Goal: Task Accomplishment & Management: Manage account settings

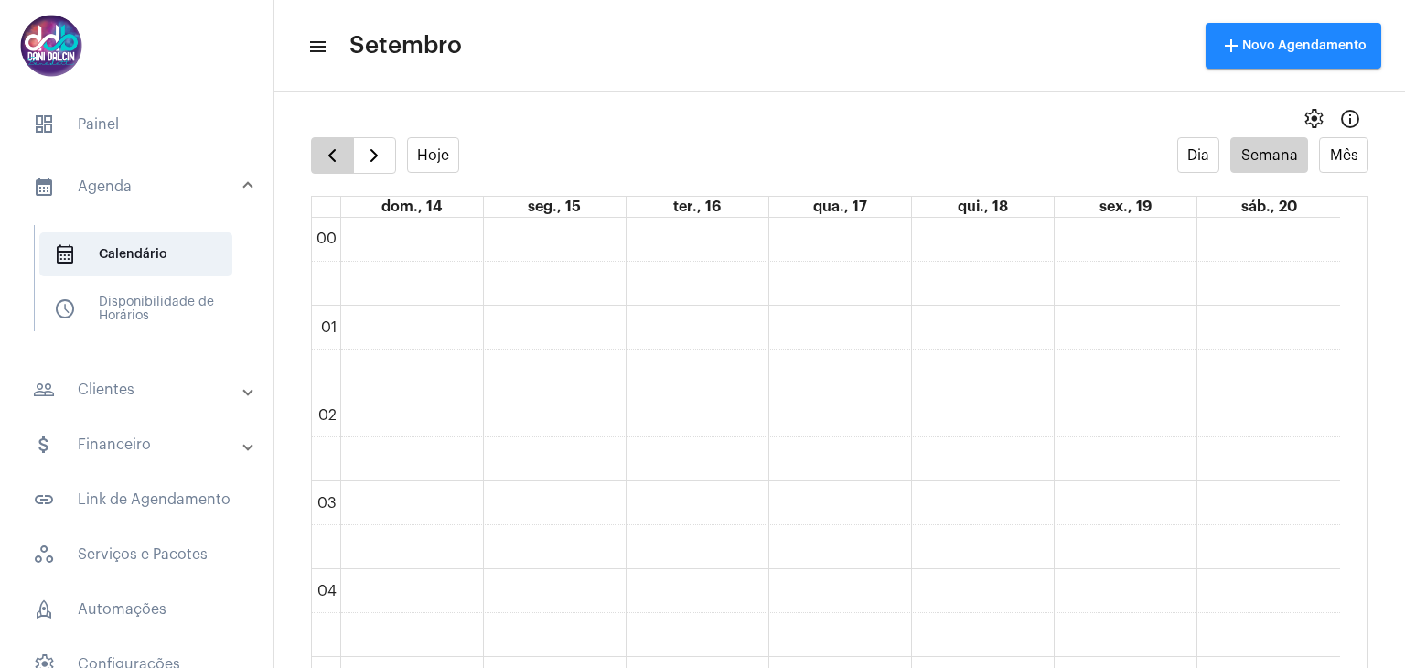
scroll to position [252, 0]
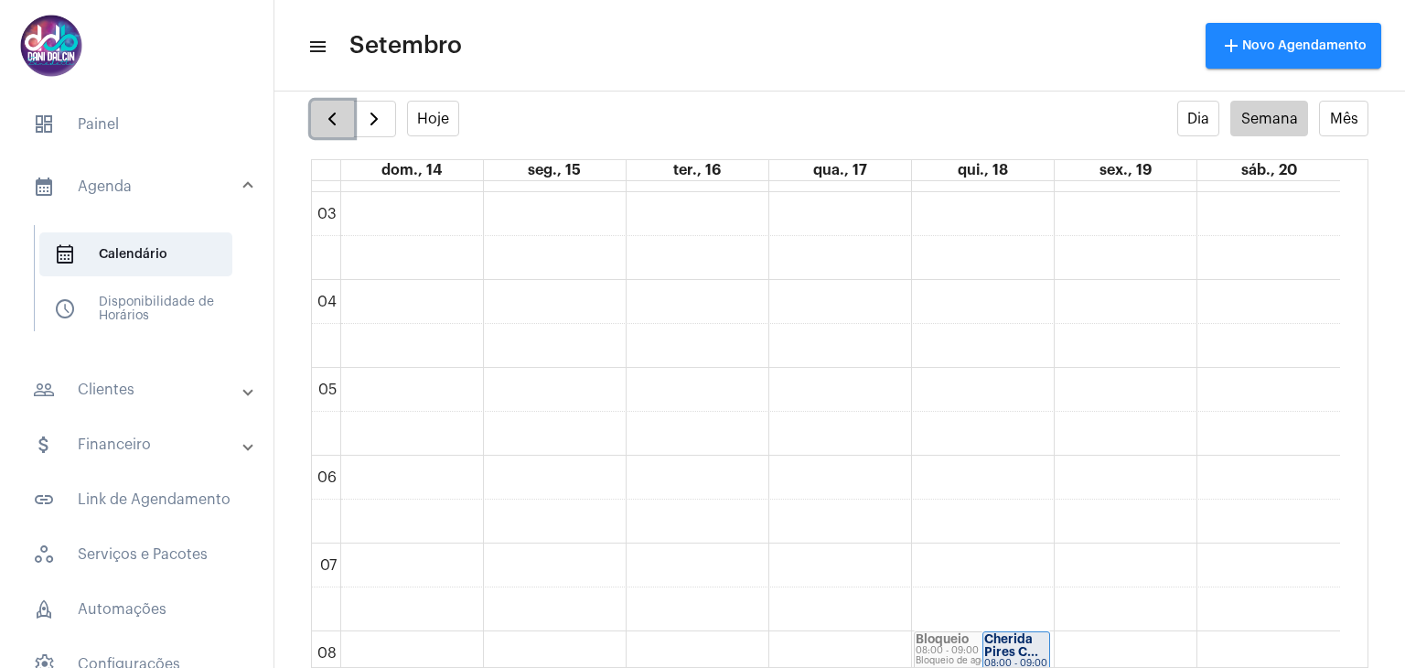
click at [336, 123] on span "button" at bounding box center [332, 119] width 22 height 22
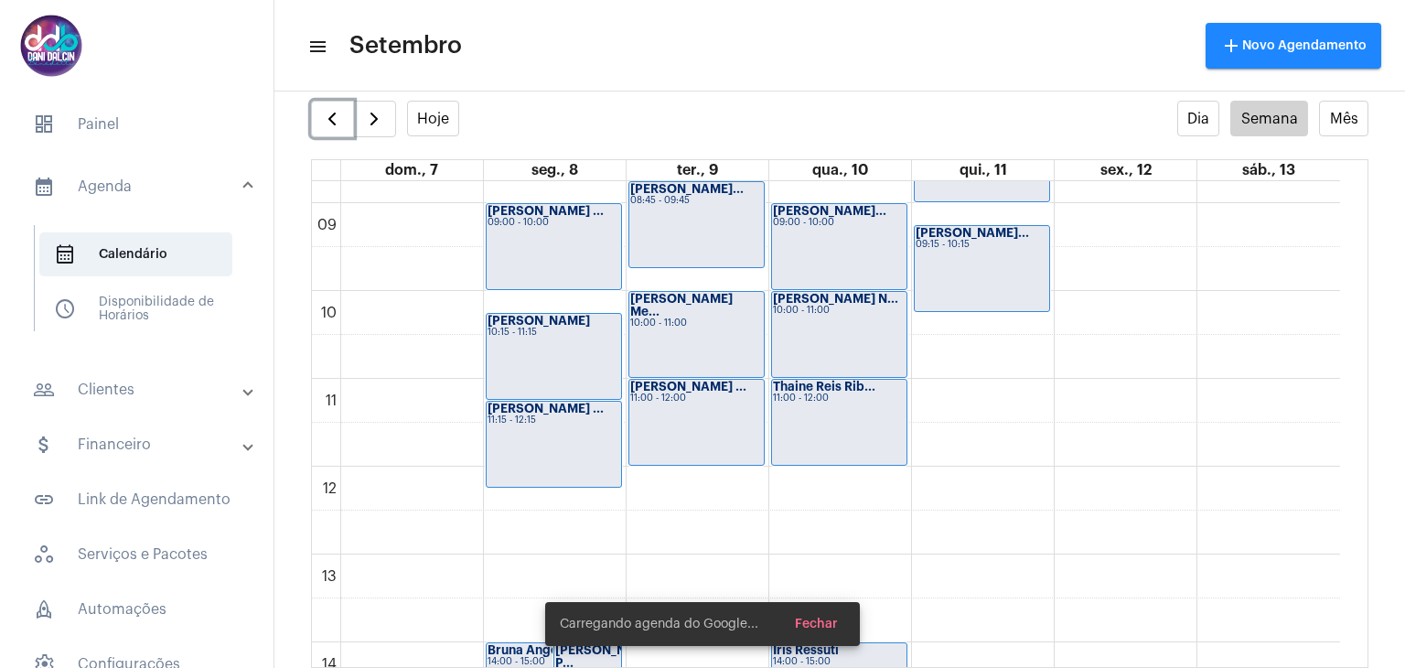
scroll to position [801, 0]
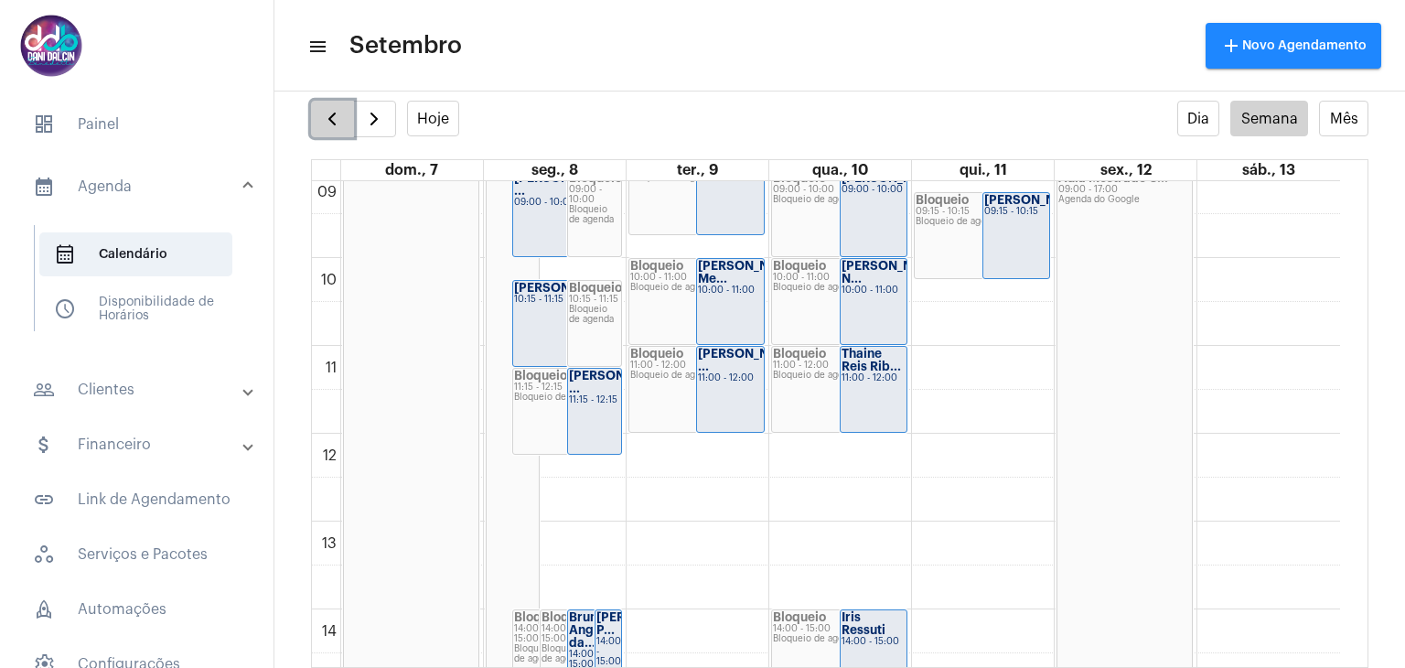
click at [336, 123] on span "button" at bounding box center [332, 119] width 22 height 22
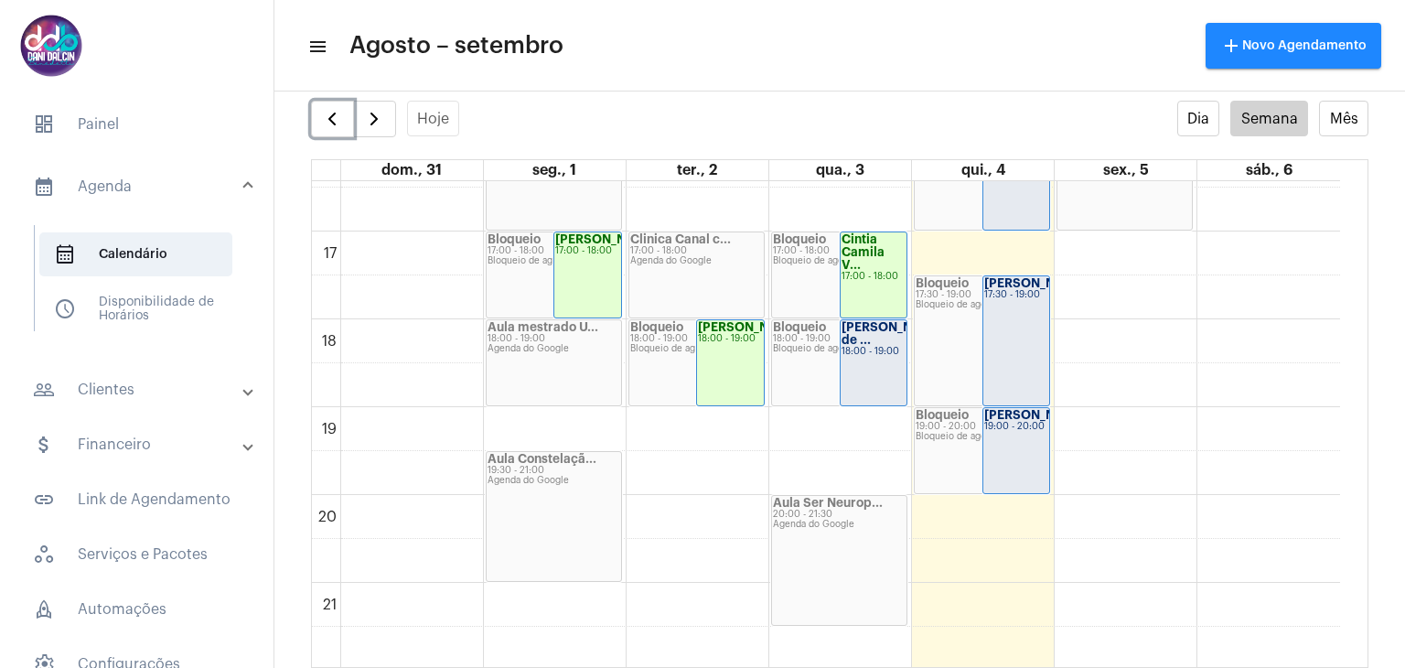
scroll to position [1443, 0]
click at [875, 348] on div "18:00 - 19:00" at bounding box center [873, 351] width 65 height 10
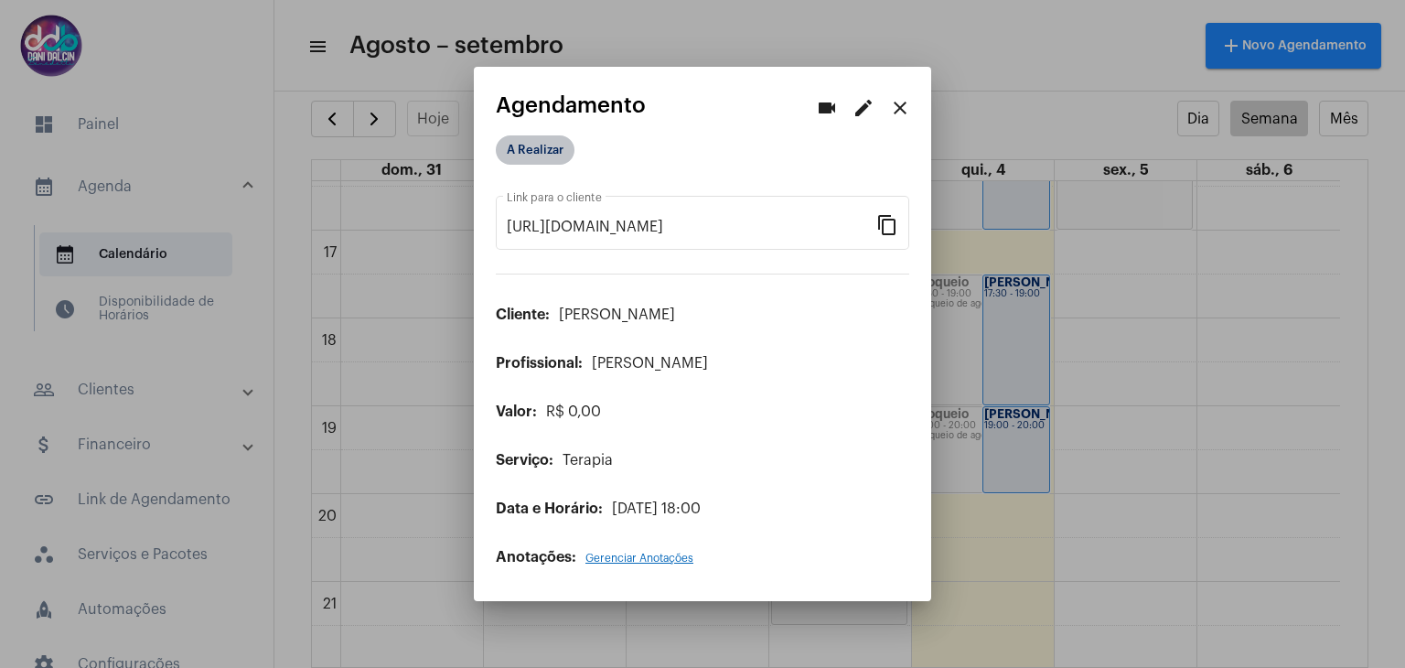
click at [541, 155] on mat-chip "A Realizar" at bounding box center [535, 149] width 79 height 29
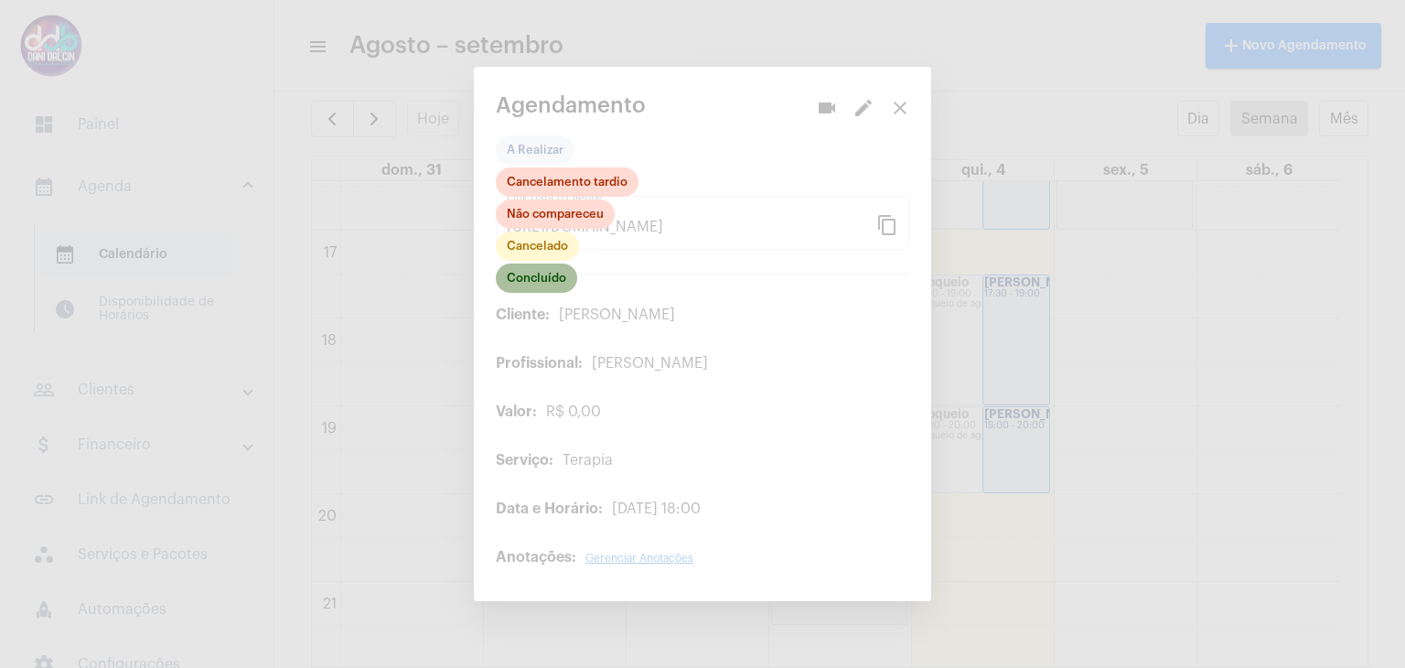
click at [546, 283] on mat-chip "Concluído" at bounding box center [536, 277] width 81 height 29
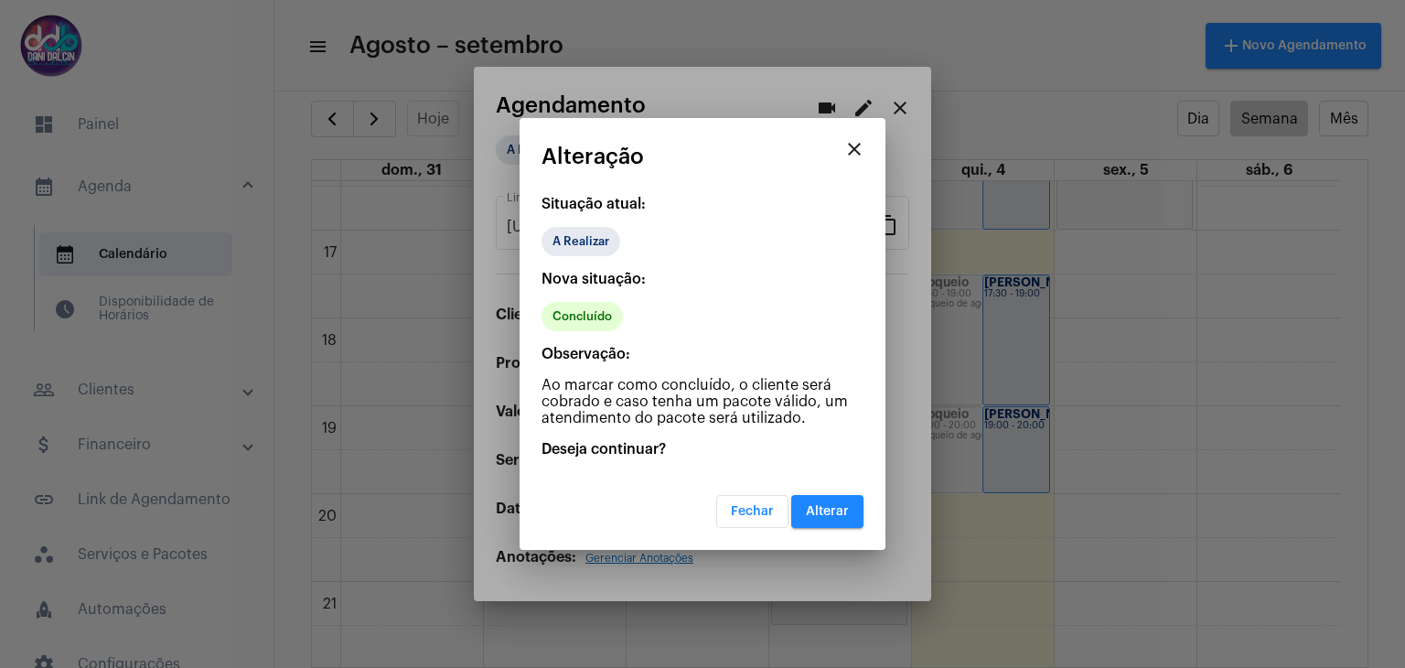
click at [836, 509] on span "Alterar" at bounding box center [827, 511] width 43 height 13
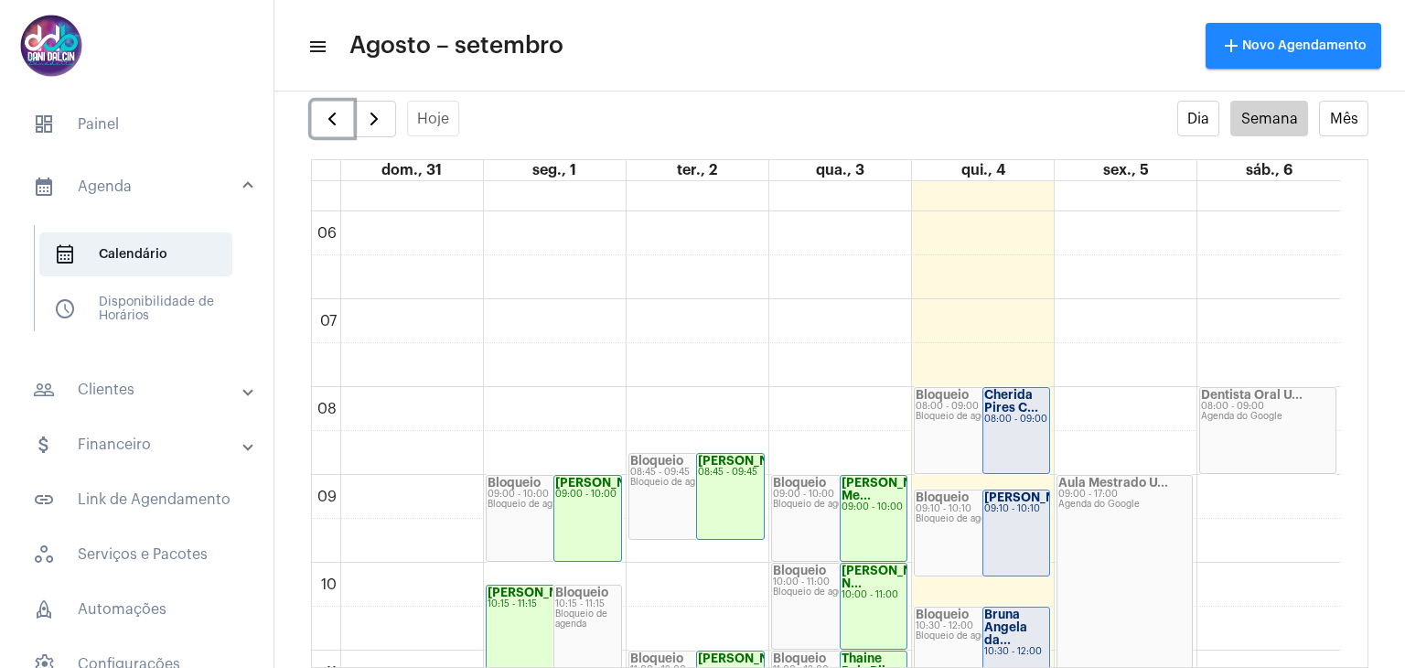
scroll to position [529, 0]
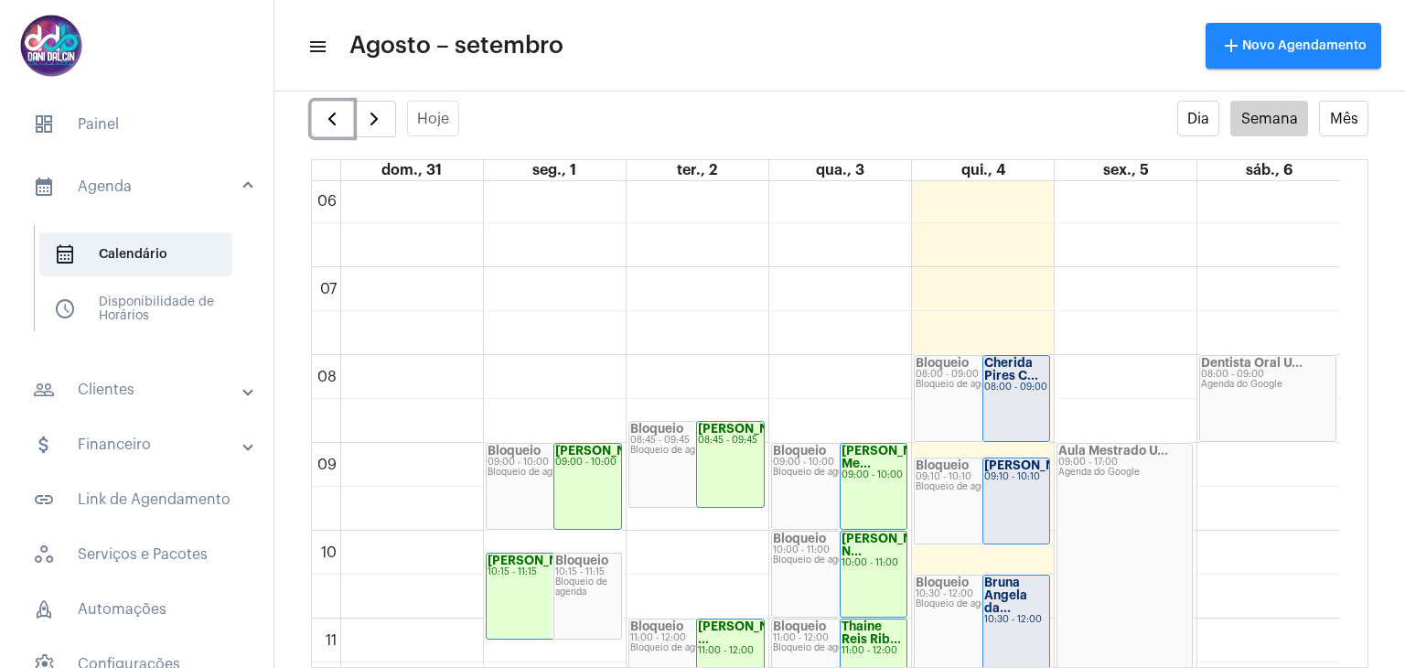
click at [1017, 381] on strong "Cherida Pires C..." at bounding box center [1011, 369] width 54 height 25
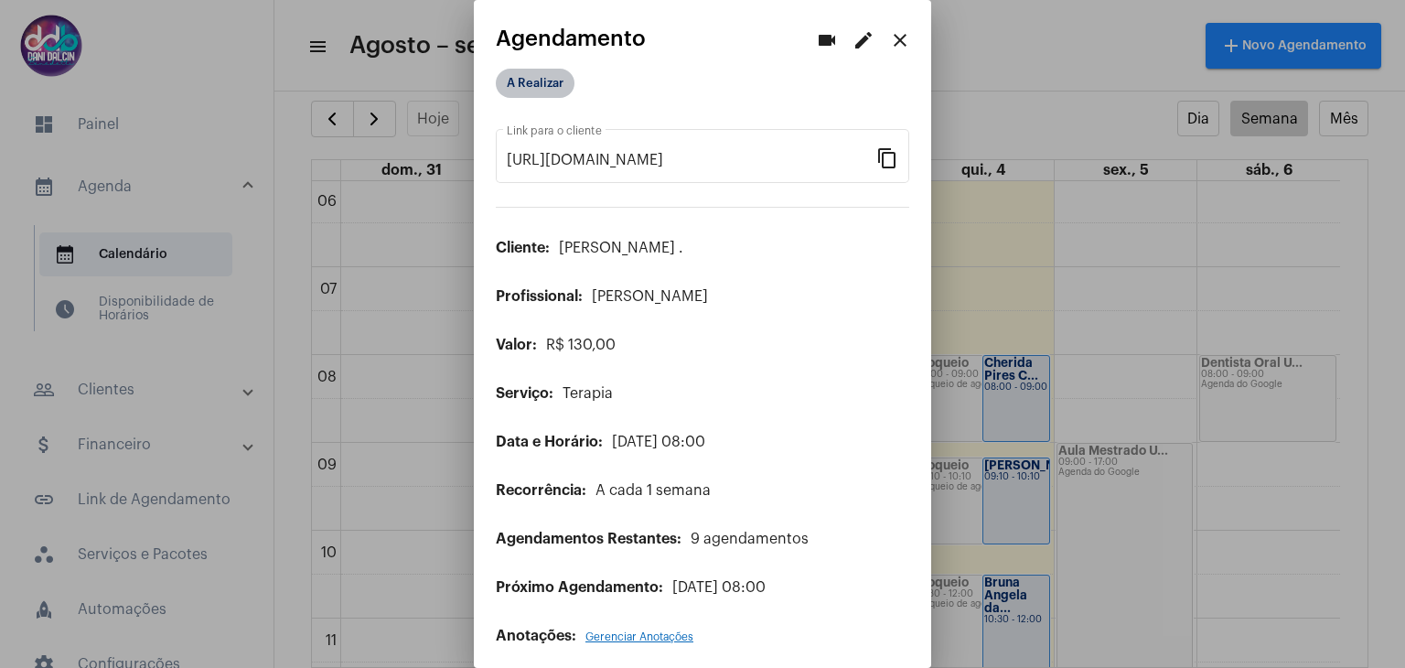
click at [545, 94] on mat-chip "A Realizar" at bounding box center [535, 83] width 79 height 29
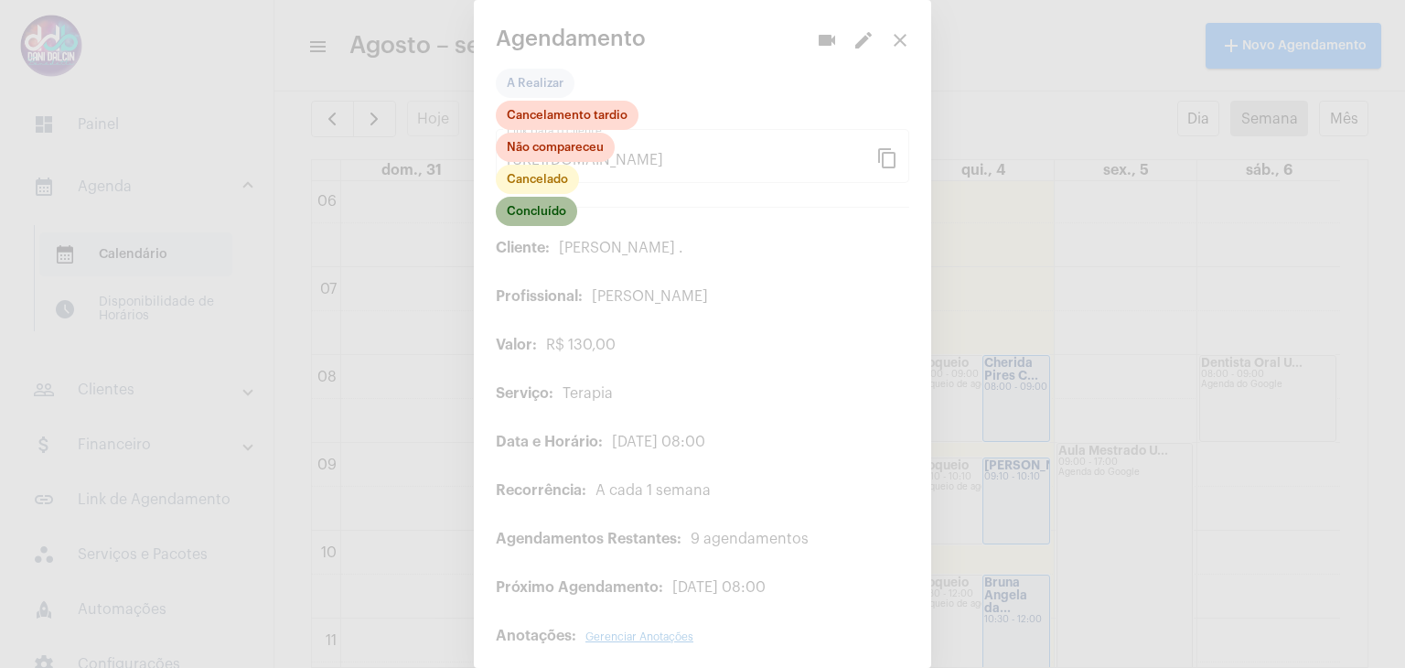
click at [549, 212] on mat-chip "Concluído" at bounding box center [536, 211] width 81 height 29
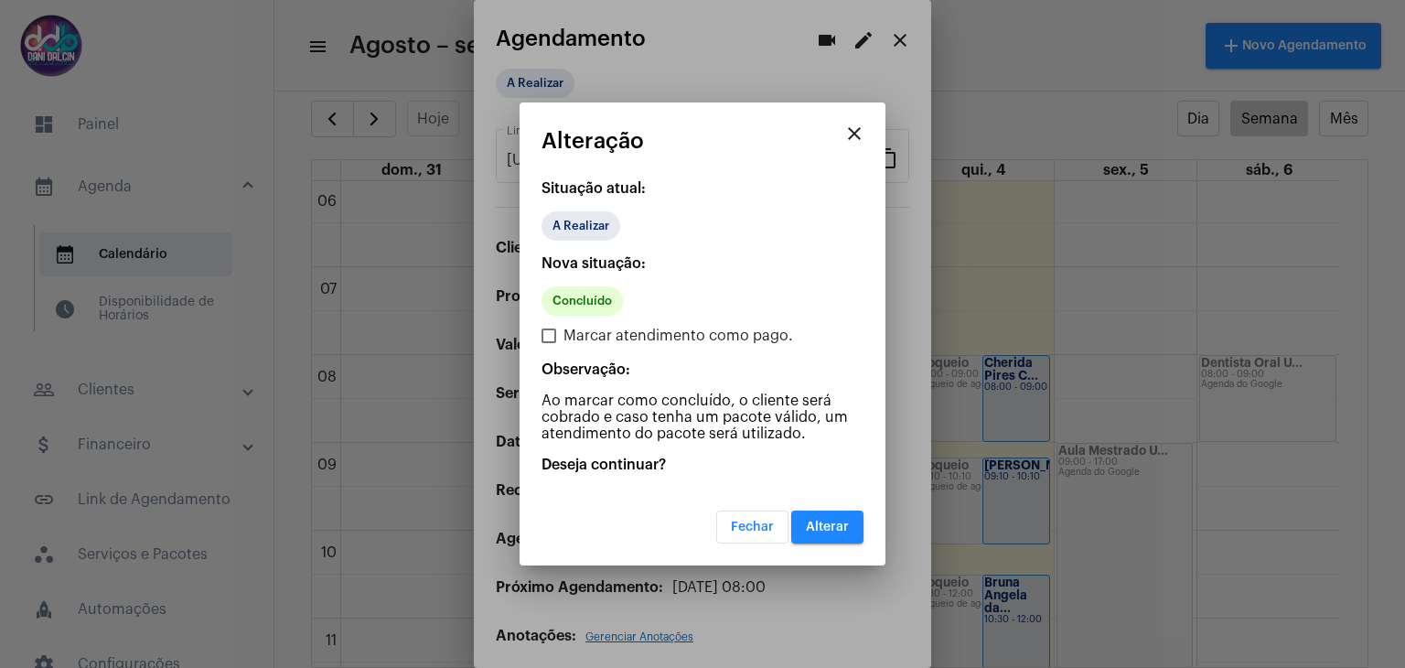
click at [839, 520] on span "Alterar" at bounding box center [827, 526] width 43 height 13
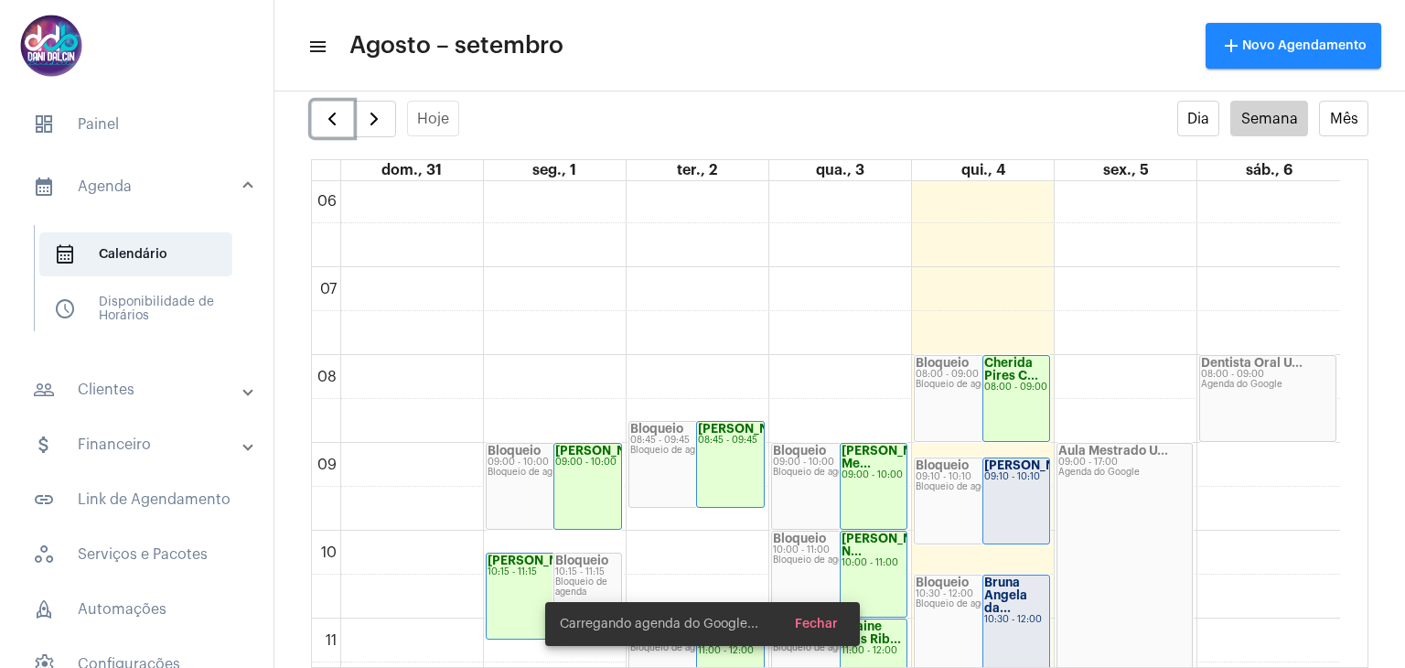
click at [978, 477] on div "09:10 - 10:10" at bounding box center [982, 477] width 133 height 10
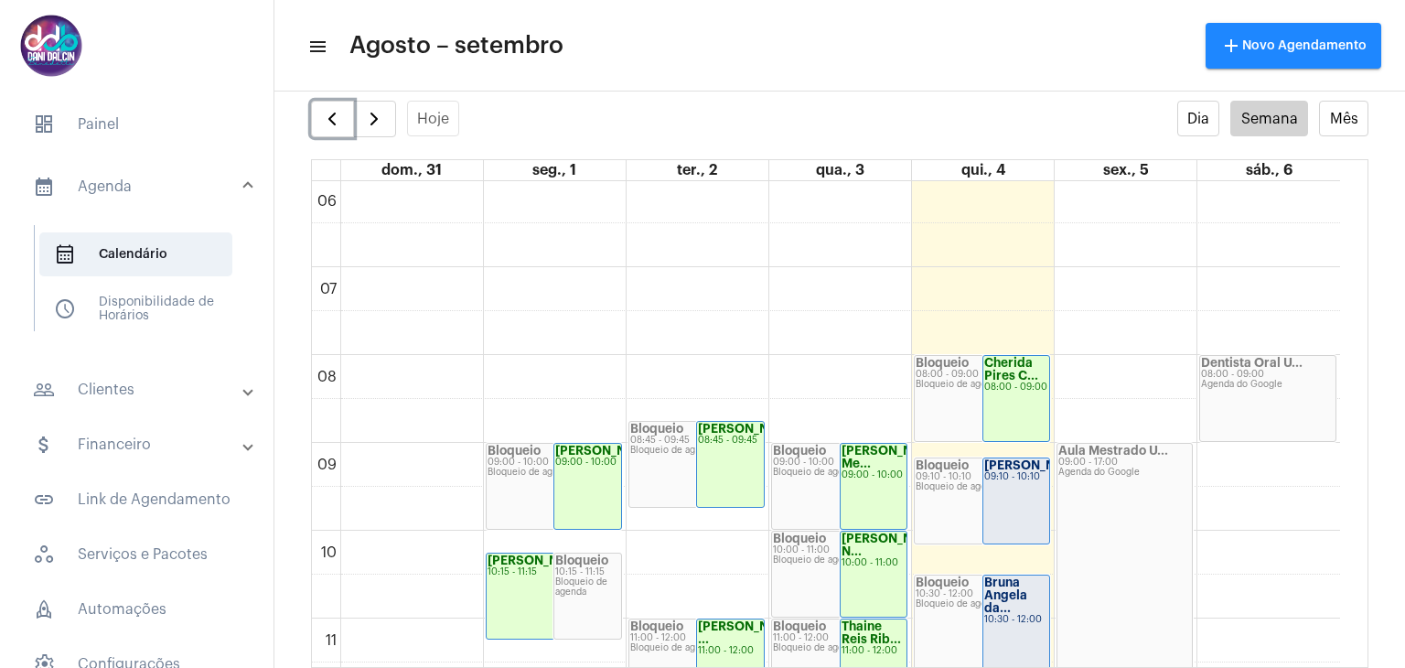
click at [995, 471] on strong "[PERSON_NAME]..." at bounding box center [1040, 465] width 113 height 12
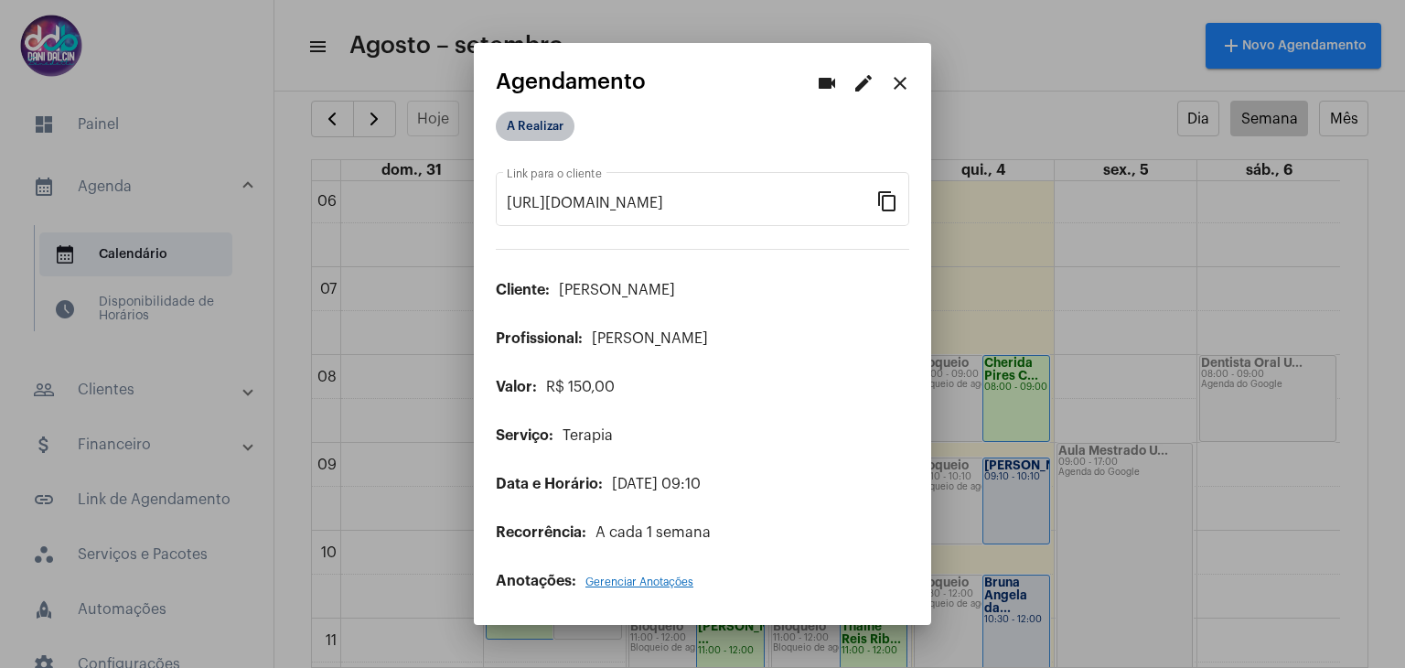
click at [540, 129] on mat-chip "A Realizar" at bounding box center [535, 126] width 79 height 29
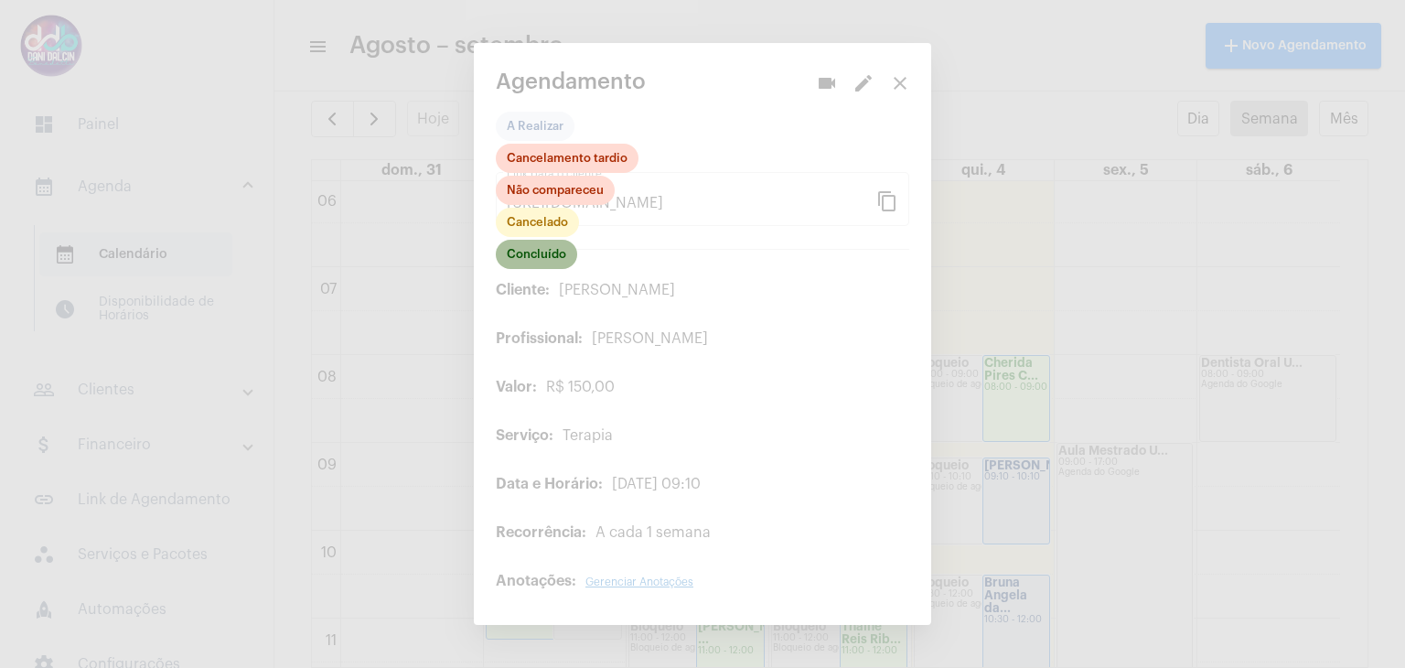
click at [537, 257] on mat-chip "Concluído" at bounding box center [536, 254] width 81 height 29
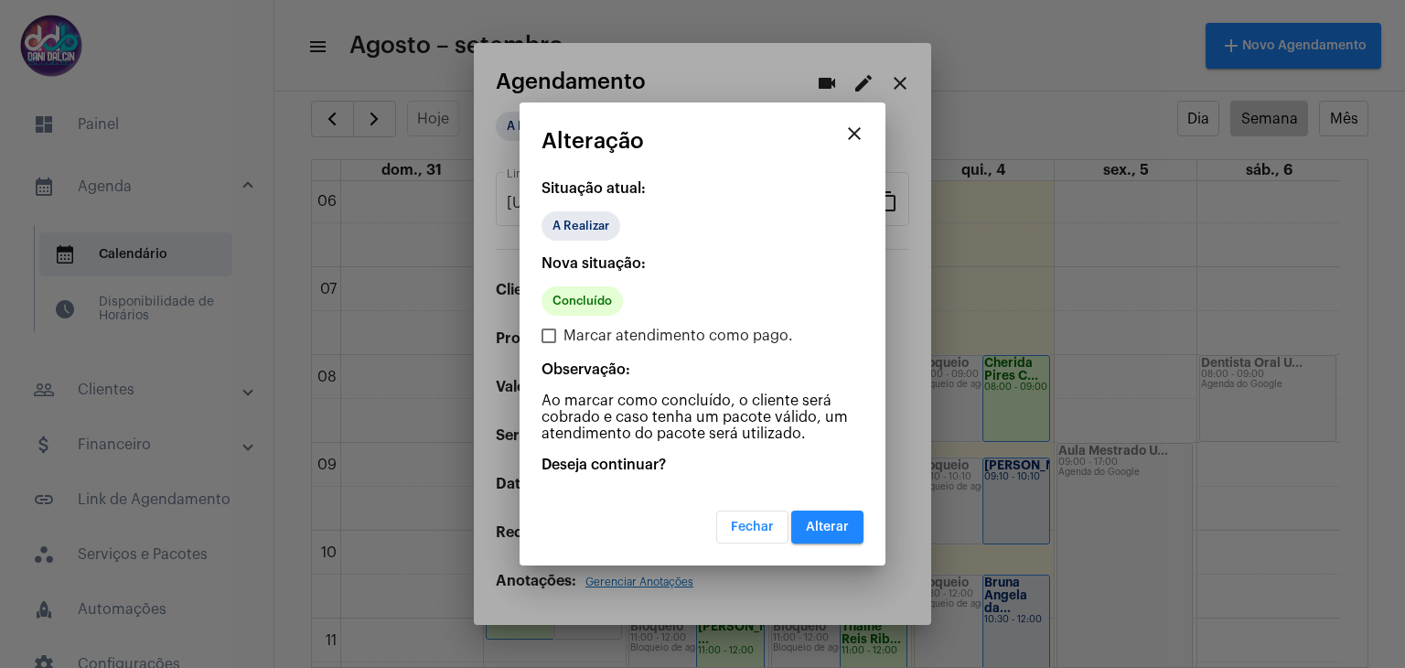
click at [830, 539] on button "Alterar" at bounding box center [827, 526] width 72 height 33
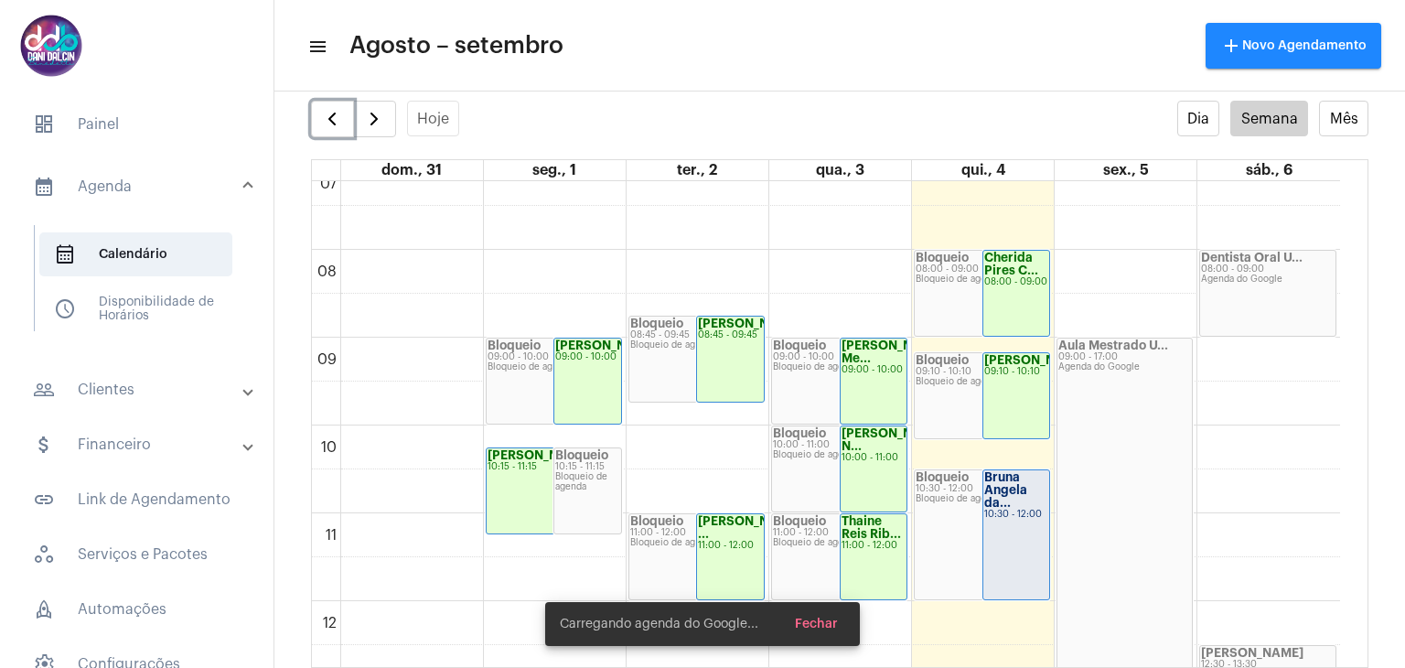
scroll to position [712, 0]
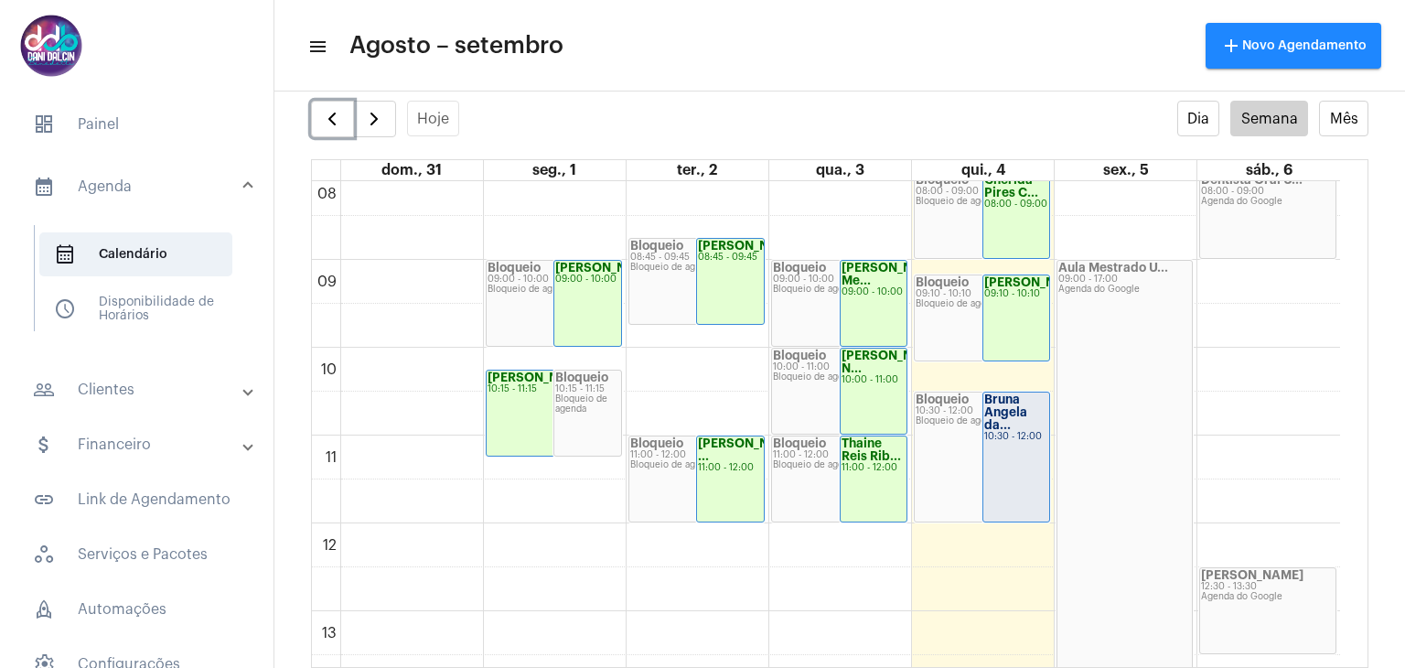
click at [1002, 419] on strong "Bruna Angela da..." at bounding box center [1005, 411] width 43 height 37
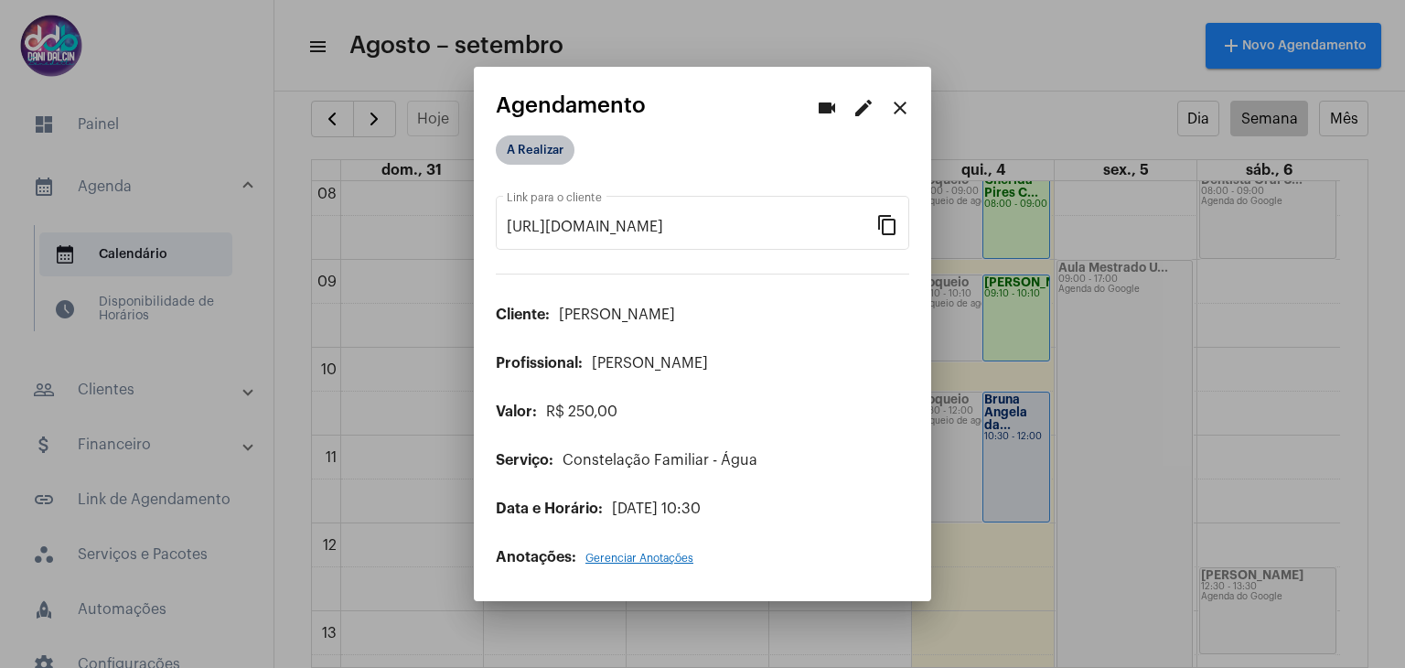
click at [546, 159] on mat-chip "A Realizar" at bounding box center [535, 149] width 79 height 29
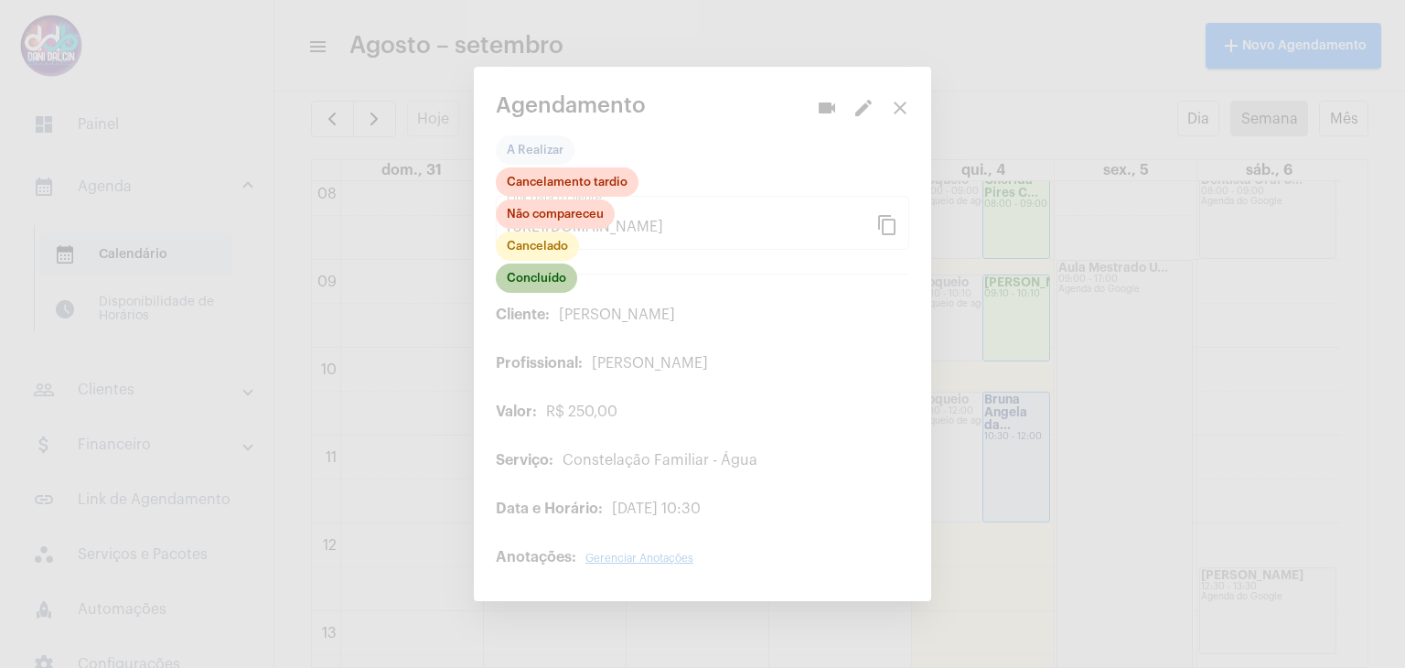
click at [554, 283] on mat-chip "Concluído" at bounding box center [536, 277] width 81 height 29
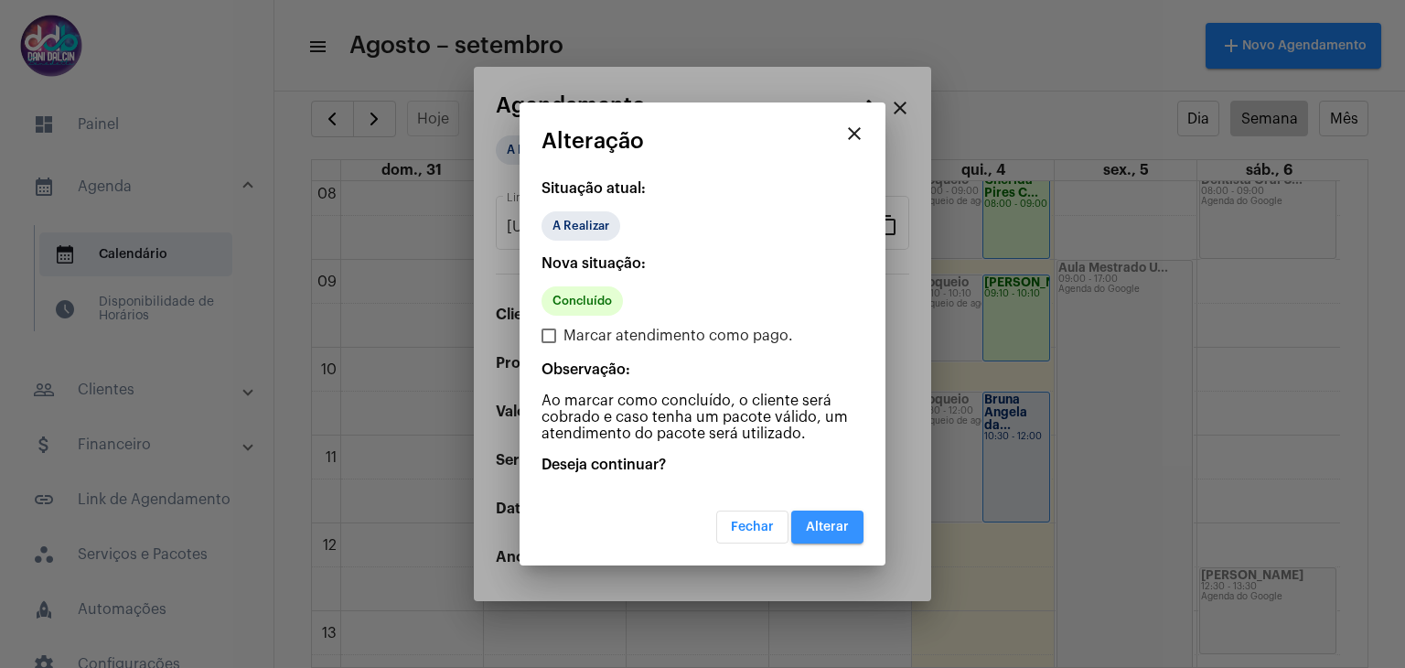
click at [838, 517] on button "Alterar" at bounding box center [827, 526] width 72 height 33
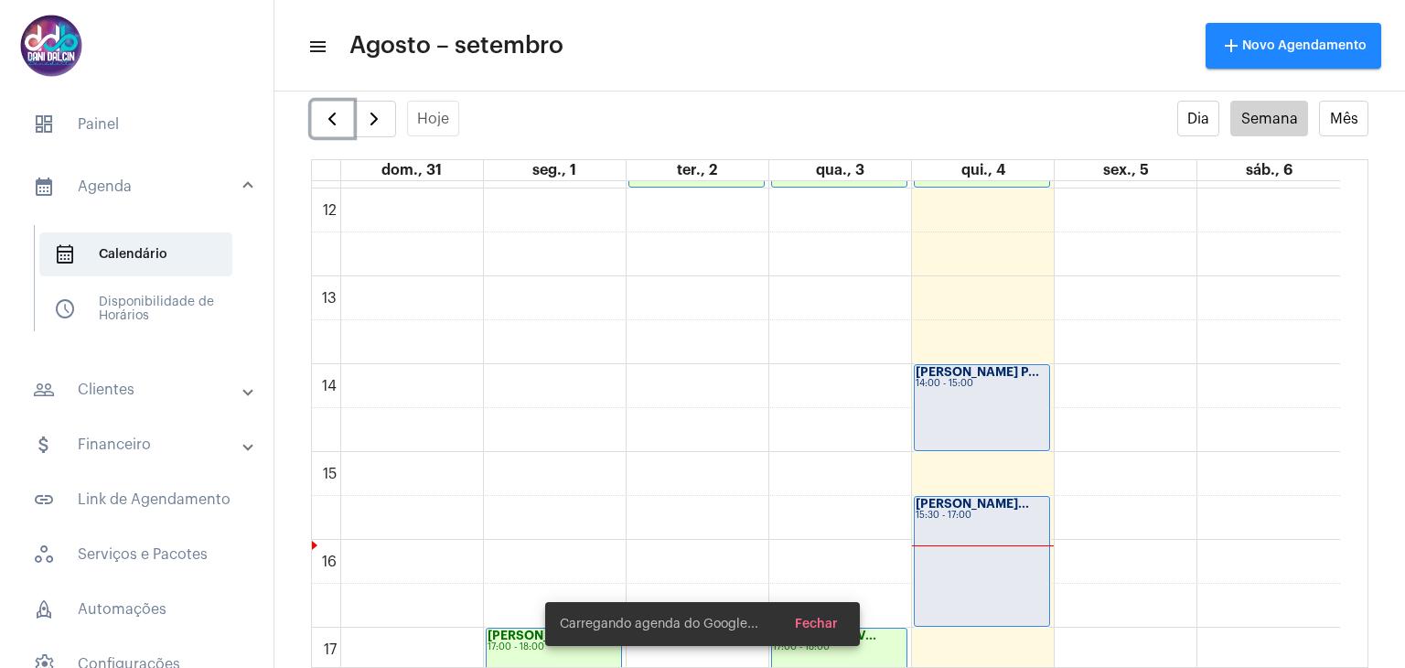
scroll to position [1077, 0]
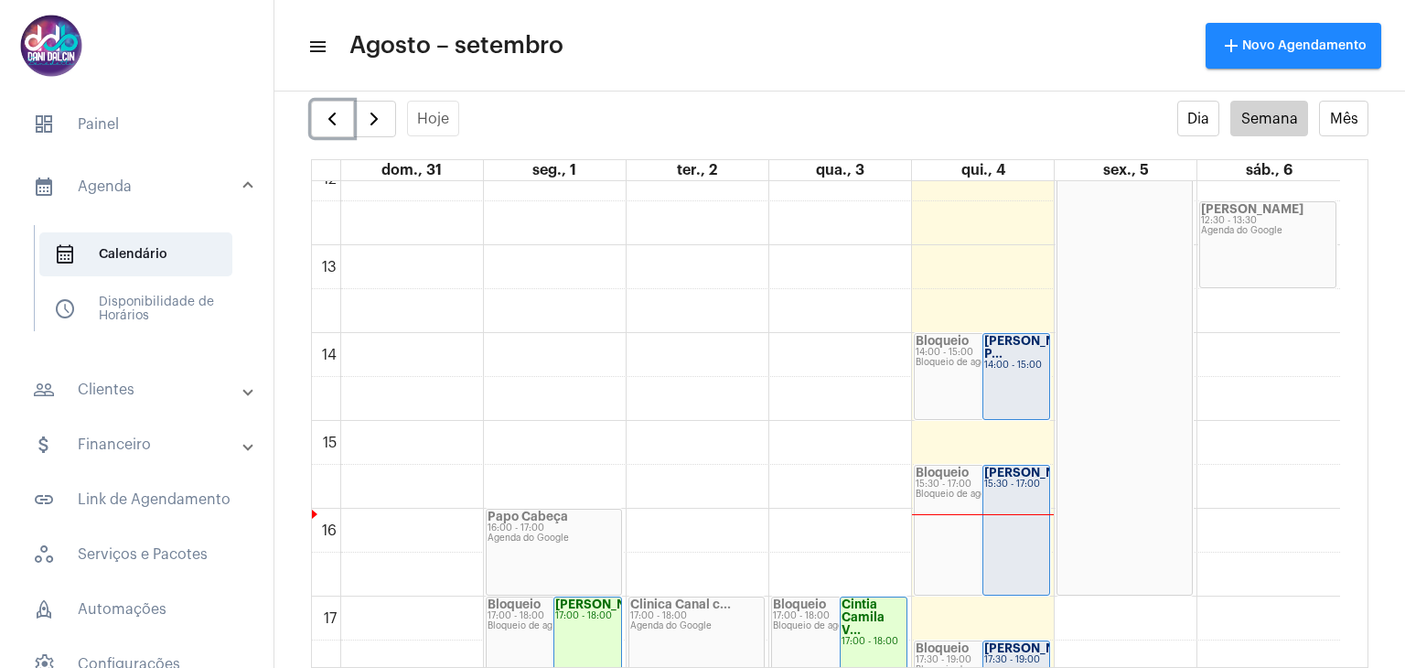
click at [1009, 370] on div "[PERSON_NAME] P... 14:00 - 15:00" at bounding box center [1016, 376] width 67 height 85
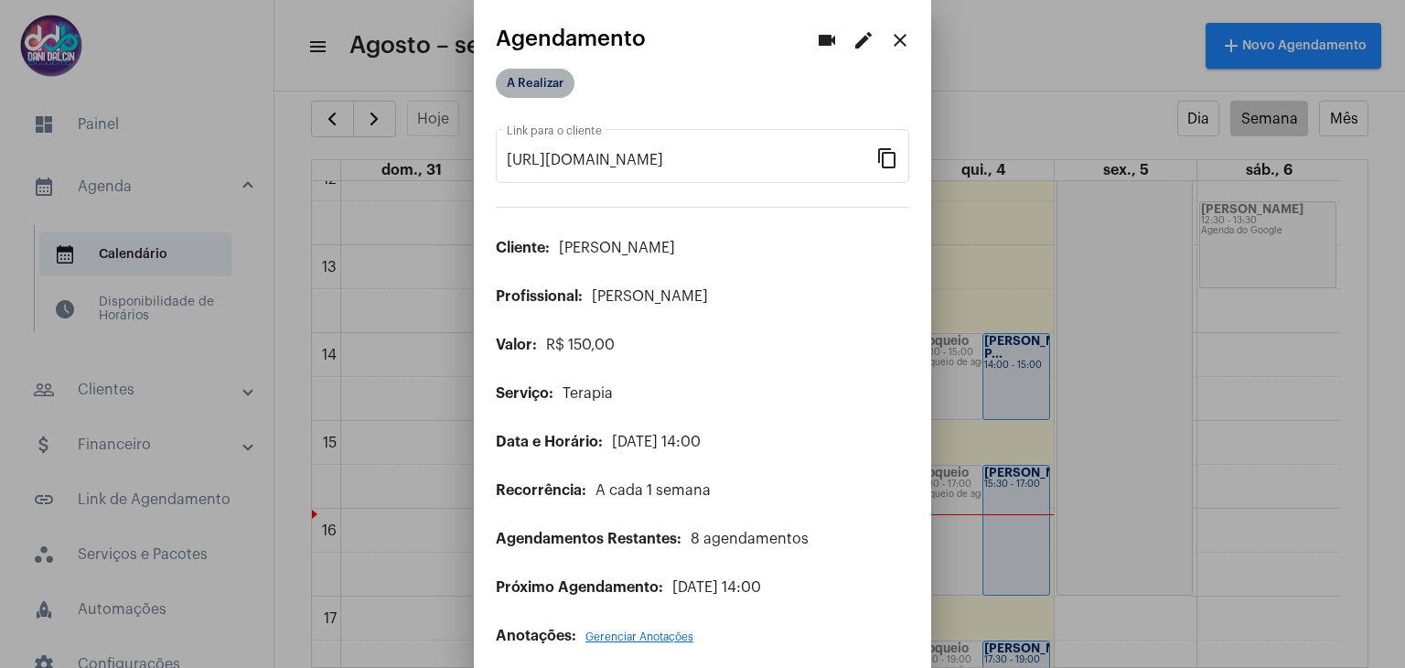
click at [535, 80] on mat-chip "A Realizar" at bounding box center [535, 83] width 79 height 29
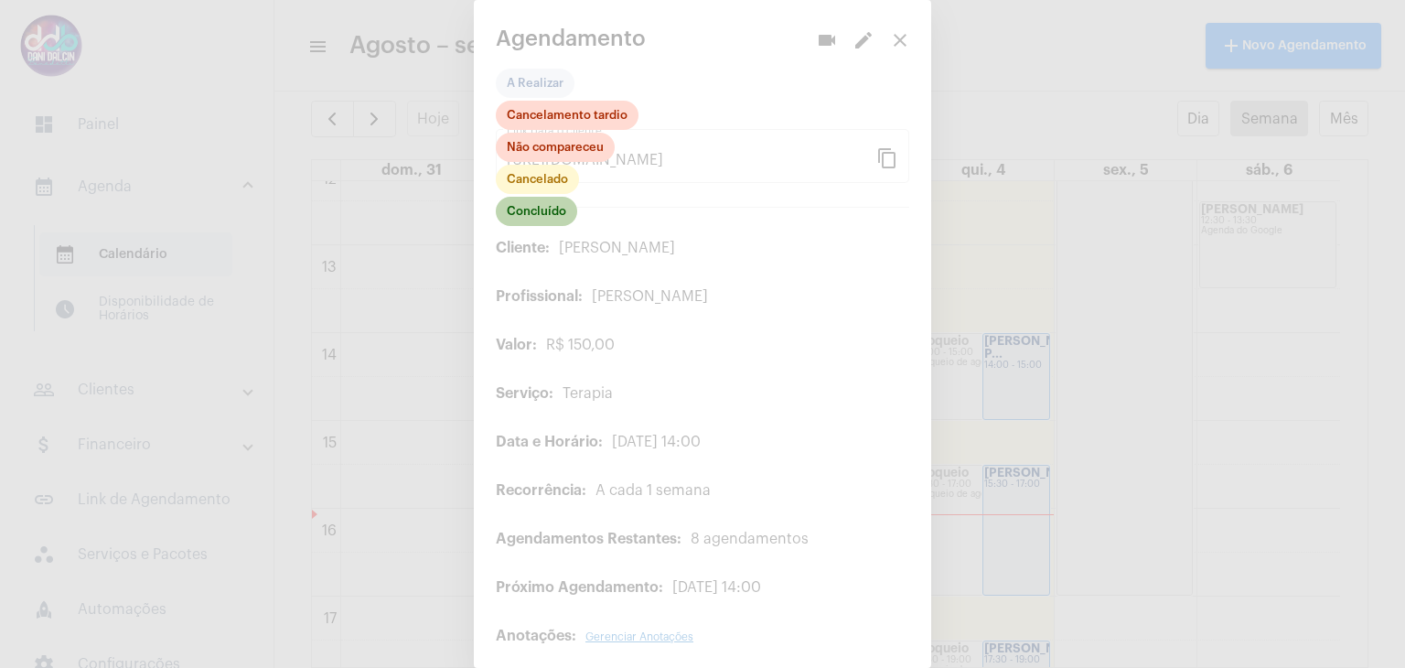
click at [546, 213] on mat-chip "Concluído" at bounding box center [536, 211] width 81 height 29
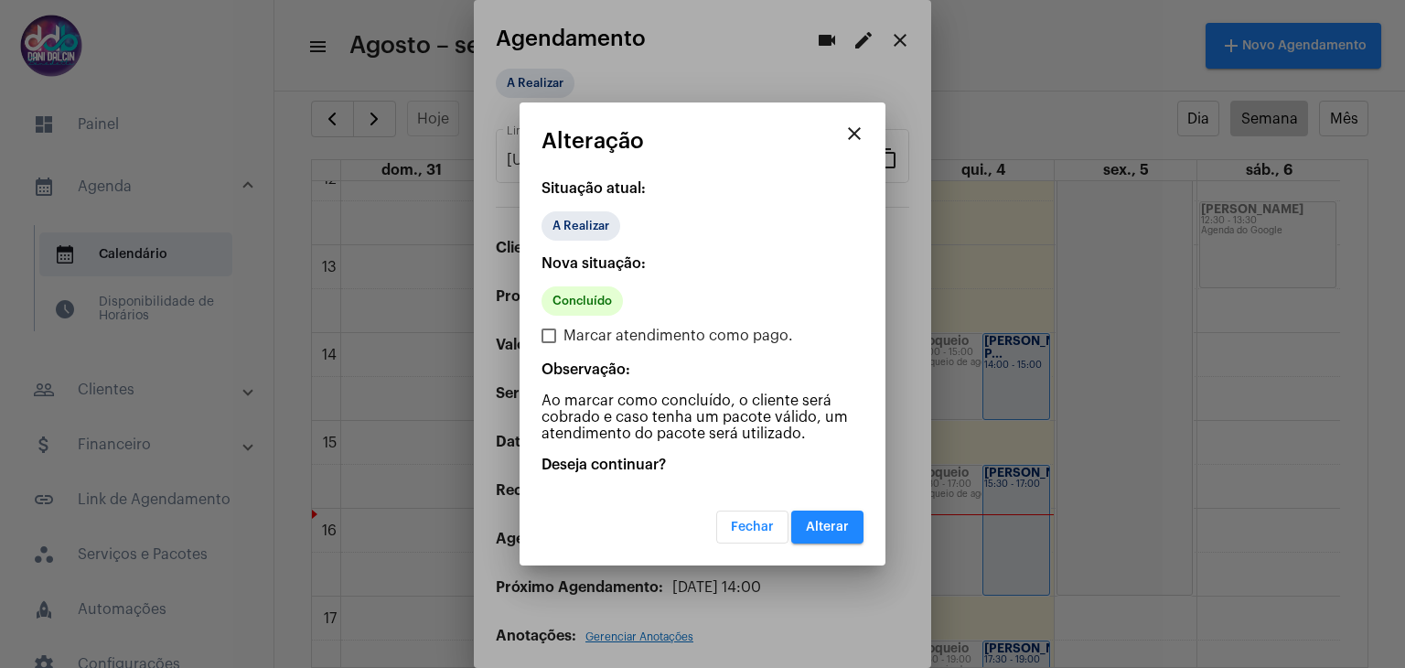
click at [836, 530] on span "Alterar" at bounding box center [827, 526] width 43 height 13
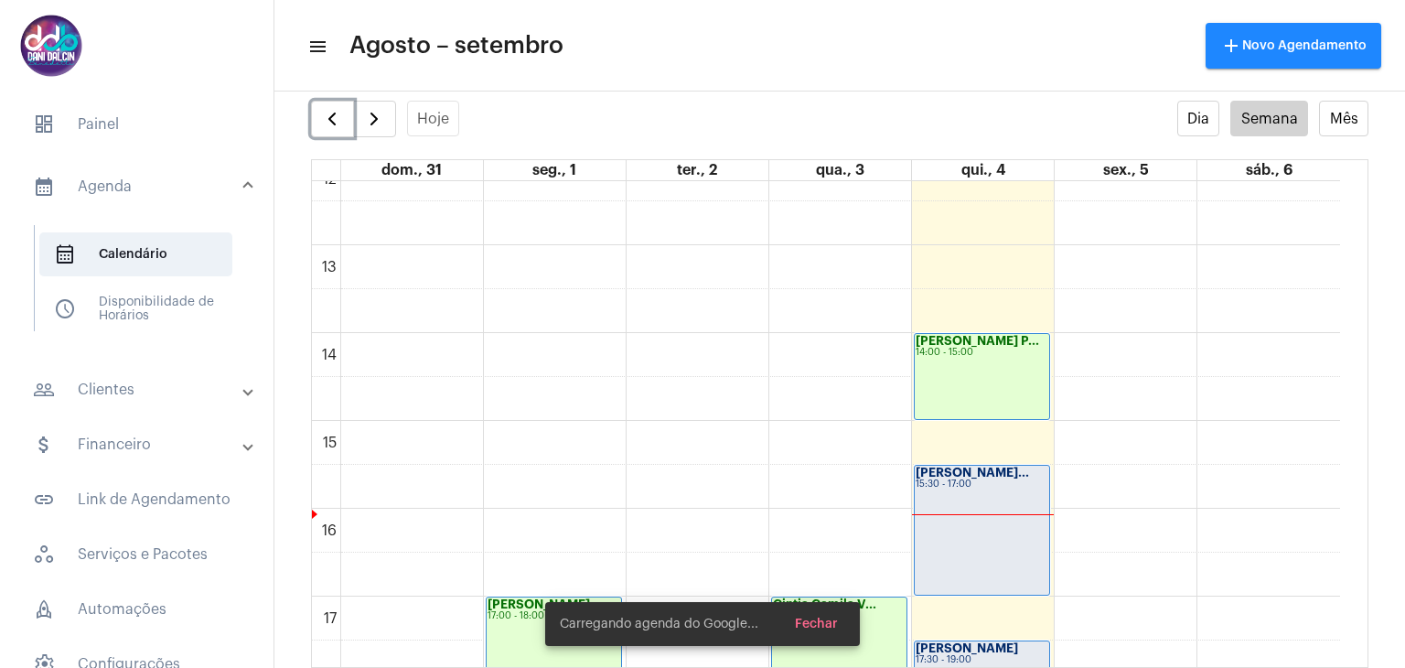
click at [995, 480] on div "15:30 - 17:00" at bounding box center [982, 484] width 133 height 10
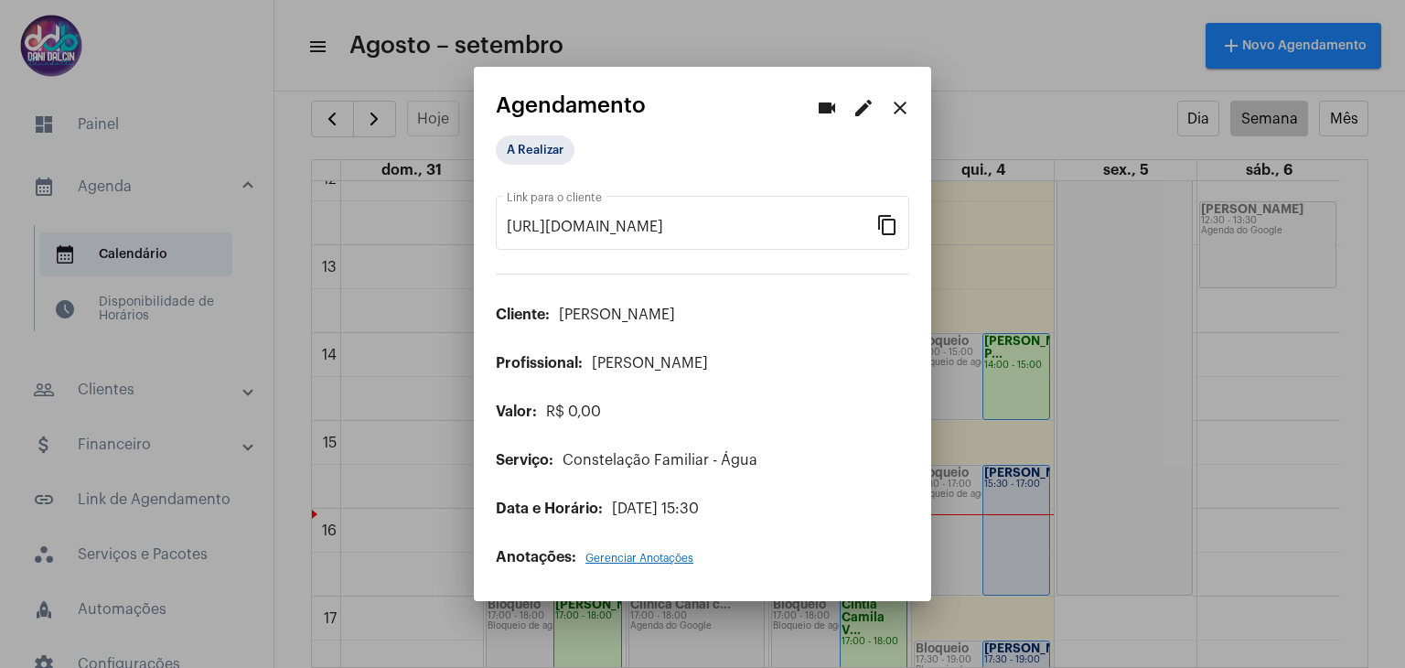
click at [855, 113] on mat-icon "edit" at bounding box center [863, 108] width 22 height 22
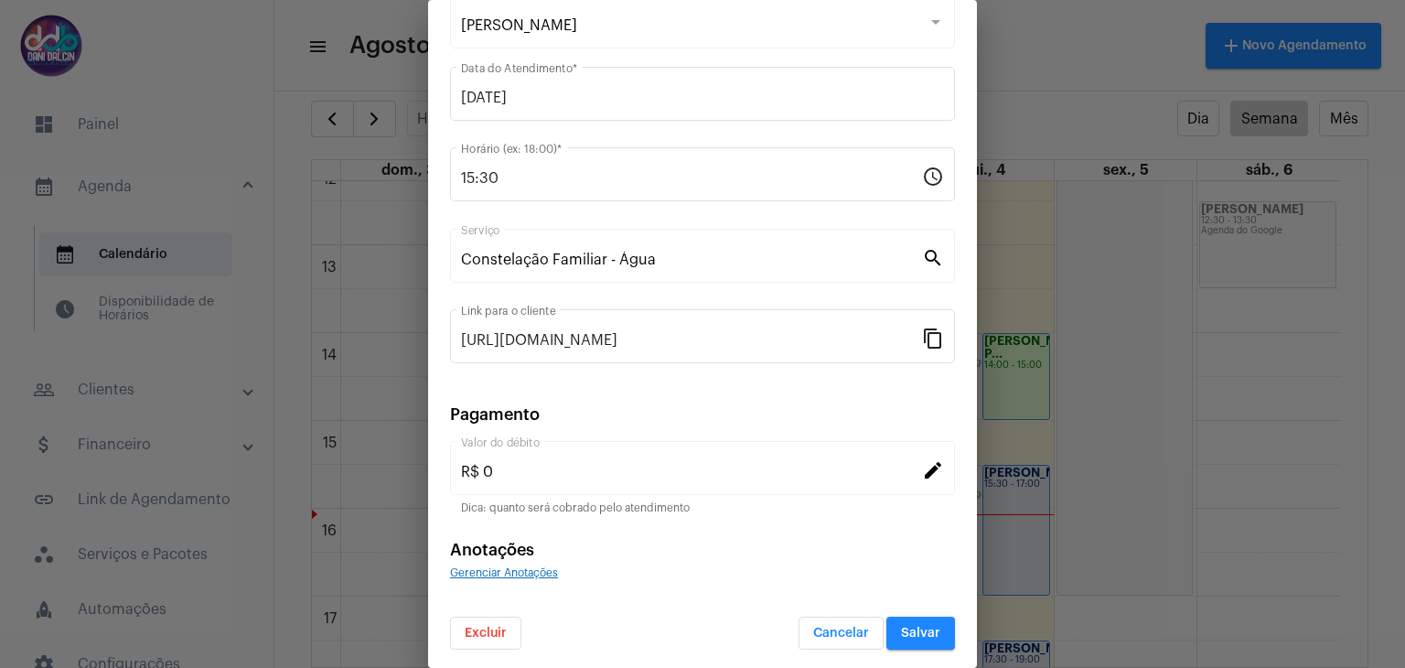
scroll to position [117, 0]
click at [477, 634] on button "Excluir" at bounding box center [485, 632] width 71 height 33
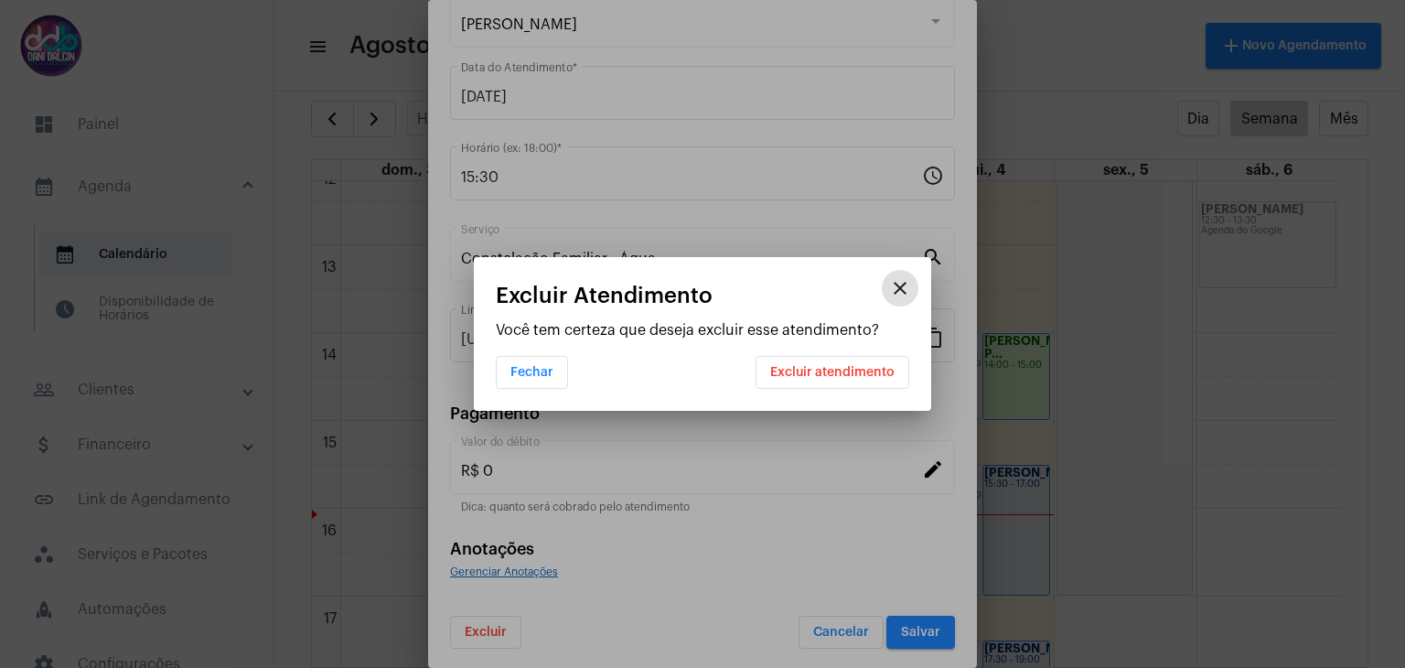
click at [778, 378] on button "Excluir atendimento" at bounding box center [832, 372] width 154 height 33
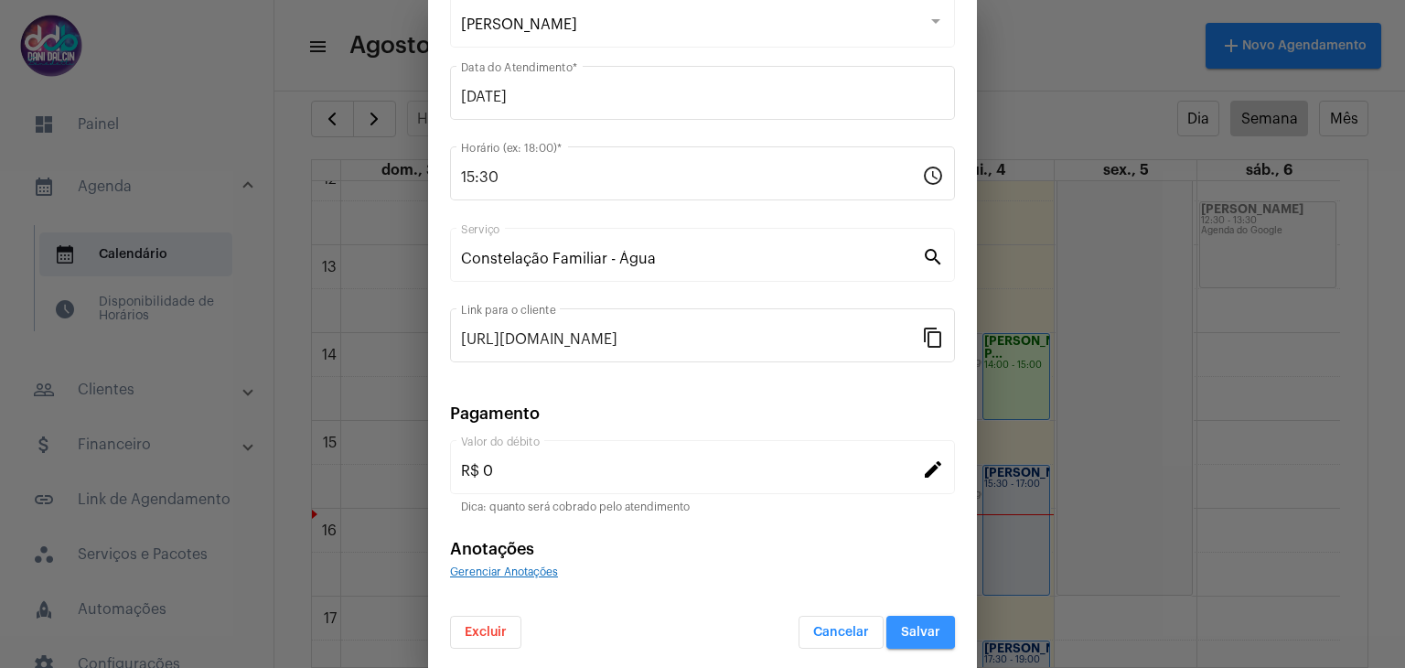
click at [901, 626] on span "Salvar" at bounding box center [920, 632] width 39 height 13
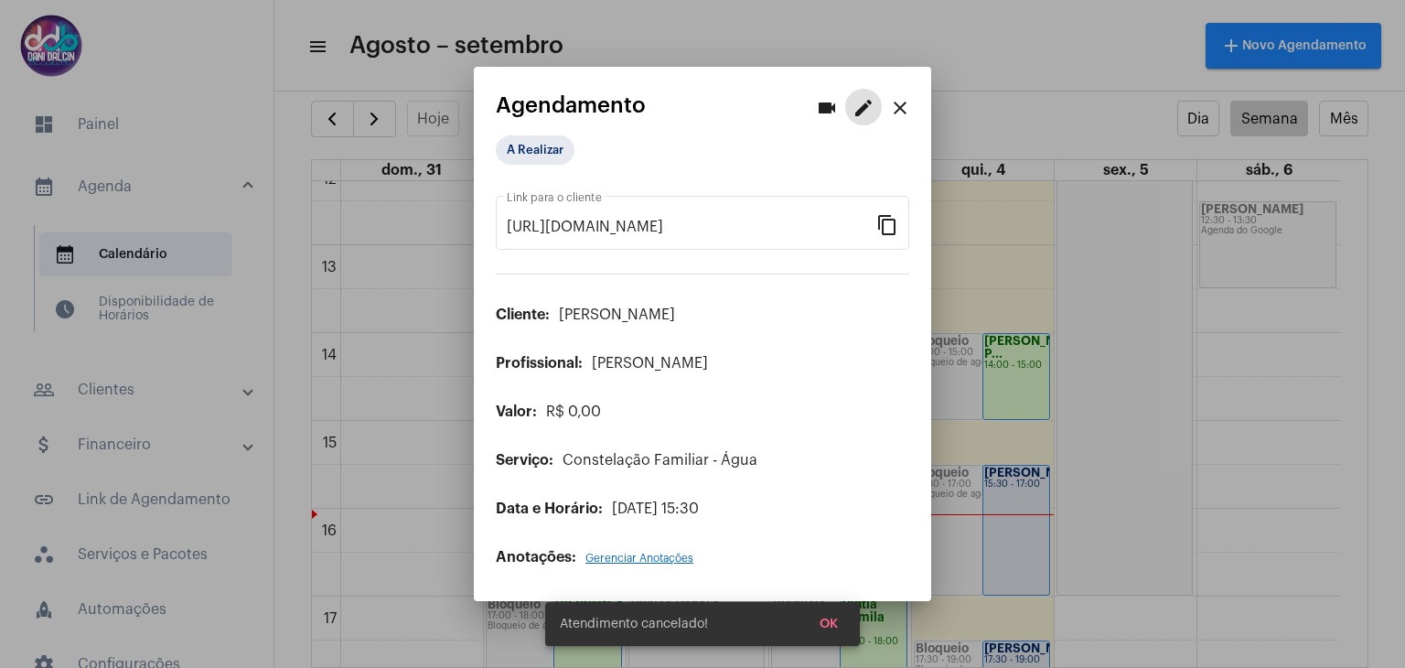
click at [896, 116] on mat-icon "close" at bounding box center [900, 108] width 22 height 22
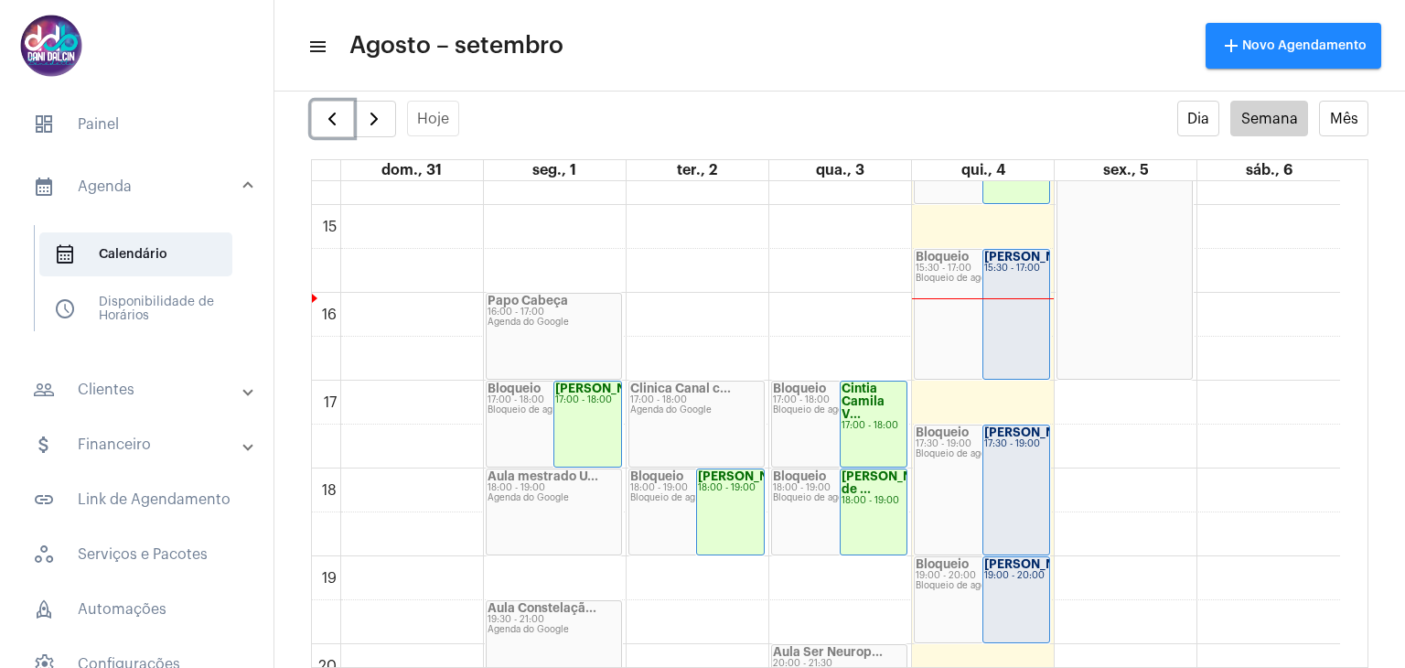
scroll to position [1352, 0]
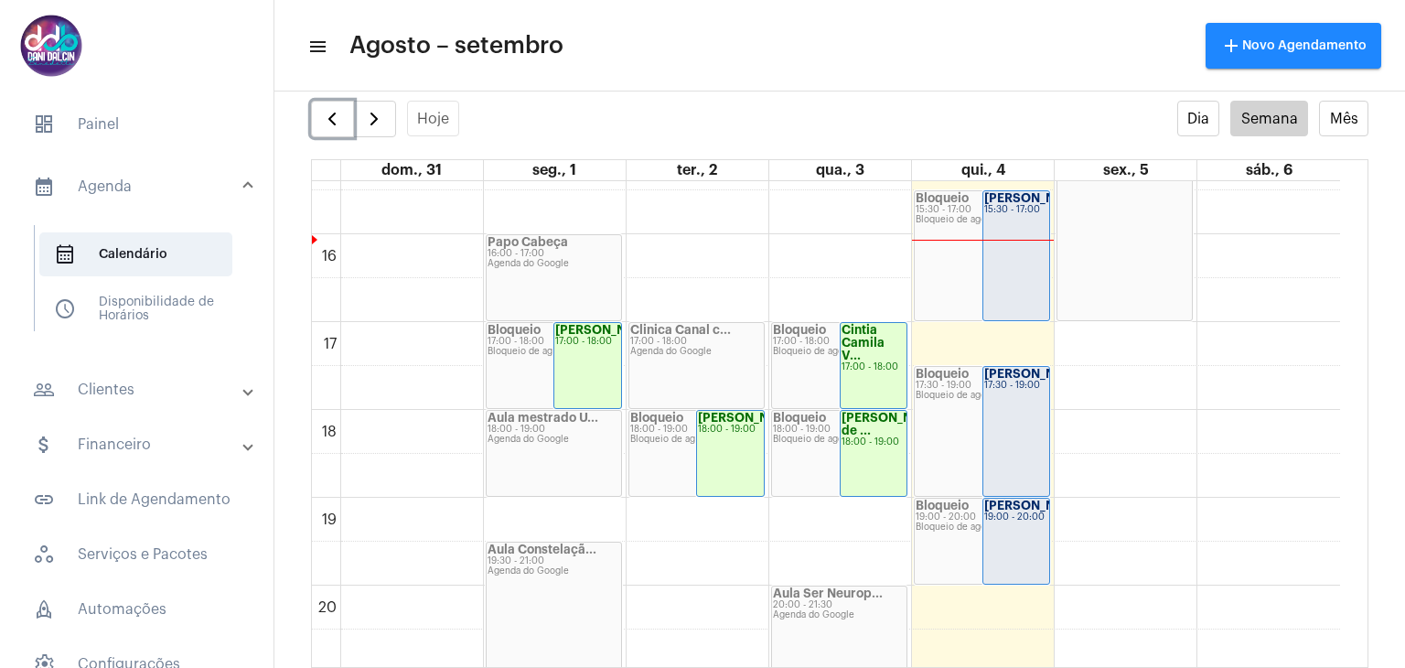
click at [1001, 259] on div "[PERSON_NAME]... 15:30 - 17:00" at bounding box center [1016, 255] width 67 height 129
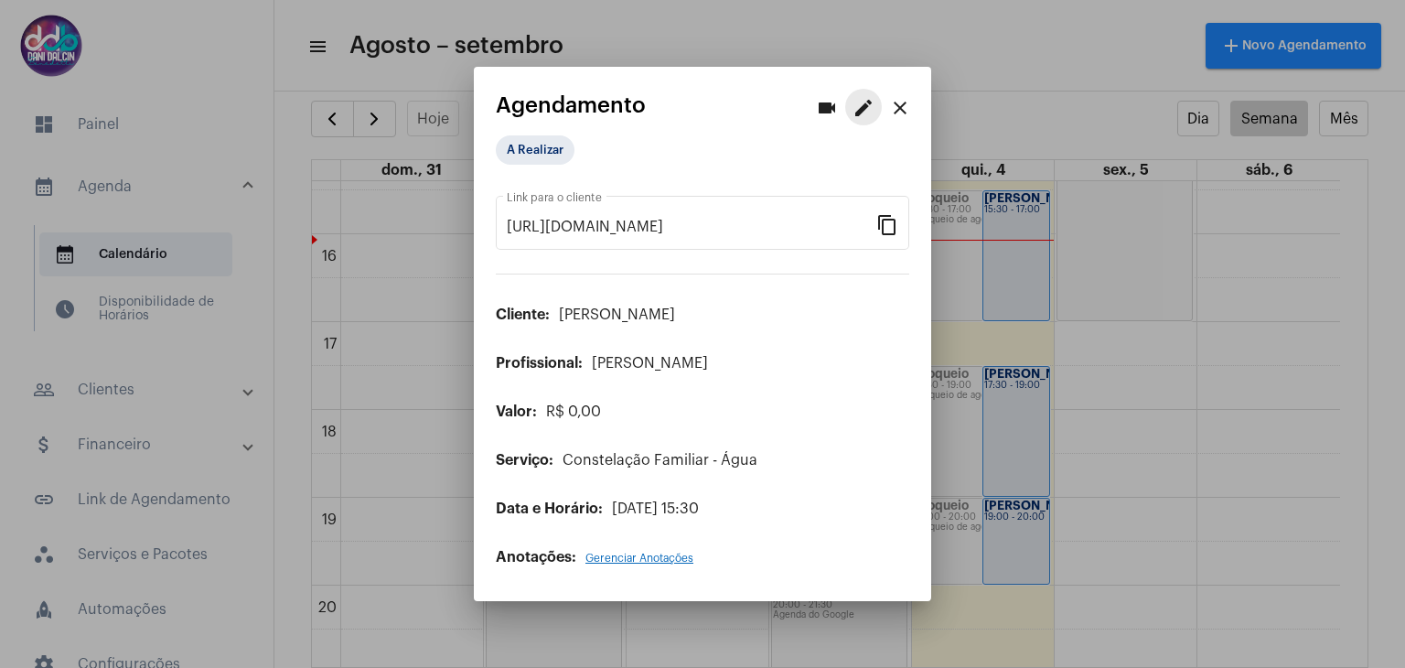
click at [872, 104] on mat-icon "edit" at bounding box center [863, 108] width 22 height 22
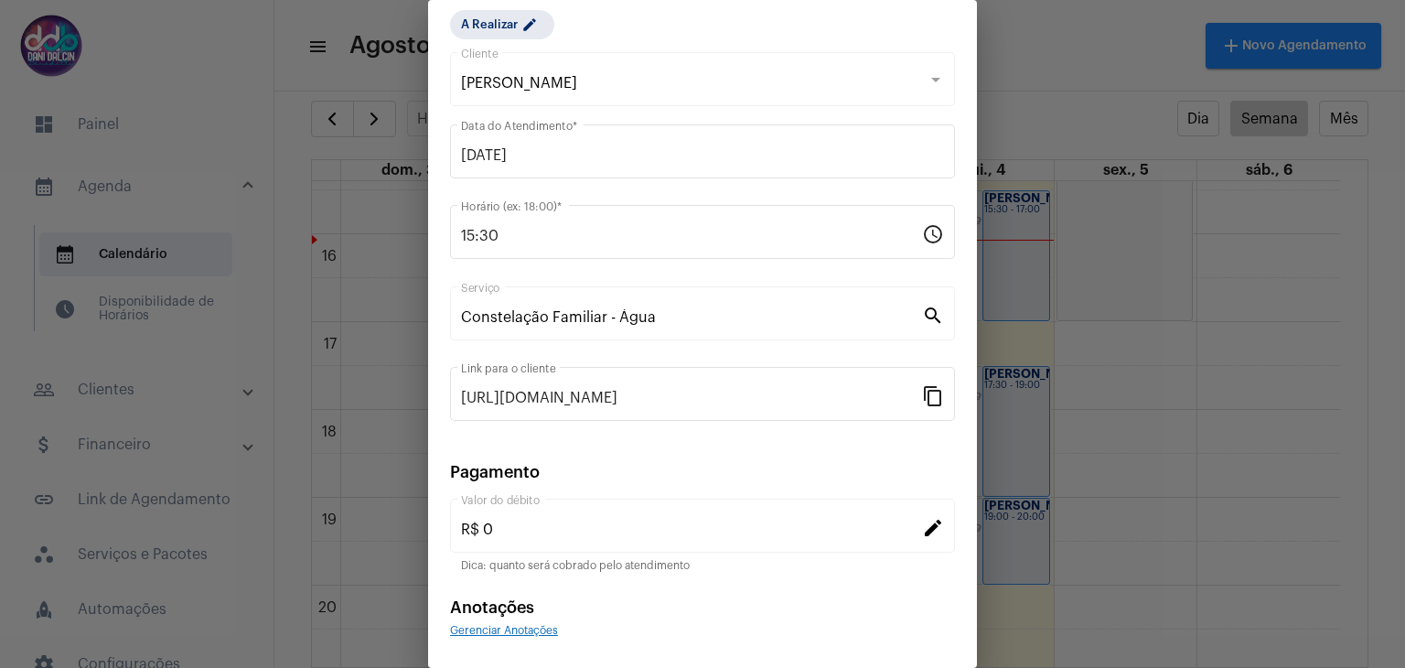
scroll to position [117, 0]
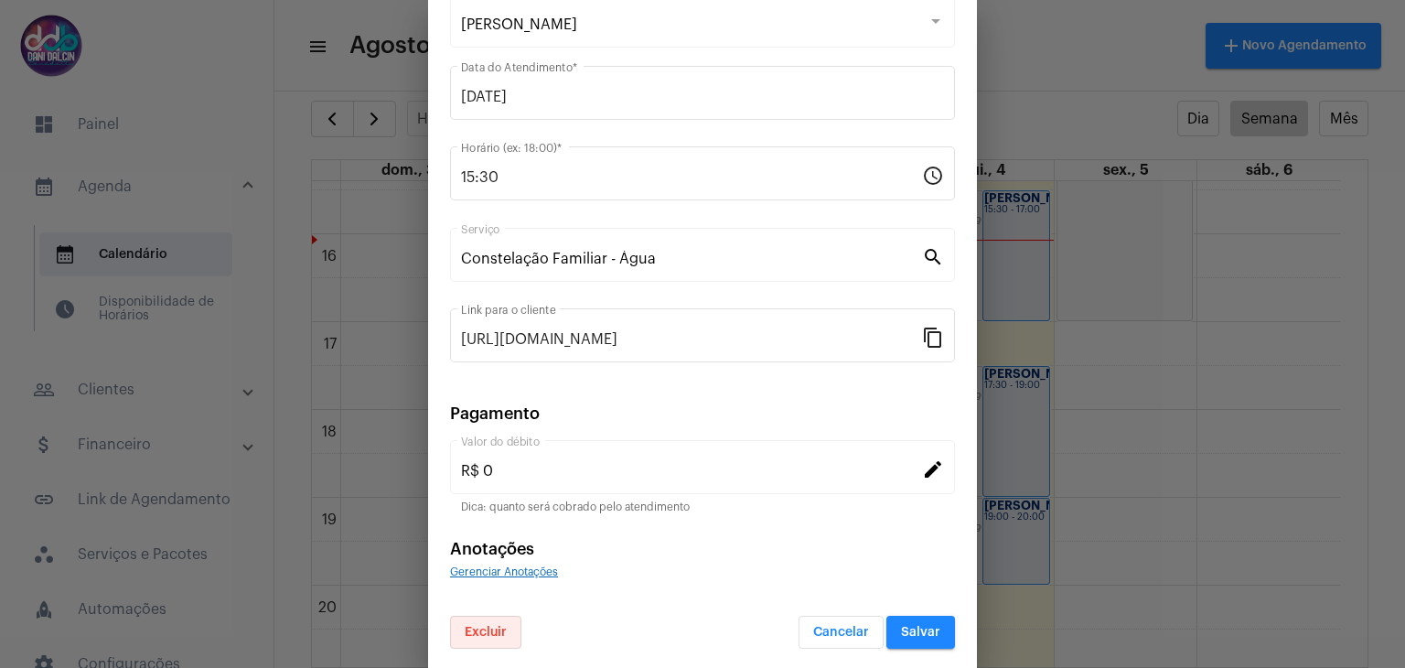
click at [504, 627] on span "Excluir" at bounding box center [486, 632] width 42 height 13
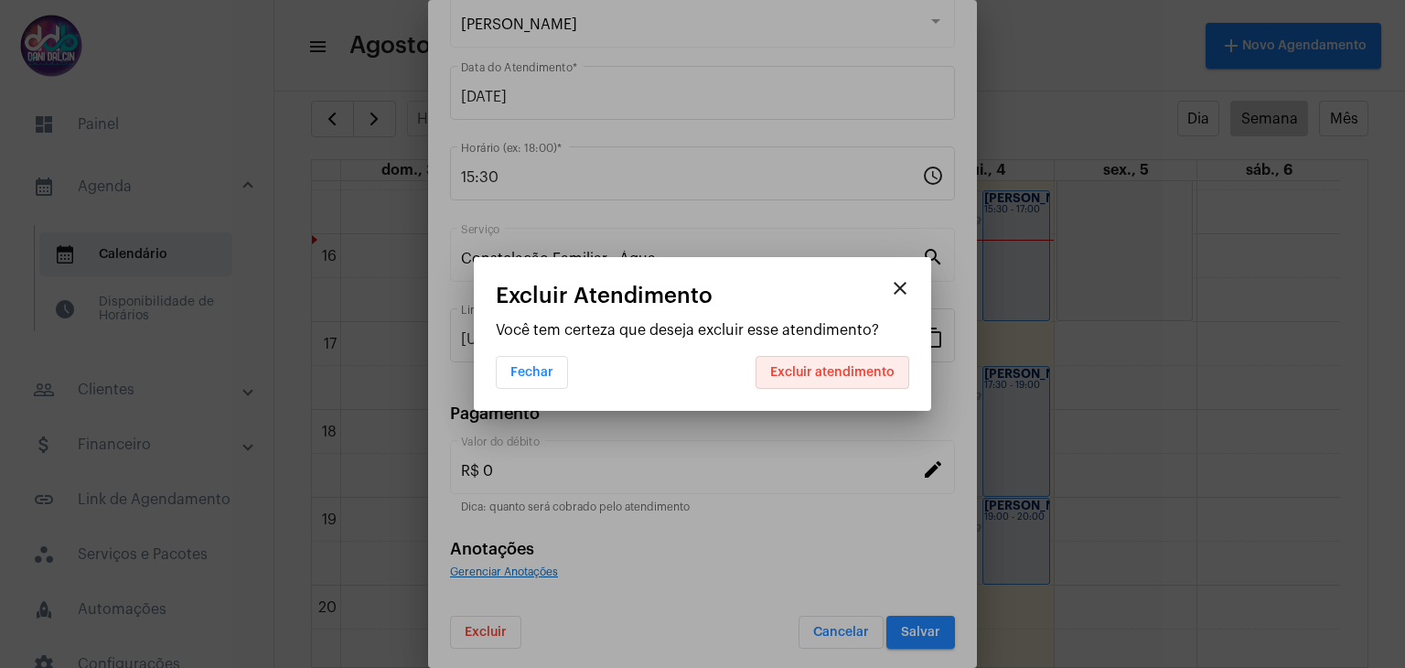
click at [896, 374] on button "Excluir atendimento" at bounding box center [832, 372] width 154 height 33
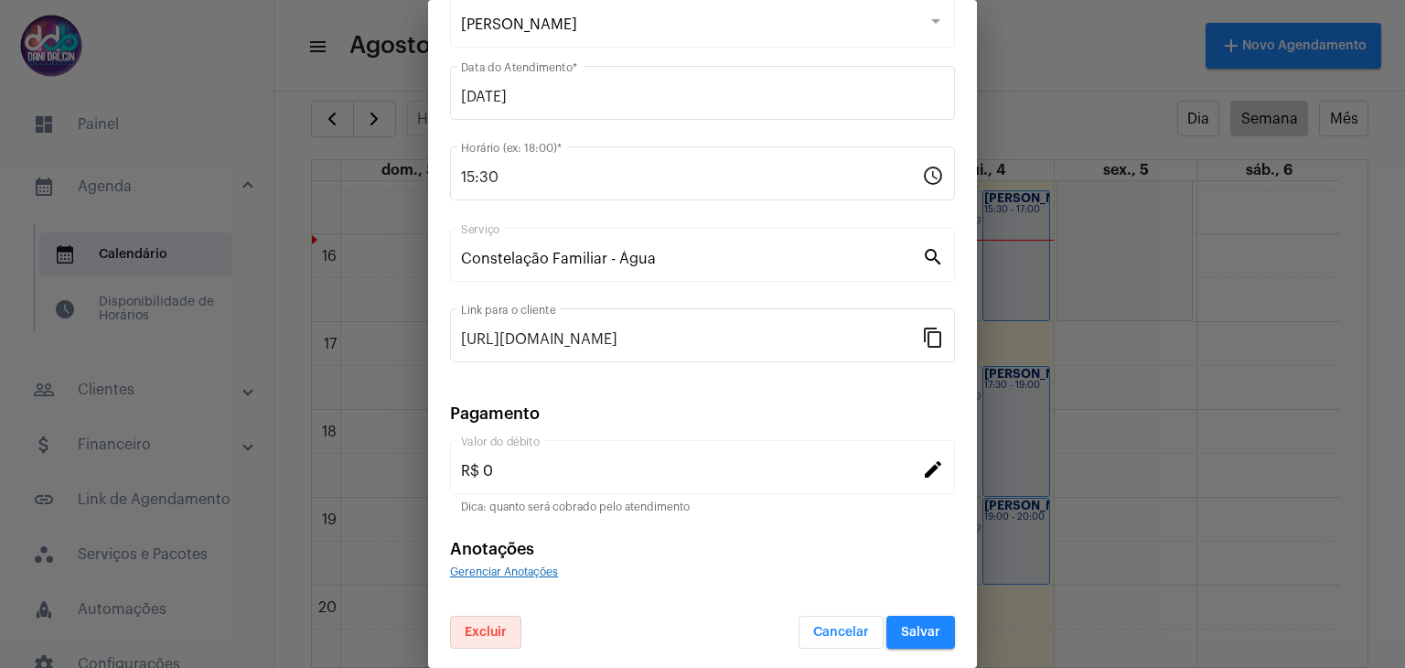
click at [922, 626] on span "Salvar" at bounding box center [920, 632] width 39 height 13
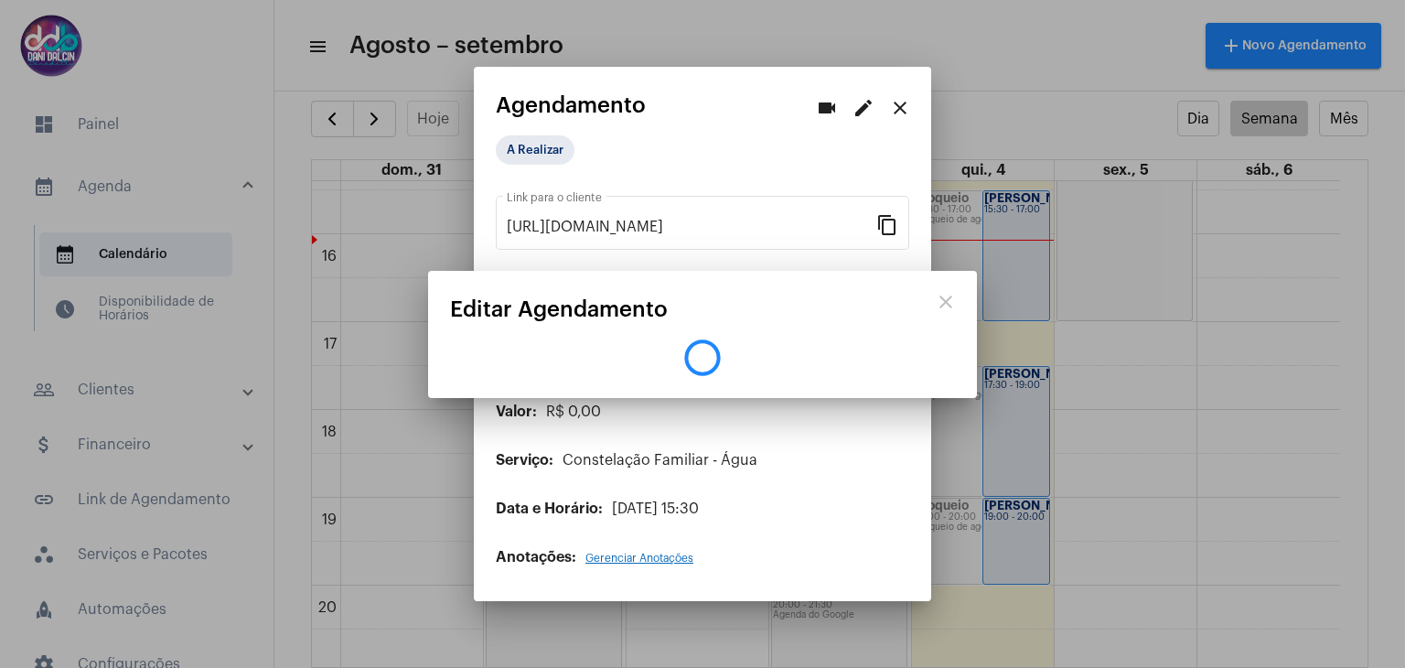
scroll to position [0, 0]
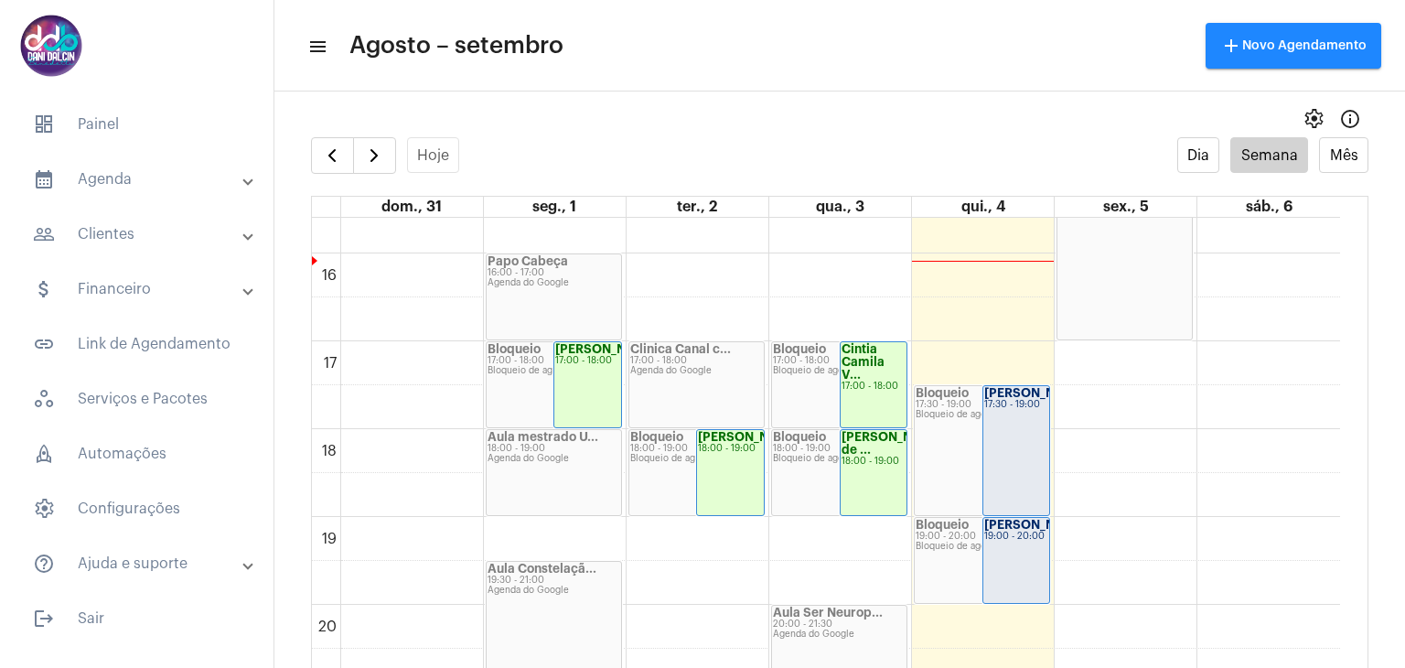
scroll to position [1443, 0]
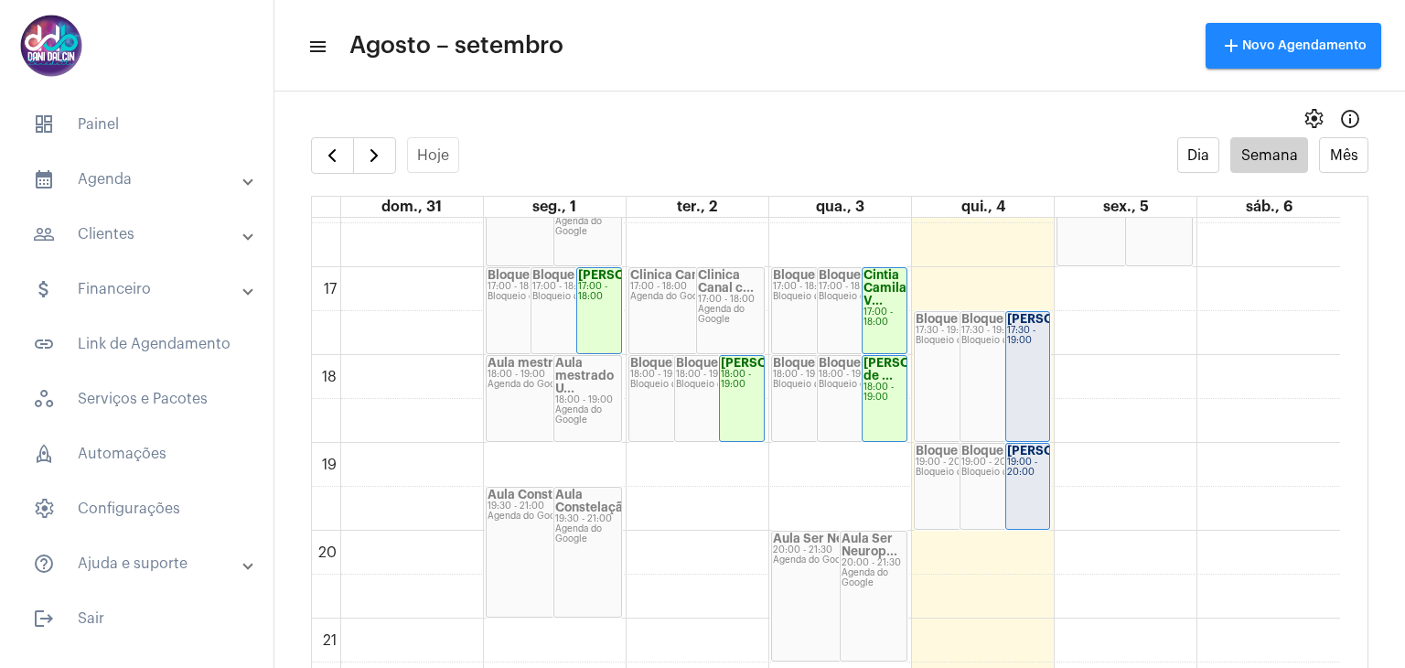
click at [1017, 456] on strong "[PERSON_NAME]..." at bounding box center [1063, 450] width 113 height 12
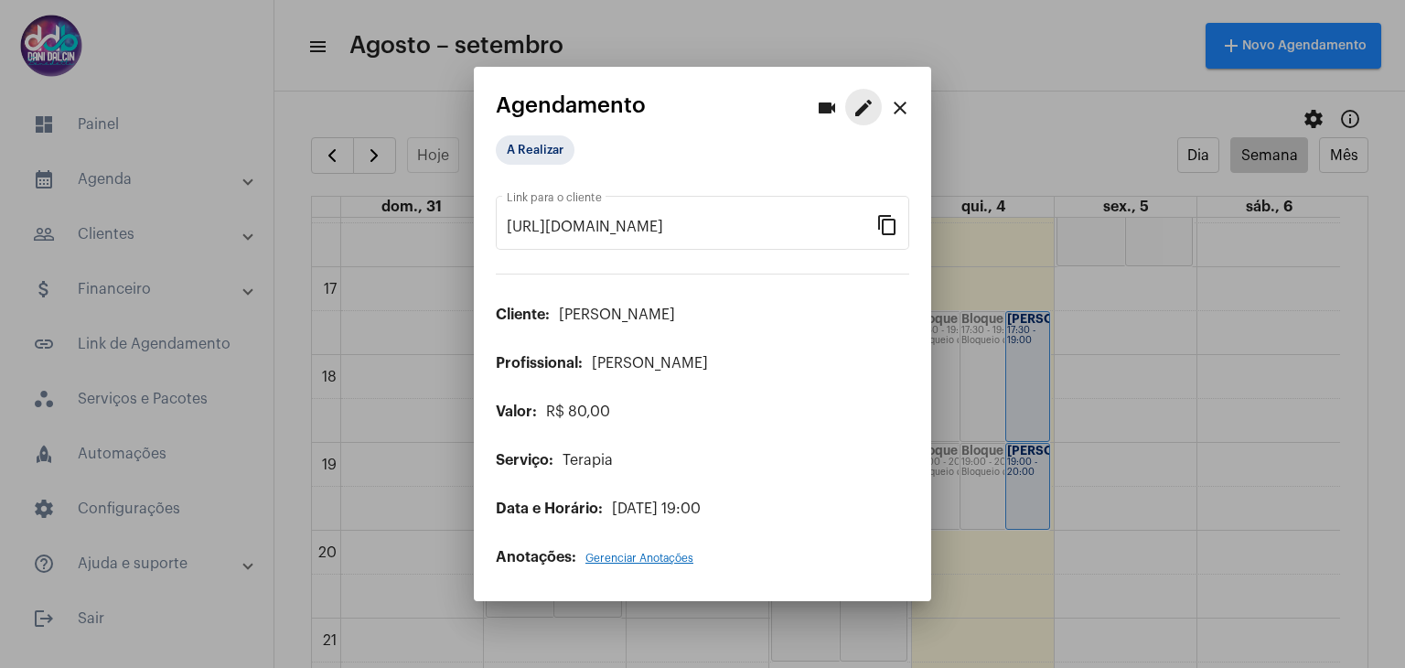
click at [853, 111] on mat-icon "edit" at bounding box center [863, 108] width 22 height 22
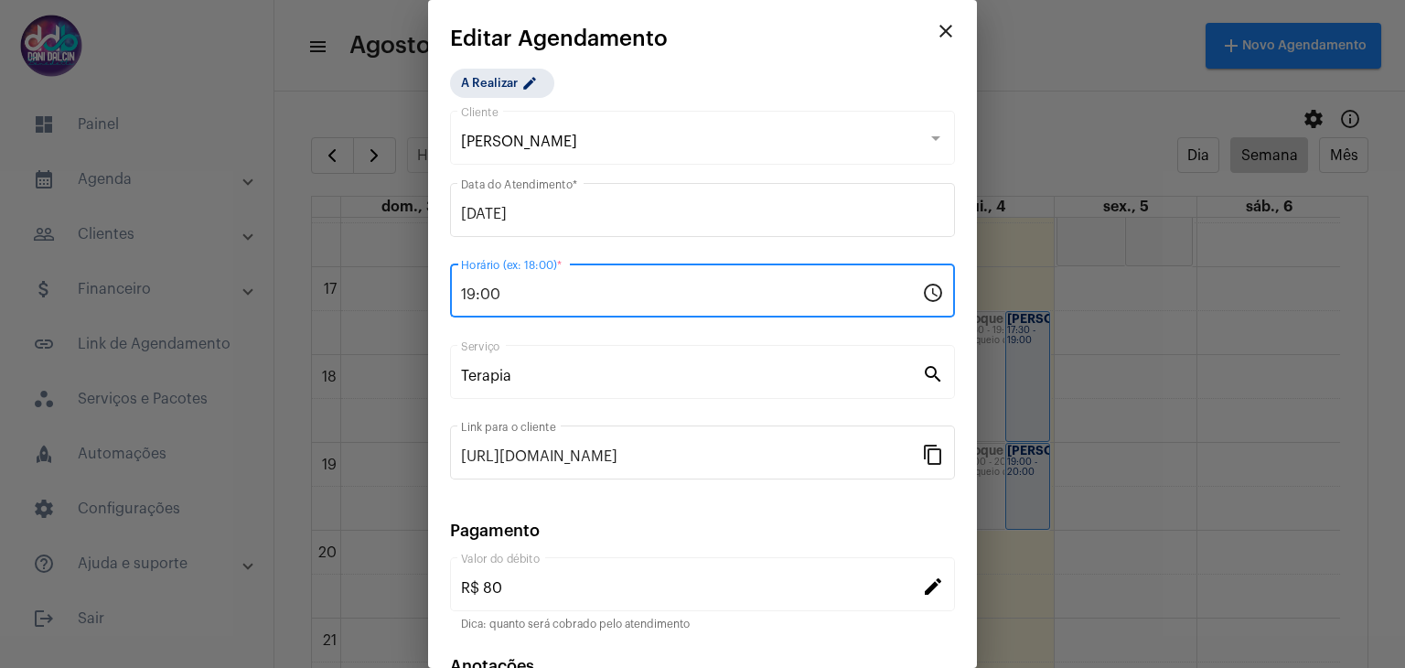
click at [534, 297] on input "19:00" at bounding box center [691, 294] width 461 height 16
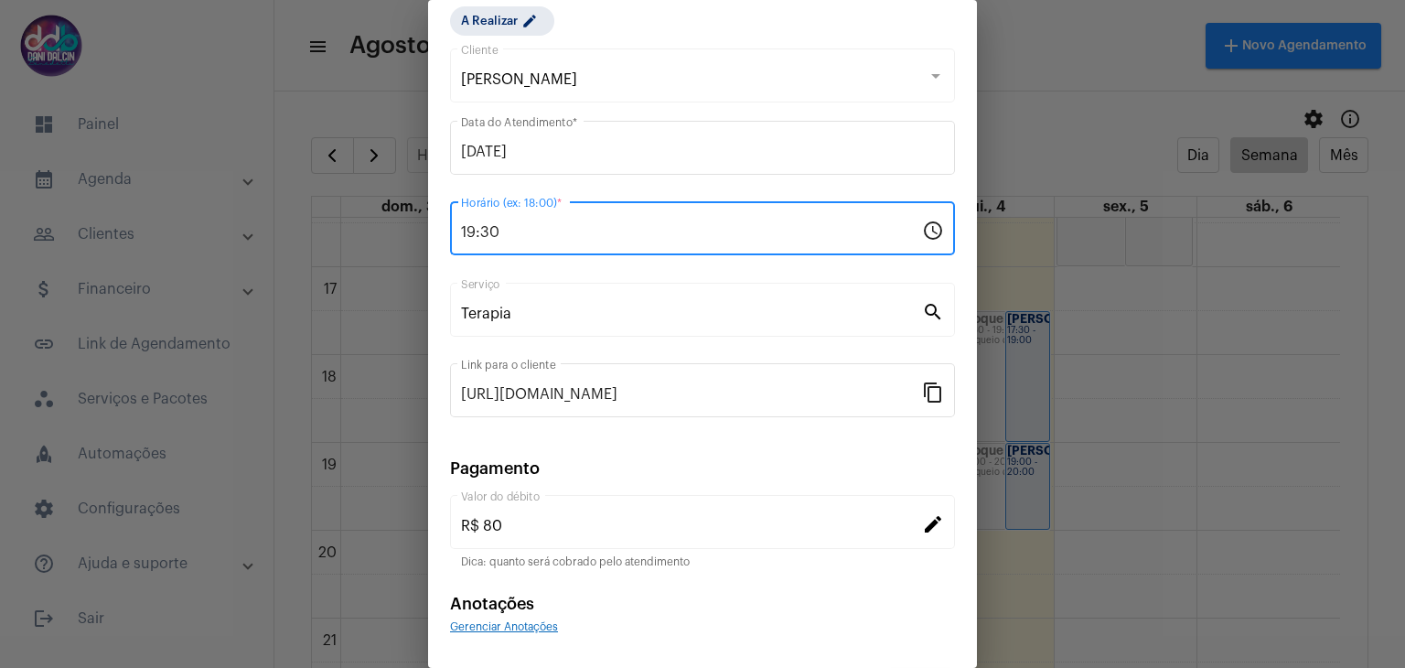
scroll to position [117, 0]
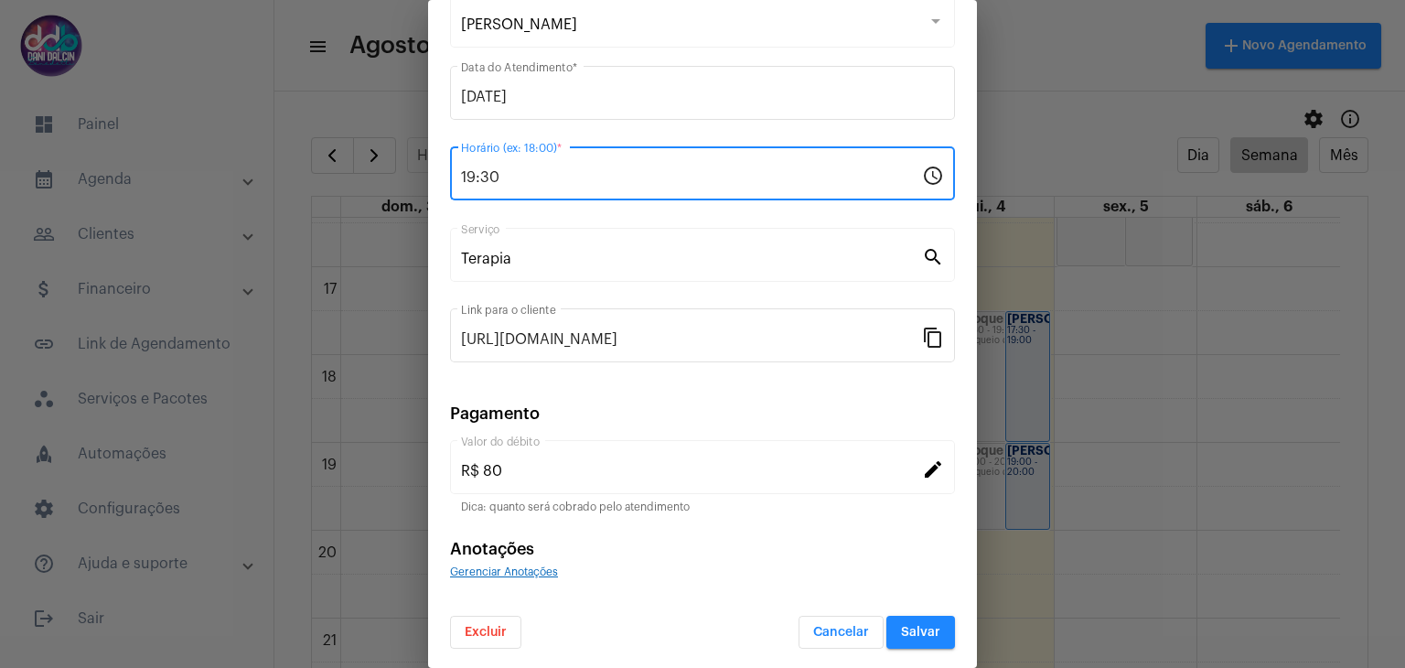
type input "19:30"
click at [915, 633] on span "Salvar" at bounding box center [920, 632] width 39 height 13
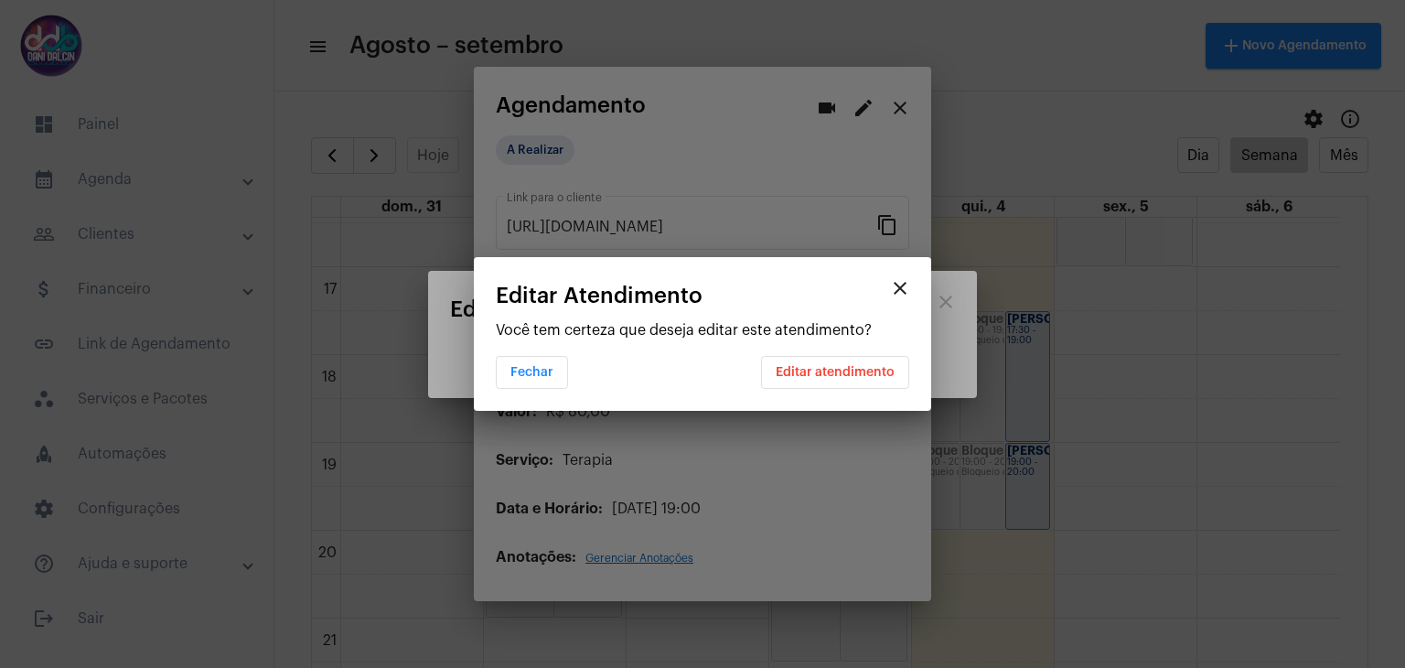
scroll to position [0, 0]
click at [849, 370] on span "Editar atendimento" at bounding box center [835, 372] width 119 height 13
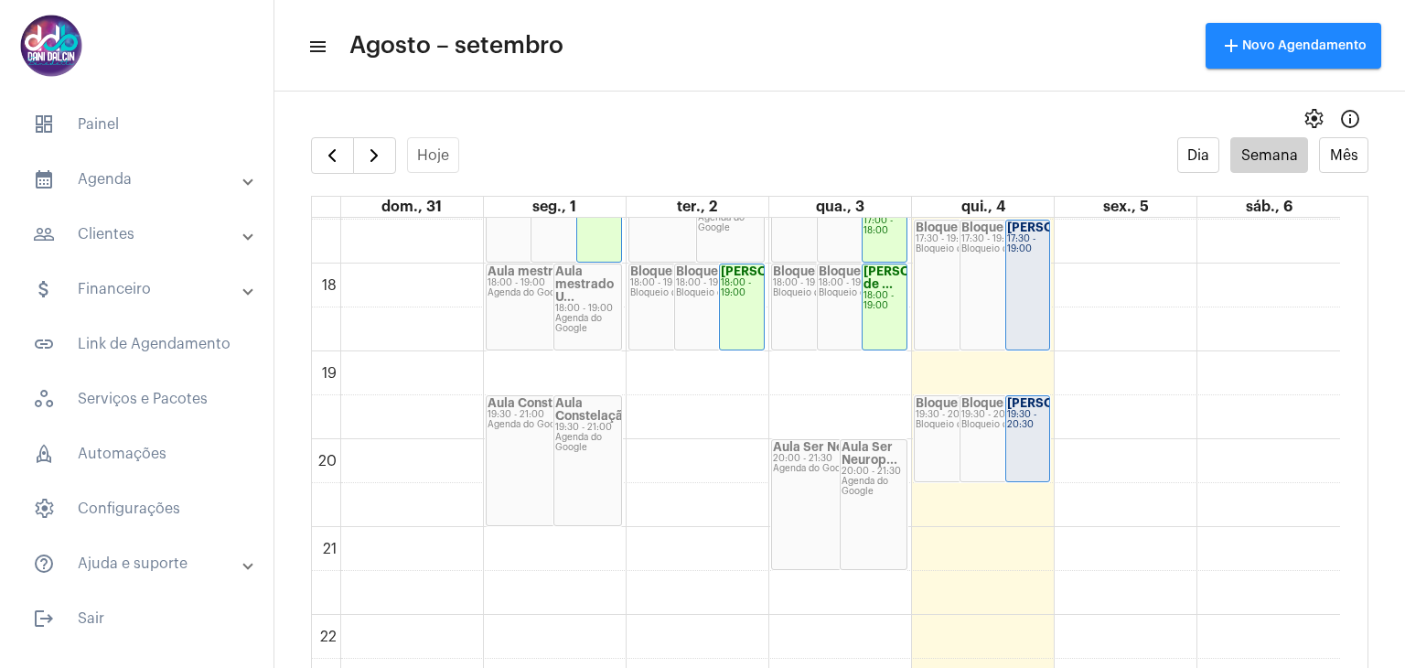
scroll to position [1443, 0]
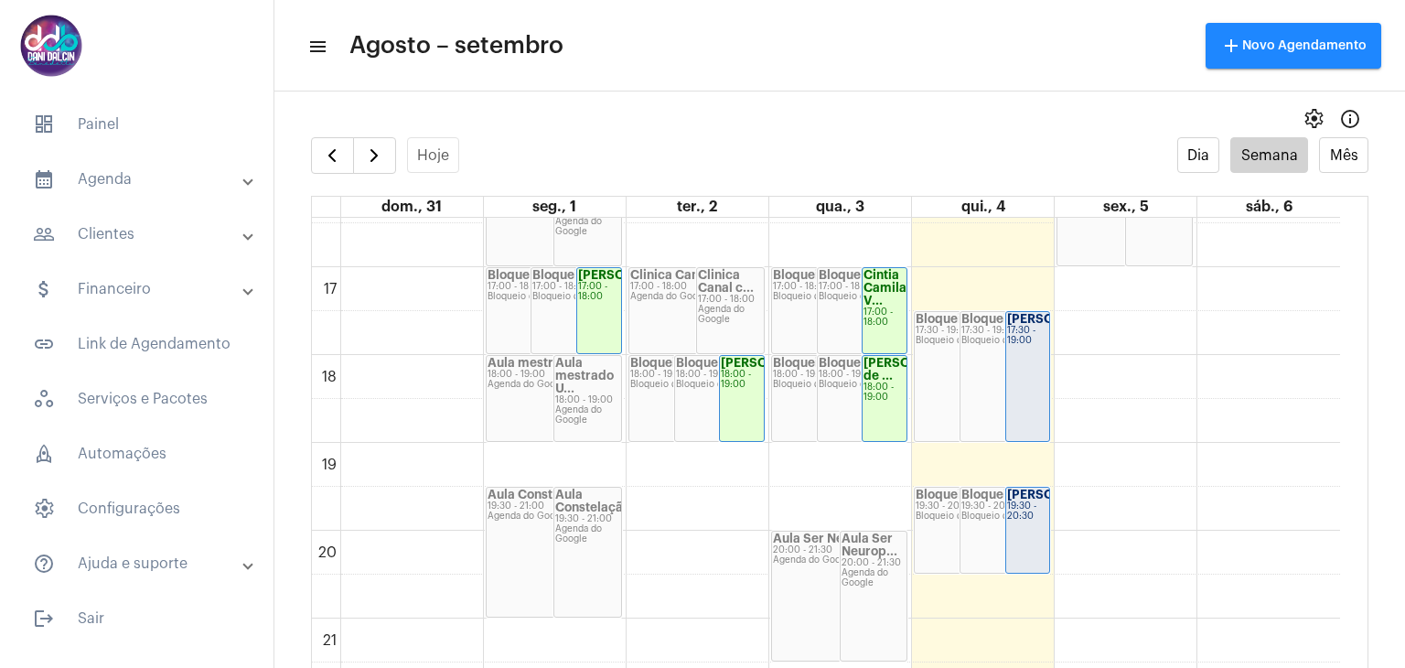
click at [1032, 548] on div "[PERSON_NAME]... 19:30 - 20:30" at bounding box center [1028, 529] width 44 height 85
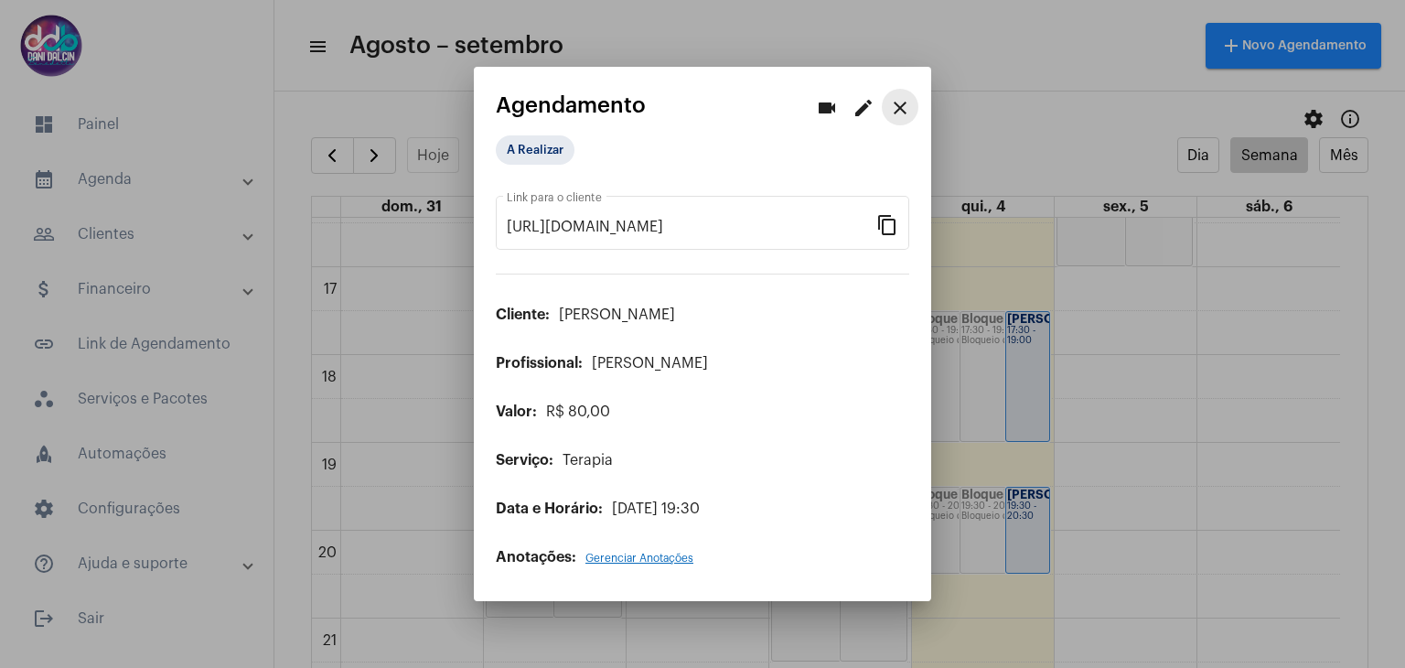
click at [898, 107] on mat-icon "close" at bounding box center [900, 108] width 22 height 22
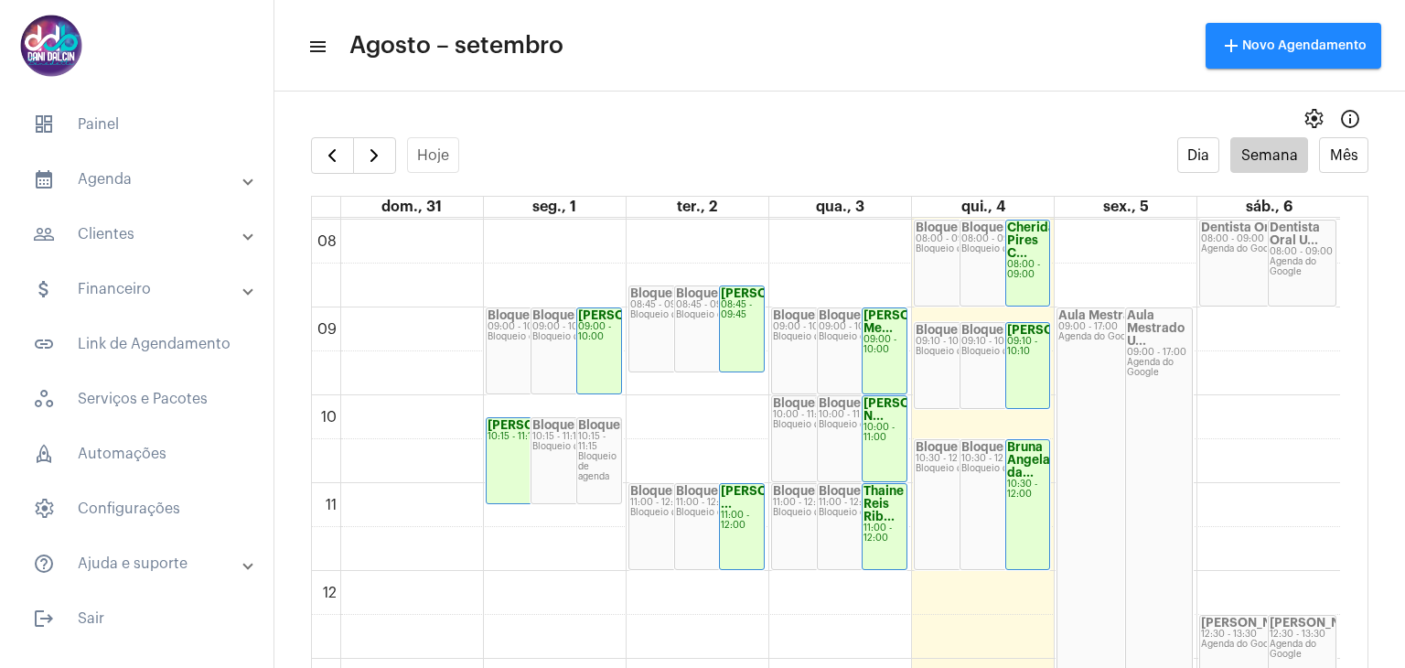
scroll to position [712, 0]
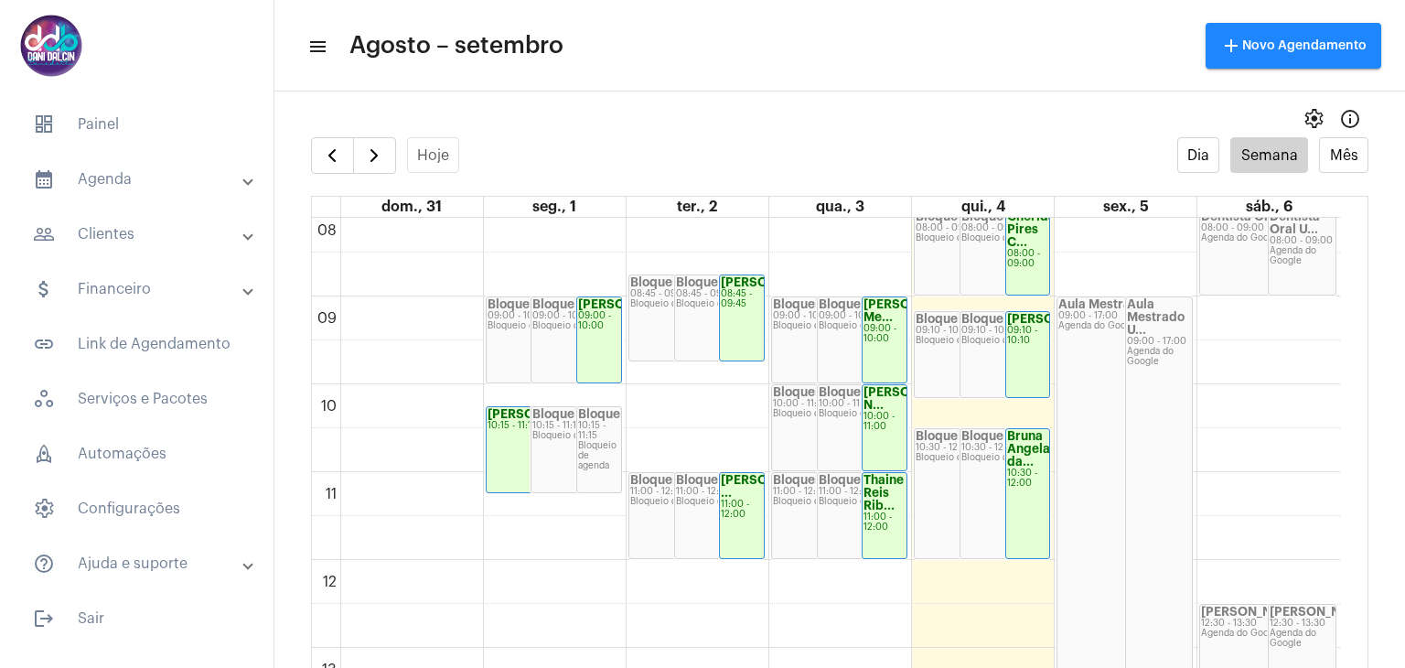
click at [150, 295] on mat-panel-title "attach_money Financeiro" at bounding box center [138, 289] width 211 height 22
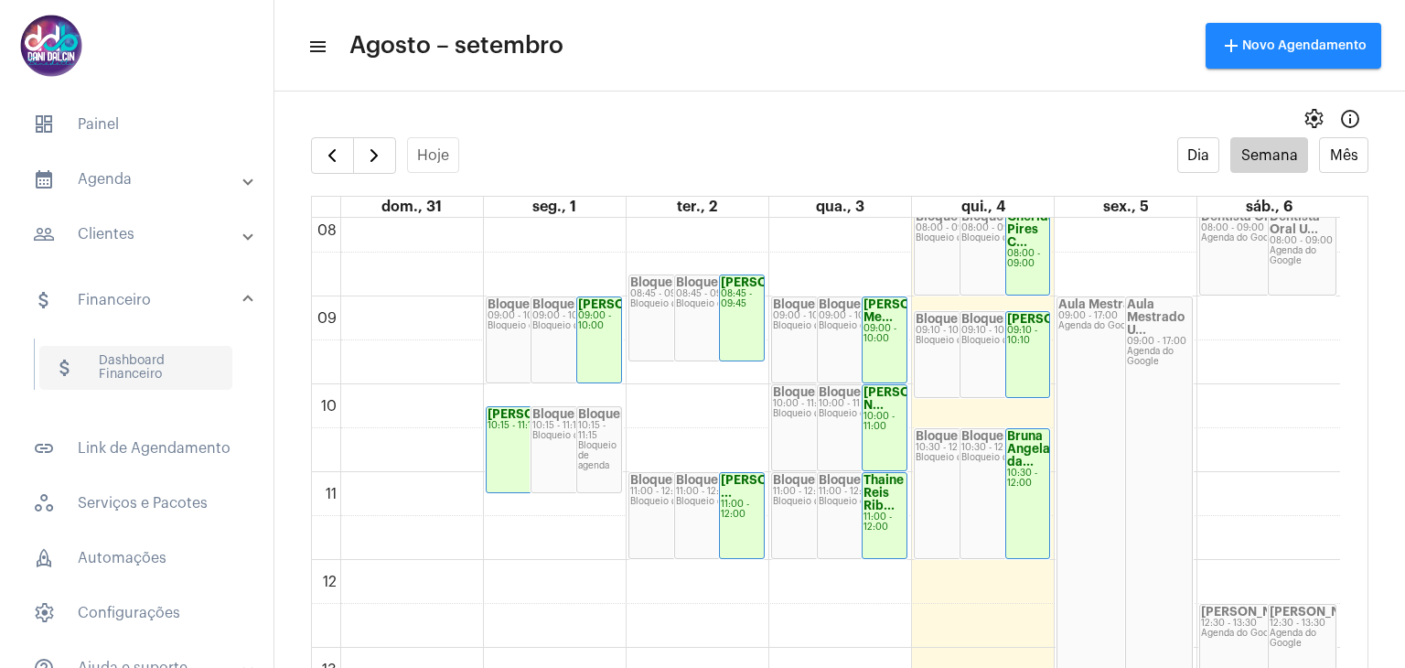
click at [162, 359] on span "attach_money Dashboard Financeiro" at bounding box center [135, 368] width 193 height 44
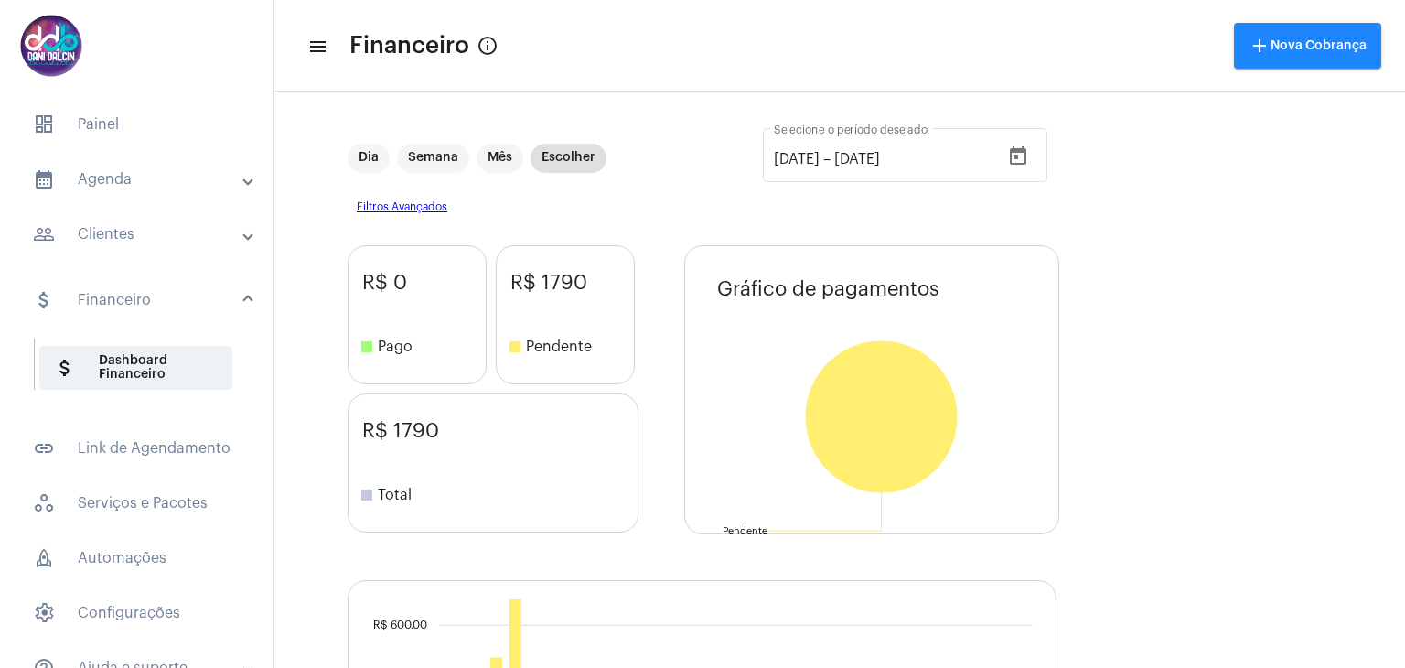
drag, startPoint x: 162, startPoint y: 359, endPoint x: 669, endPoint y: 445, distance: 514.8
click at [669, 445] on div "R$ 0 stop Pago R$ 1790 stop Pendente R$ 1790 stop Total Gráfico de pagamentos N…" at bounding box center [840, 557] width 984 height 624
click at [99, 378] on span "attach_money Dashboard Financeiro" at bounding box center [135, 368] width 193 height 44
click at [95, 225] on mat-panel-title "people_outline Clientes" at bounding box center [138, 234] width 211 height 22
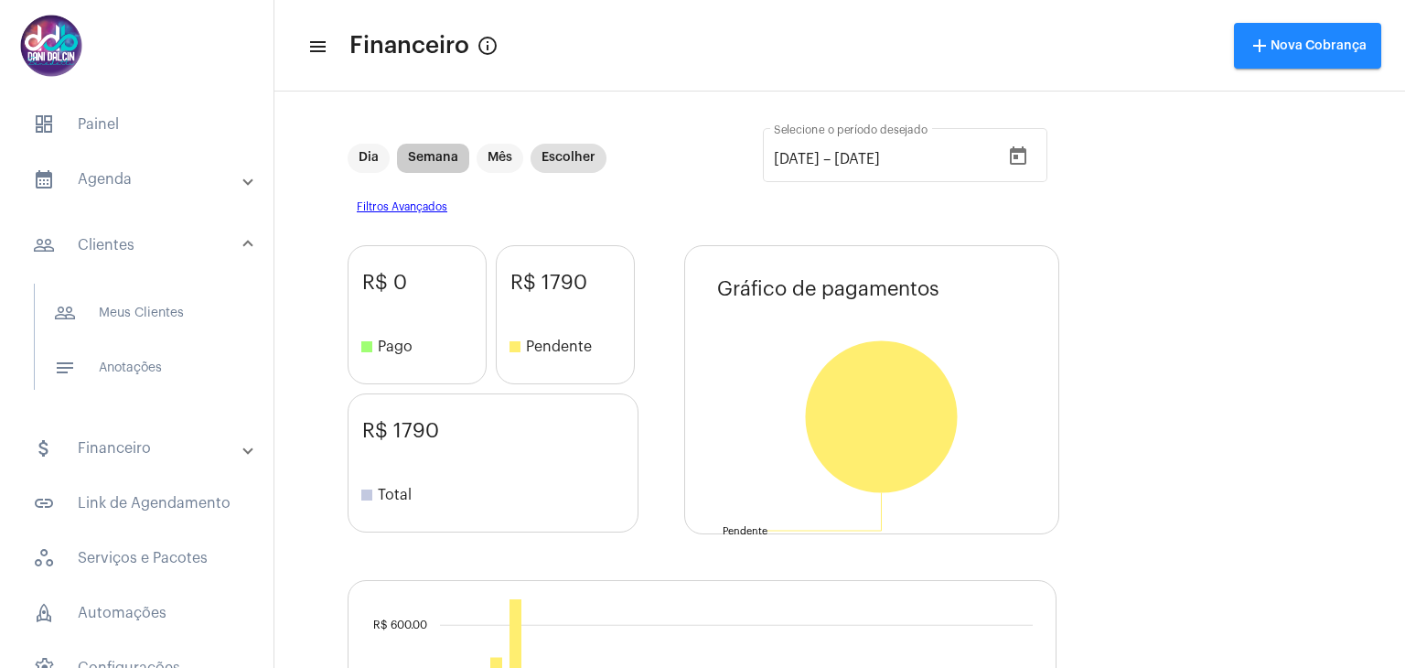
click at [434, 163] on mat-chip "Semana" at bounding box center [433, 158] width 72 height 29
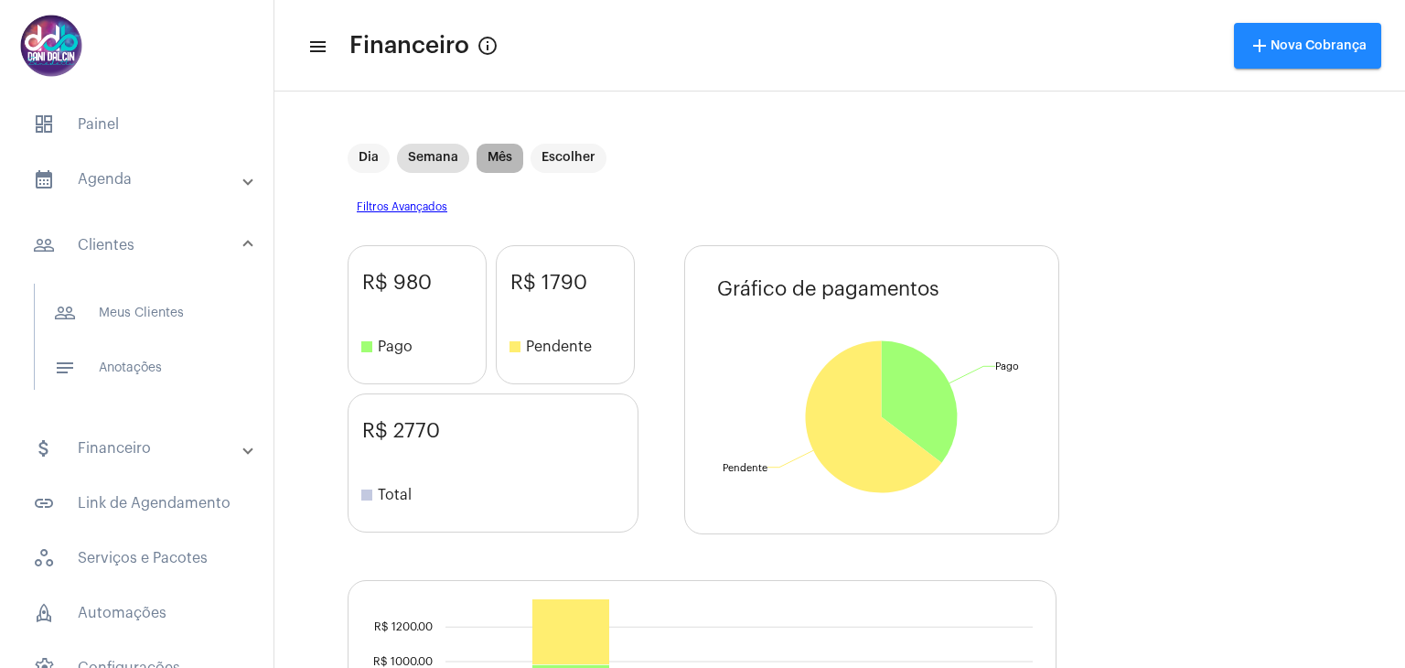
click at [500, 157] on mat-chip "Mês" at bounding box center [500, 158] width 47 height 29
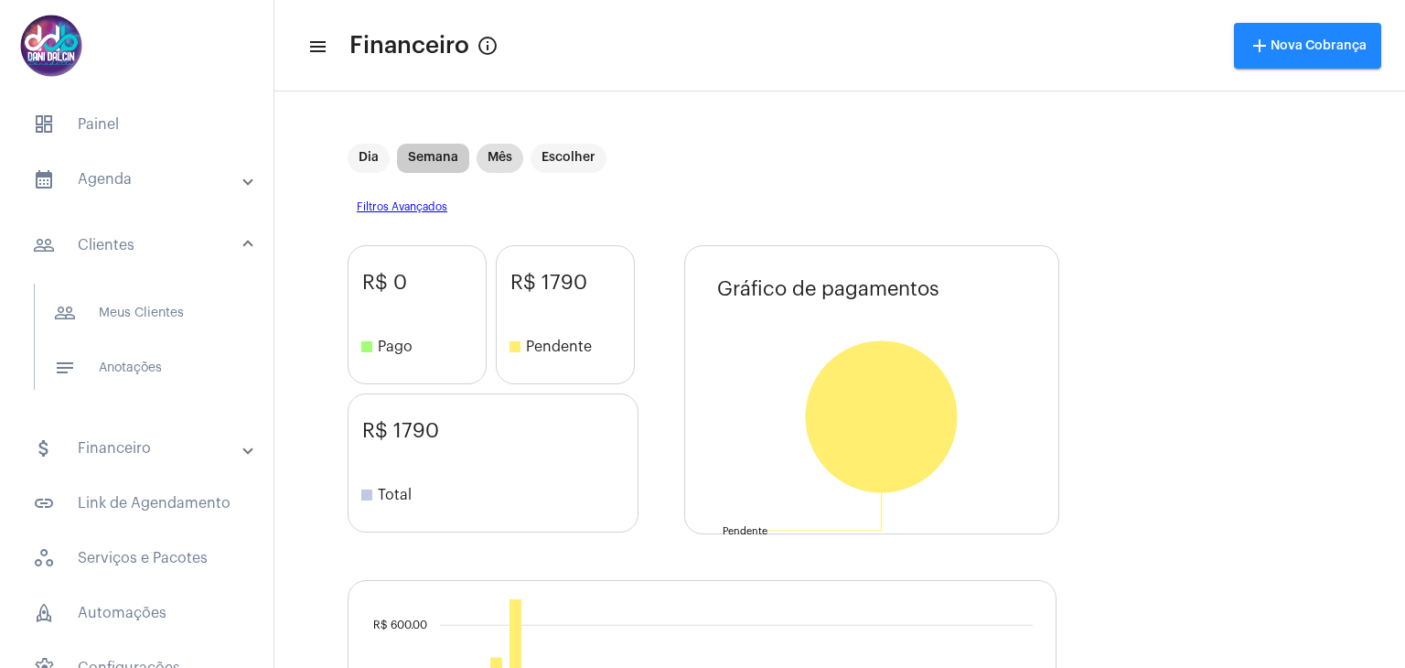
click at [433, 162] on mat-chip "Semana" at bounding box center [433, 158] width 72 height 29
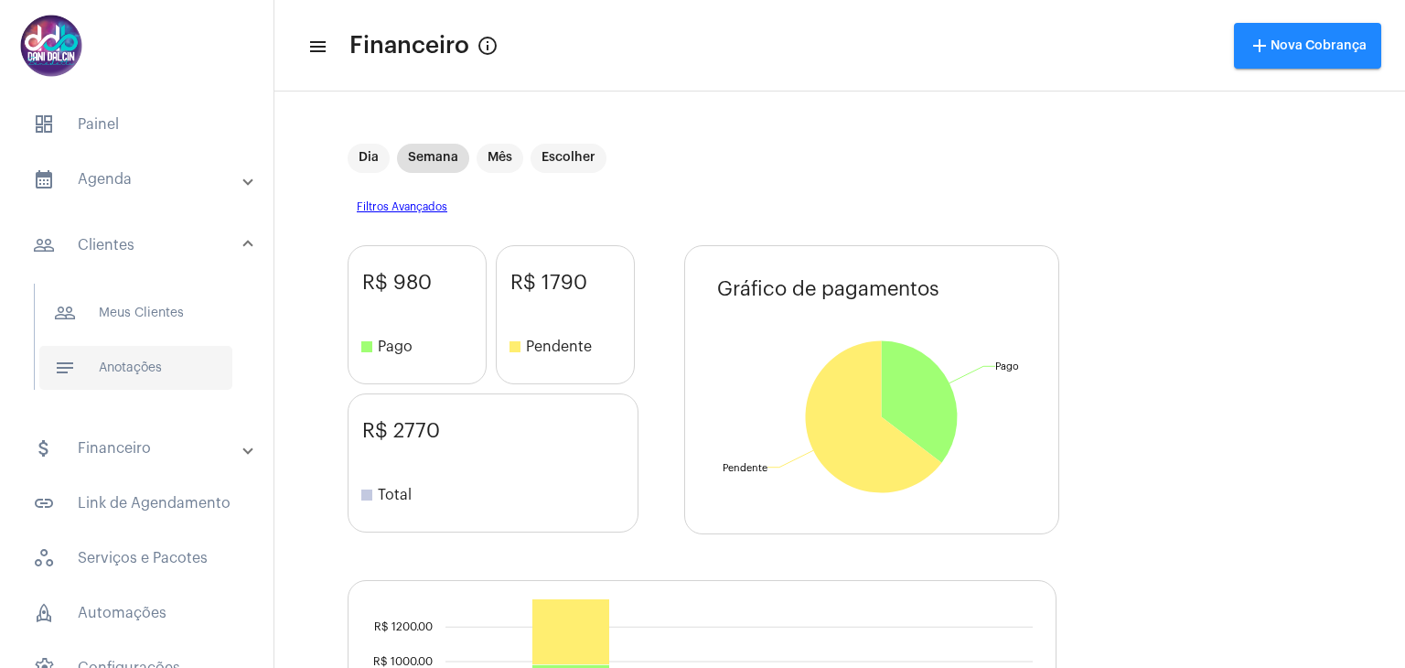
click at [120, 367] on span "notes Anotações" at bounding box center [135, 368] width 193 height 44
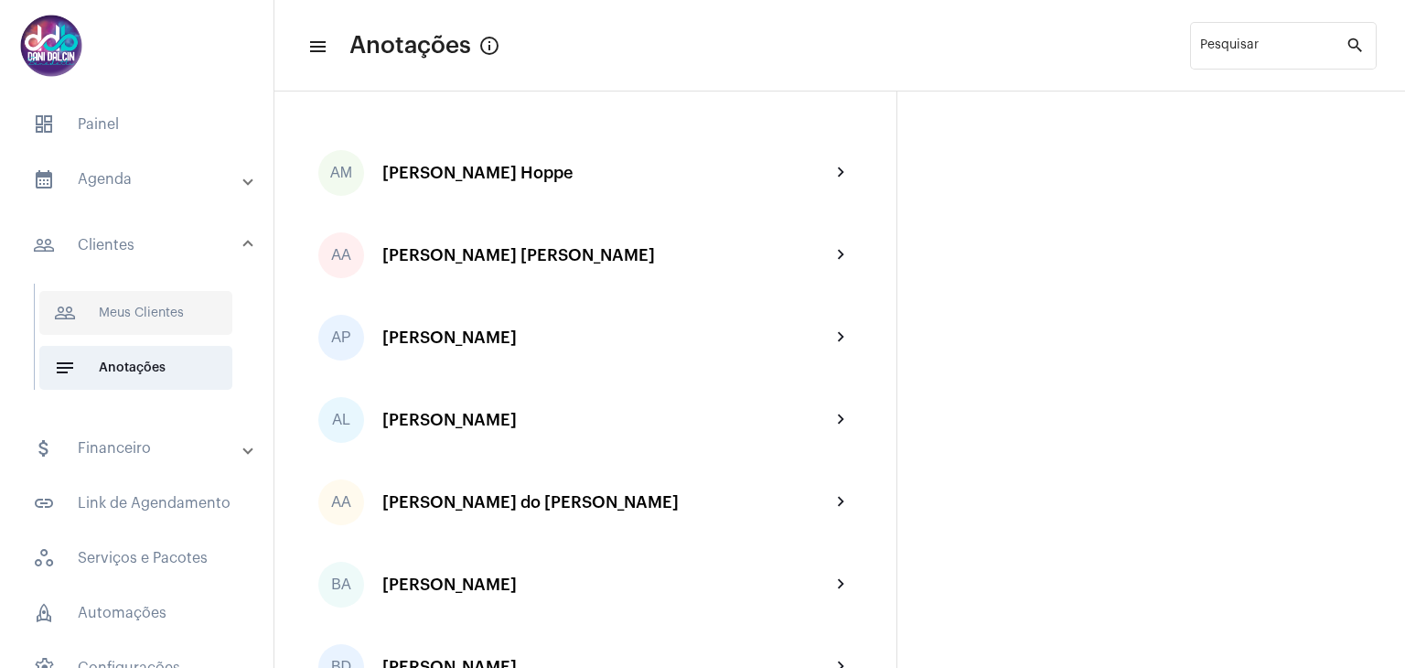
click at [118, 316] on span "people_outline Meus Clientes" at bounding box center [135, 313] width 193 height 44
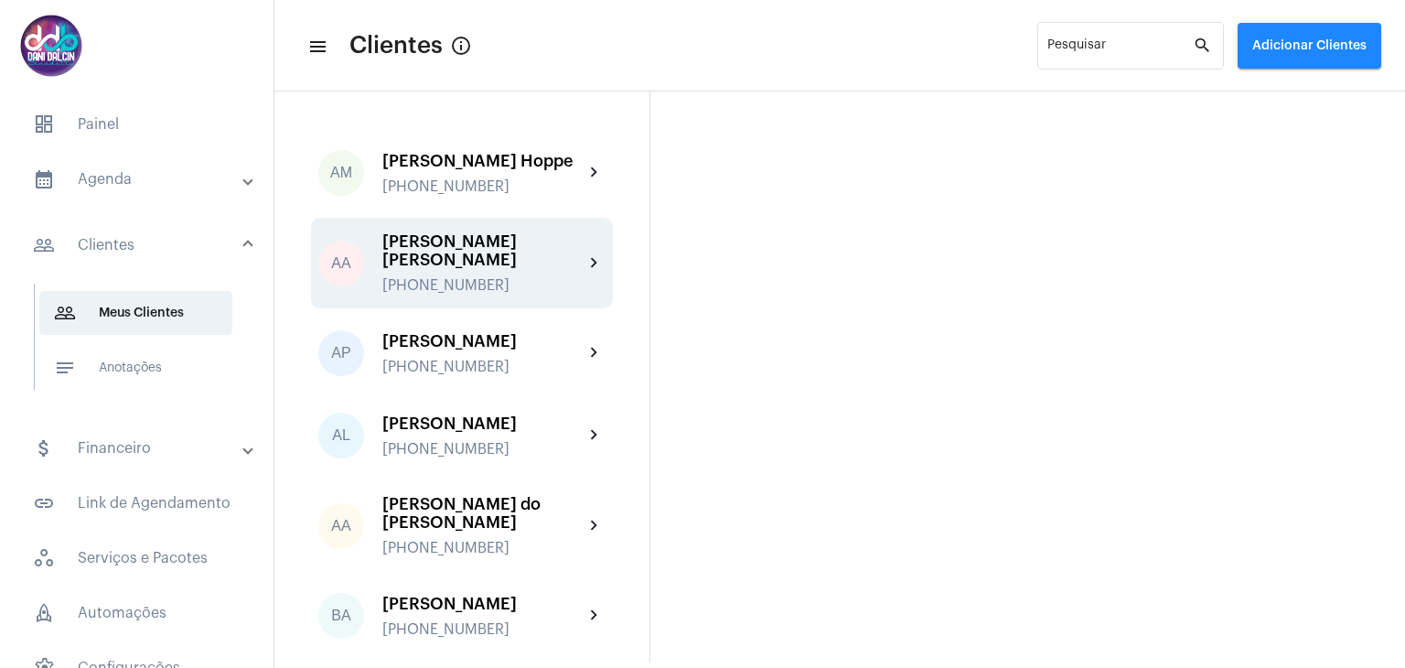
click at [501, 260] on div "Aline Aparecida Honório Antunes" at bounding box center [482, 250] width 201 height 37
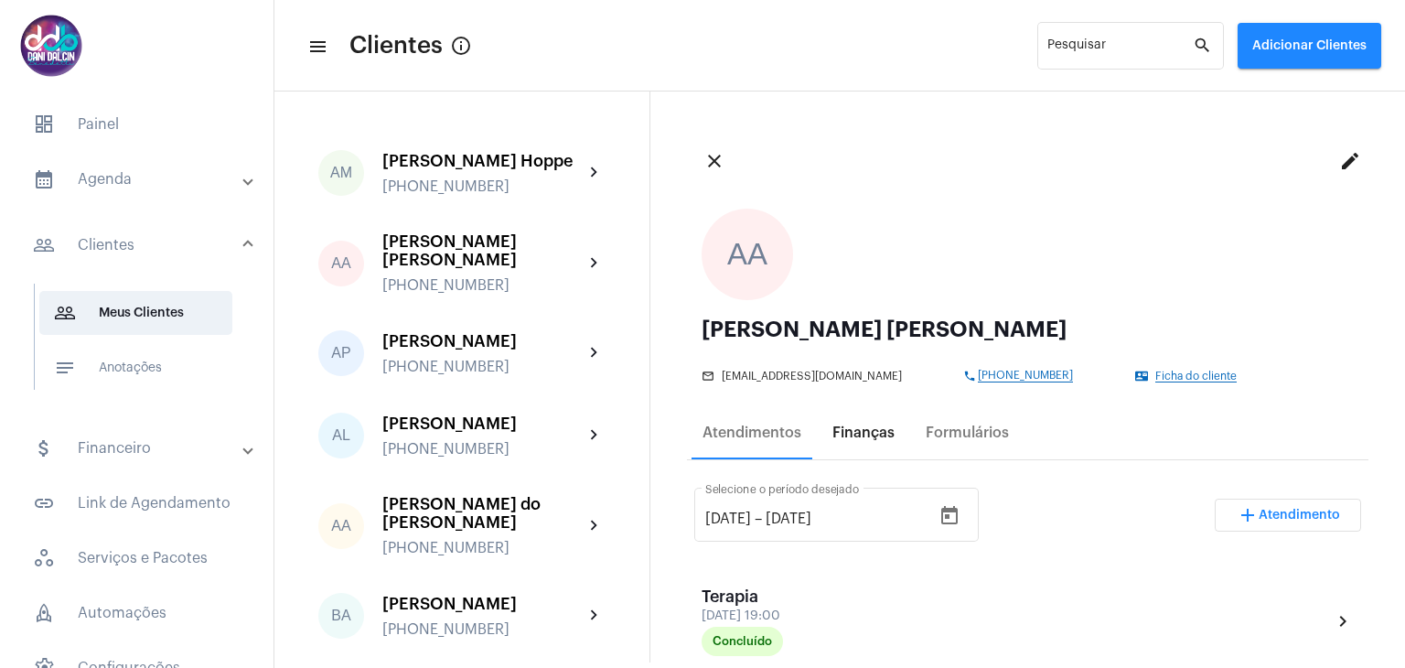
click at [885, 434] on div "Finanças" at bounding box center [863, 432] width 62 height 16
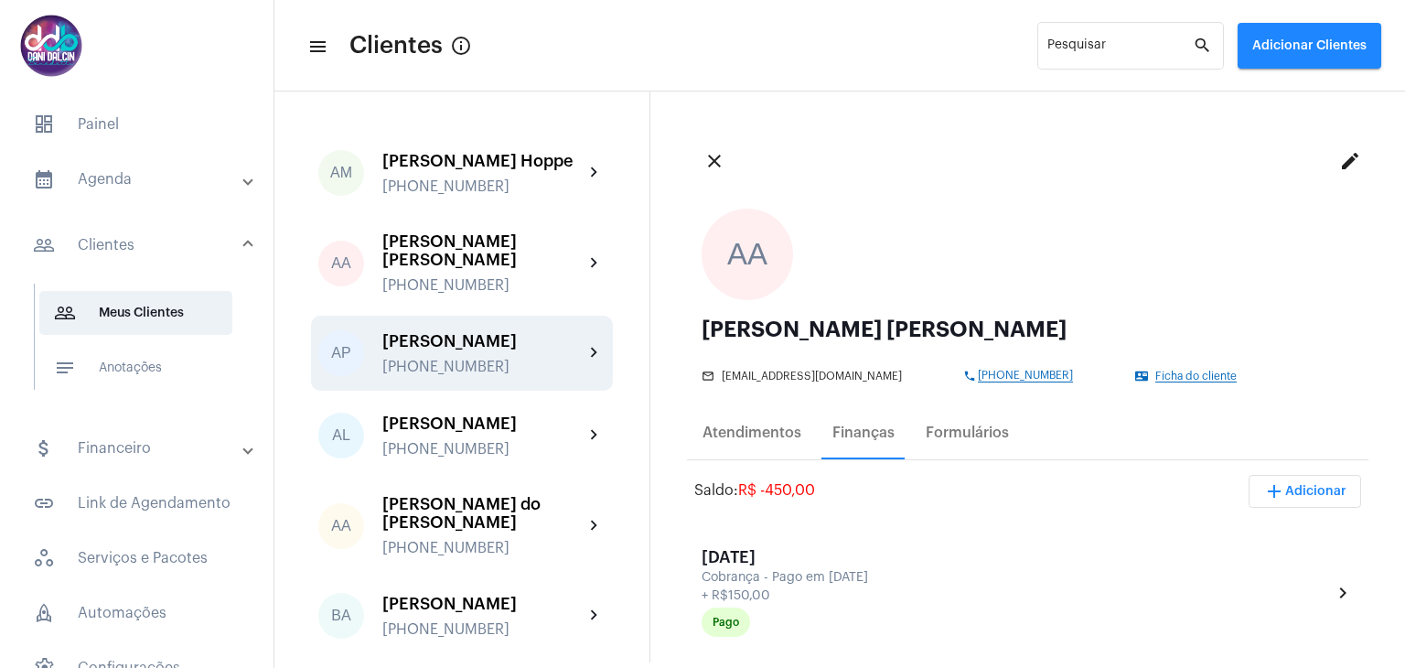
click at [468, 364] on div "Aline Pierdoná +5519998291181" at bounding box center [482, 353] width 201 height 43
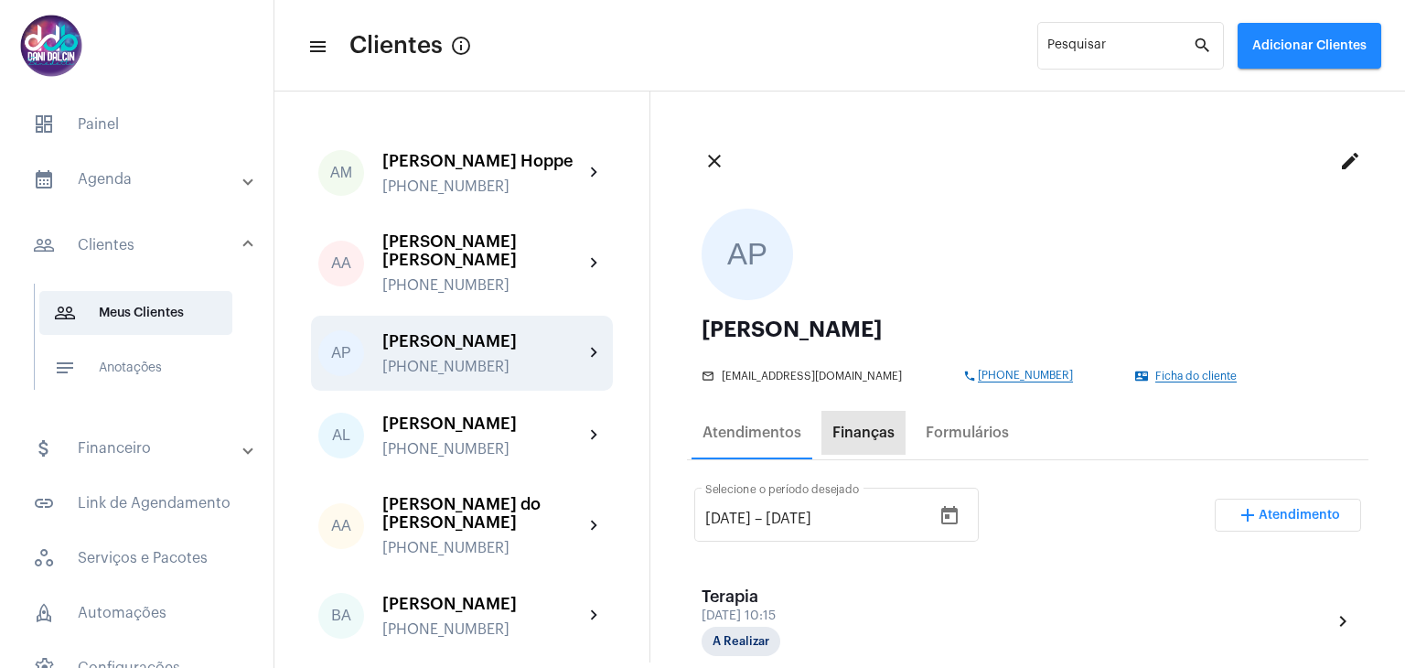
click at [882, 442] on div "Finanças" at bounding box center [863, 433] width 84 height 44
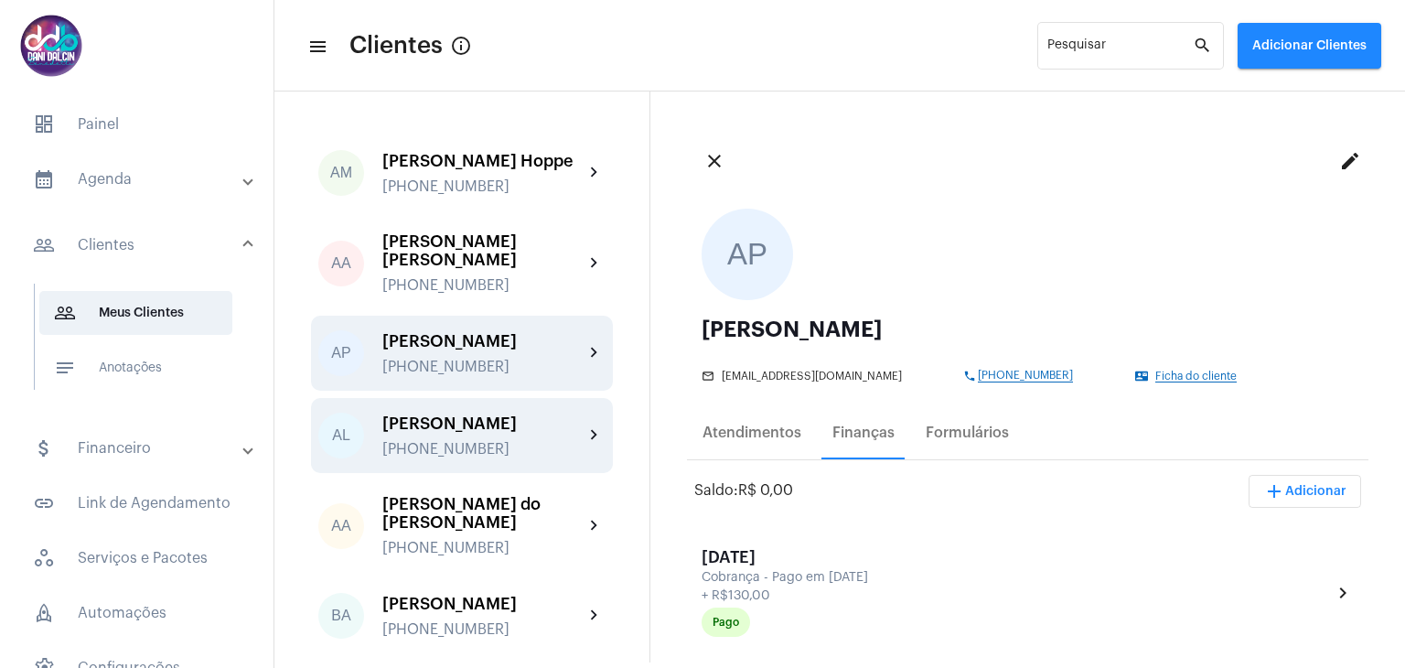
click at [501, 433] on div "Andressa Luiza de Oliveira" at bounding box center [482, 423] width 201 height 18
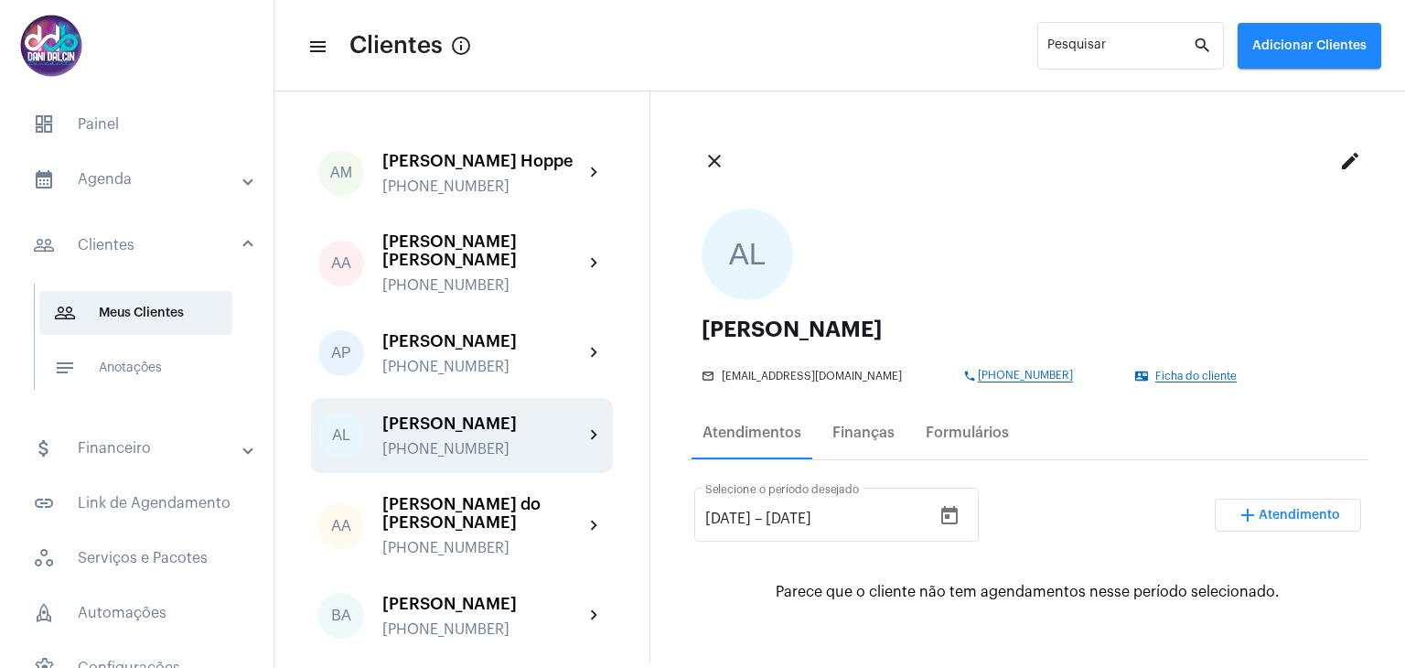
scroll to position [183, 0]
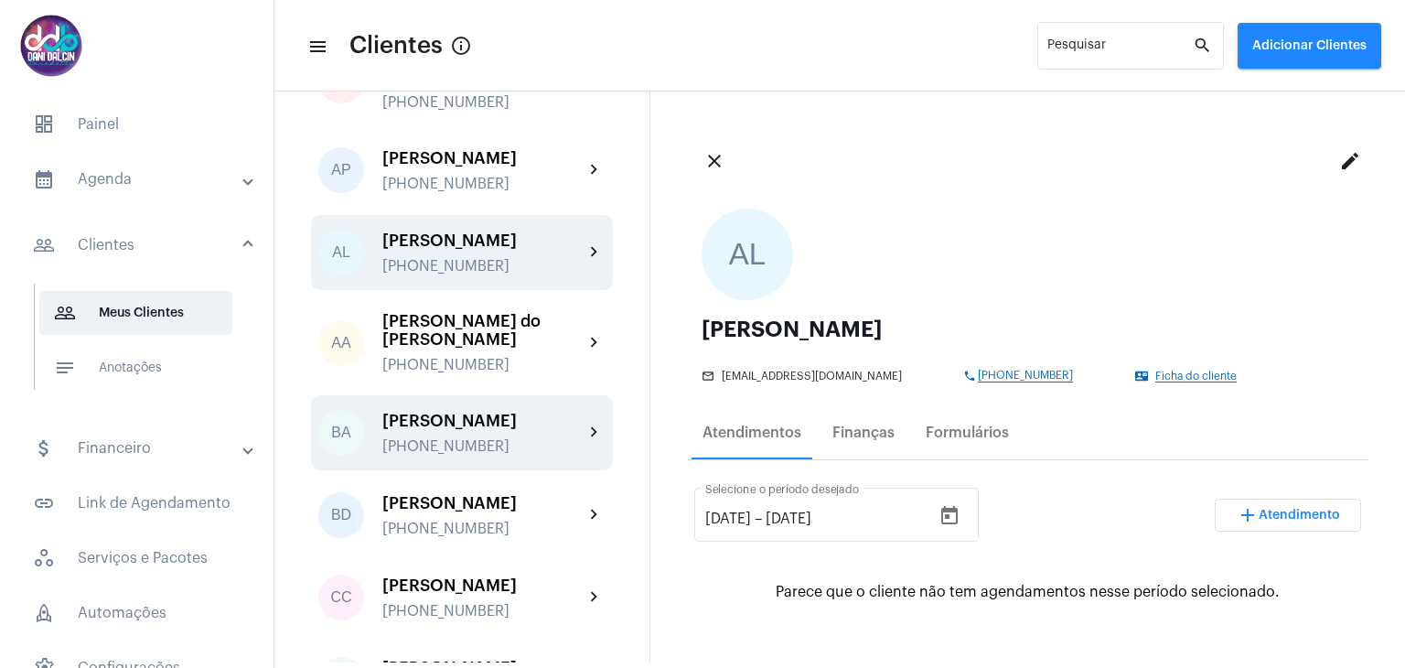
click at [475, 430] on div "[PERSON_NAME]" at bounding box center [482, 421] width 201 height 18
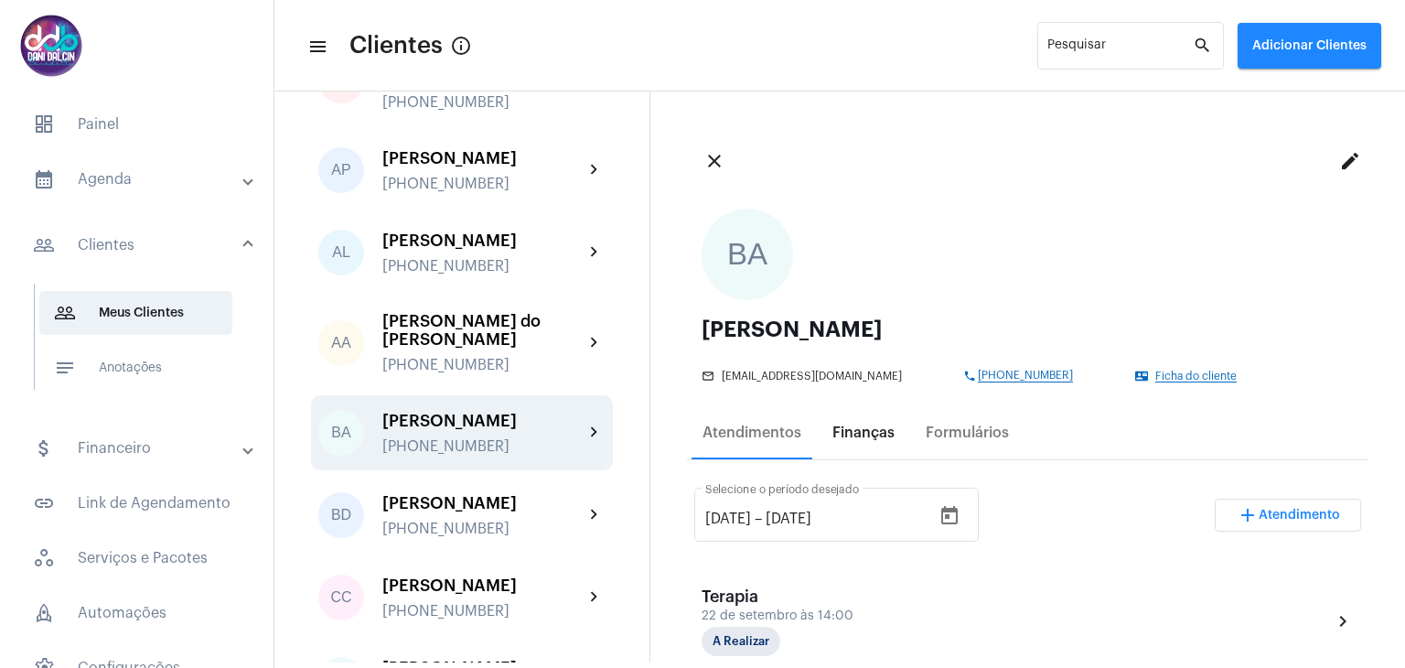
click at [838, 444] on div "Finanças" at bounding box center [863, 433] width 84 height 44
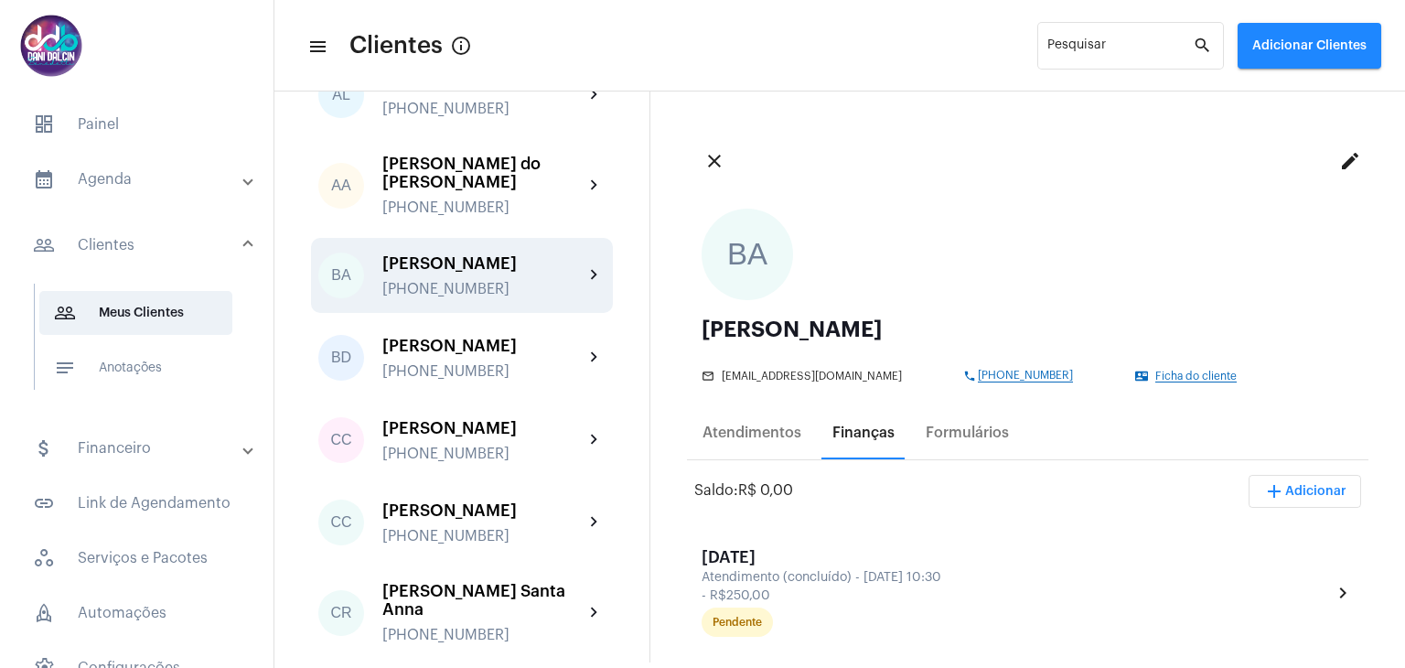
scroll to position [366, 0]
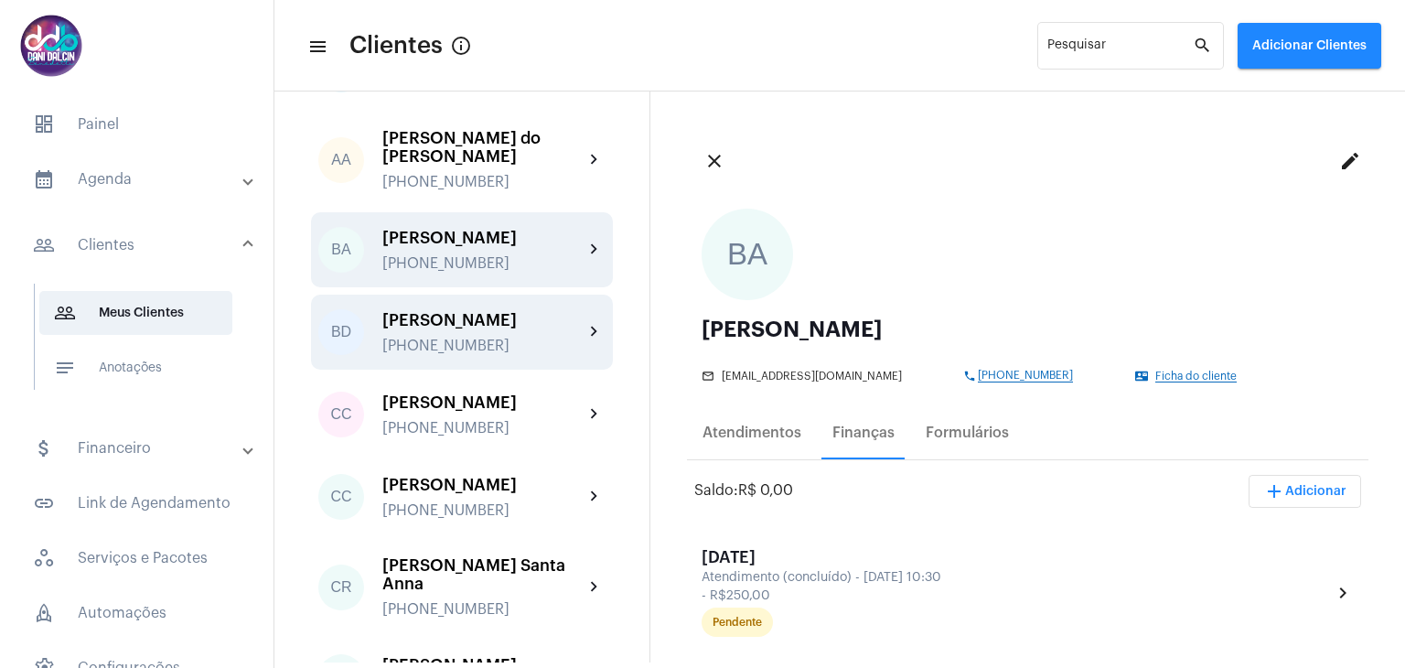
click at [454, 329] on div "Bruna de Mello Coimbra" at bounding box center [482, 320] width 201 height 18
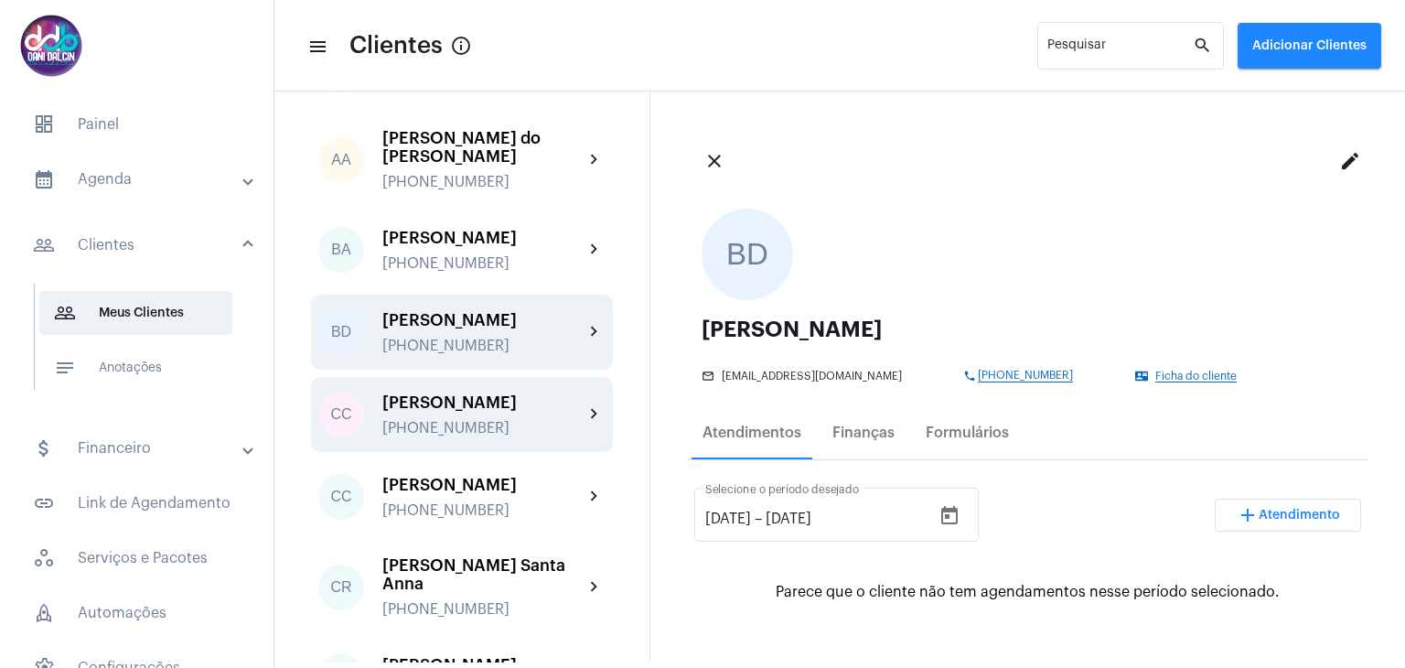
scroll to position [457, 0]
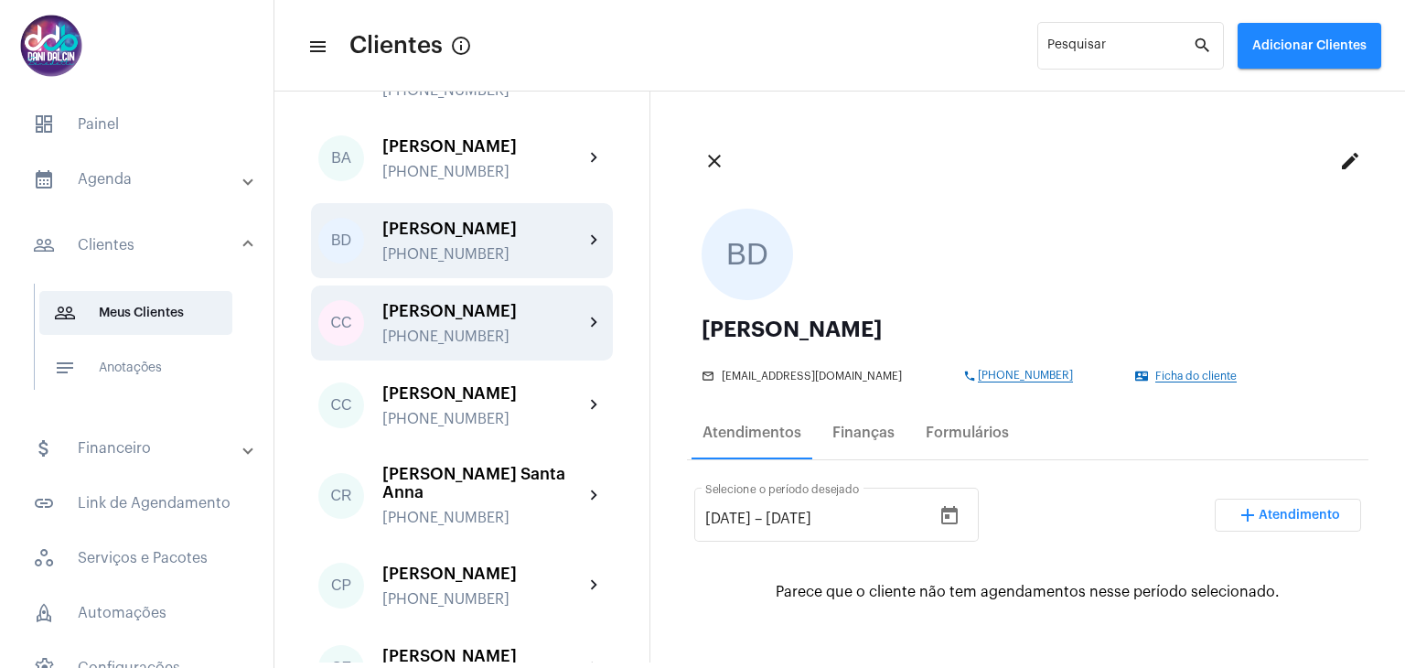
click at [479, 320] on div "Camila Cordeiro de Carvalho" at bounding box center [482, 311] width 201 height 18
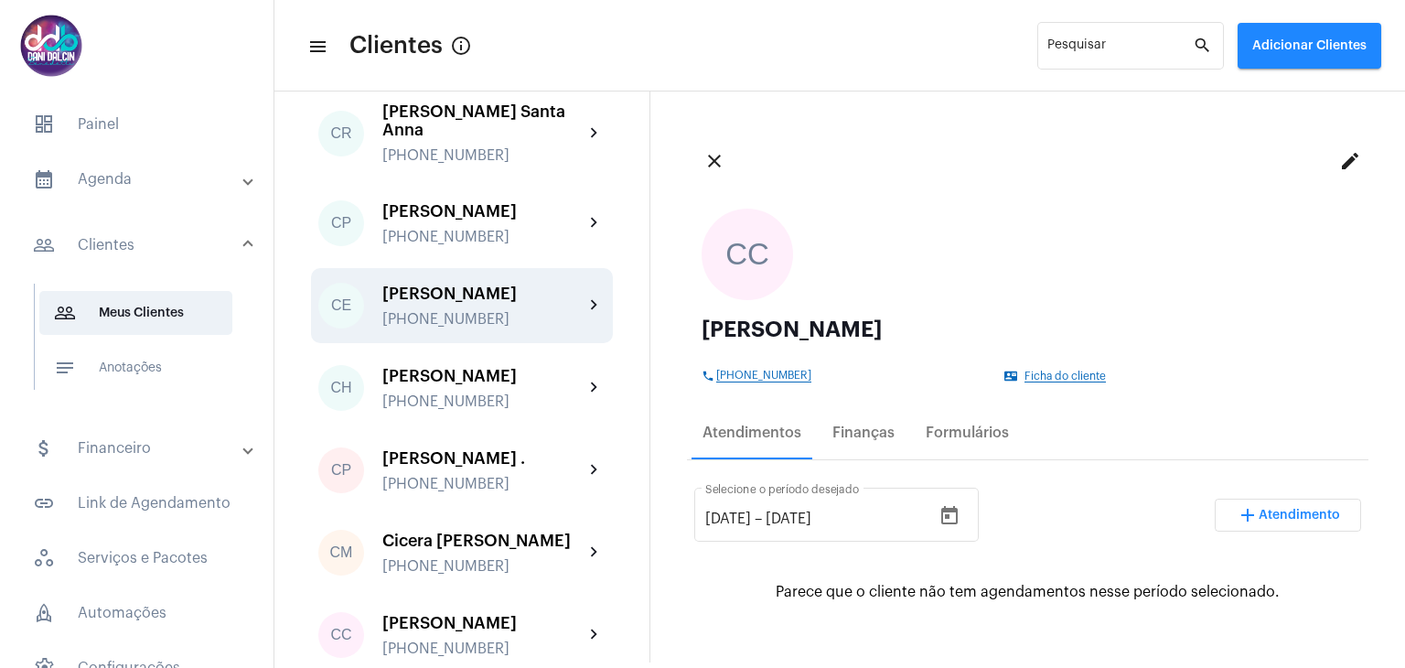
scroll to position [823, 0]
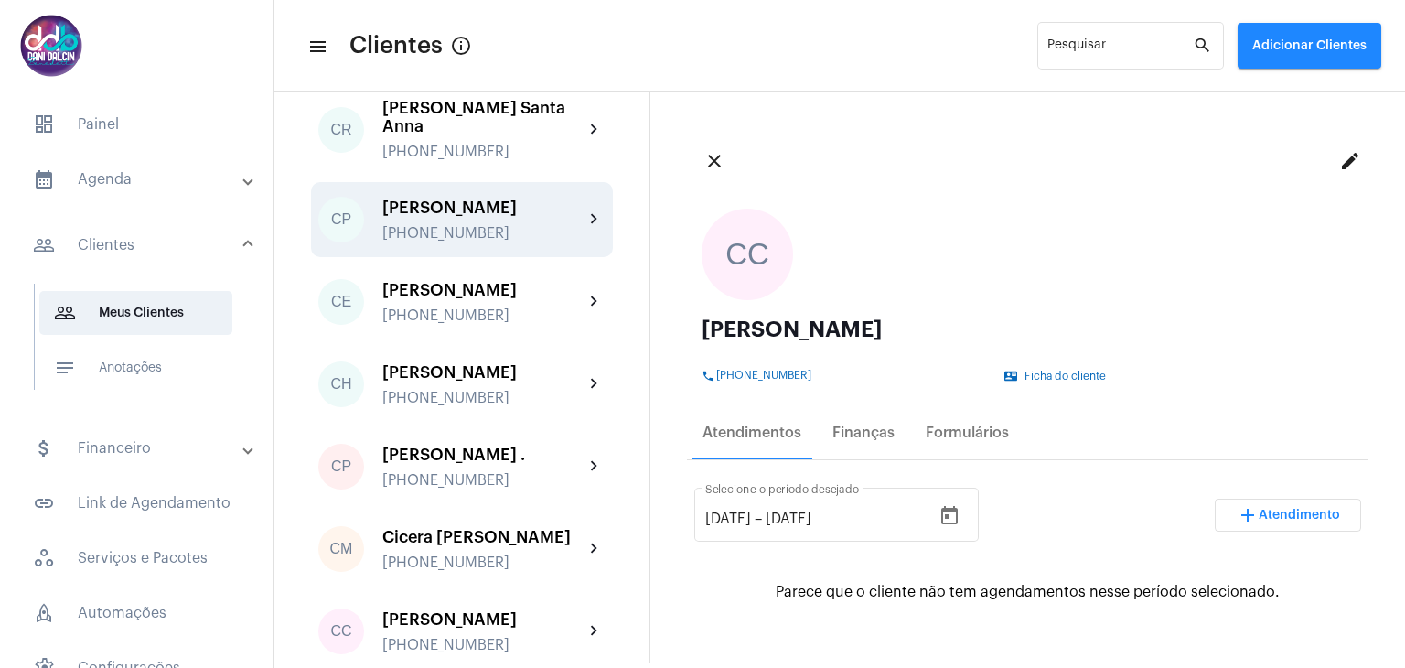
click at [509, 217] on div "Carla Passos Melhado" at bounding box center [482, 207] width 201 height 18
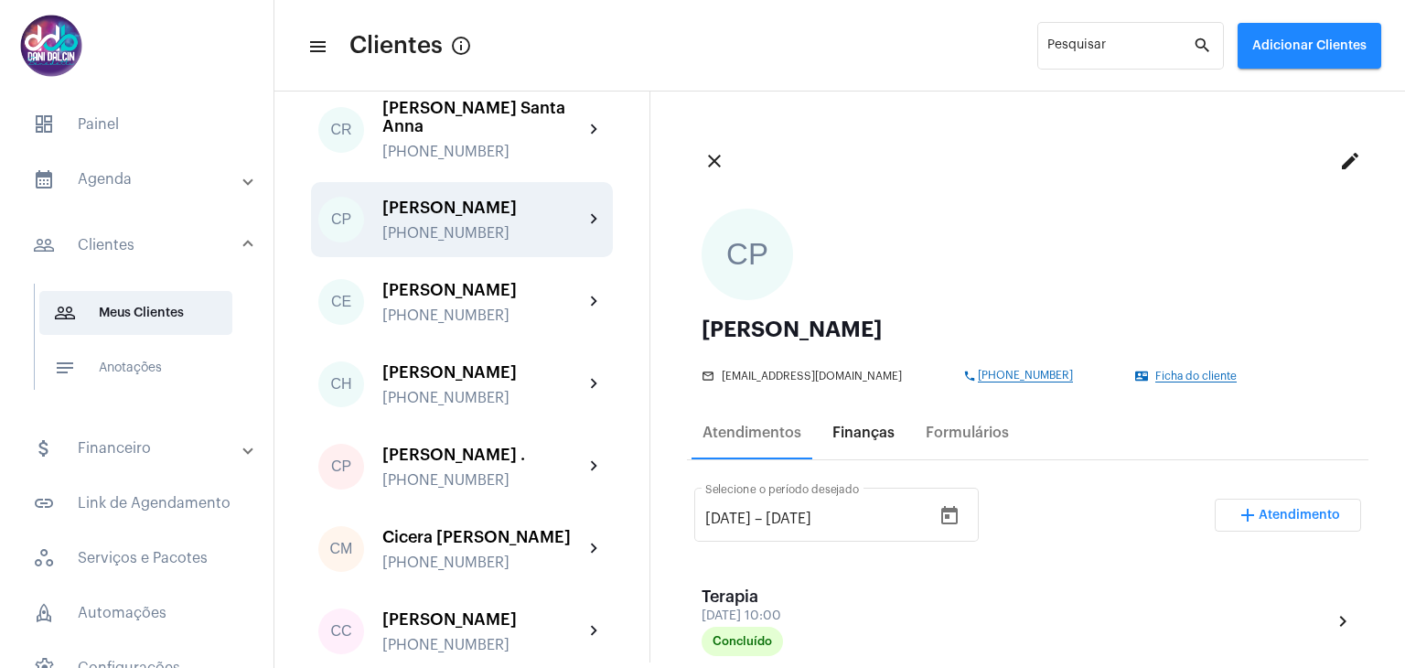
click at [861, 433] on div "Finanças" at bounding box center [863, 432] width 62 height 16
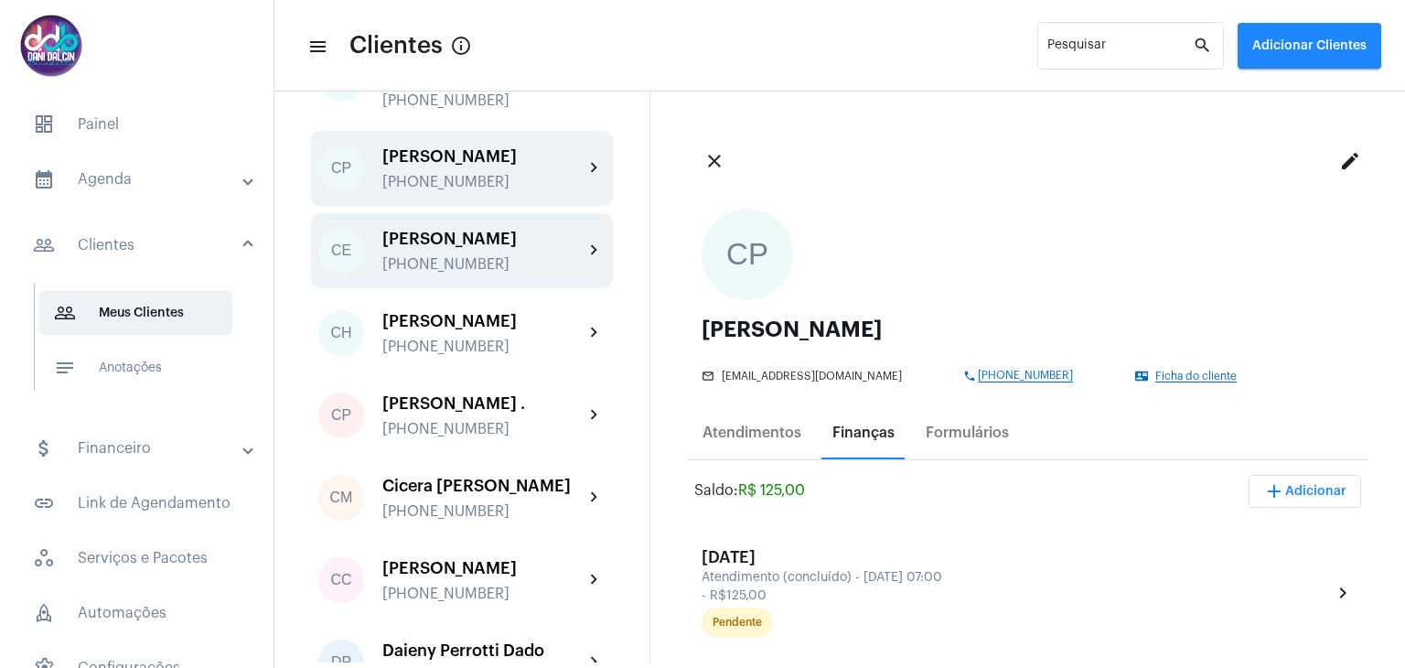
scroll to position [1006, 0]
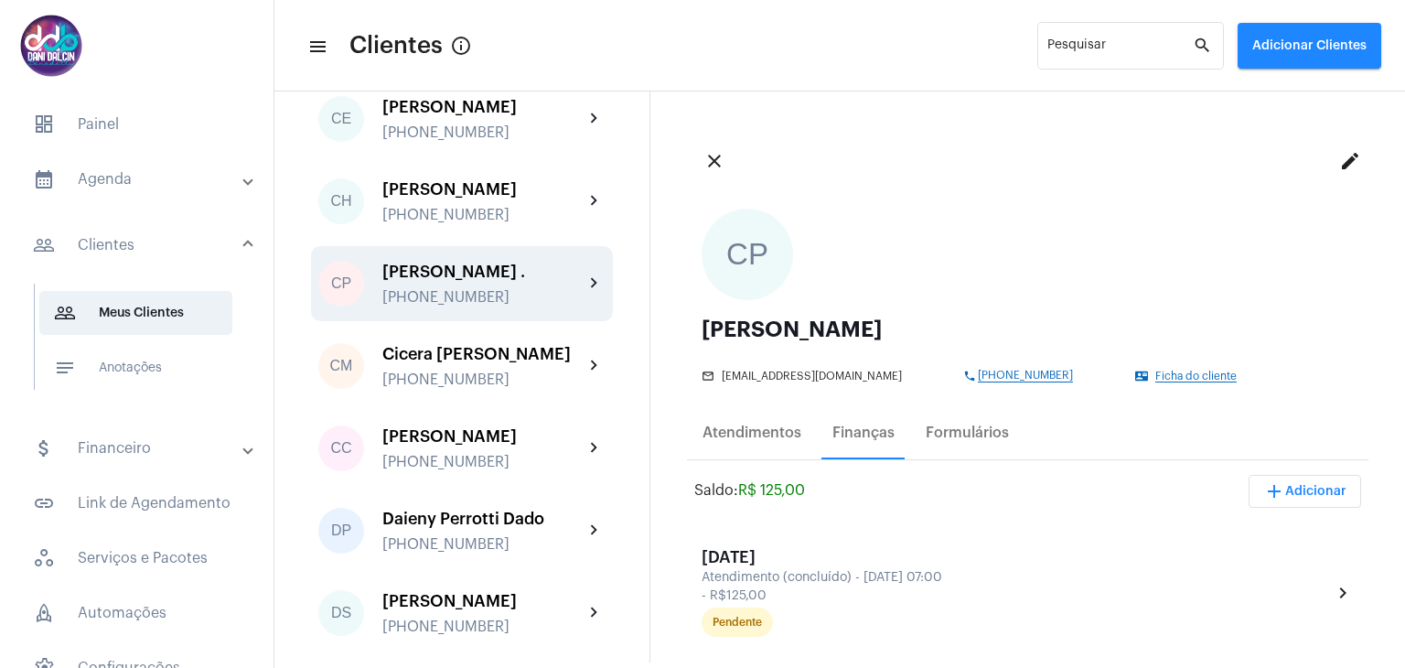
click at [465, 281] on div "[PERSON_NAME] ." at bounding box center [482, 271] width 201 height 18
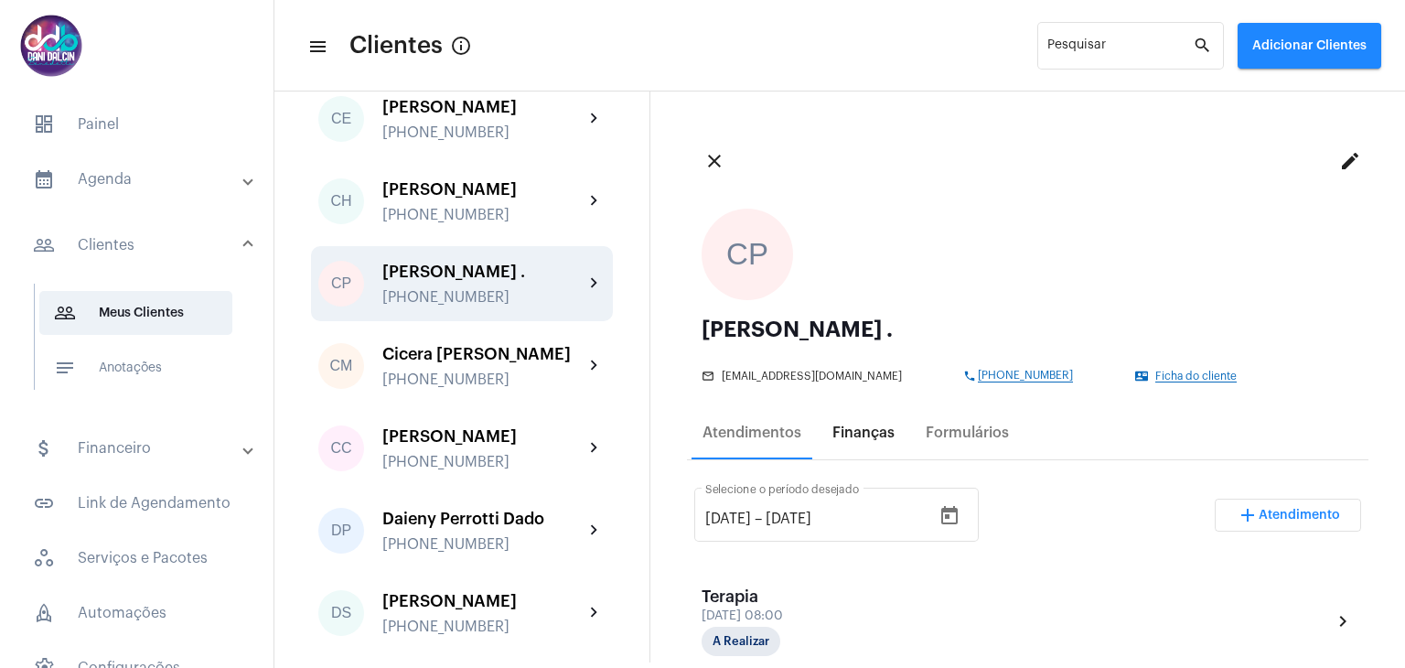
click at [851, 434] on div "Finanças" at bounding box center [863, 432] width 62 height 16
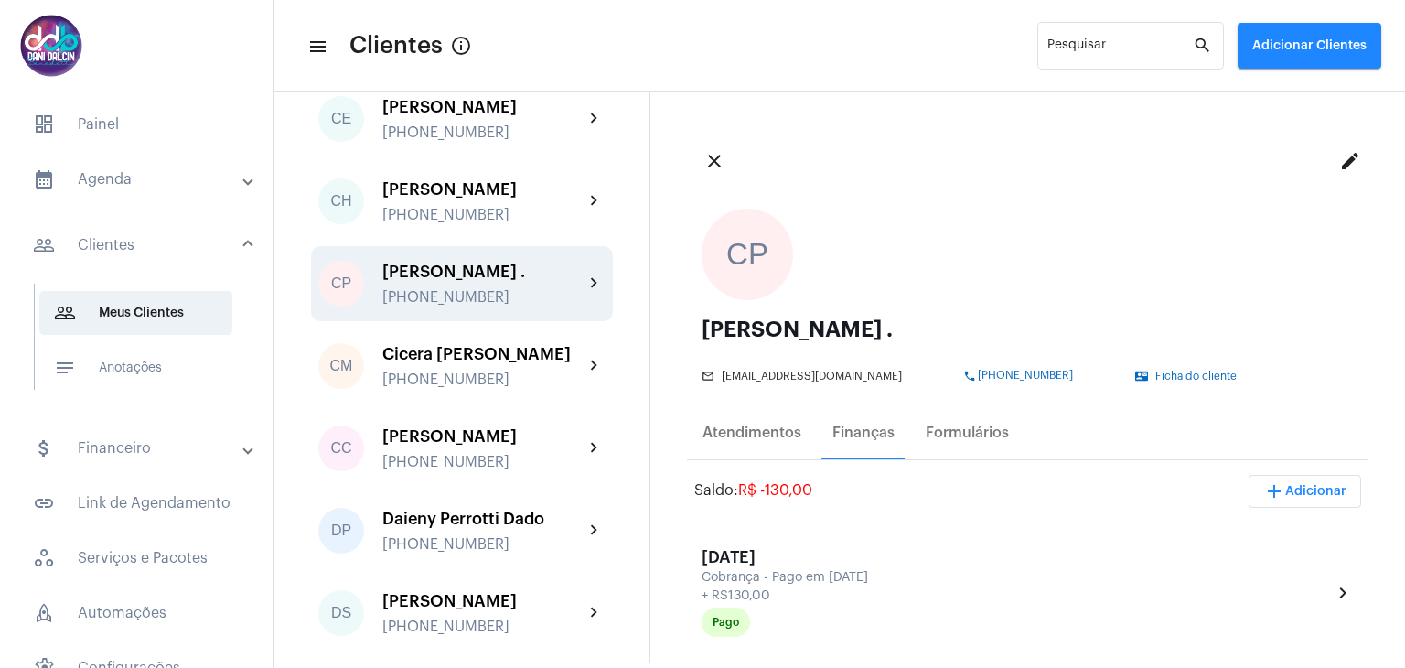
click at [1284, 486] on span "add Adicionar" at bounding box center [1304, 491] width 83 height 13
click at [1240, 528] on span "attach_money Recebimento Avulso" at bounding box center [1255, 537] width 153 height 33
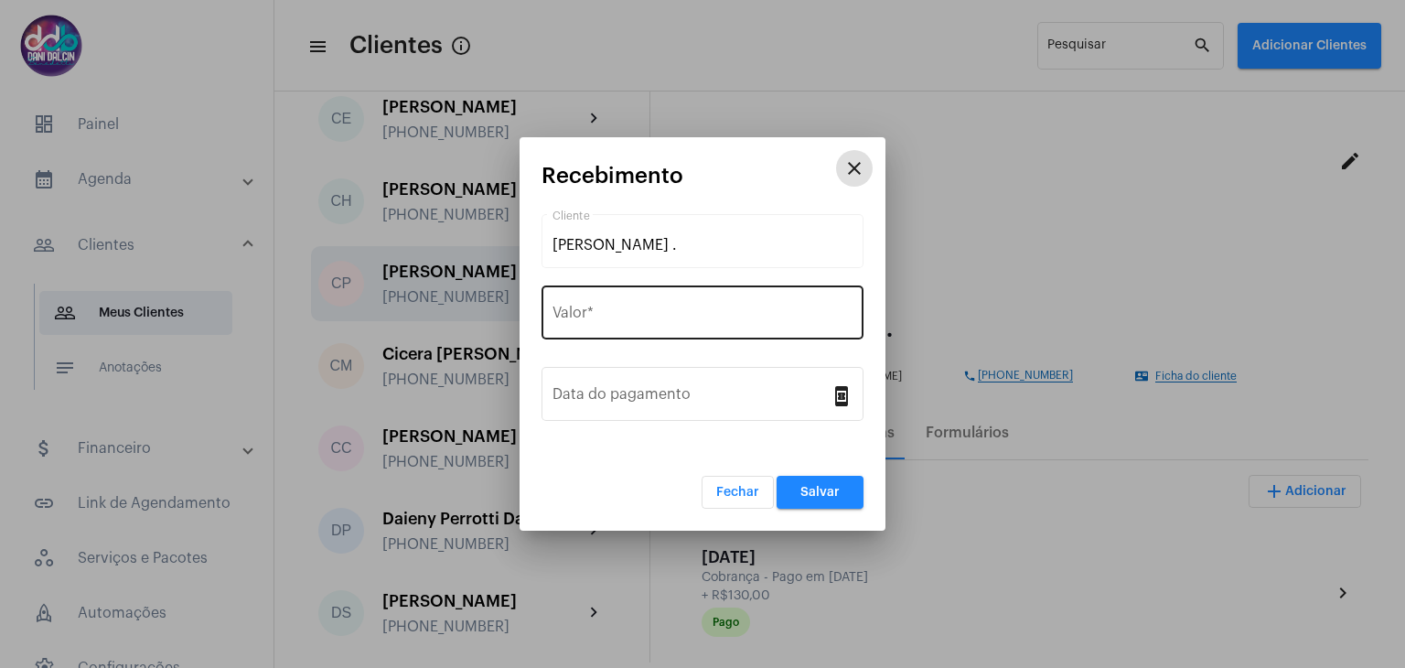
click at [610, 318] on input "Valor *" at bounding box center [702, 316] width 300 height 16
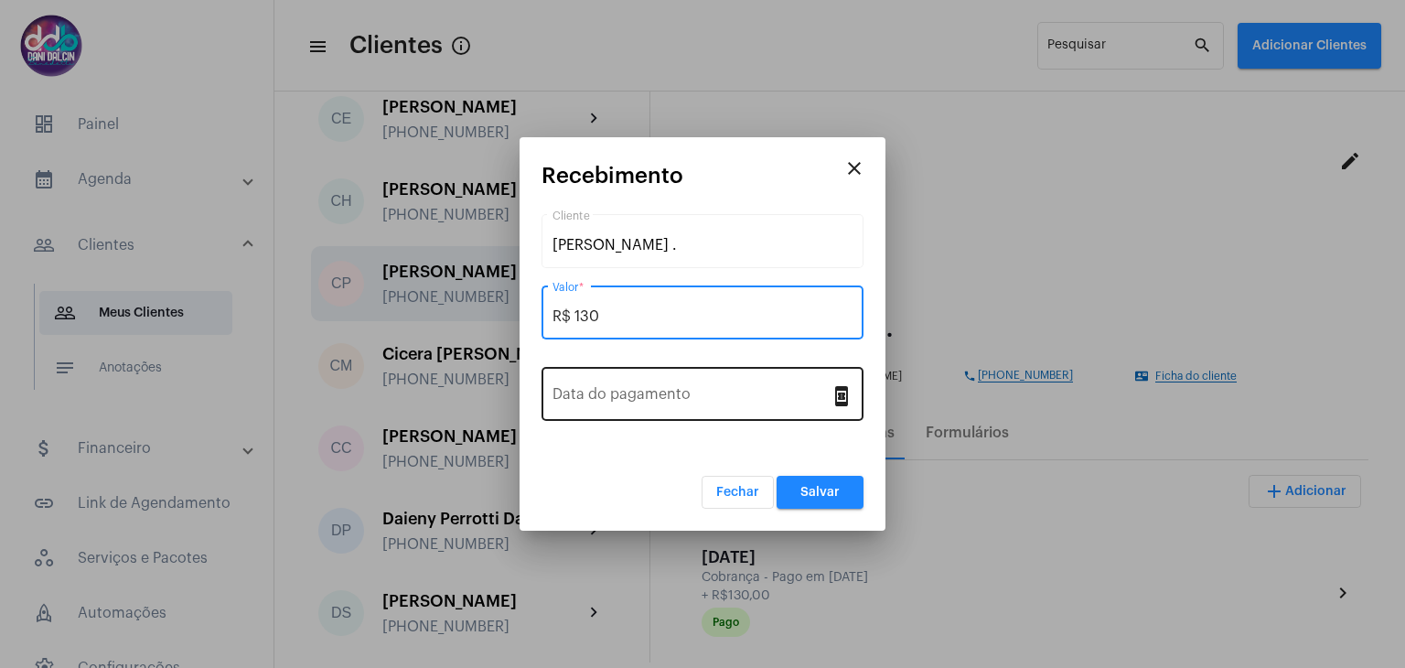
type input "R$ 130"
click at [588, 406] on div "Data do pagamento" at bounding box center [691, 392] width 278 height 58
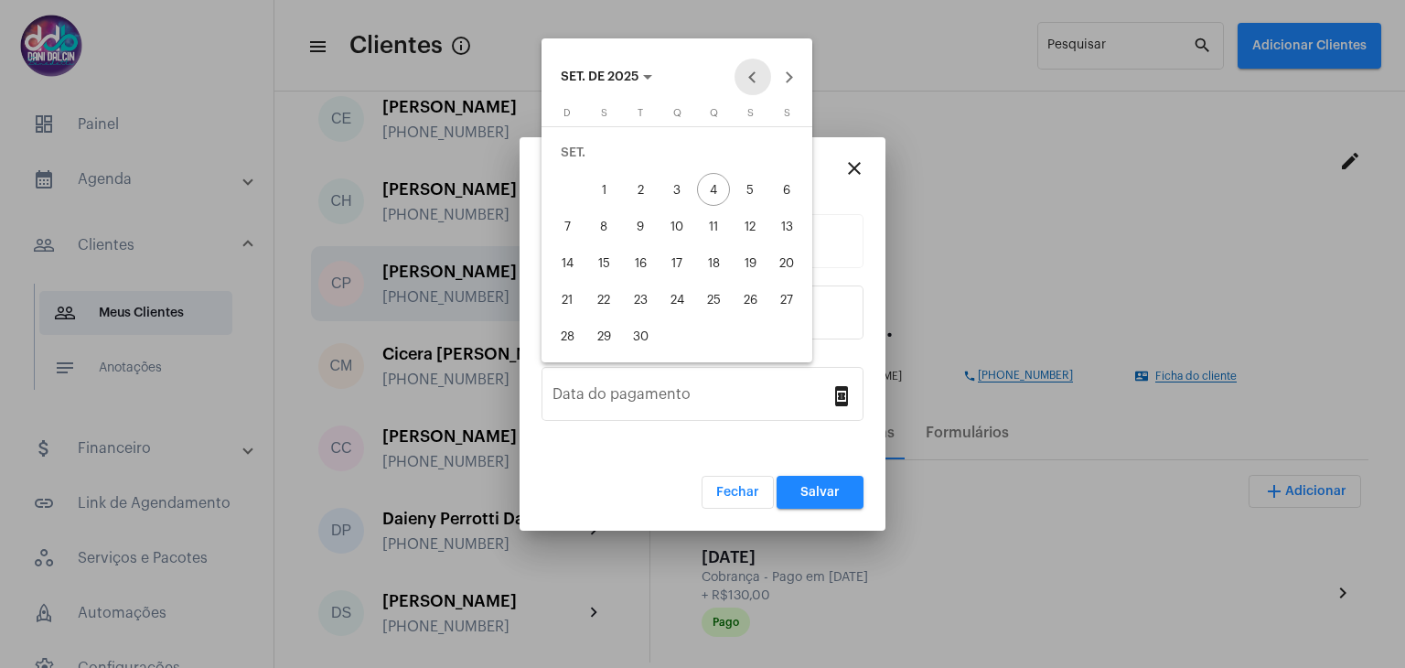
click at [747, 79] on button "Previous month" at bounding box center [752, 77] width 37 height 37
click at [719, 301] on div "28" at bounding box center [713, 299] width 33 height 33
type input "28/08/2025"
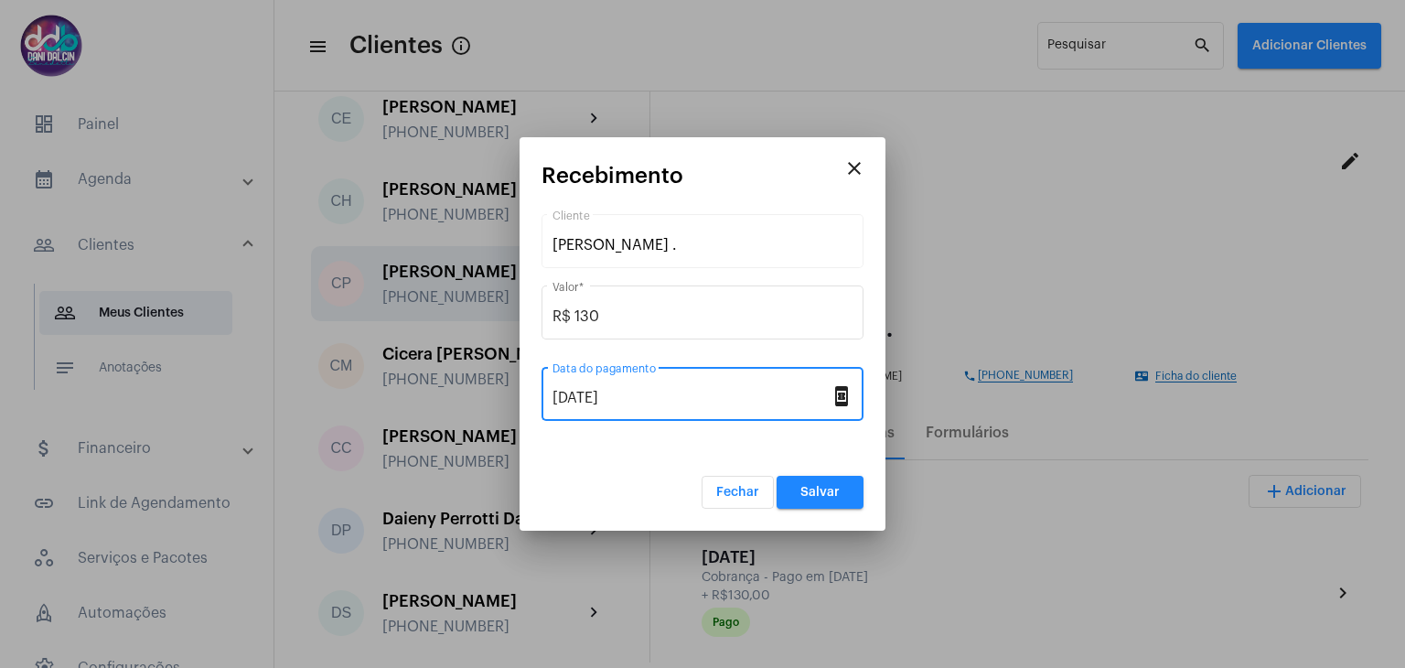
click at [798, 487] on button "Salvar" at bounding box center [819, 492] width 87 height 33
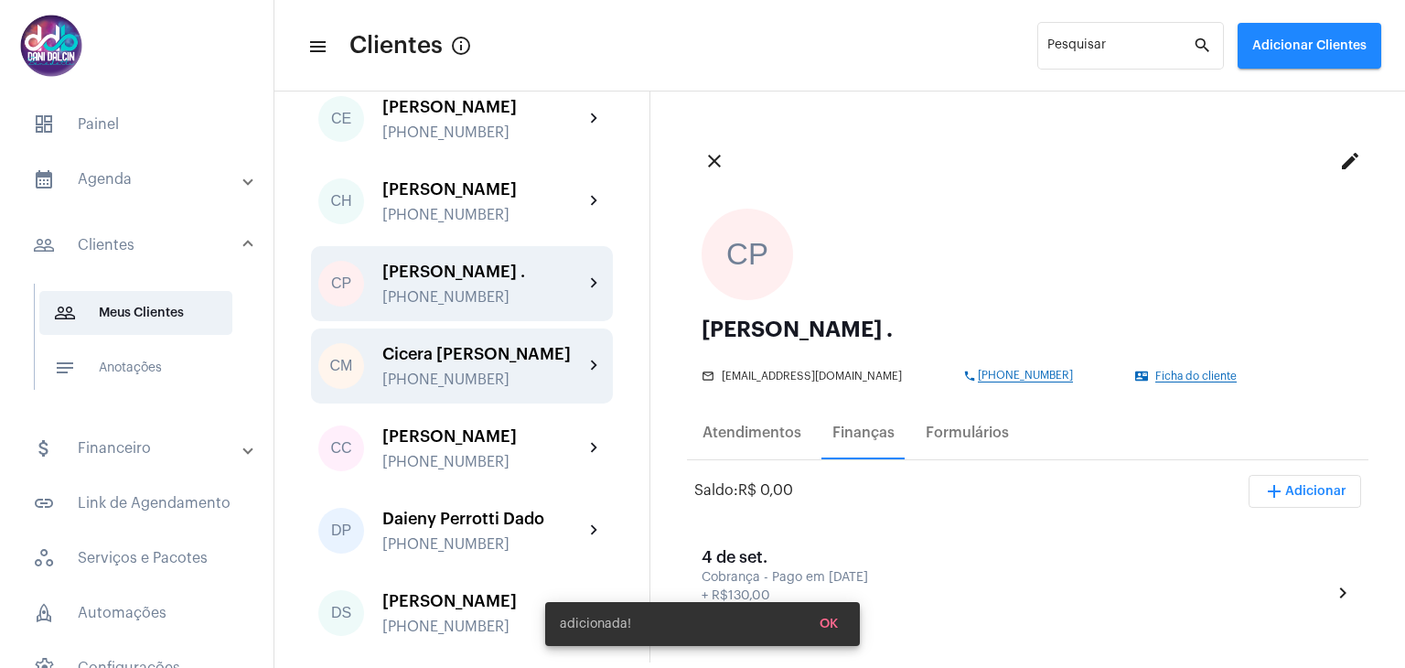
click at [483, 388] on div "Cicera Maria da Silva +5511993074552" at bounding box center [482, 366] width 201 height 43
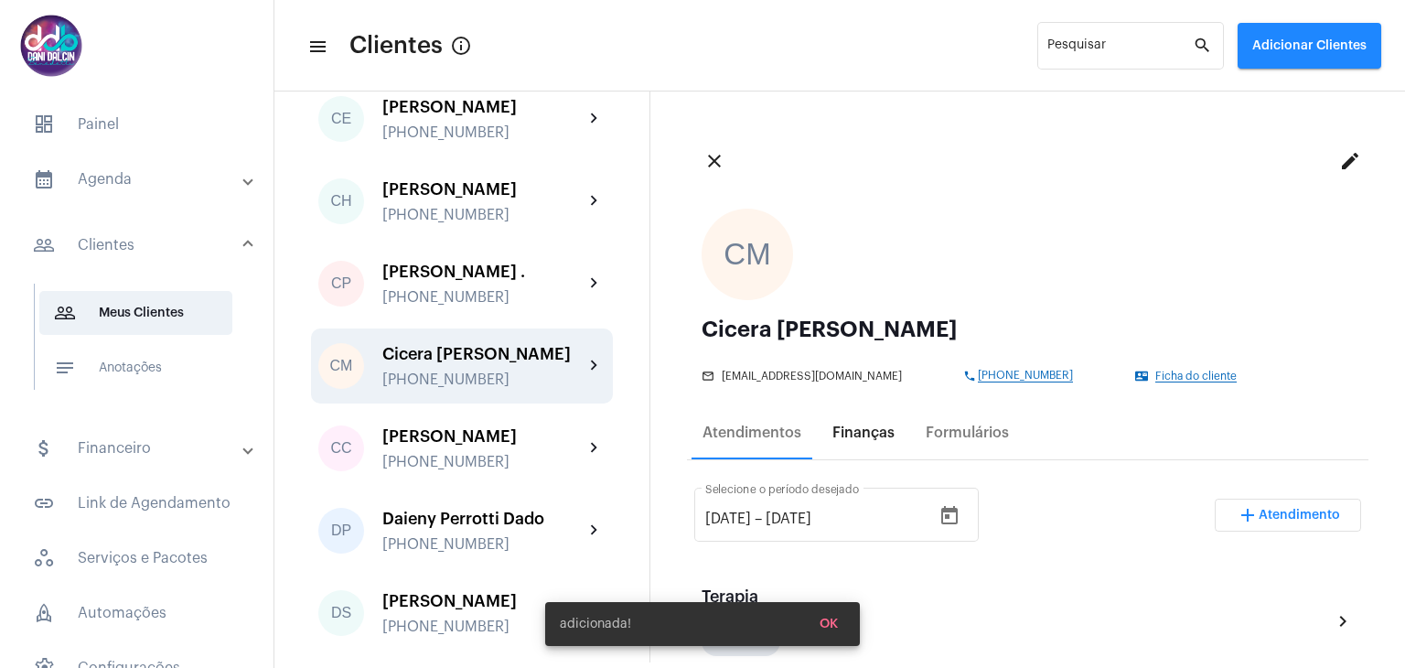
click at [864, 427] on div "Finanças" at bounding box center [863, 432] width 62 height 16
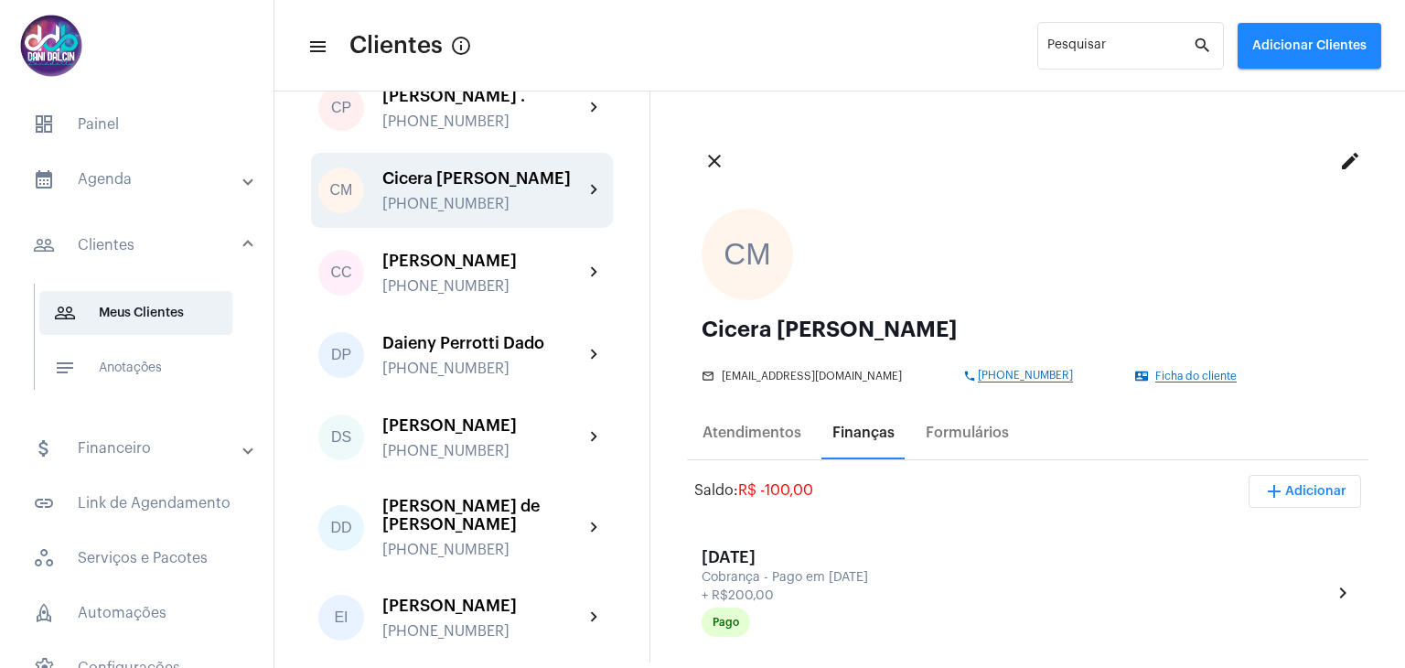
scroll to position [1189, 0]
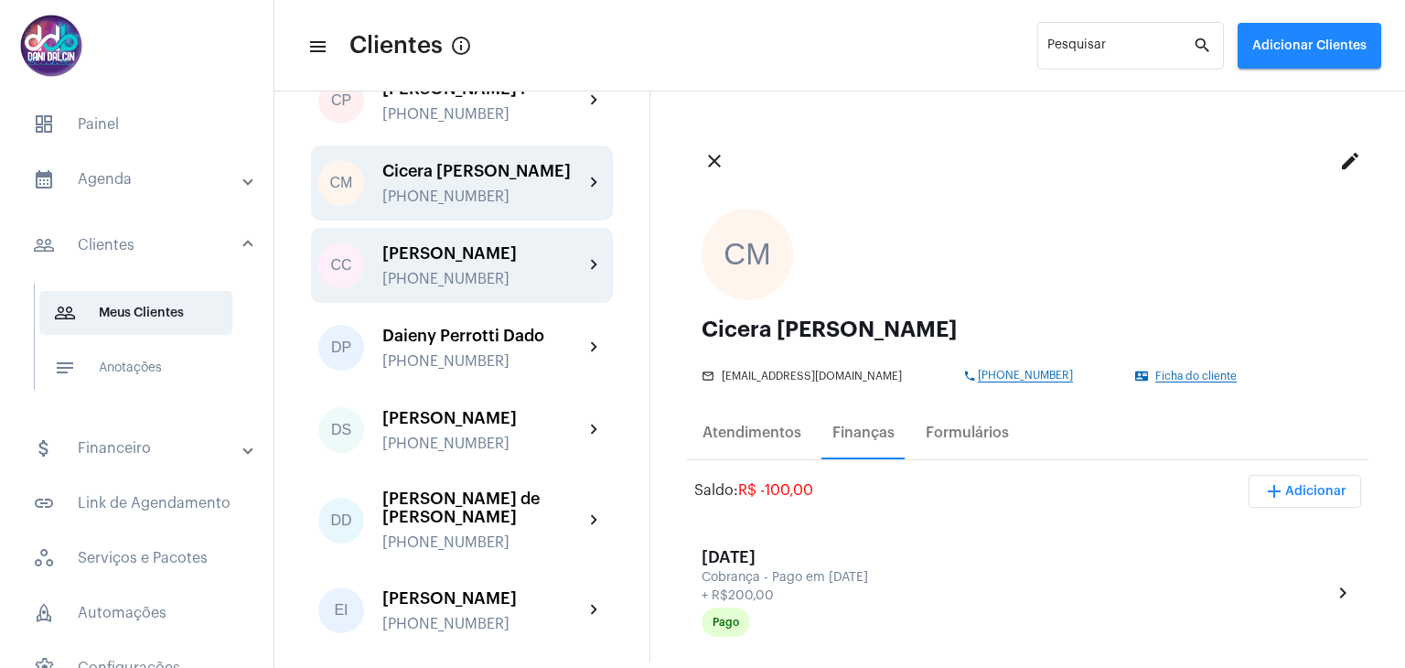
click at [493, 287] on div "Cintia Camila Vicentino +5519993219669" at bounding box center [482, 265] width 201 height 43
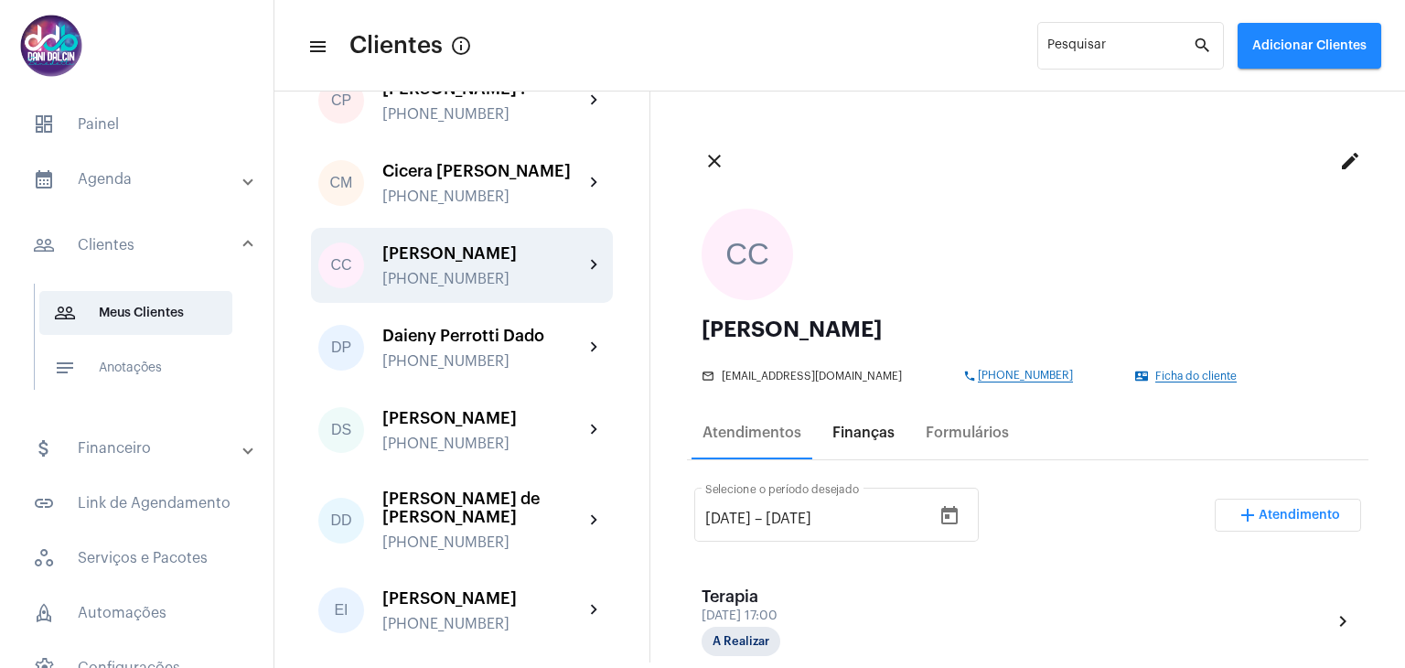
click at [859, 430] on div "Finanças" at bounding box center [863, 432] width 62 height 16
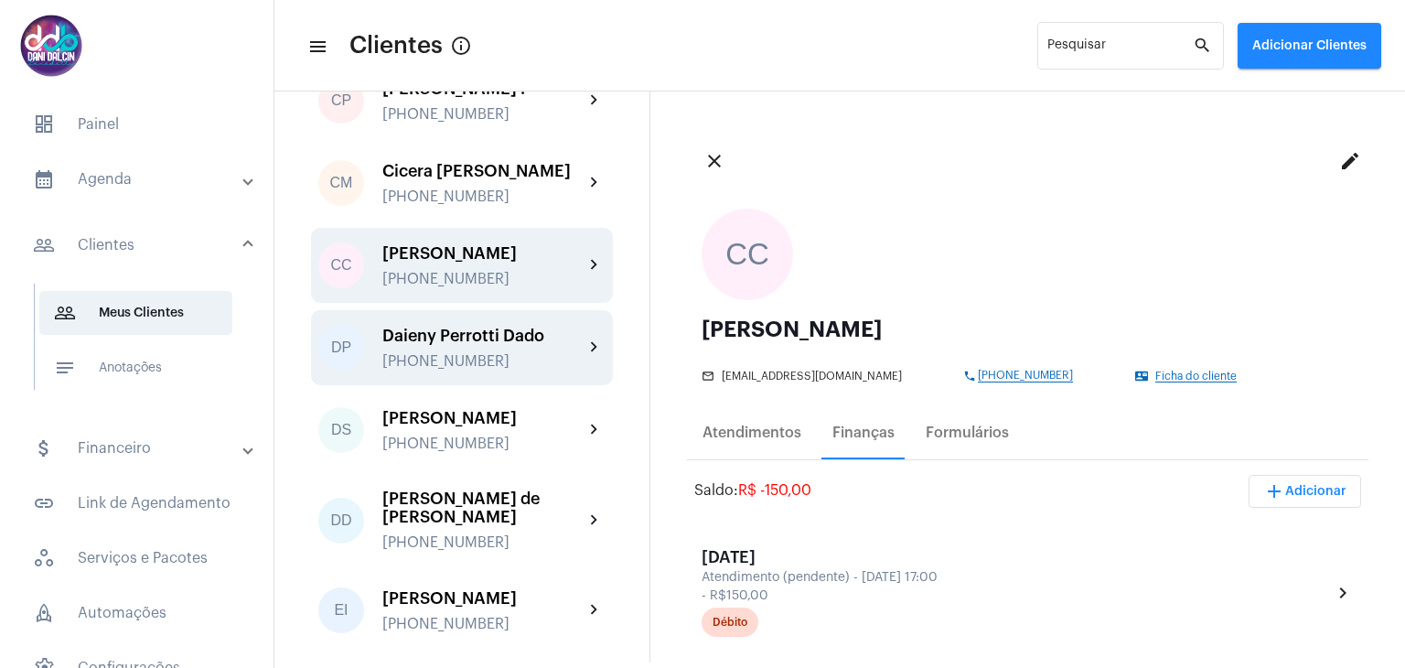
click at [510, 369] on div "Daieny Perrotti Dado +5511999281296" at bounding box center [482, 348] width 201 height 43
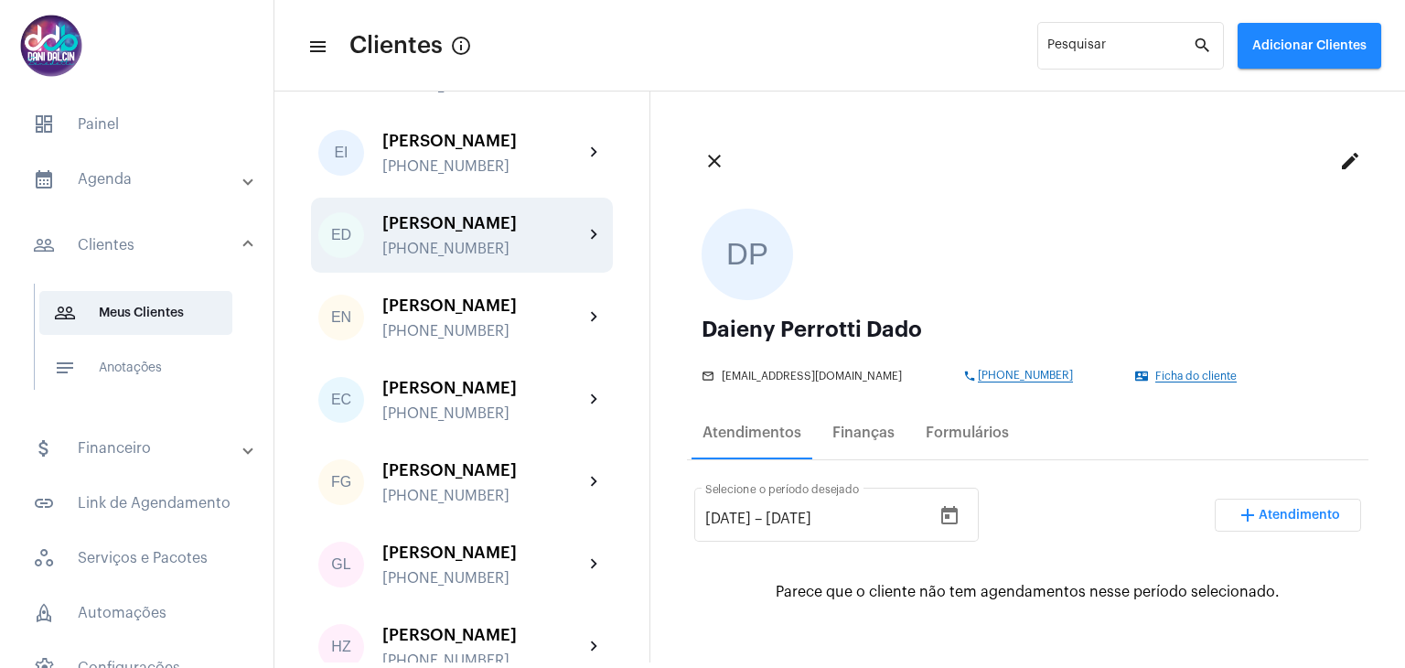
scroll to position [1738, 0]
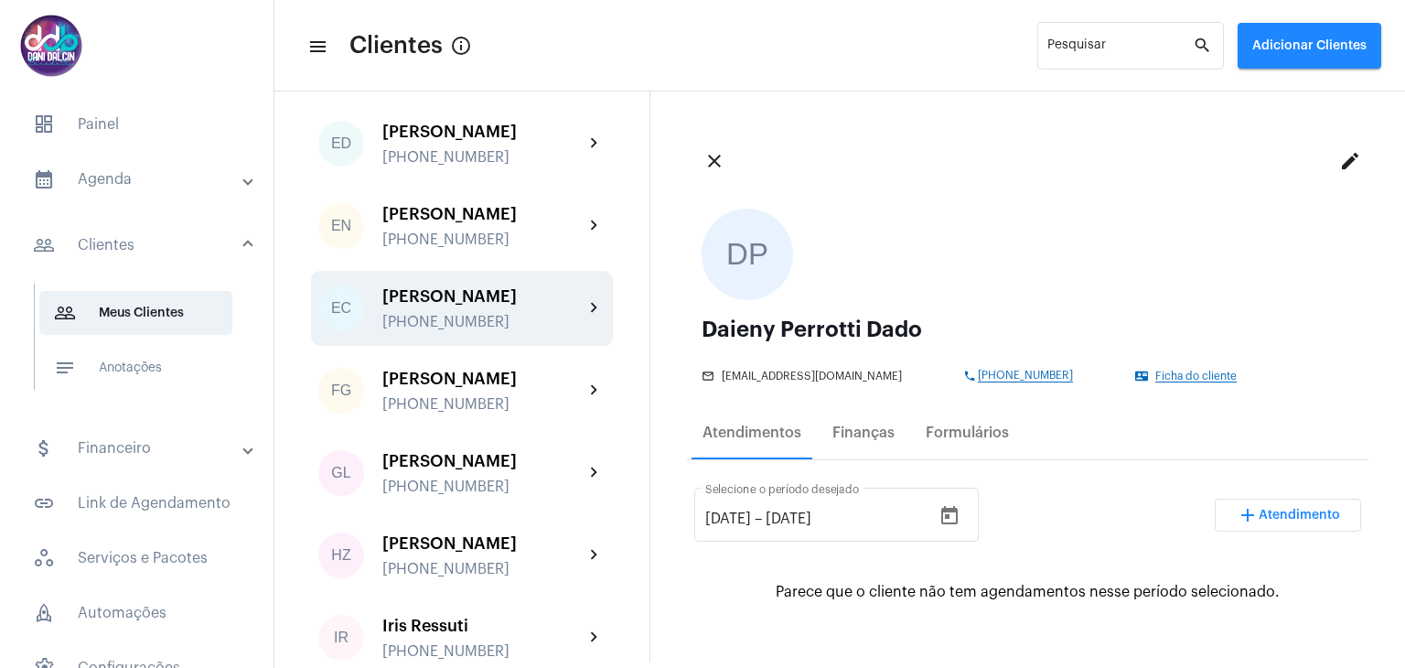
click at [492, 330] on div "+5511958595203" at bounding box center [482, 322] width 201 height 16
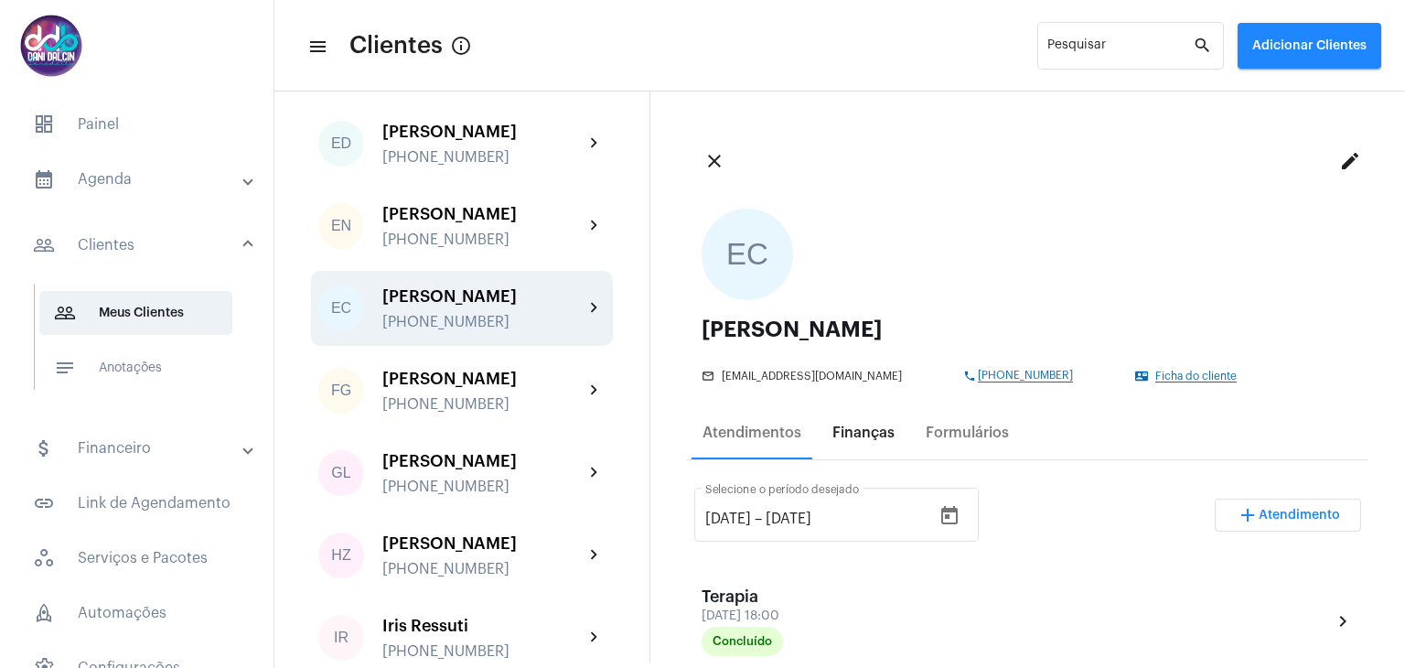
click at [857, 437] on div "Finanças" at bounding box center [863, 432] width 62 height 16
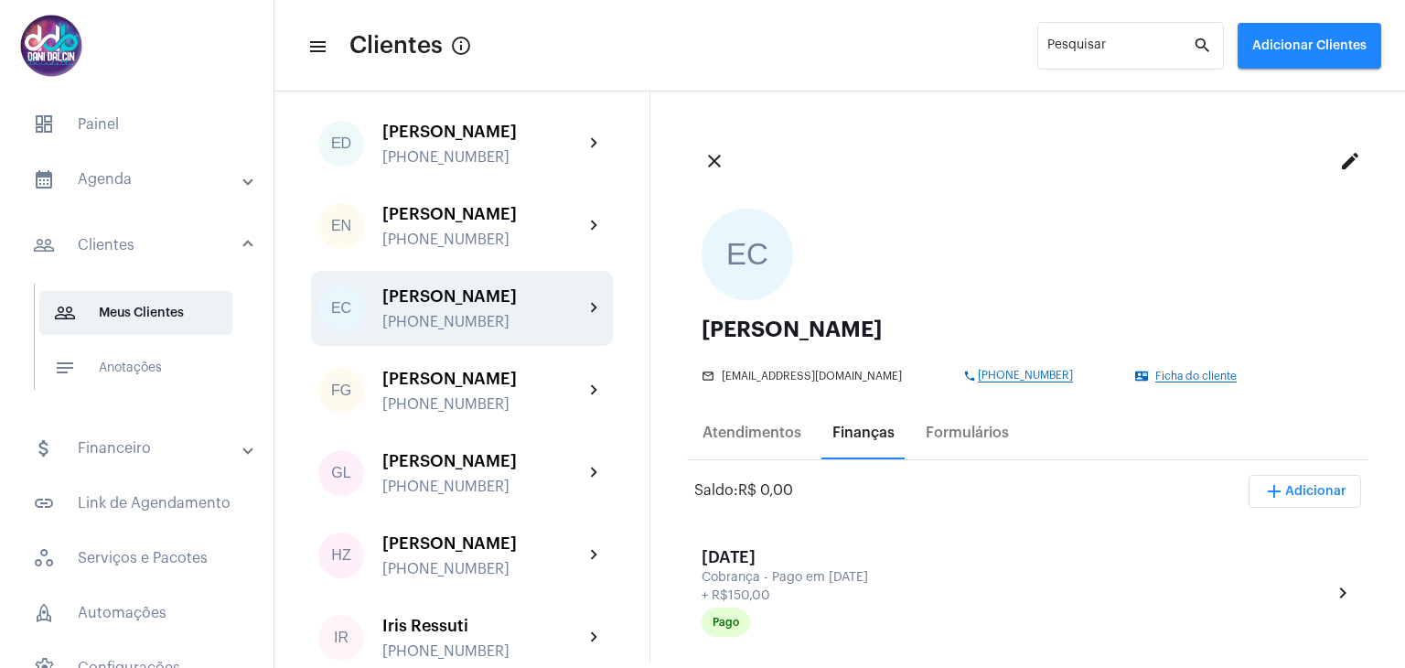
scroll to position [1829, 0]
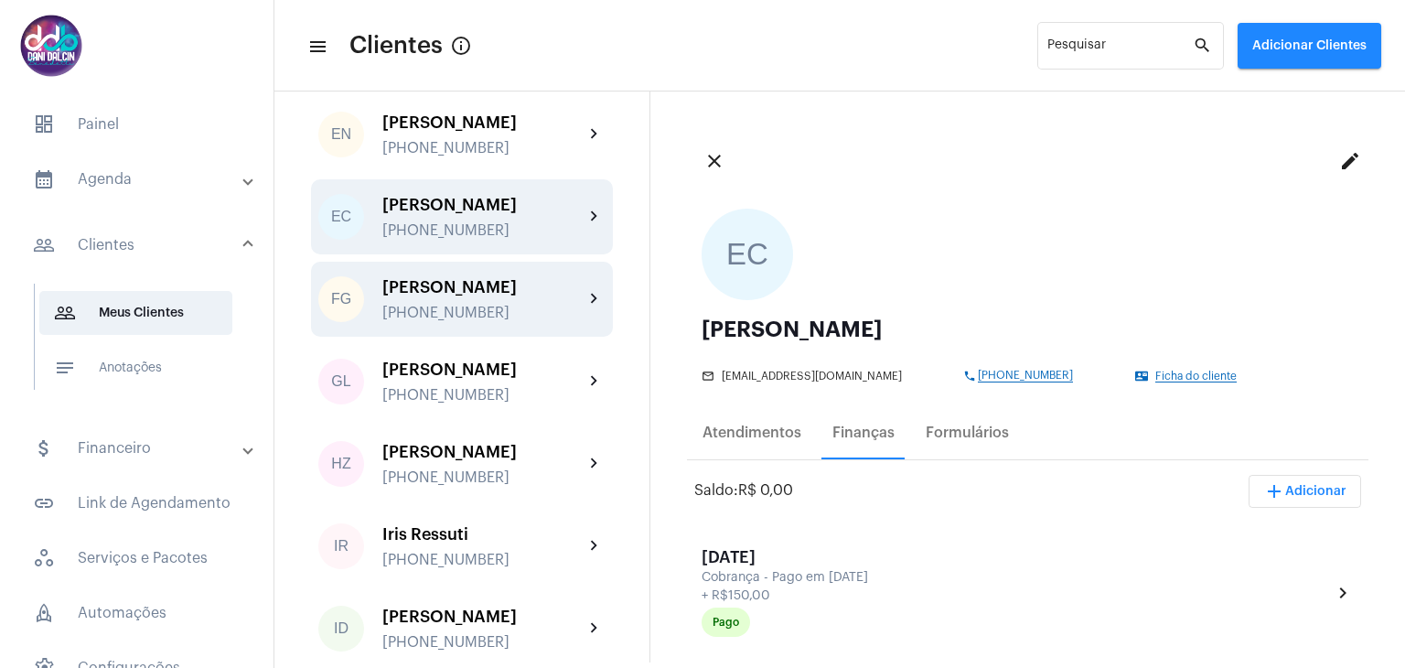
click at [492, 321] on div "+5519971486214" at bounding box center [482, 313] width 201 height 16
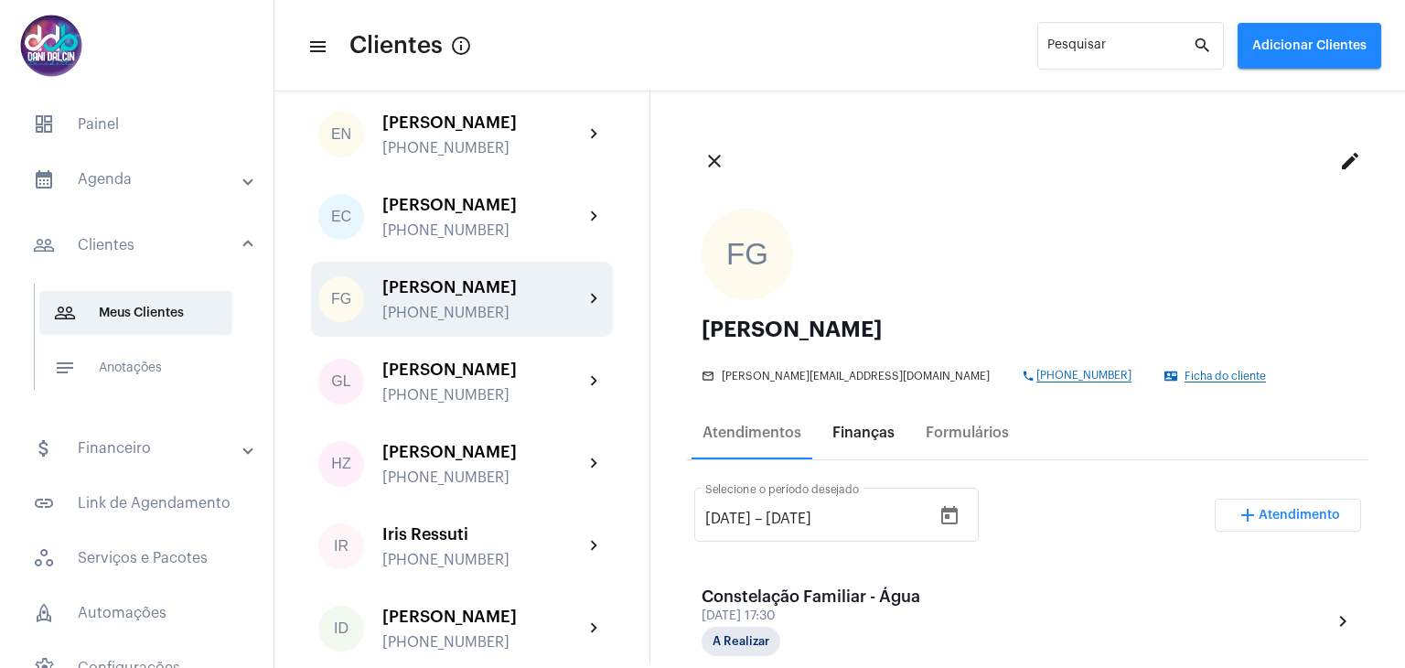
click at [885, 437] on div "Finanças" at bounding box center [863, 432] width 62 height 16
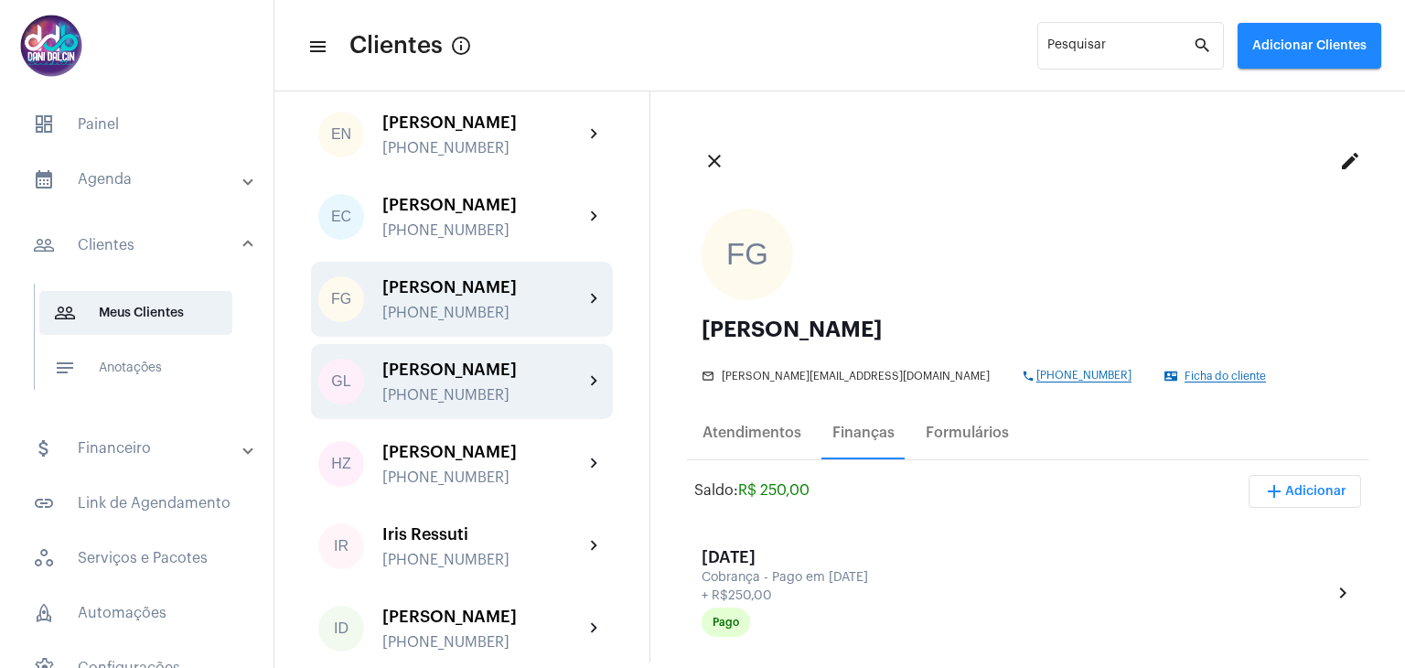
click at [441, 379] on div "Graziela Luciane Giusti" at bounding box center [482, 369] width 201 height 18
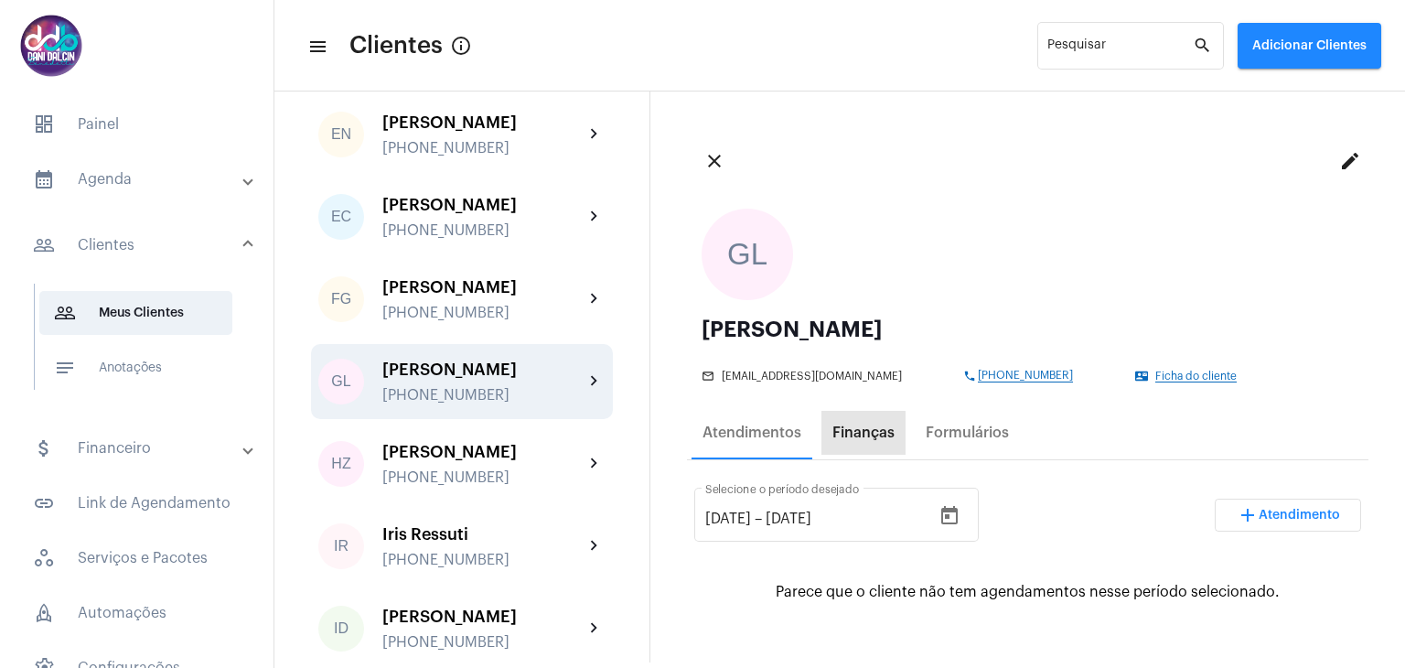
click at [862, 441] on div "Finanças" at bounding box center [863, 433] width 84 height 44
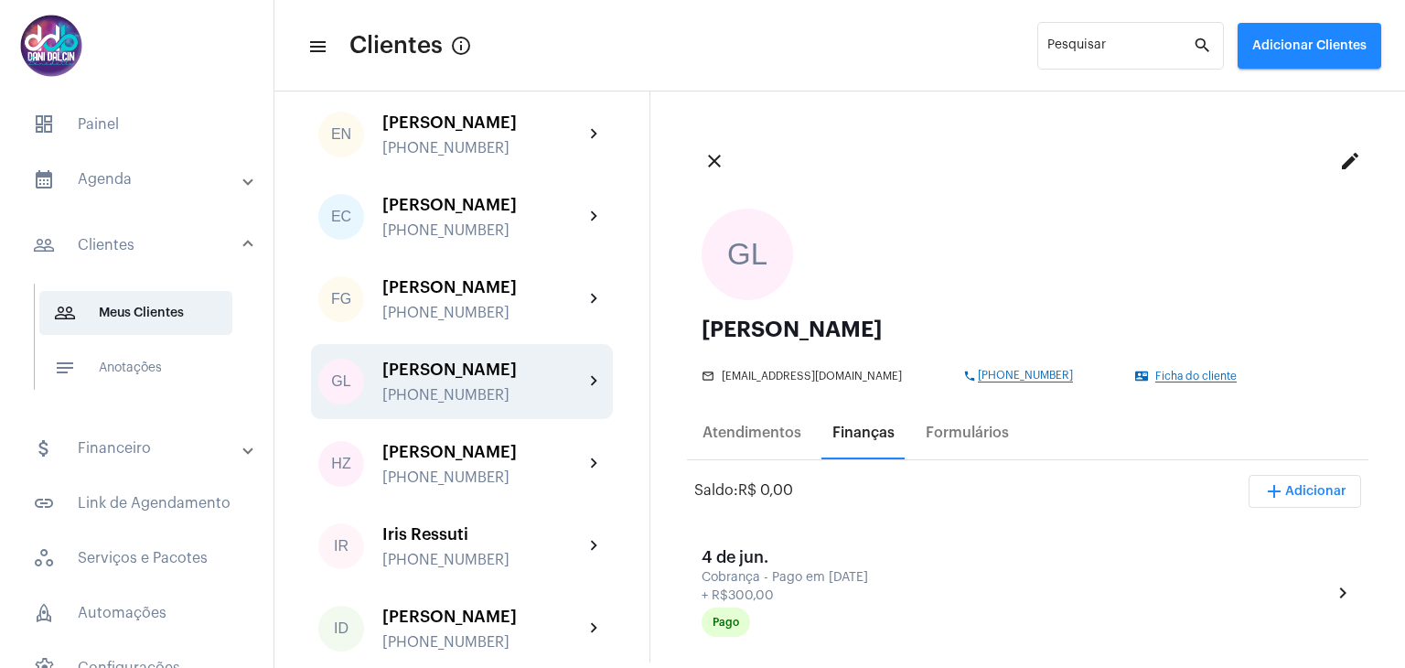
scroll to position [1921, 0]
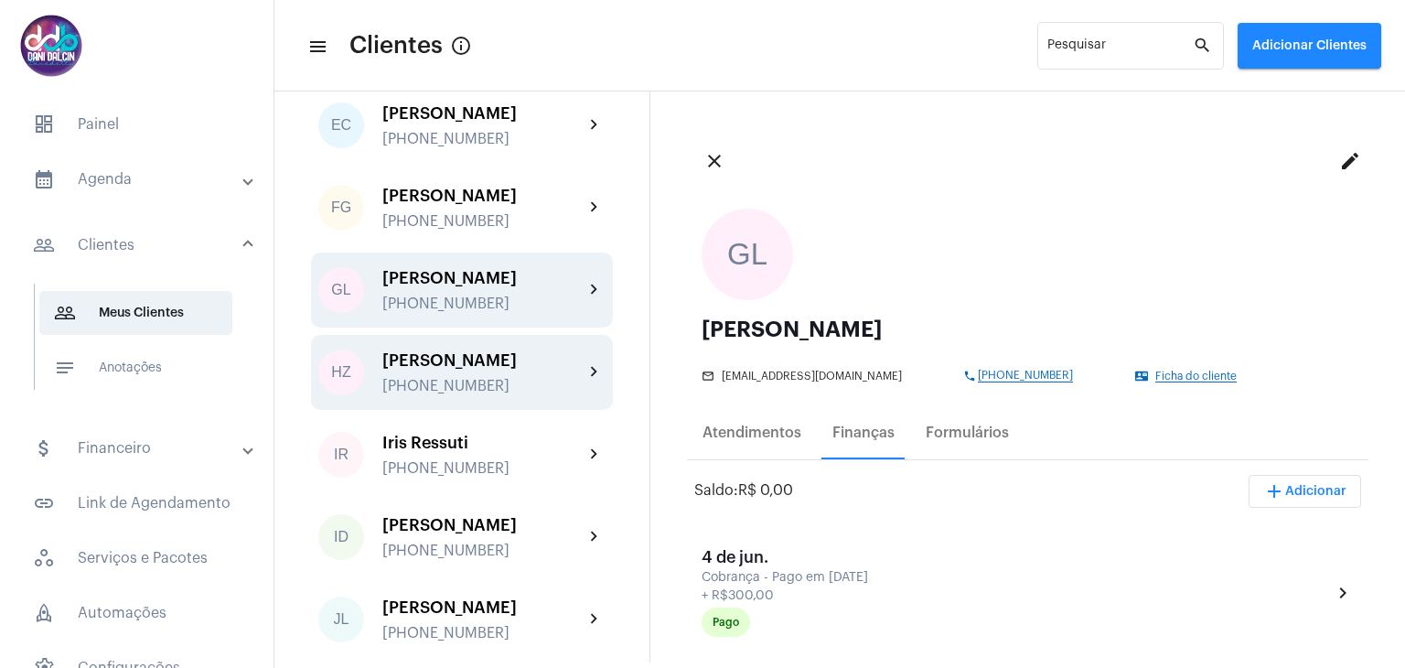
click at [484, 369] on div "[PERSON_NAME]" at bounding box center [482, 360] width 201 height 18
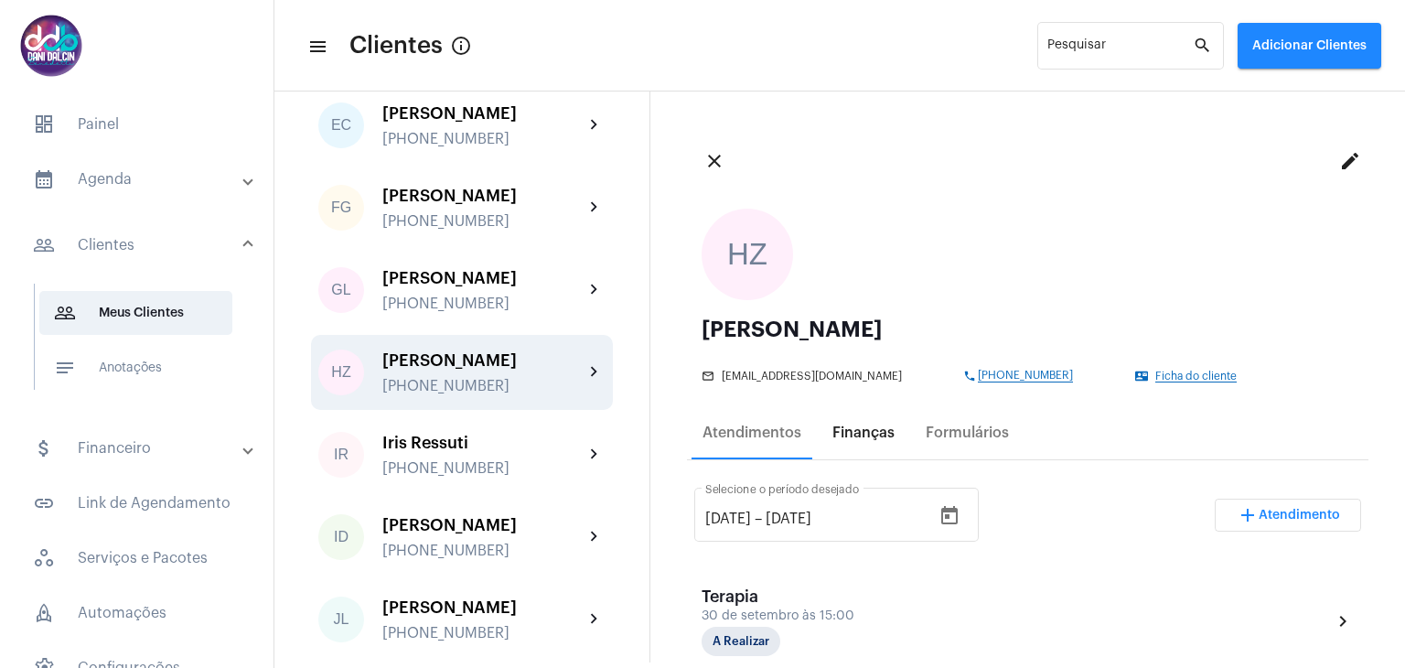
click at [854, 434] on div "Finanças" at bounding box center [863, 432] width 62 height 16
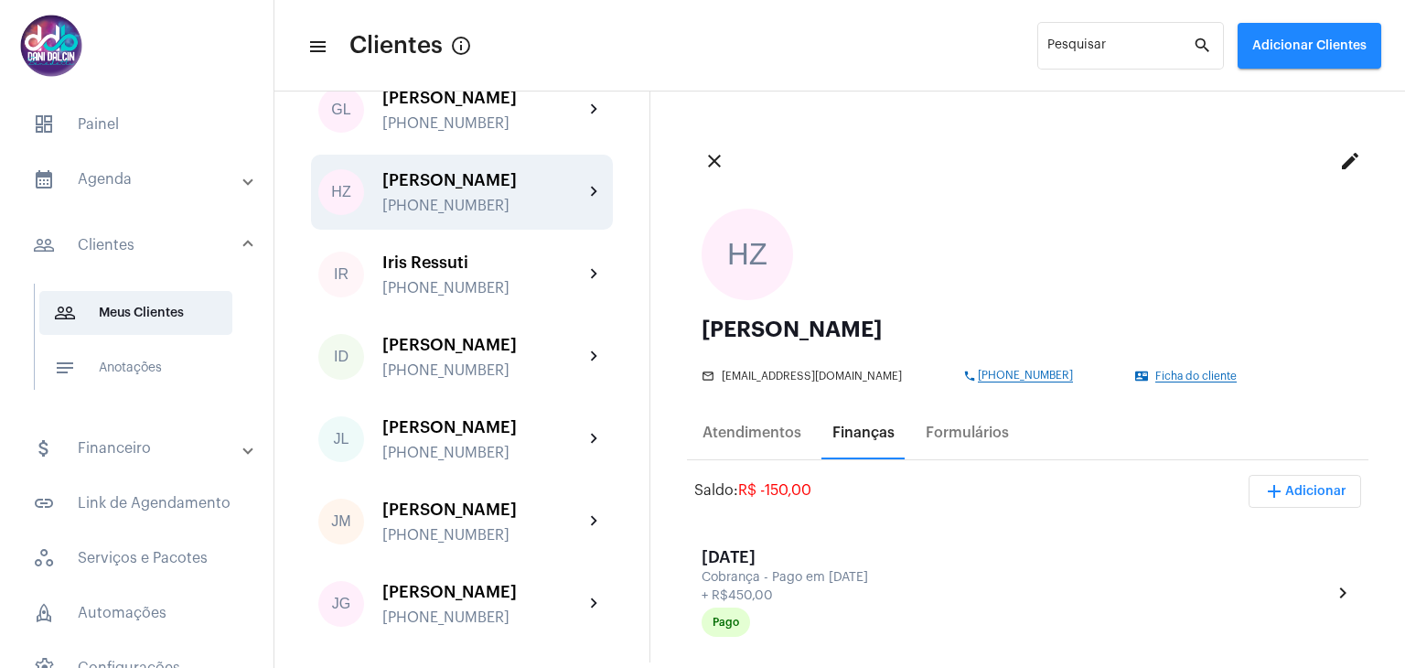
scroll to position [2104, 0]
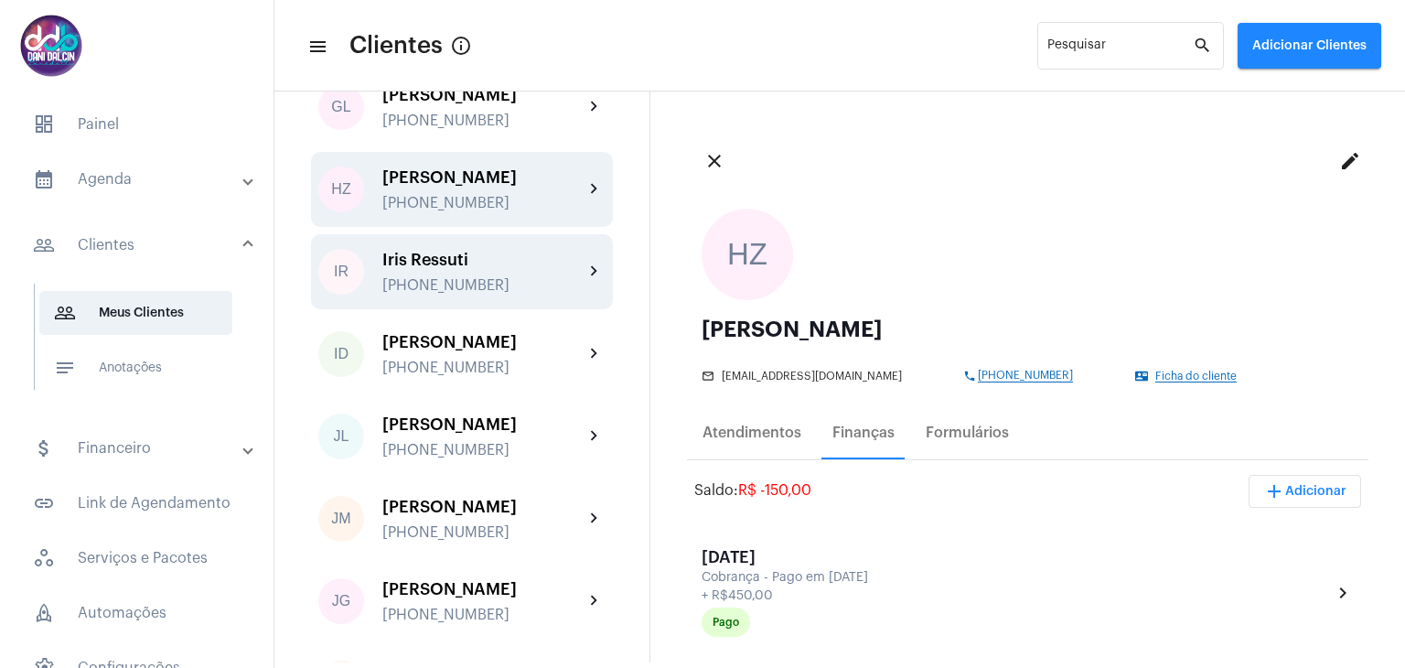
click at [446, 294] on div "Iris Ressuti +5519983187348" at bounding box center [482, 272] width 201 height 43
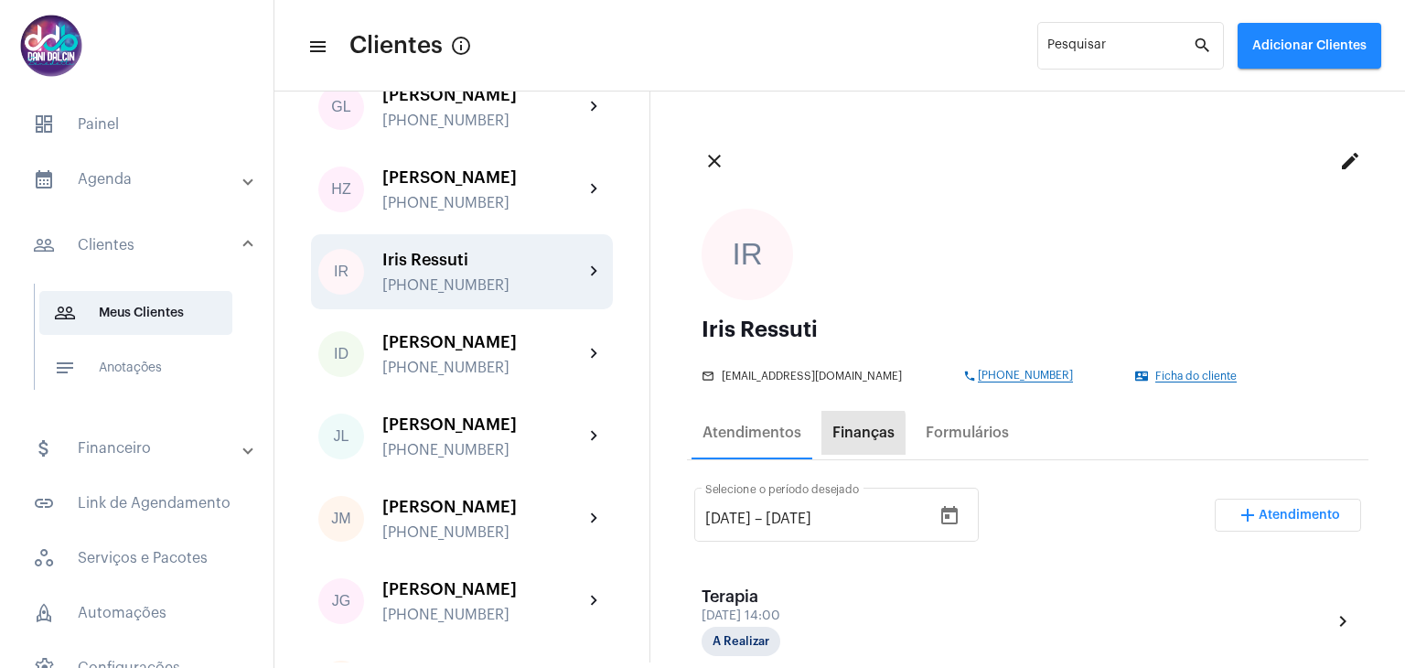
click at [832, 434] on div "Finanças" at bounding box center [863, 432] width 62 height 16
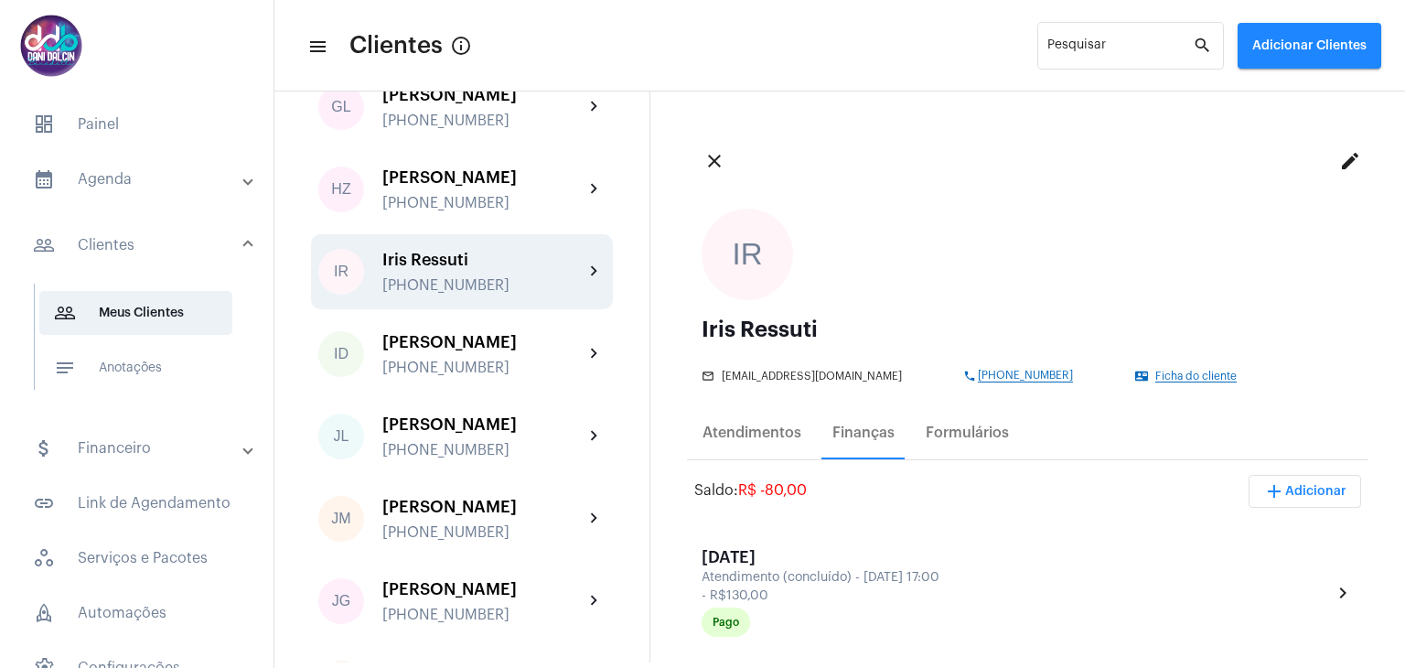
click at [1306, 483] on button "add Adicionar" at bounding box center [1304, 491] width 112 height 33
click at [1232, 527] on span "attach_money Recebimento Avulso" at bounding box center [1255, 537] width 153 height 33
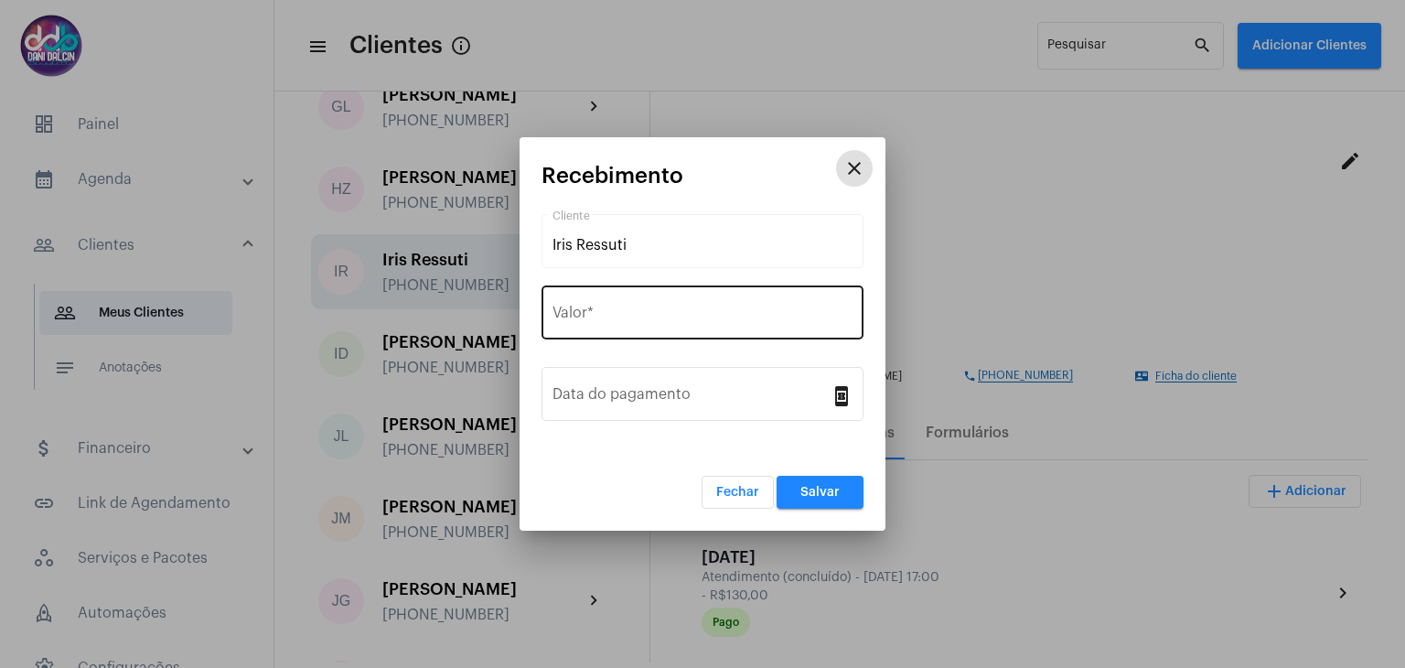
click at [608, 312] on input "Valor *" at bounding box center [702, 316] width 300 height 16
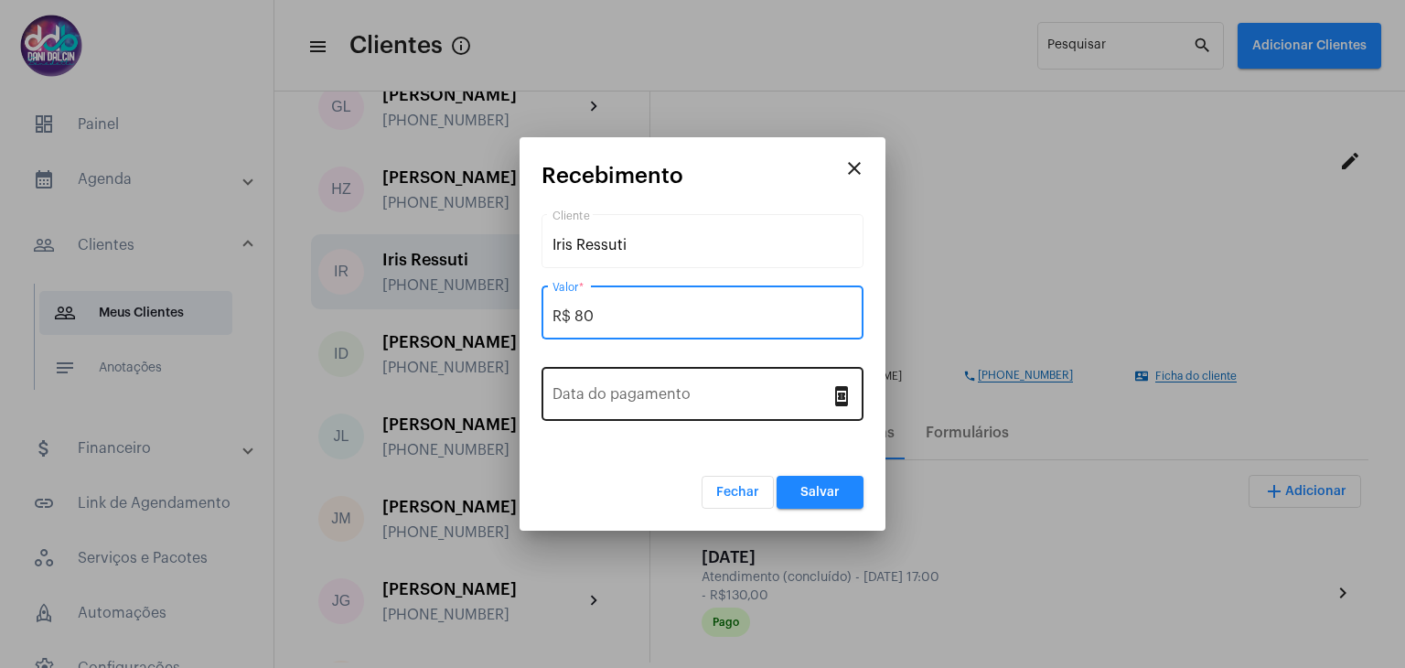
type input "R$ 80"
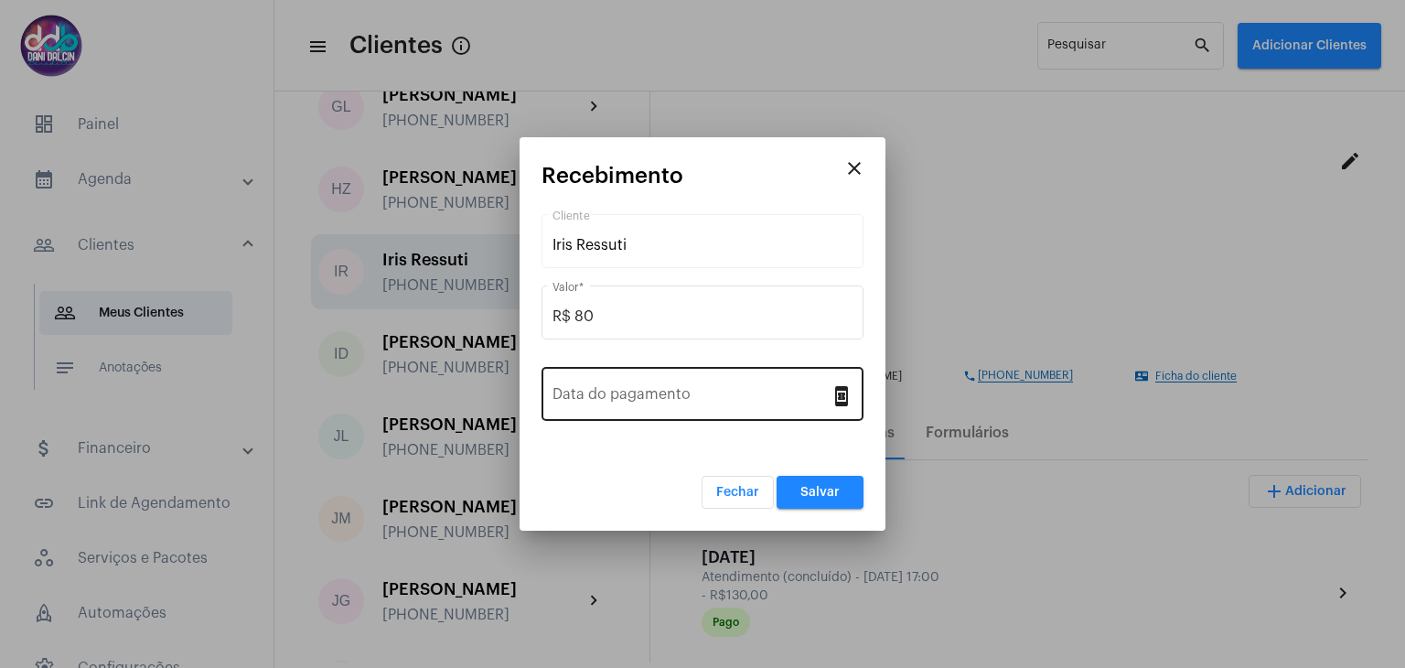
click at [626, 376] on div "Data do pagamento" at bounding box center [691, 392] width 278 height 58
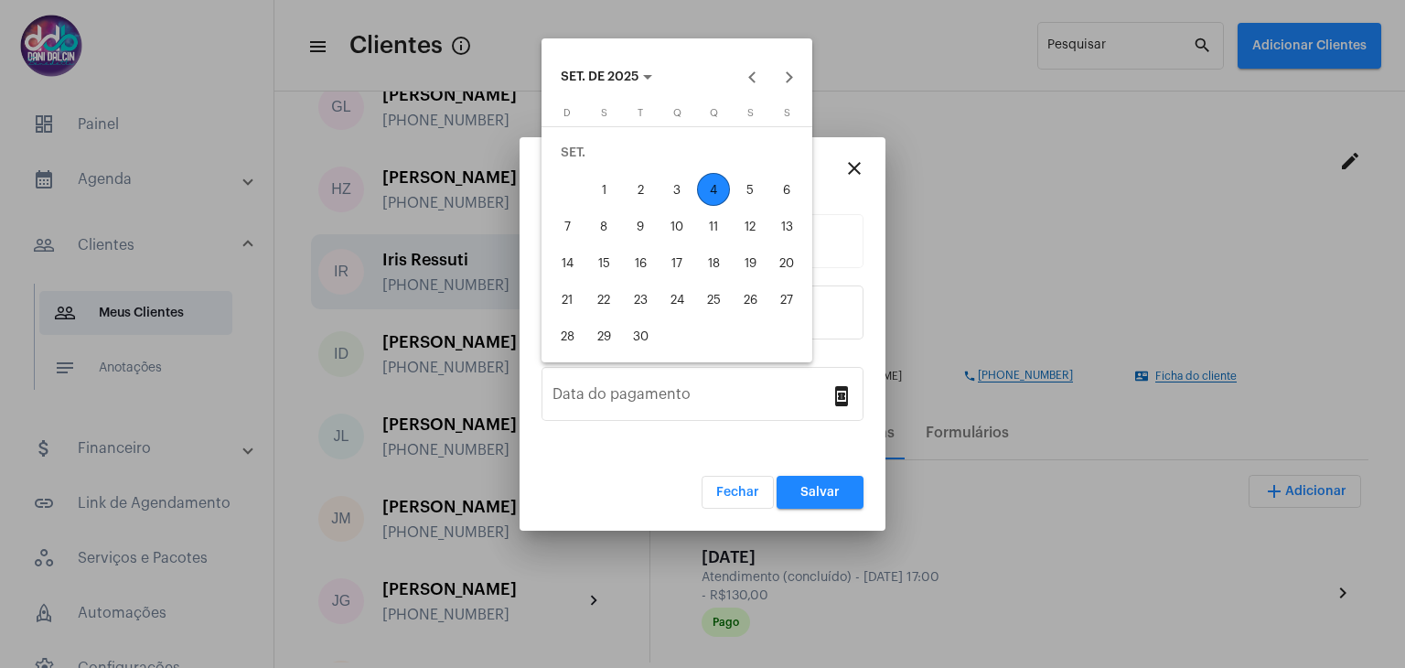
click at [671, 187] on div "3" at bounding box center [676, 189] width 33 height 33
type input "03/09/2025"
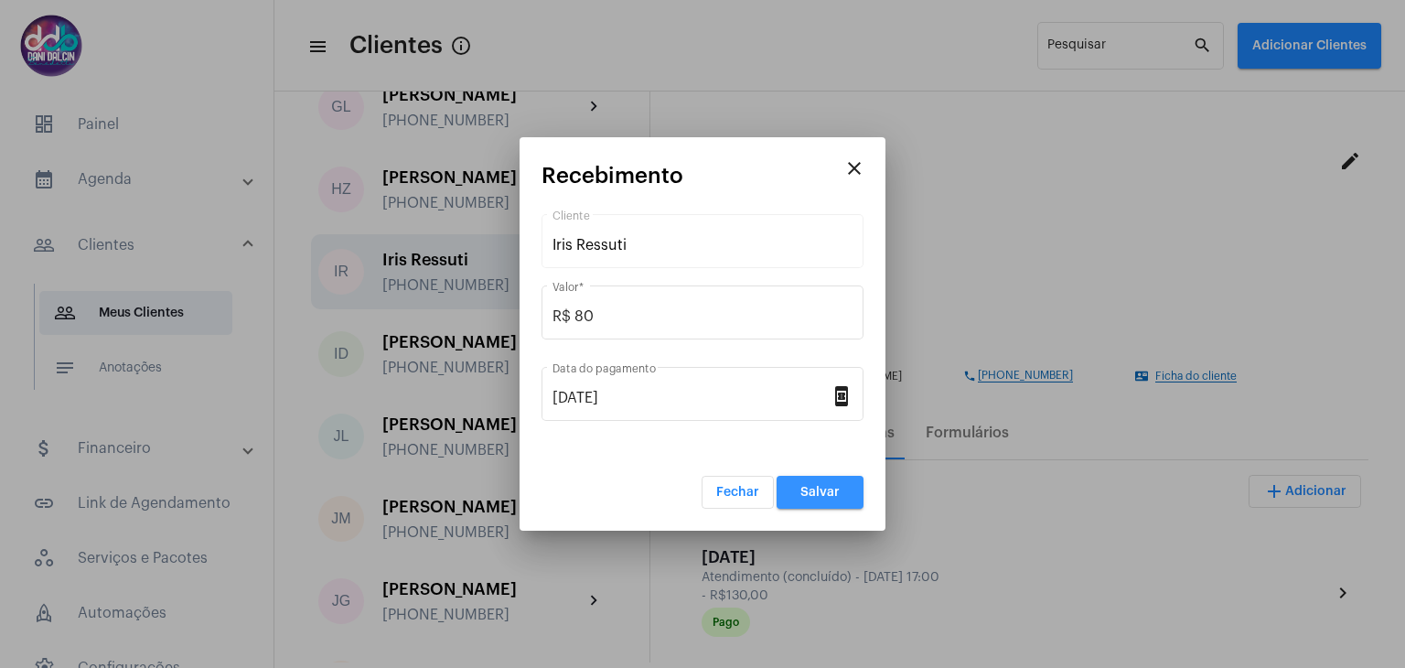
click at [796, 491] on button "Salvar" at bounding box center [819, 492] width 87 height 33
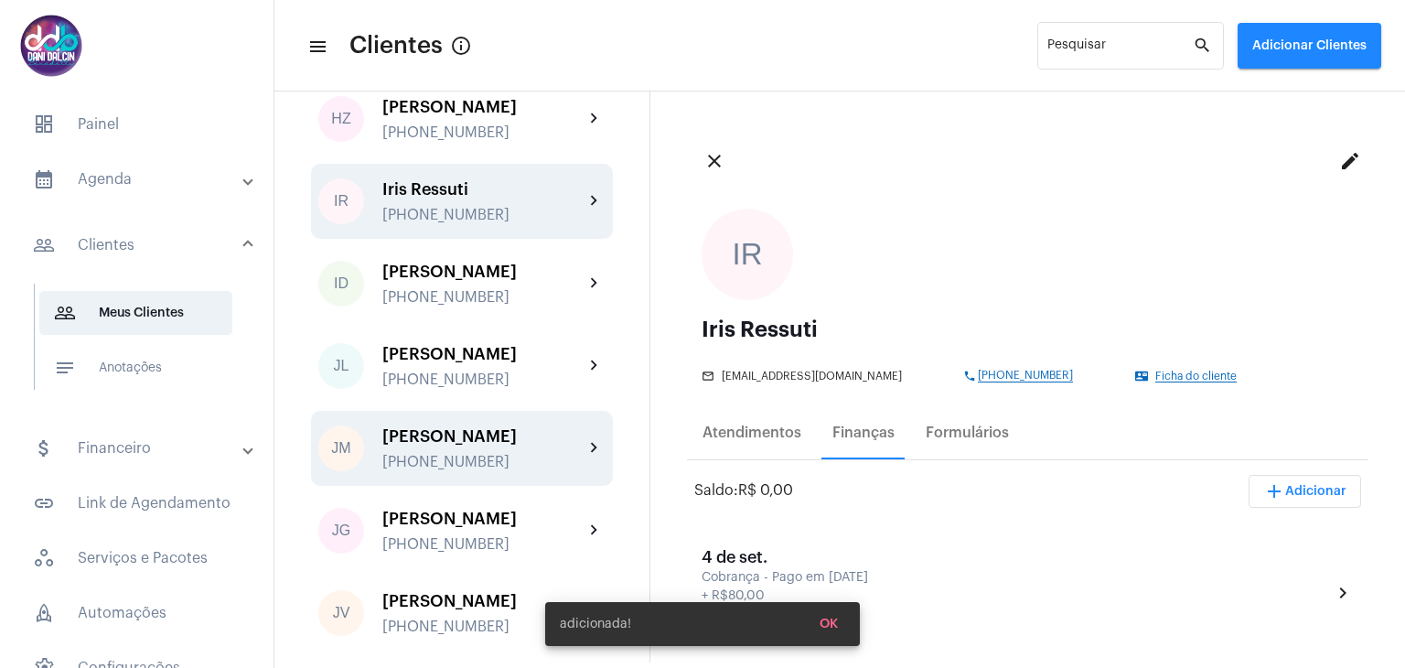
scroll to position [2286, 0]
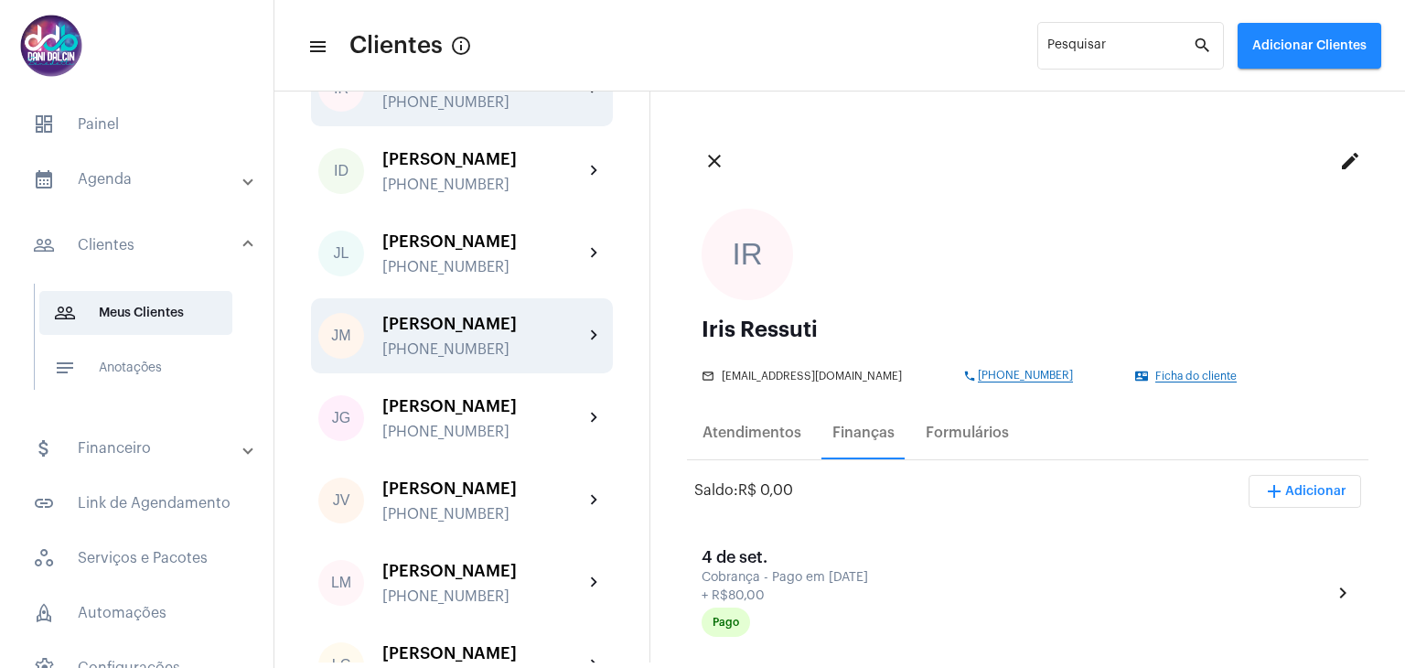
click at [497, 333] on div "Jessica Medeiros" at bounding box center [482, 324] width 201 height 18
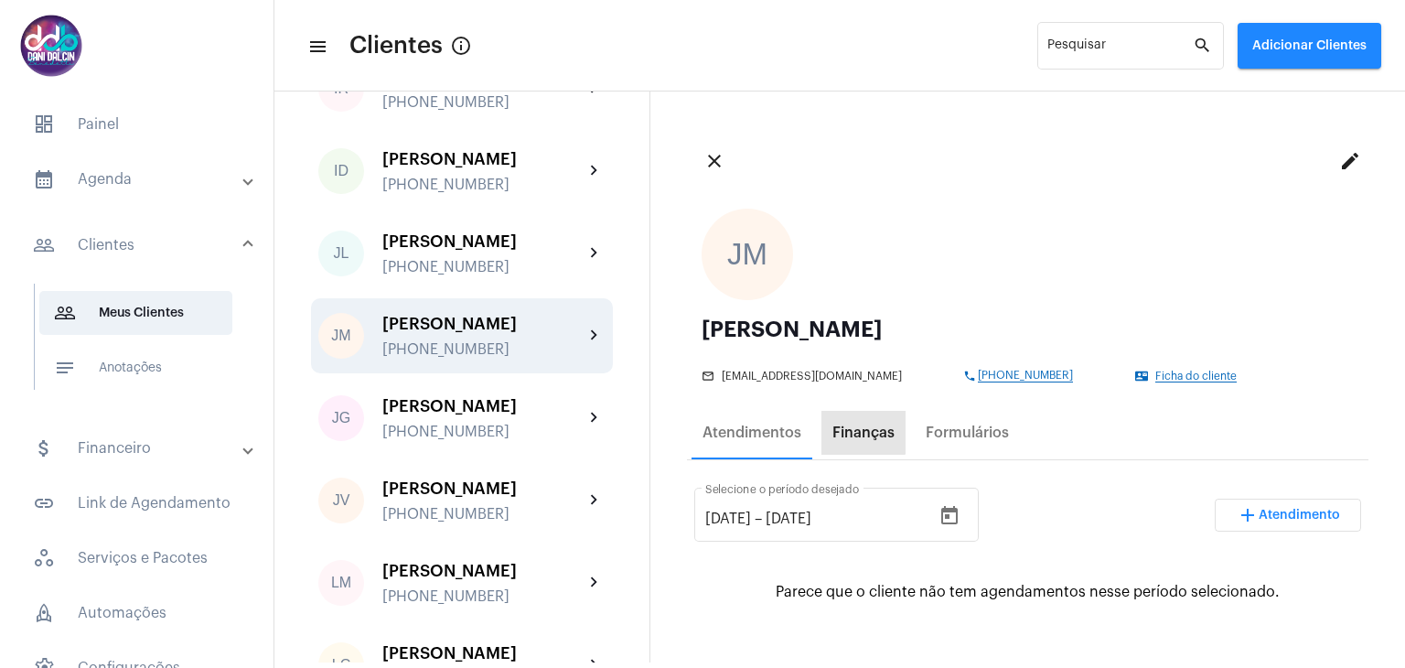
click at [854, 422] on div "Finanças" at bounding box center [863, 433] width 84 height 44
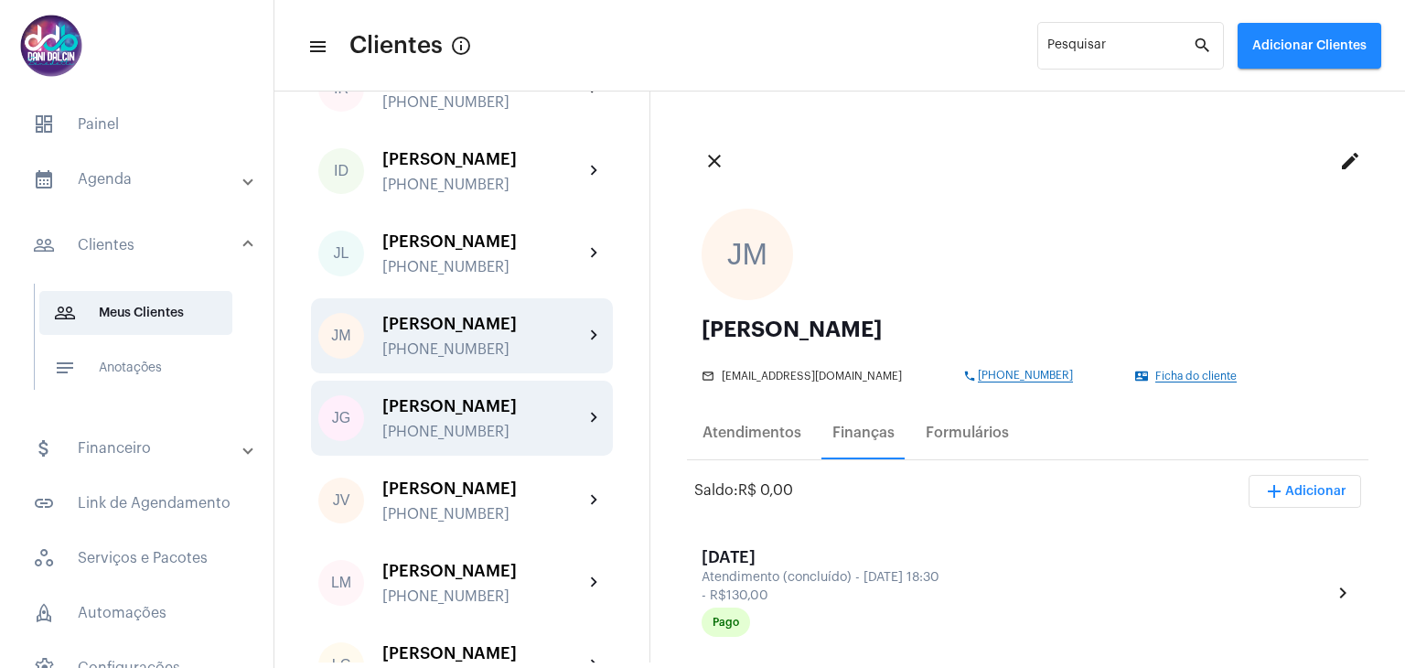
click at [424, 415] on div "Jessyca Guerra Gomes" at bounding box center [482, 406] width 201 height 18
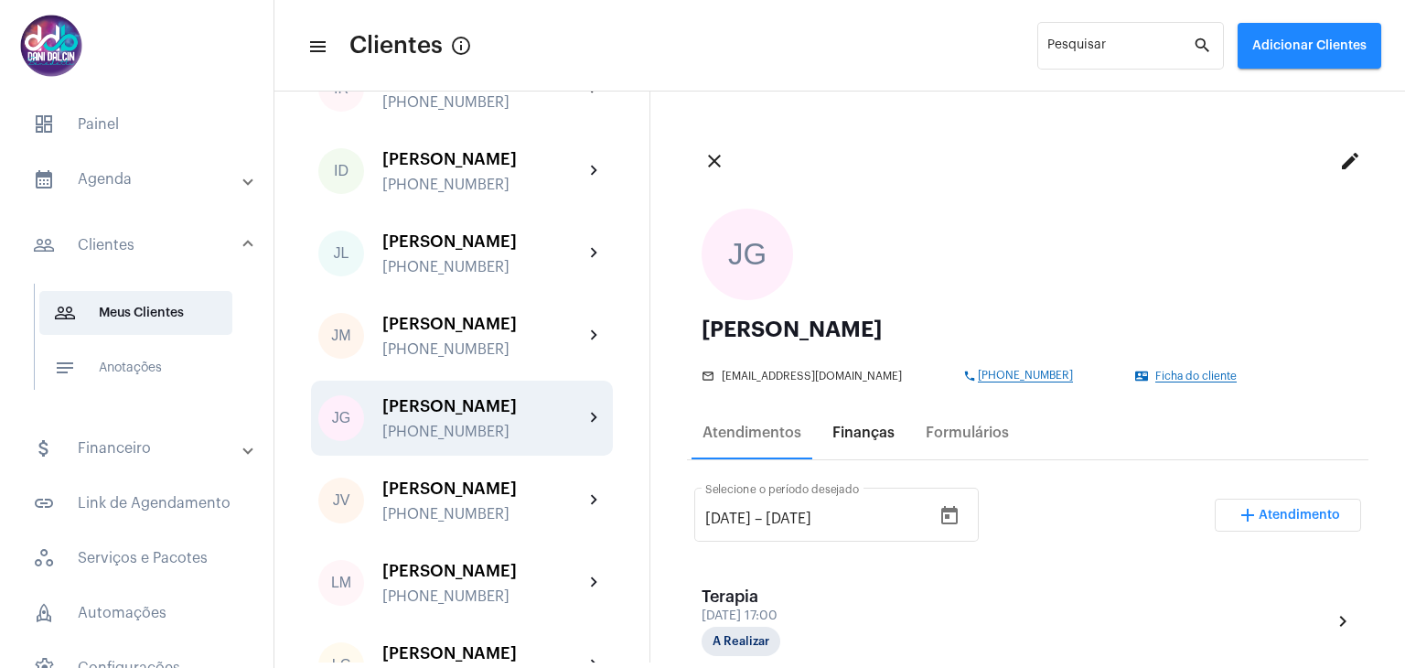
click at [854, 437] on div "Finanças" at bounding box center [863, 432] width 62 height 16
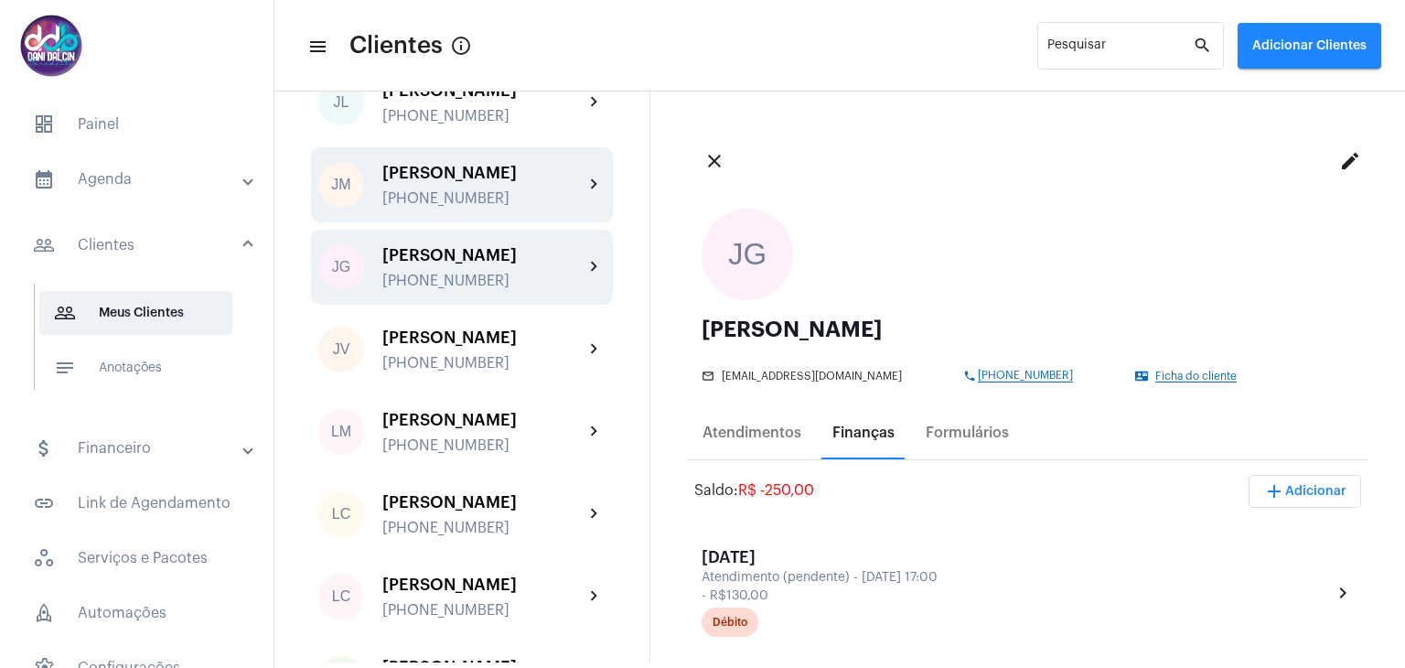
scroll to position [2469, 0]
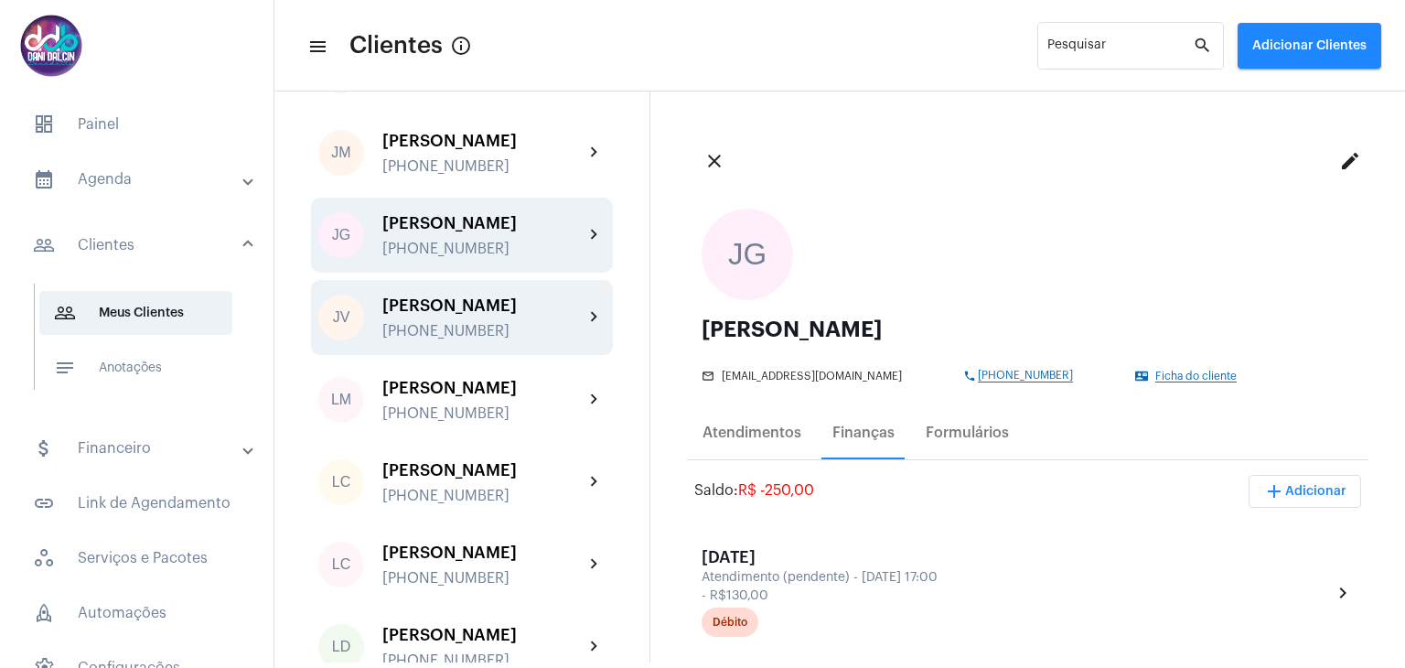
click at [483, 339] on div "João Victor Ramalho +5511914615197" at bounding box center [482, 317] width 201 height 43
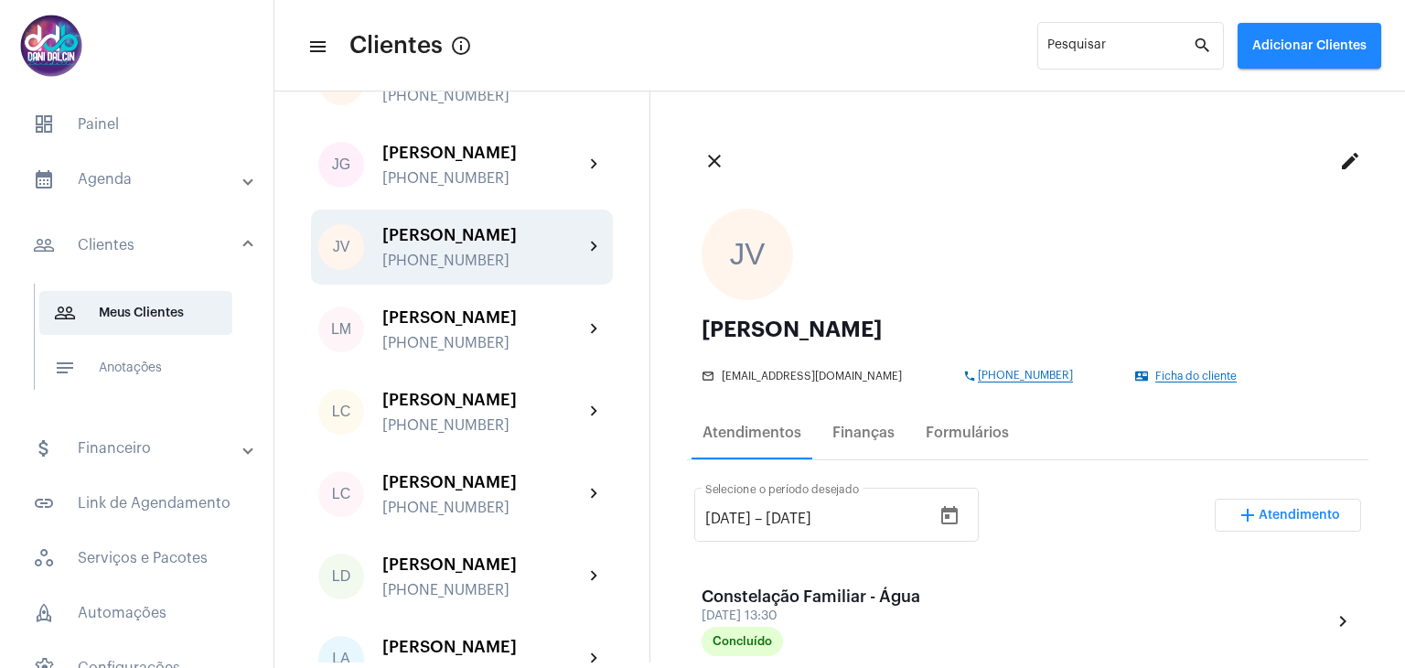
scroll to position [2561, 0]
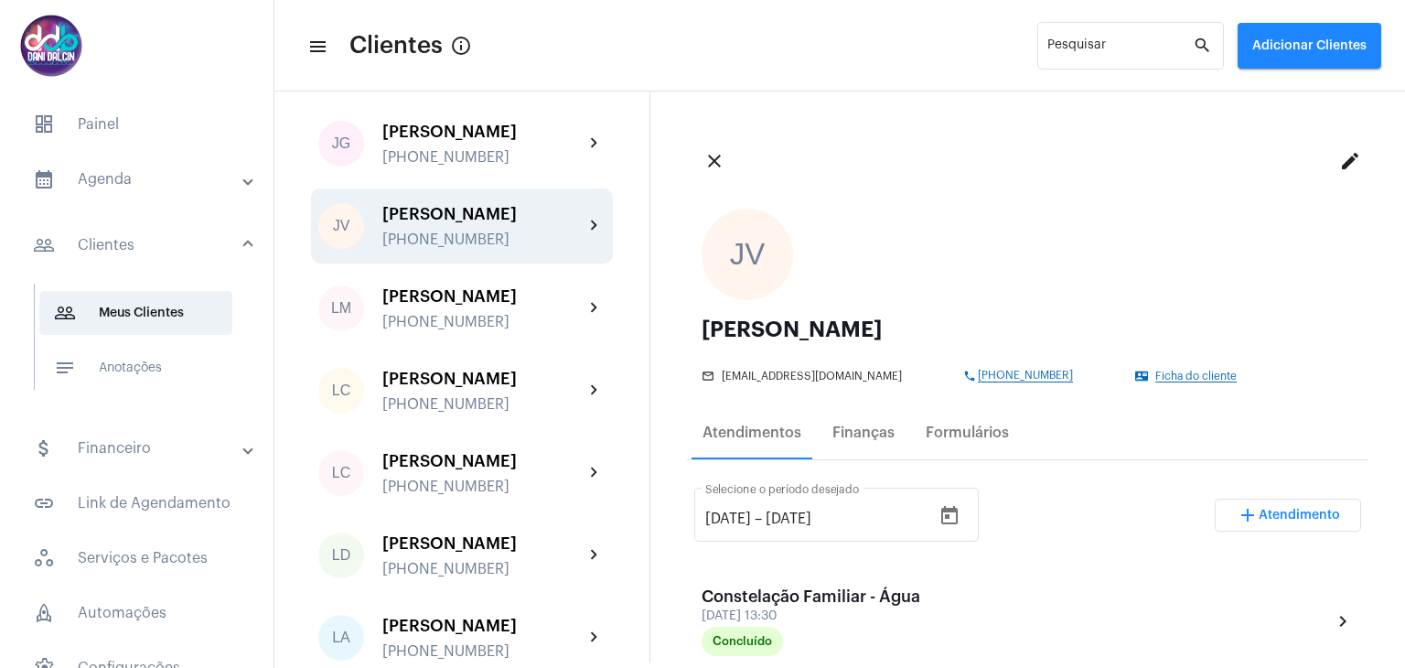
click at [483, 305] on div "Larissa Maria Abdalla de Carvalho Jaued" at bounding box center [482, 296] width 201 height 18
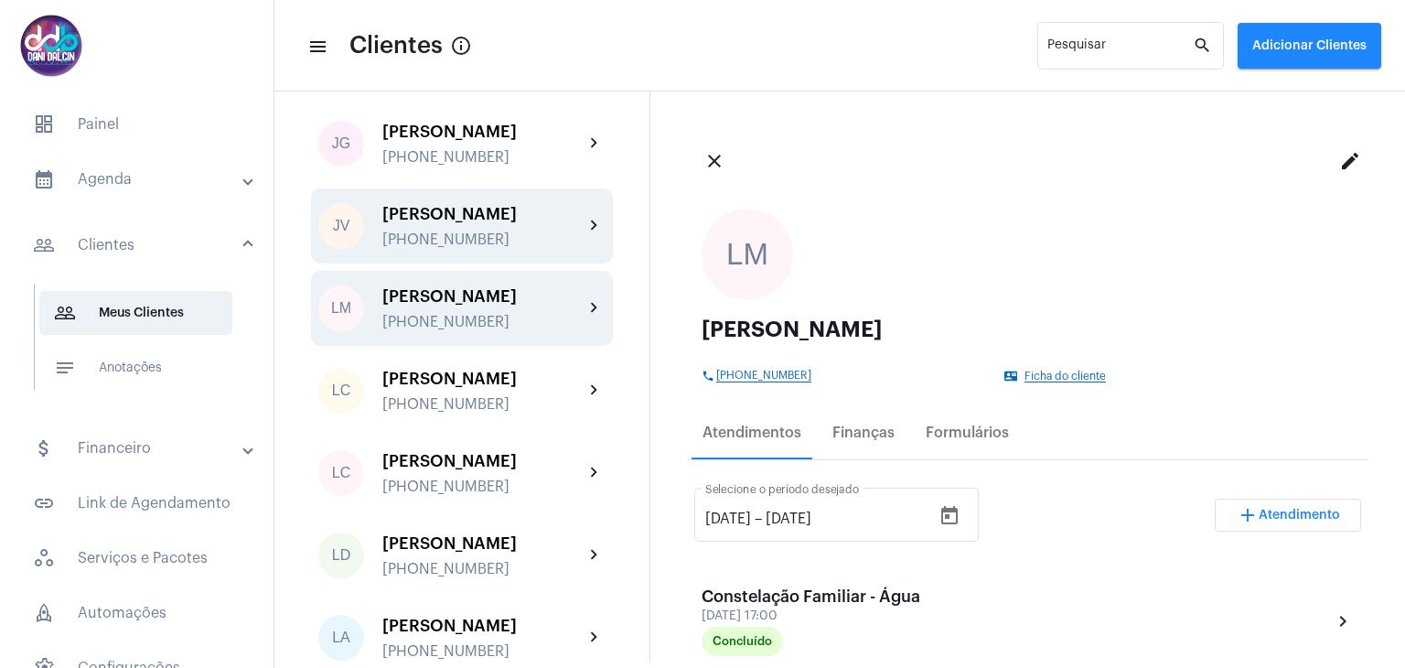
scroll to position [2744, 0]
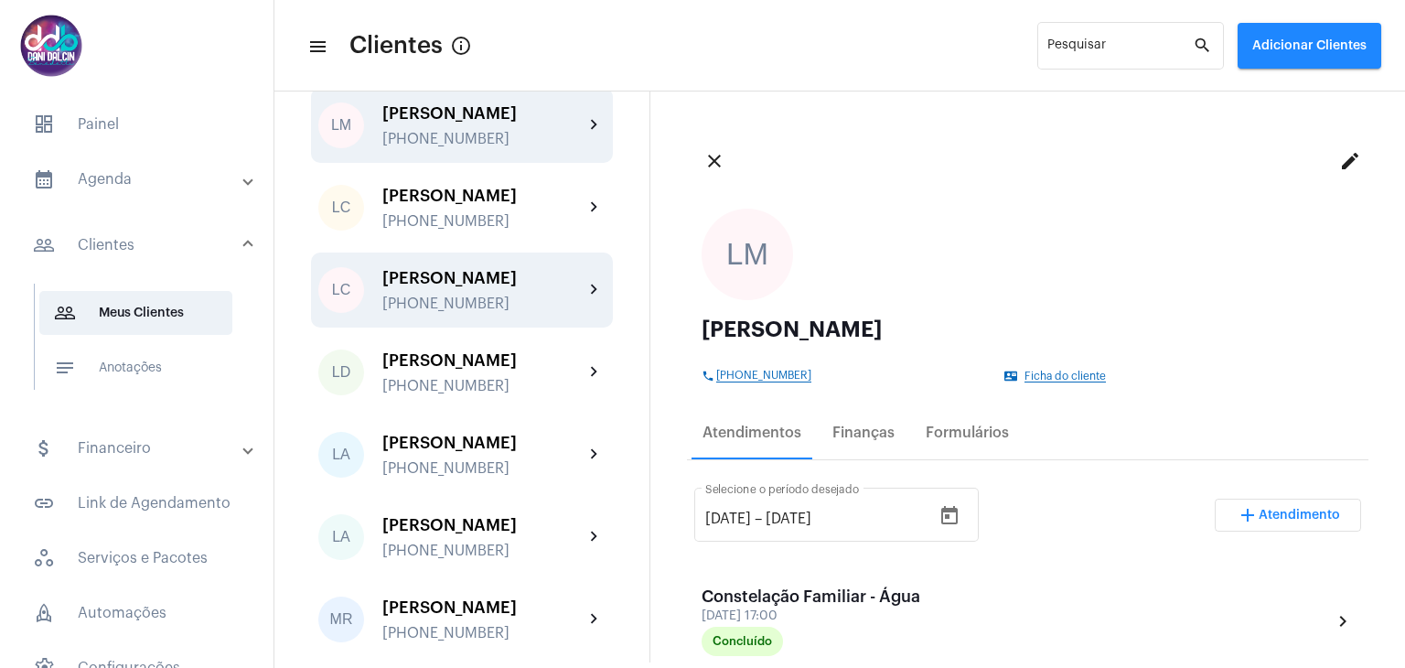
click at [484, 312] on div "Lorena Chagas Lopes +5511993110755" at bounding box center [482, 290] width 201 height 43
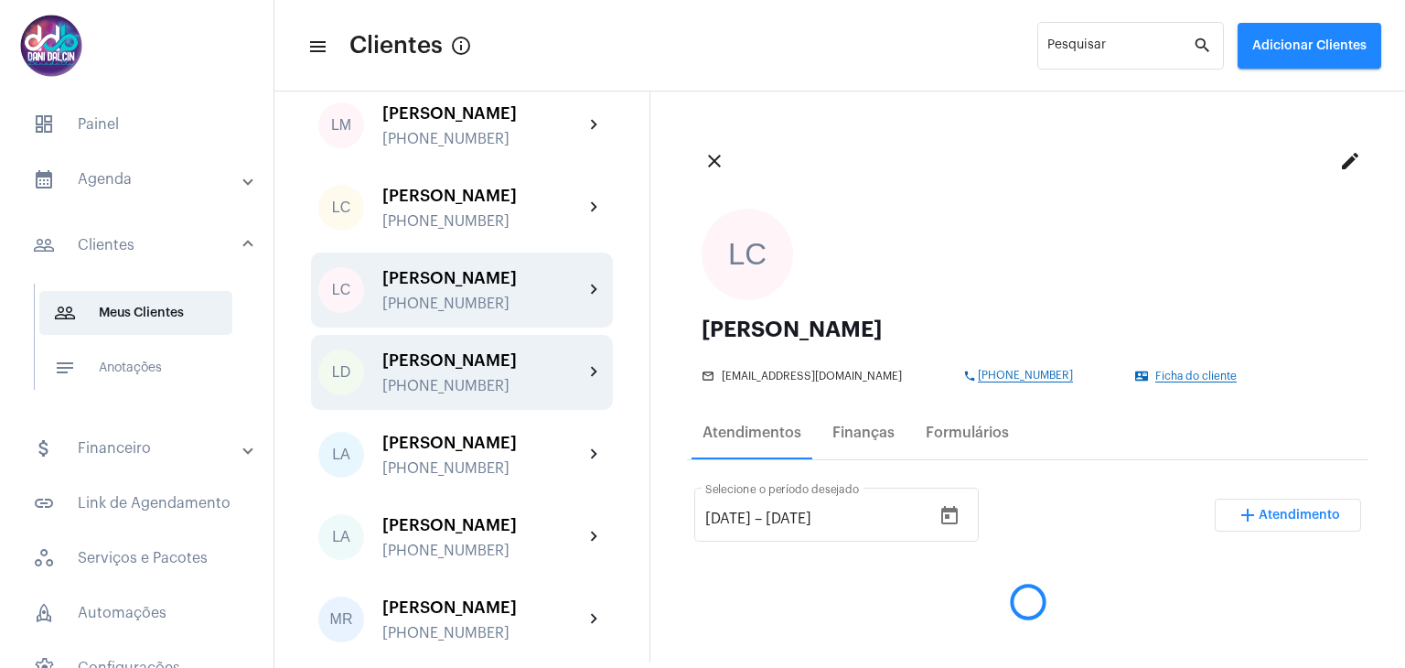
click at [461, 369] on div "Lucas de Andrade Soares Chieregatti" at bounding box center [482, 360] width 201 height 18
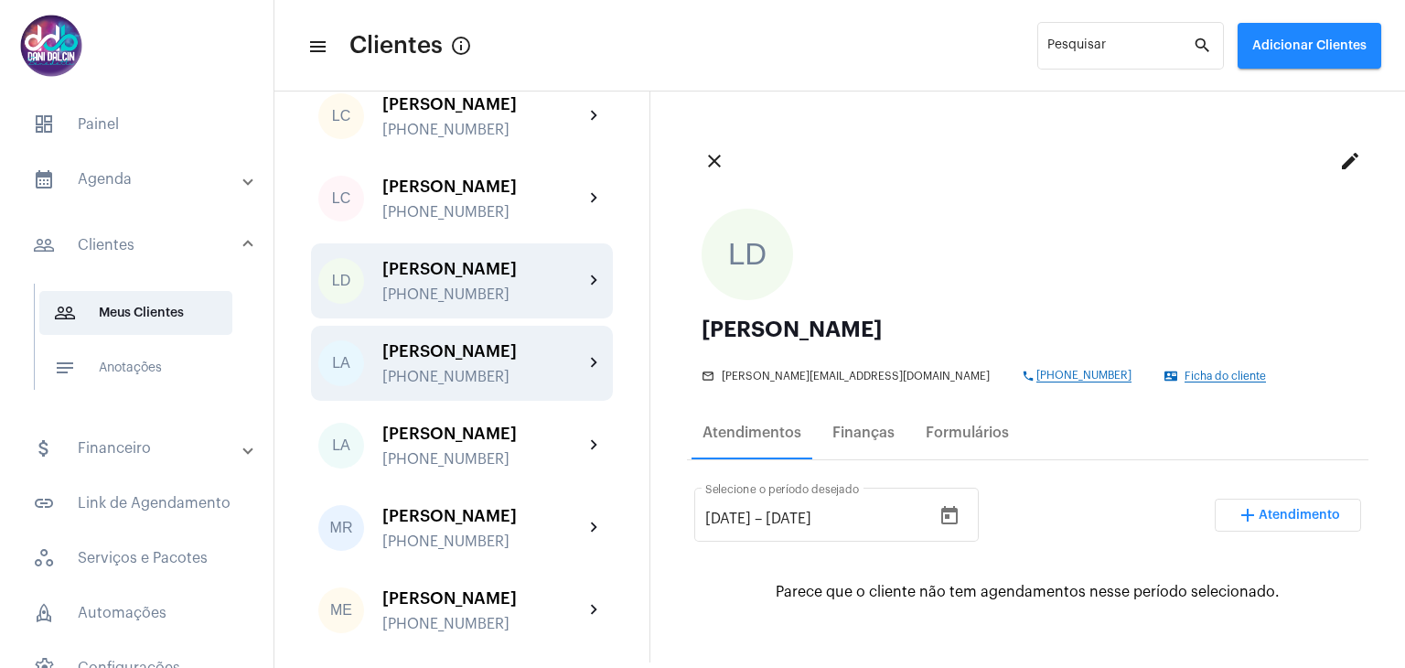
click at [461, 401] on div "LA Luciane Aparecida da Silva +5511974340468 chevron_right" at bounding box center [462, 363] width 302 height 75
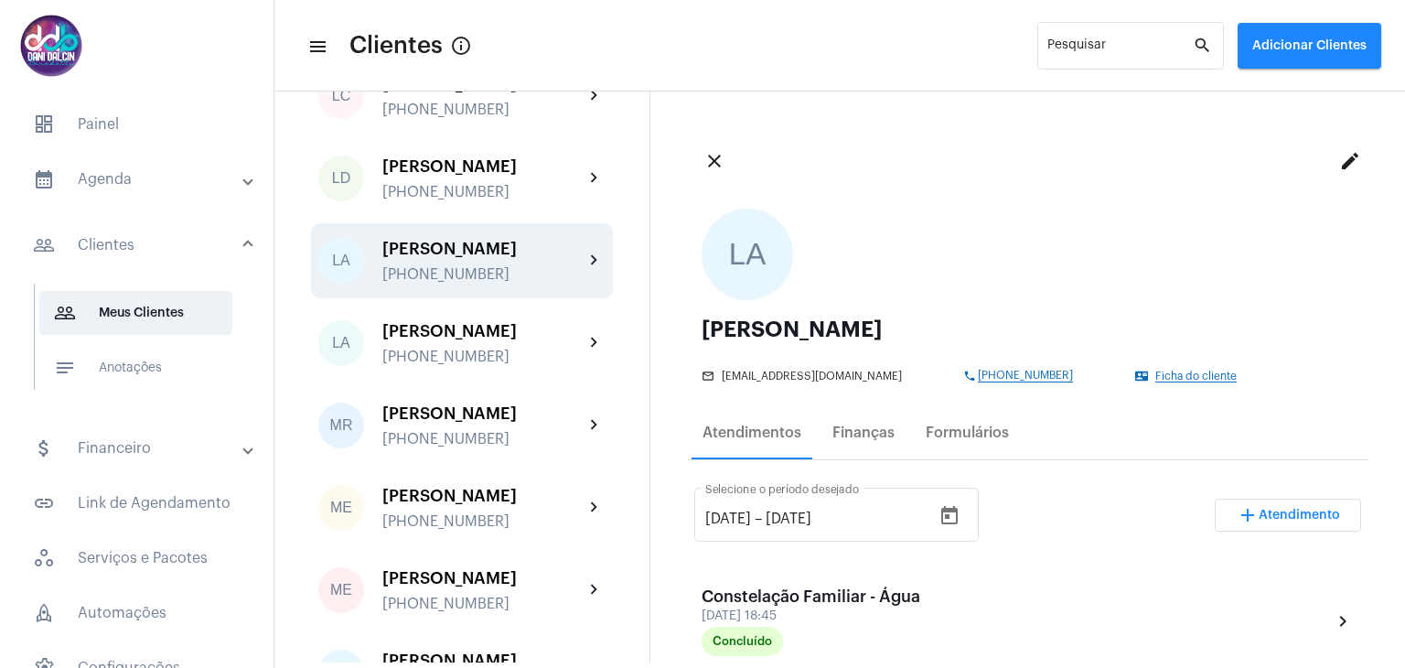
scroll to position [3018, 0]
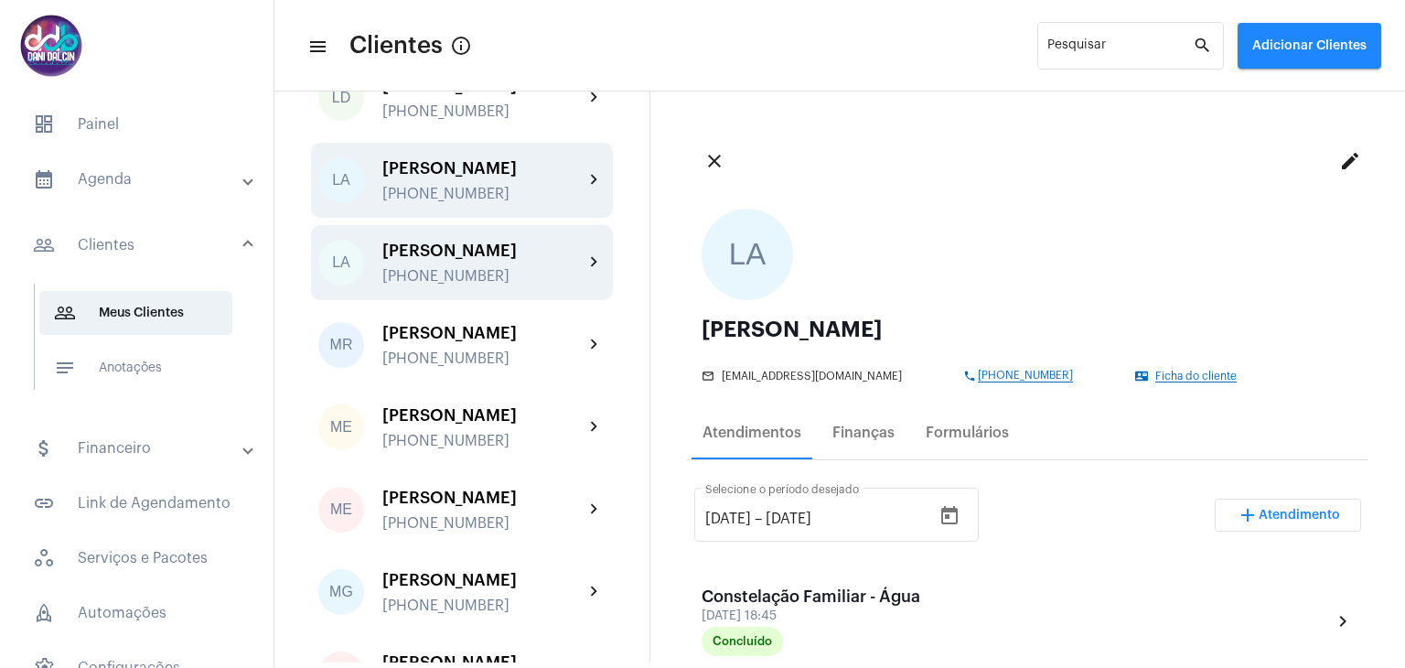
click at [478, 260] on div "Lucimara Andreia Benedetti" at bounding box center [482, 250] width 201 height 18
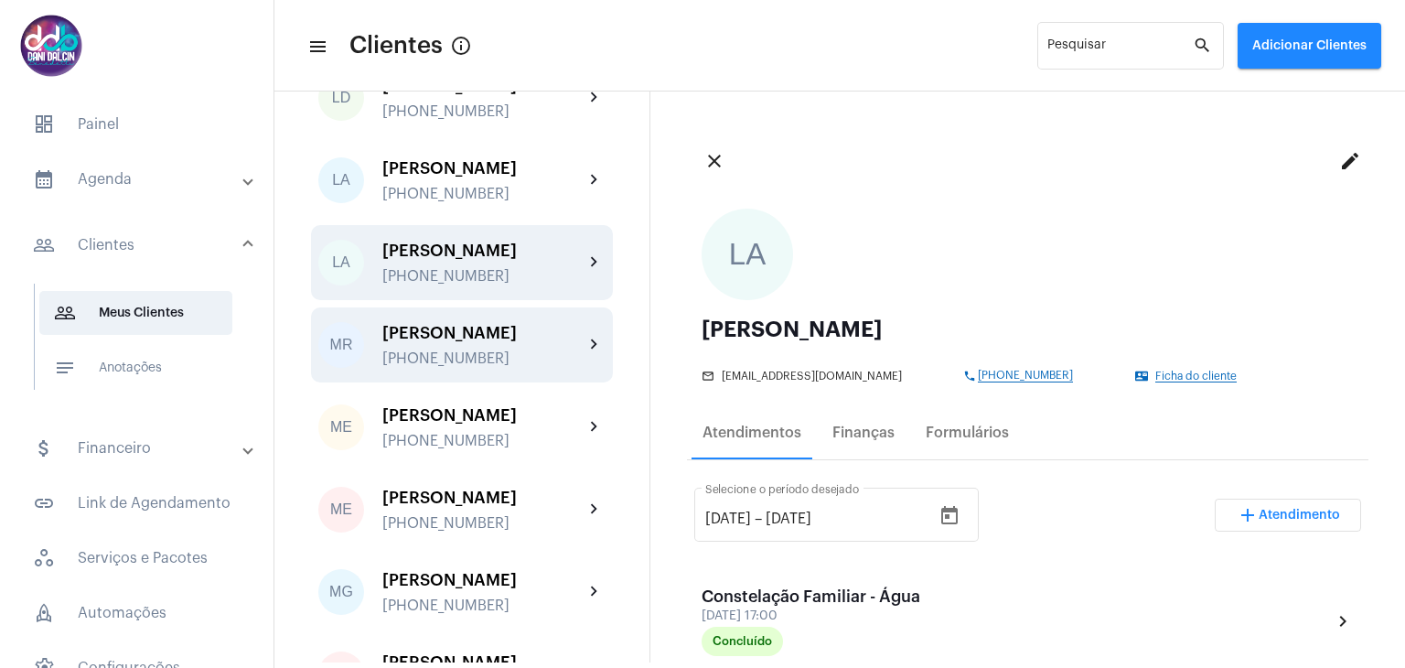
click at [455, 342] on div "[PERSON_NAME]" at bounding box center [482, 333] width 201 height 18
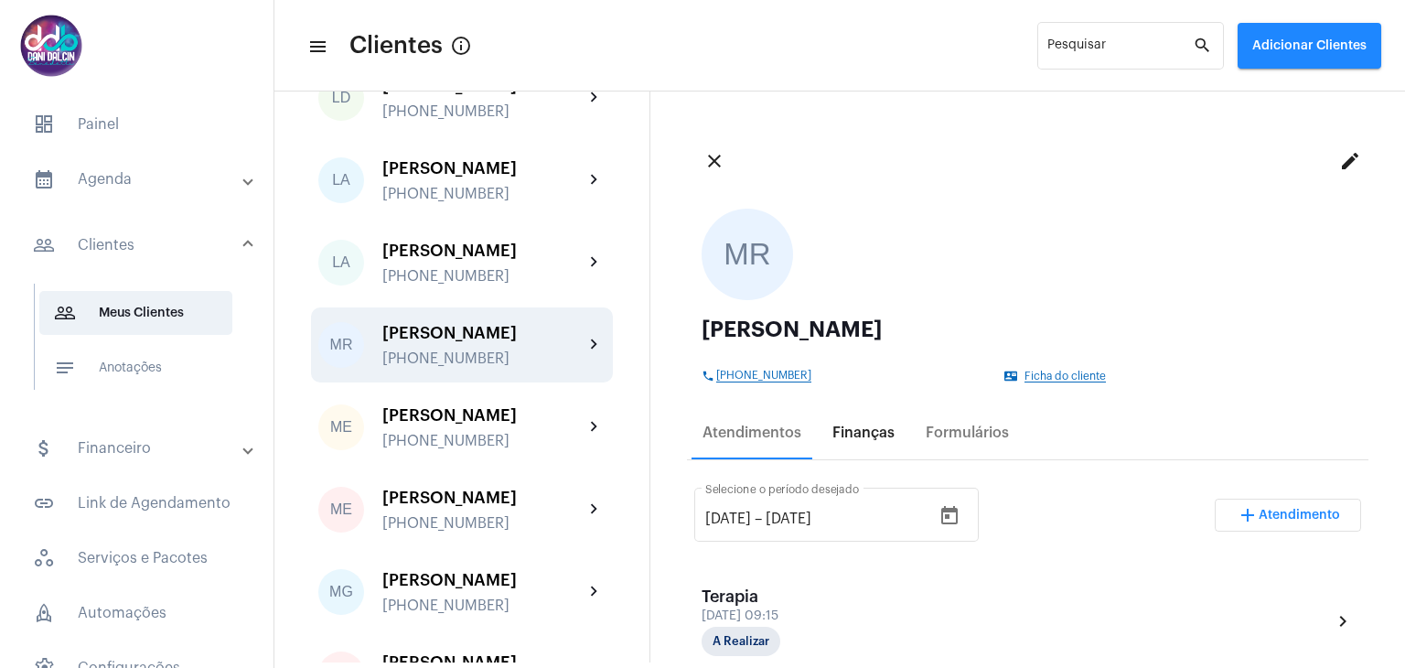
click at [869, 441] on div "Finanças" at bounding box center [863, 433] width 84 height 44
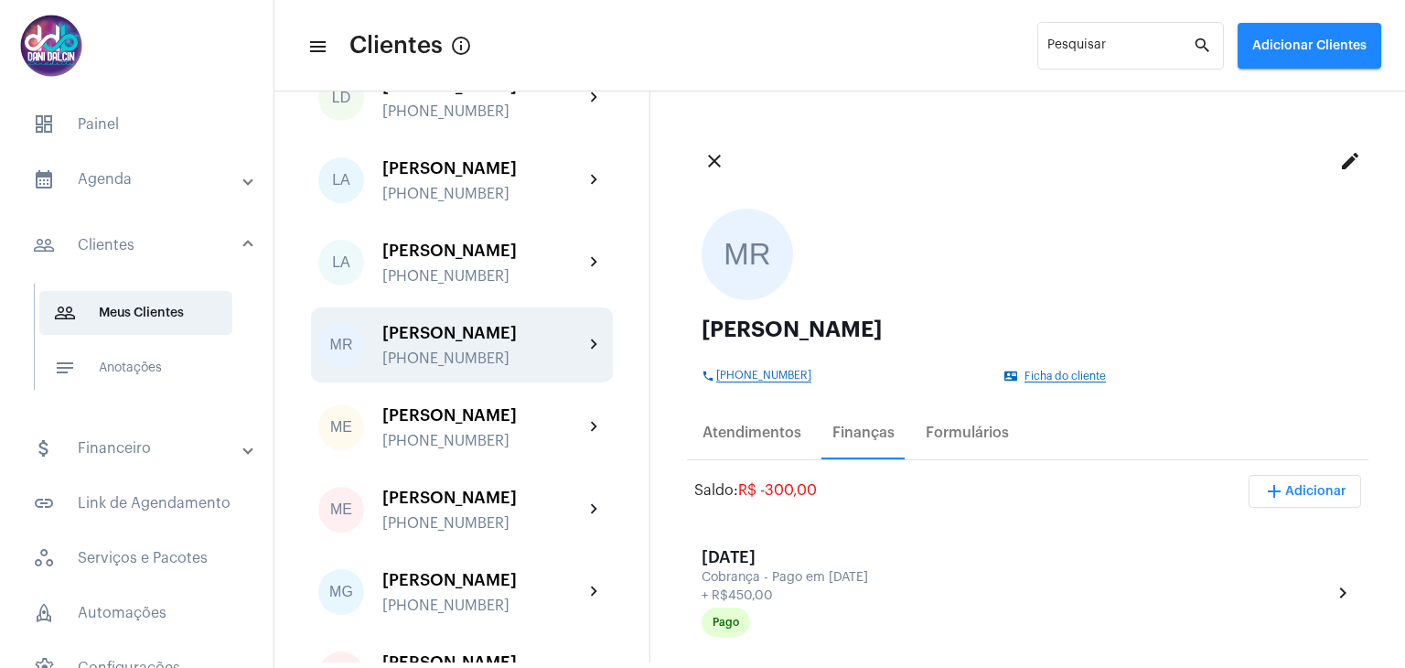
click at [801, 489] on span "R$ -300,00" at bounding box center [777, 490] width 79 height 15
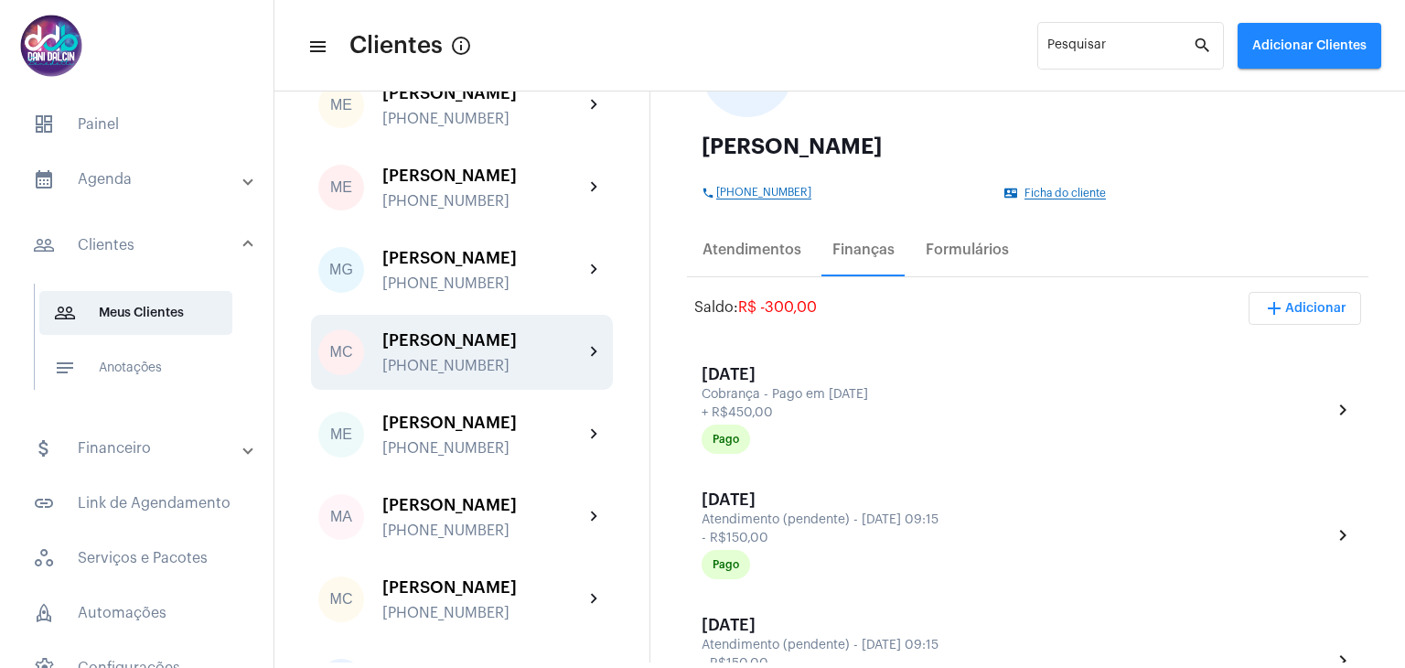
scroll to position [3384, 0]
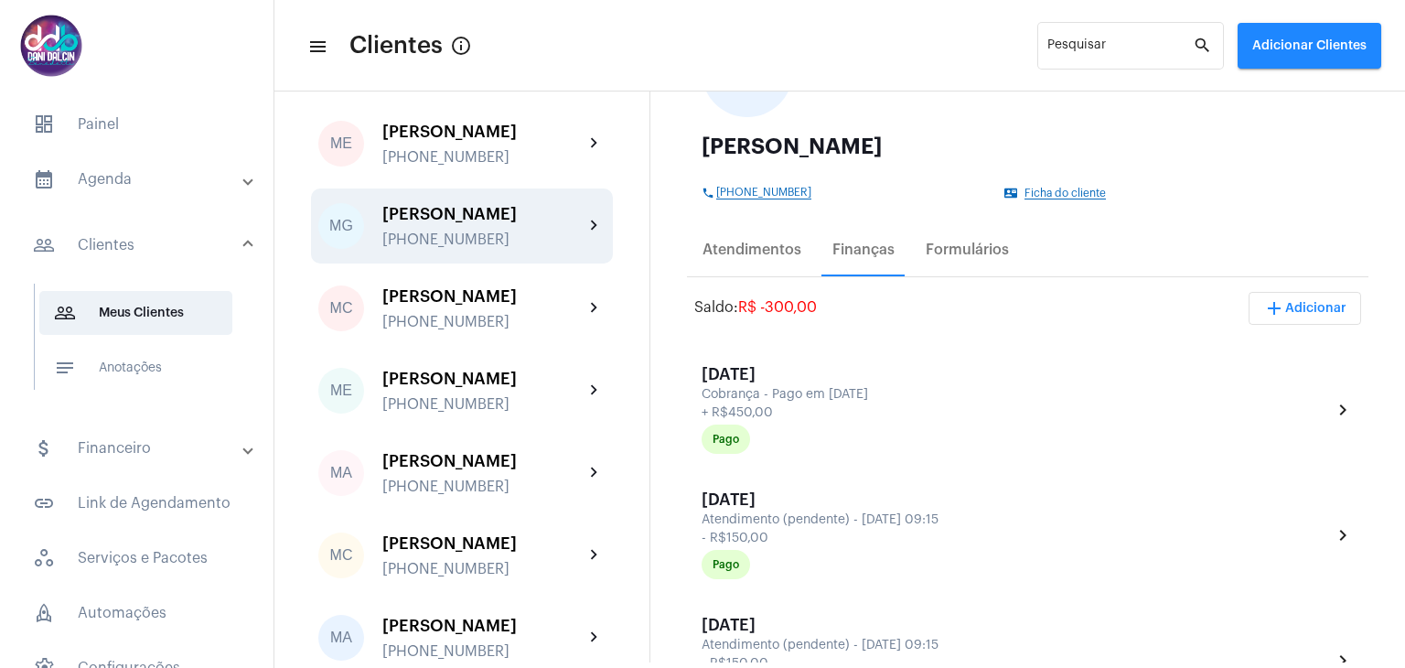
click at [519, 223] on div "Mariana Garcia Milan Nassif" at bounding box center [482, 214] width 201 height 18
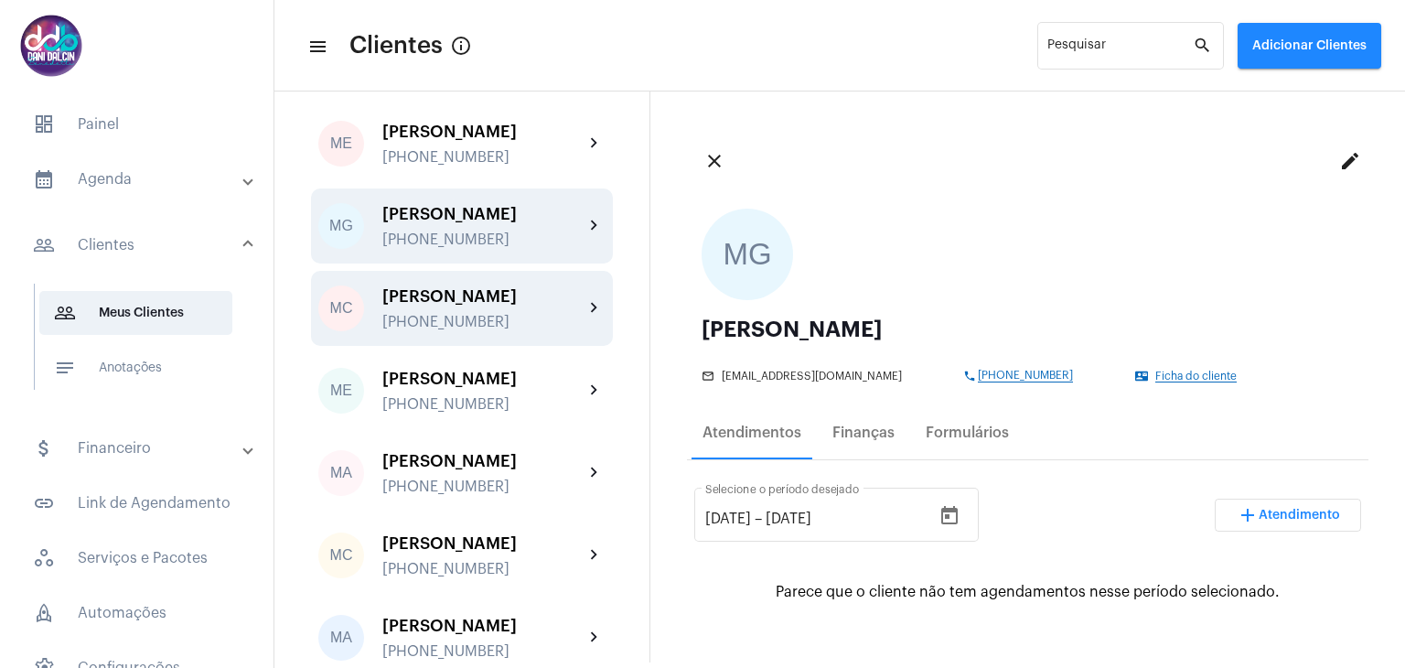
click at [473, 305] on div "Marilia Cristina Garcia Nassif" at bounding box center [482, 296] width 201 height 18
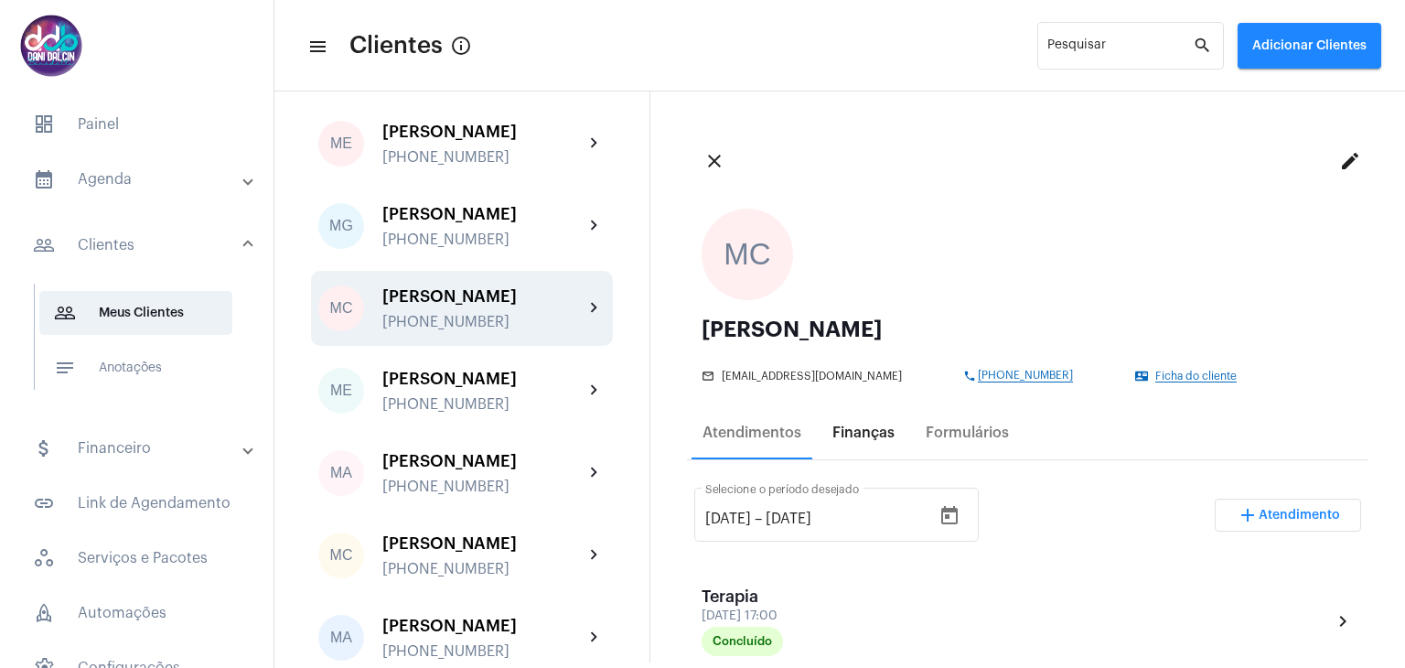
click at [862, 432] on div "Finanças" at bounding box center [863, 432] width 62 height 16
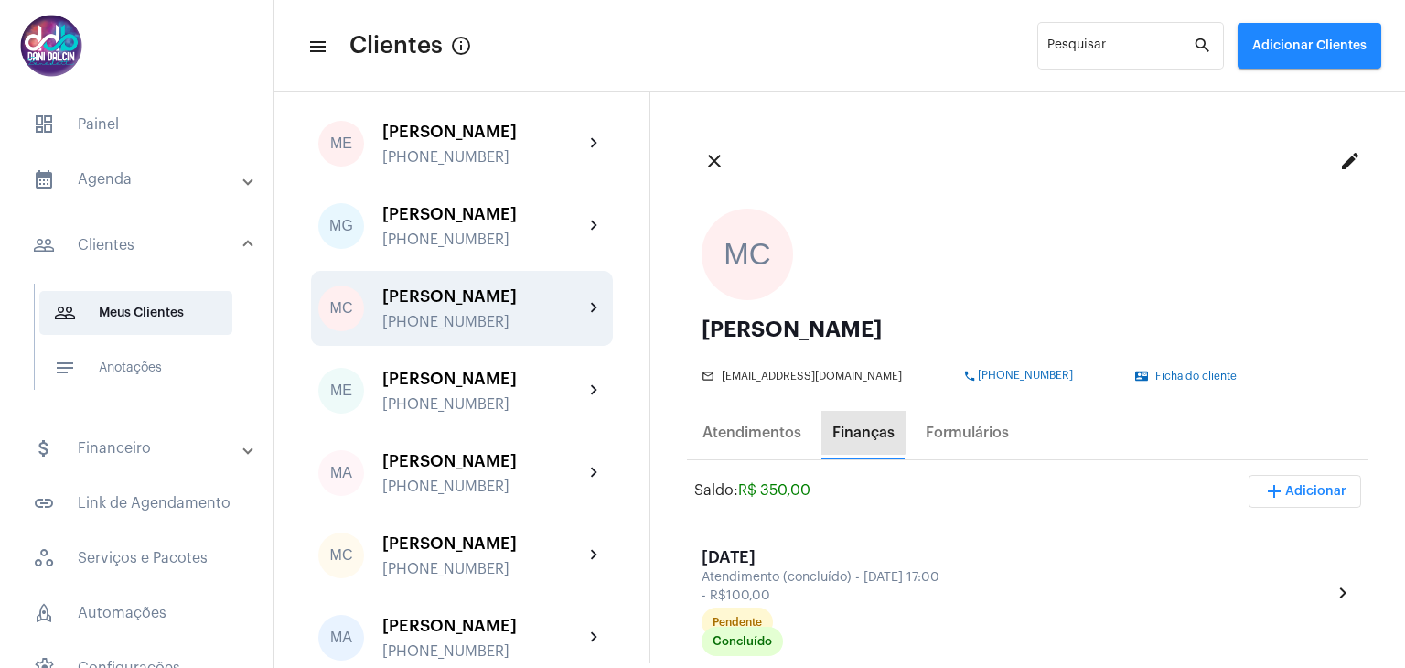
click at [862, 432] on div "Finanças" at bounding box center [863, 432] width 62 height 16
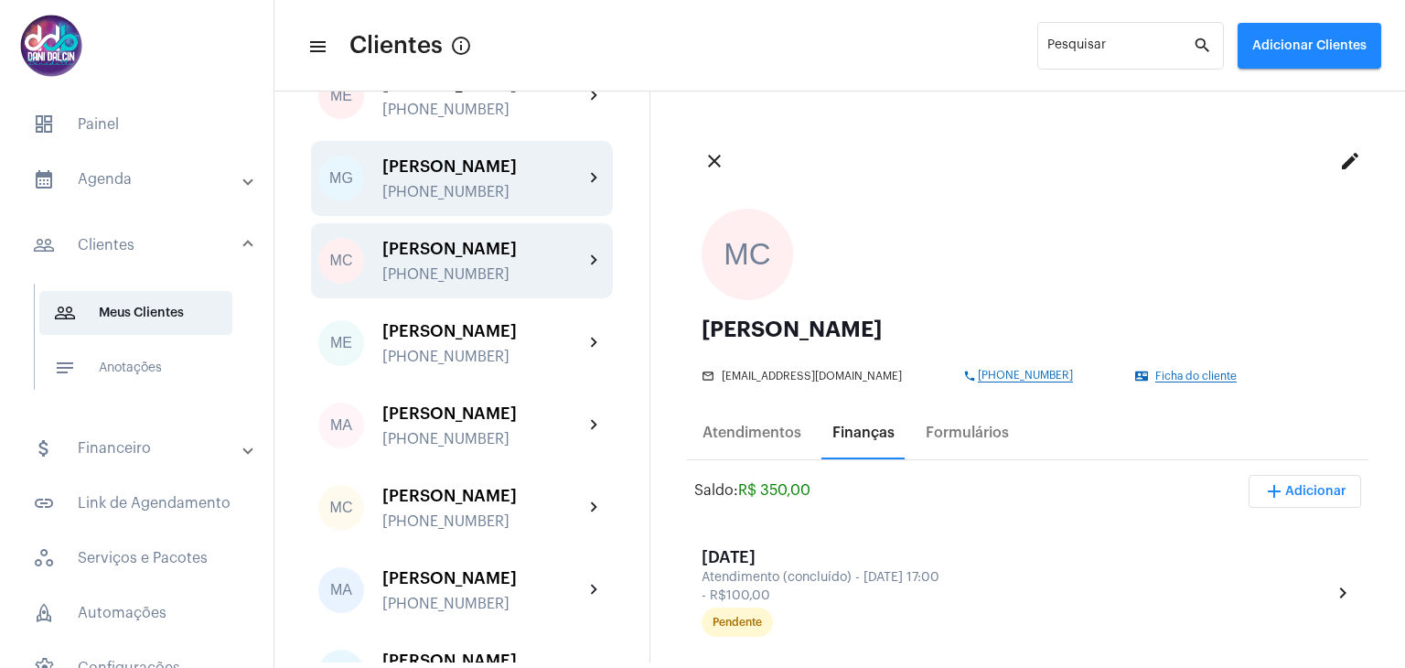
scroll to position [3475, 0]
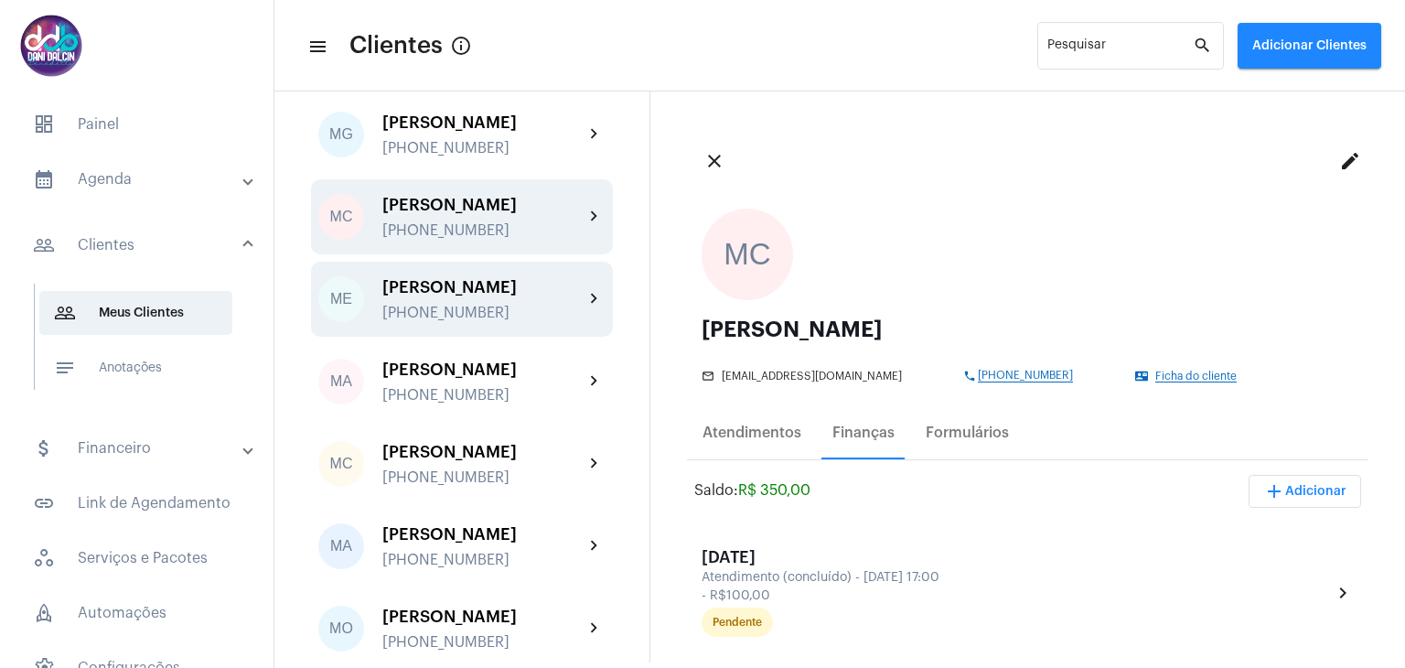
click at [473, 296] on div "Mary Ellen Klinger Souza" at bounding box center [482, 287] width 201 height 18
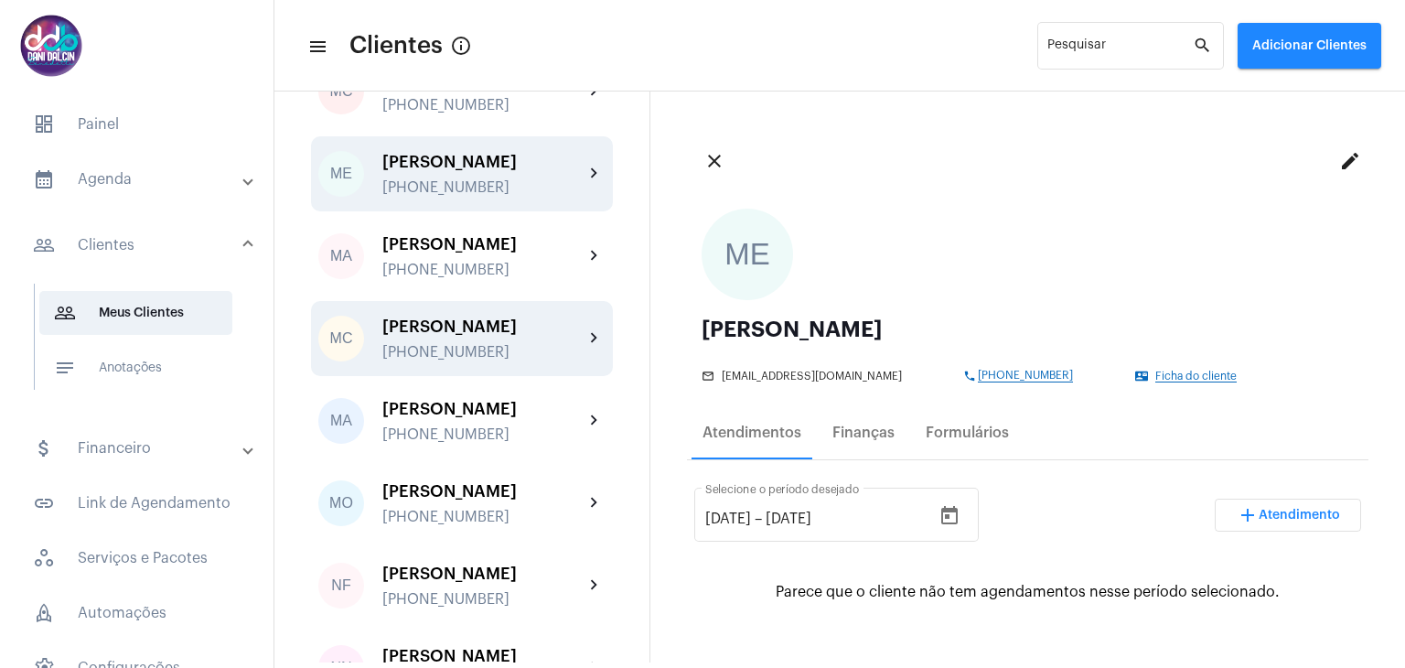
scroll to position [3658, 0]
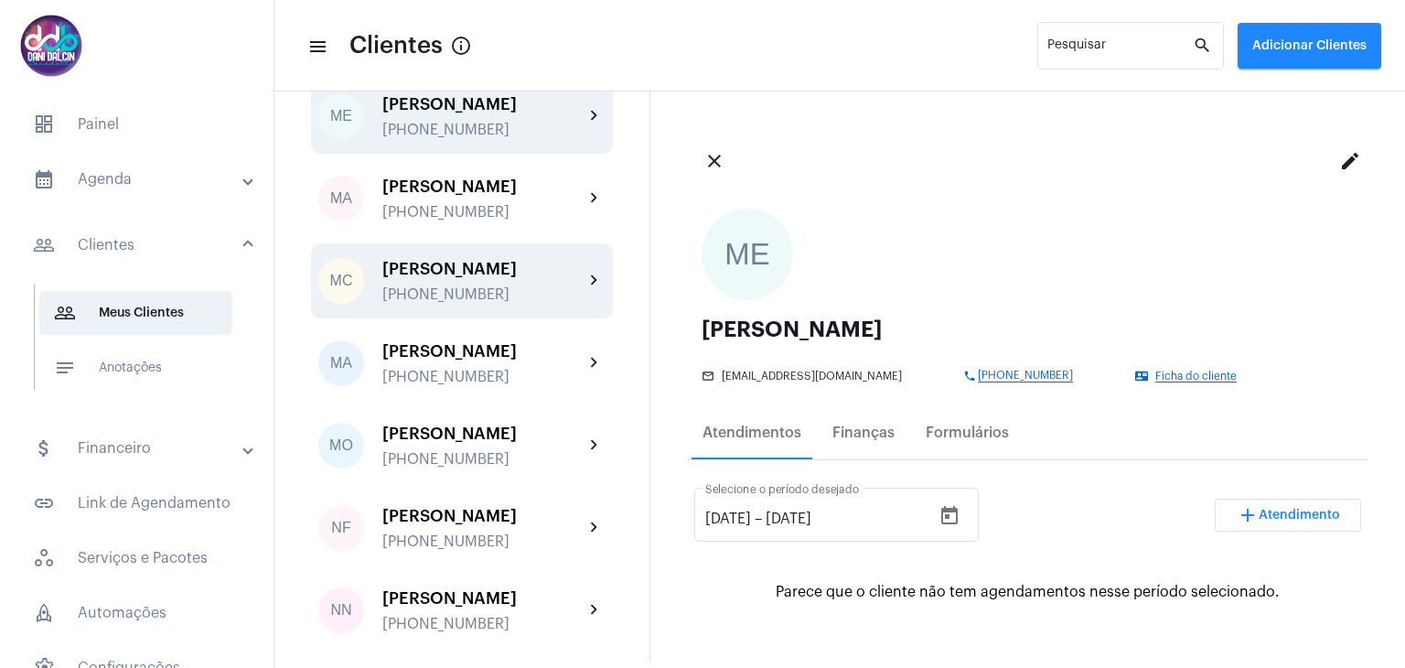
click at [485, 318] on div "MC Michele Cristina Montico +5511989445973 chevron_right" at bounding box center [462, 280] width 302 height 75
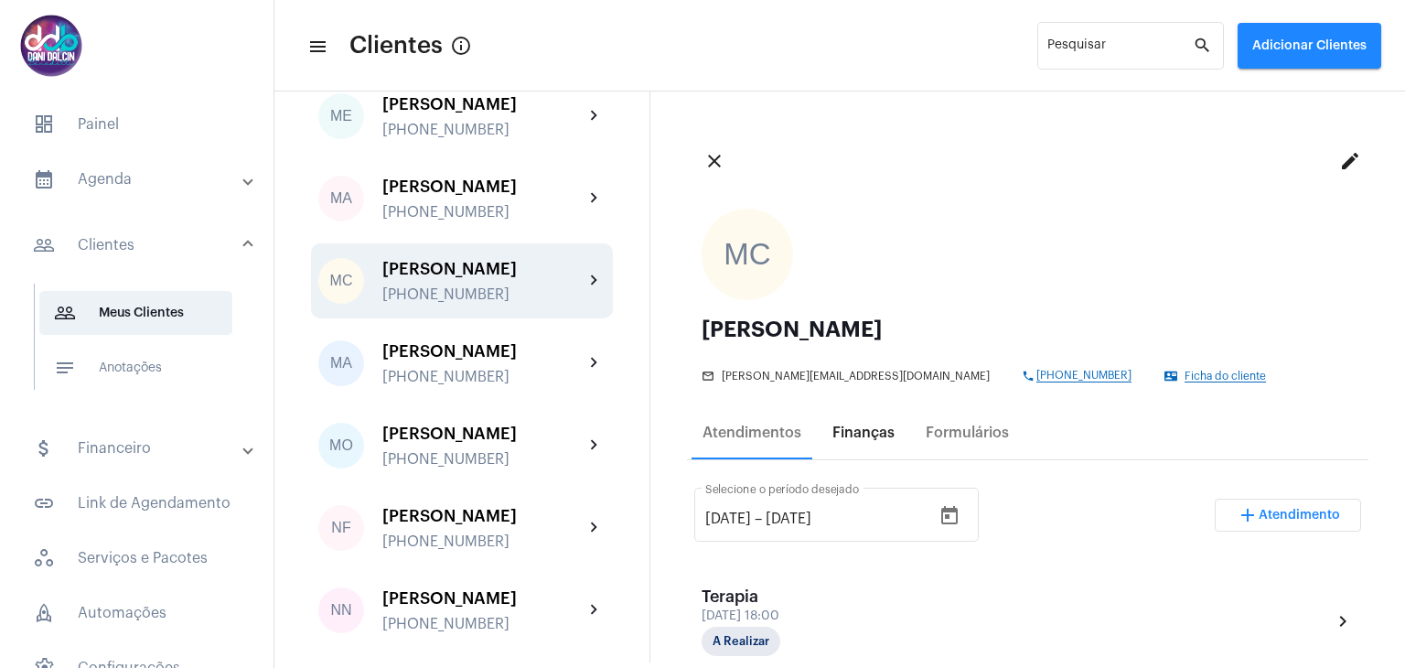
click at [870, 427] on div "Finanças" at bounding box center [863, 432] width 62 height 16
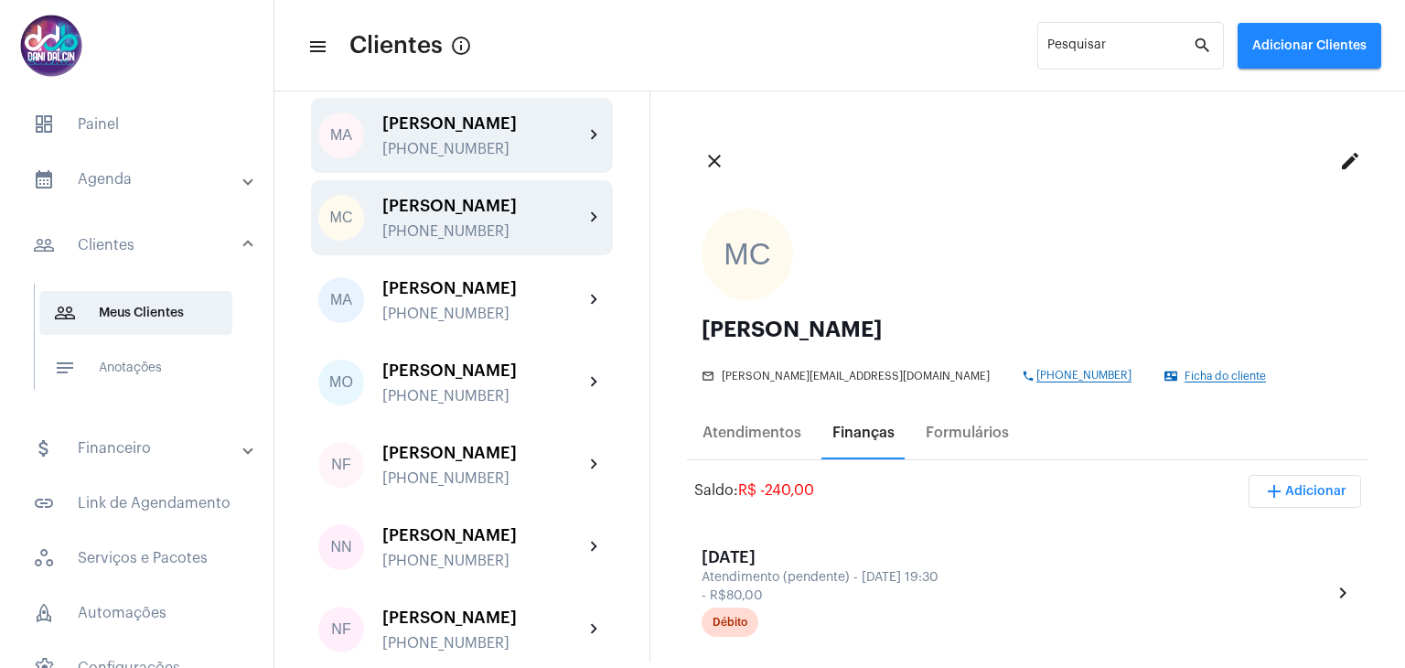
scroll to position [3841, 0]
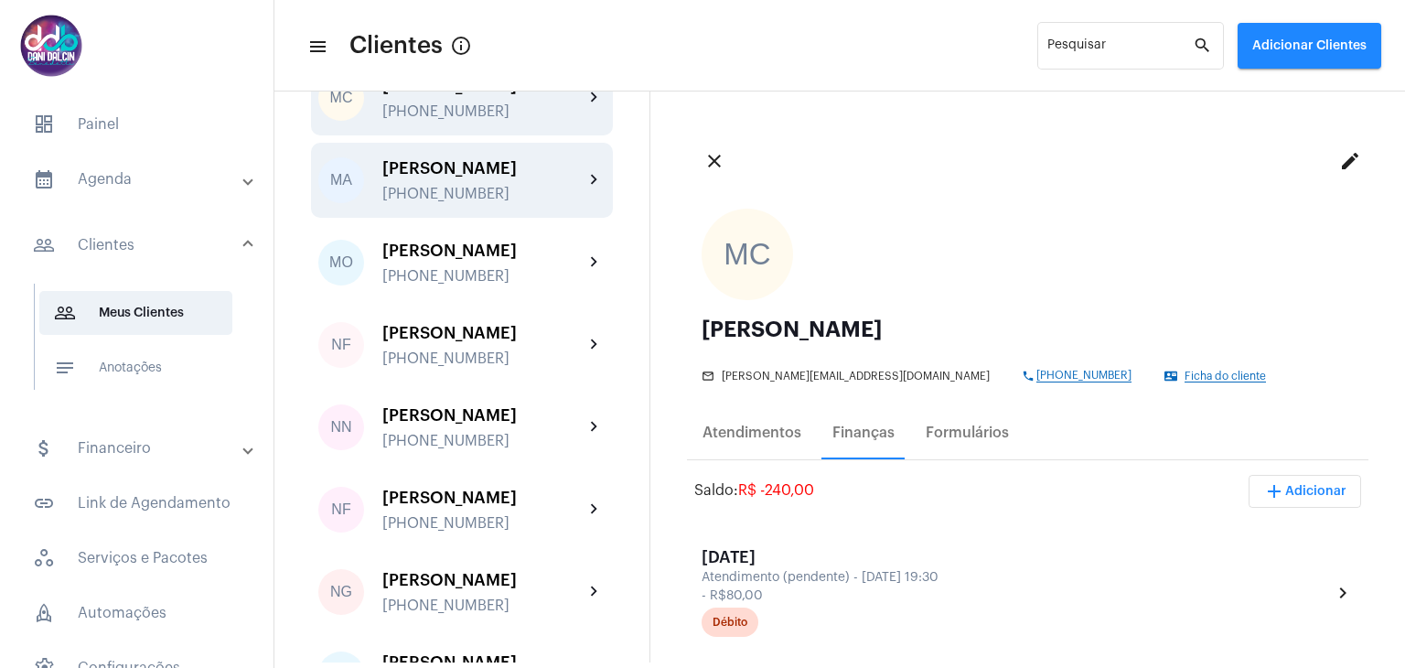
click at [504, 202] on div "Miguel Antonio Machado +5511944579651" at bounding box center [482, 180] width 201 height 43
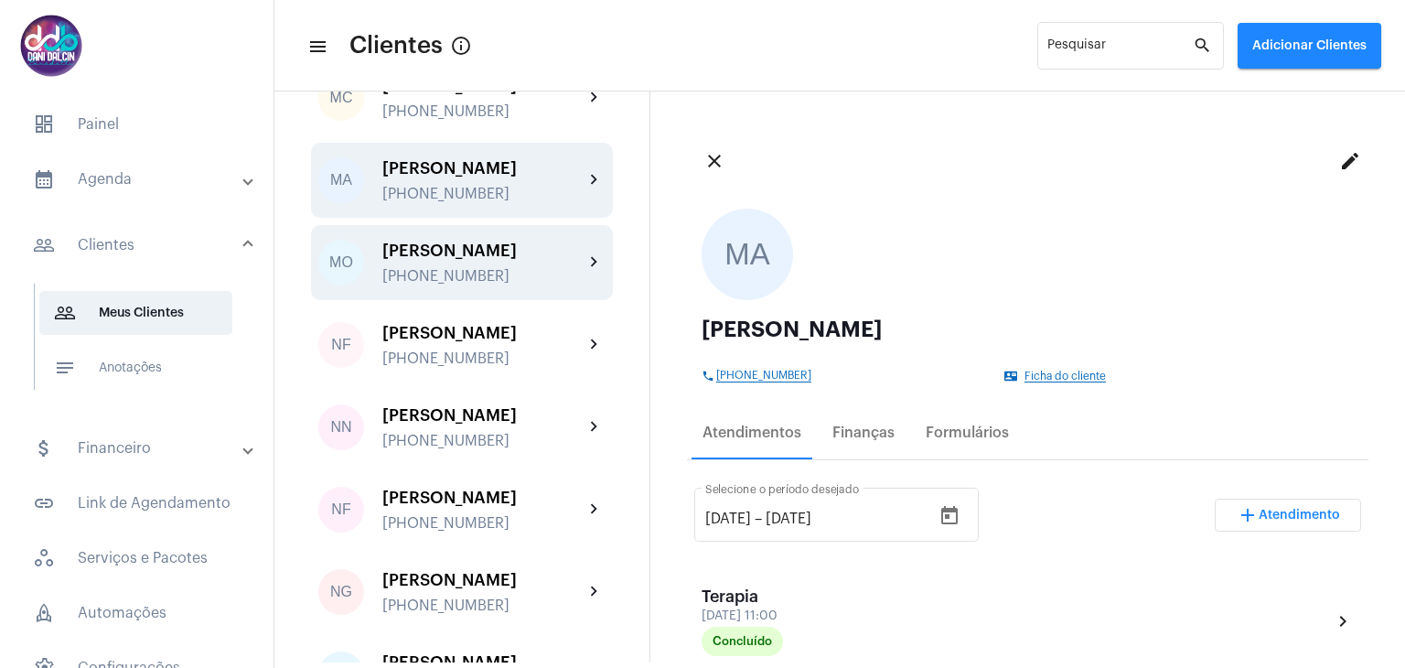
click at [490, 260] on div "Moana Oliveira" at bounding box center [482, 250] width 201 height 18
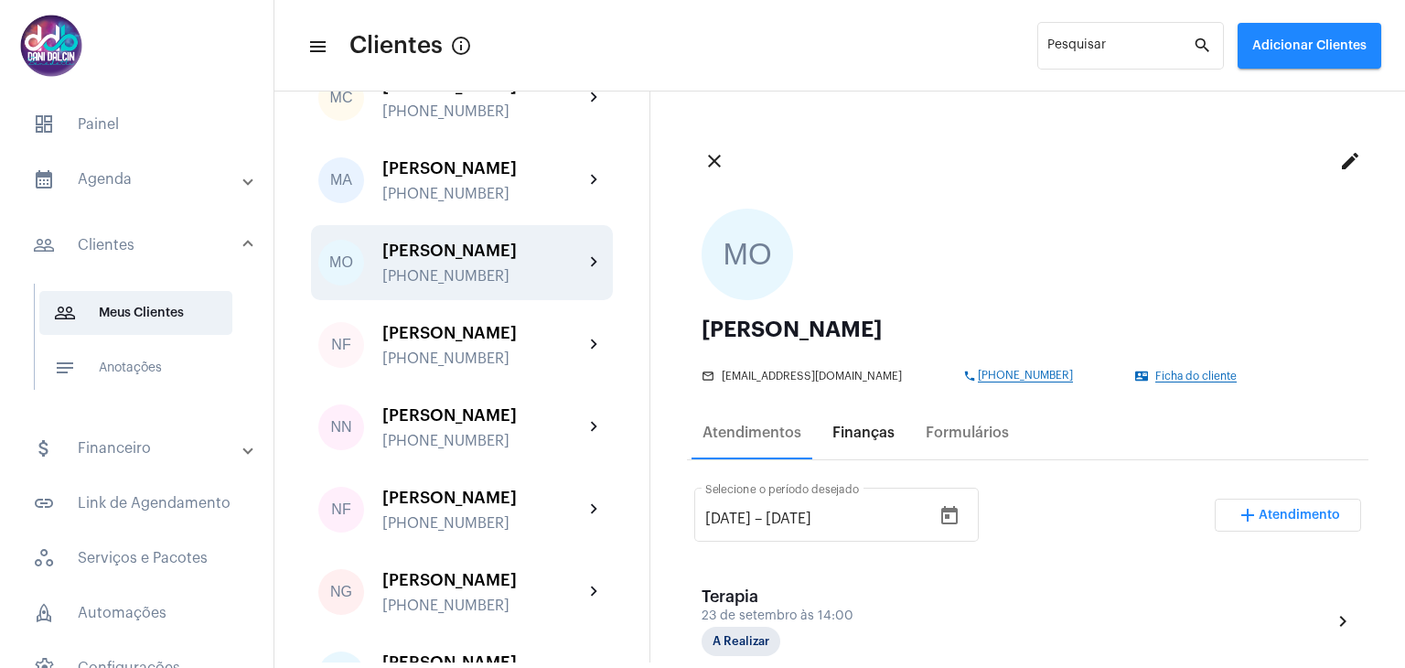
click at [870, 429] on div "Finanças" at bounding box center [863, 432] width 62 height 16
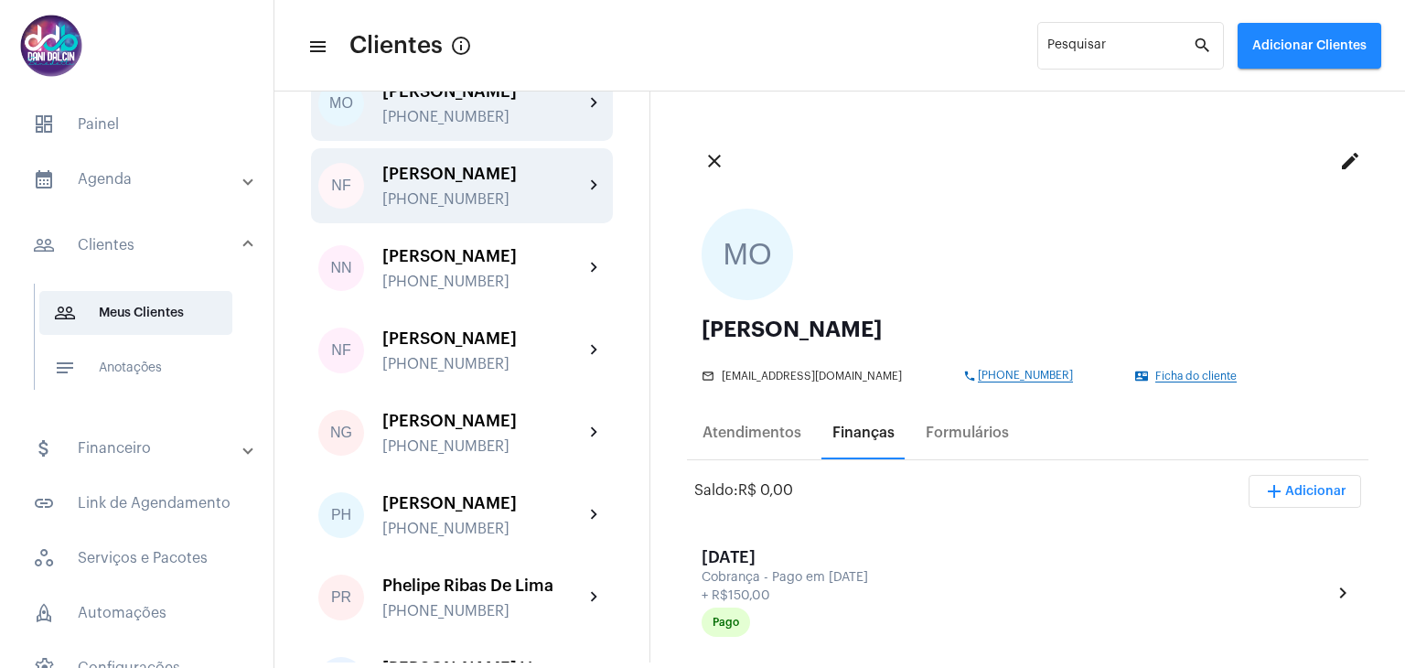
scroll to position [4024, 0]
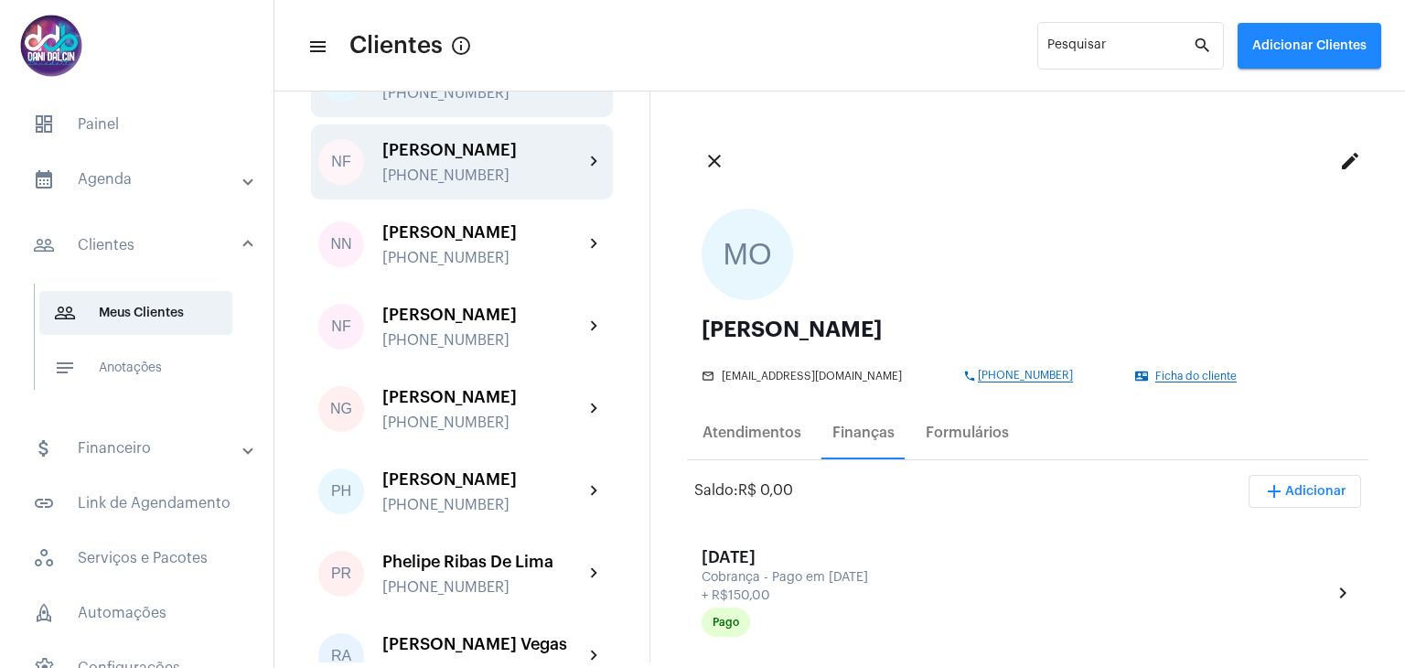
click at [524, 159] on div "Nathalia Fernandes Braga" at bounding box center [482, 150] width 201 height 18
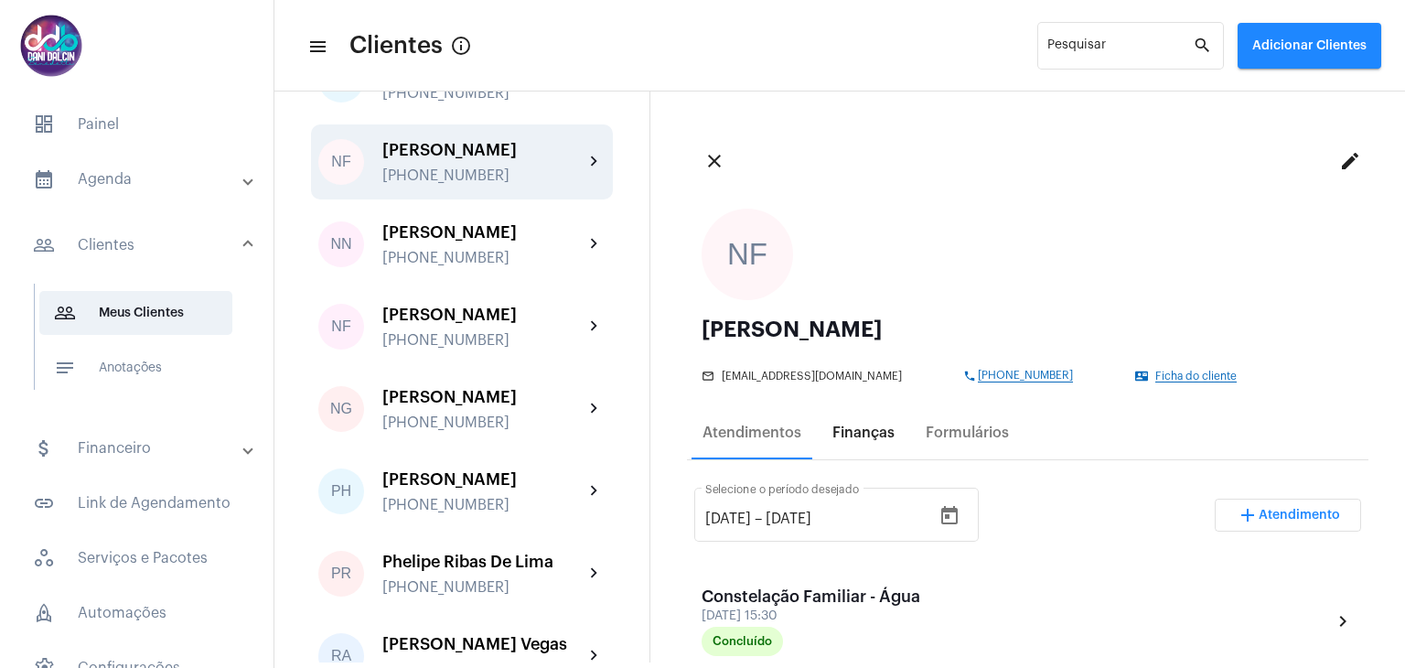
click at [882, 426] on div "Finanças" at bounding box center [863, 432] width 62 height 16
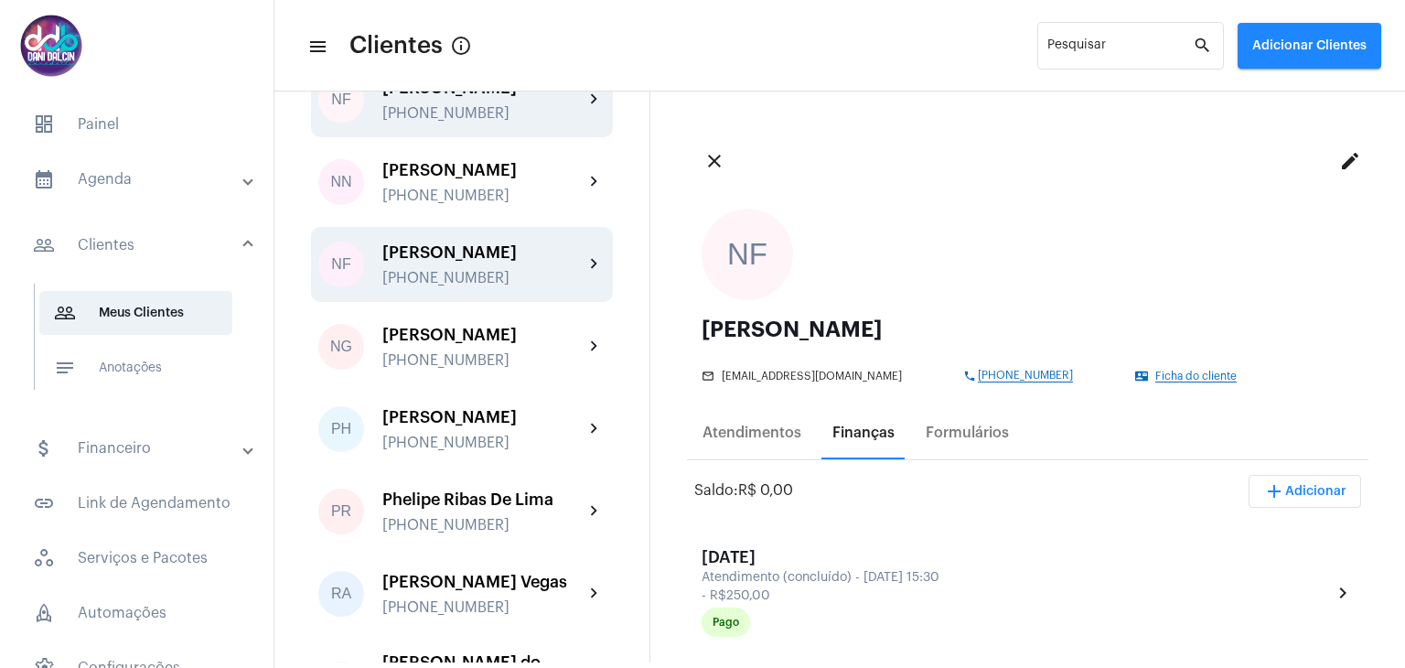
scroll to position [4207, 0]
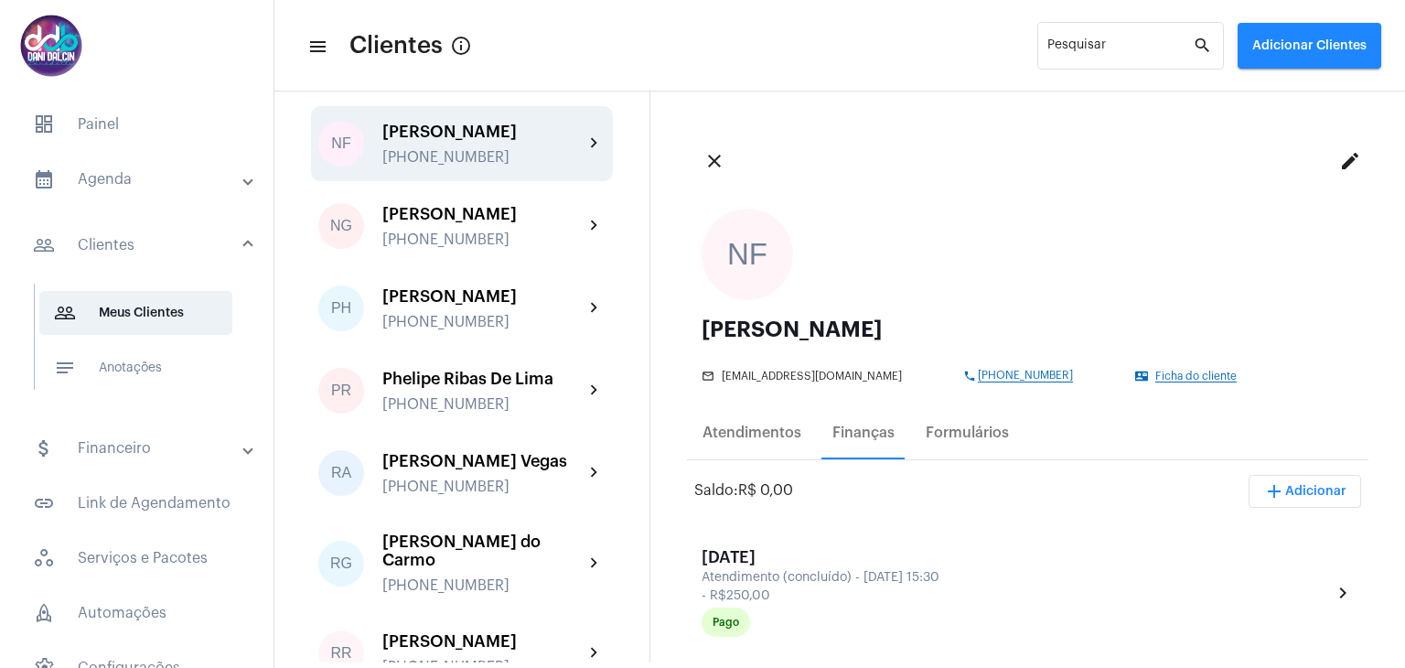
click at [439, 141] on div "Nyalla Fernanda Chagas" at bounding box center [482, 132] width 201 height 18
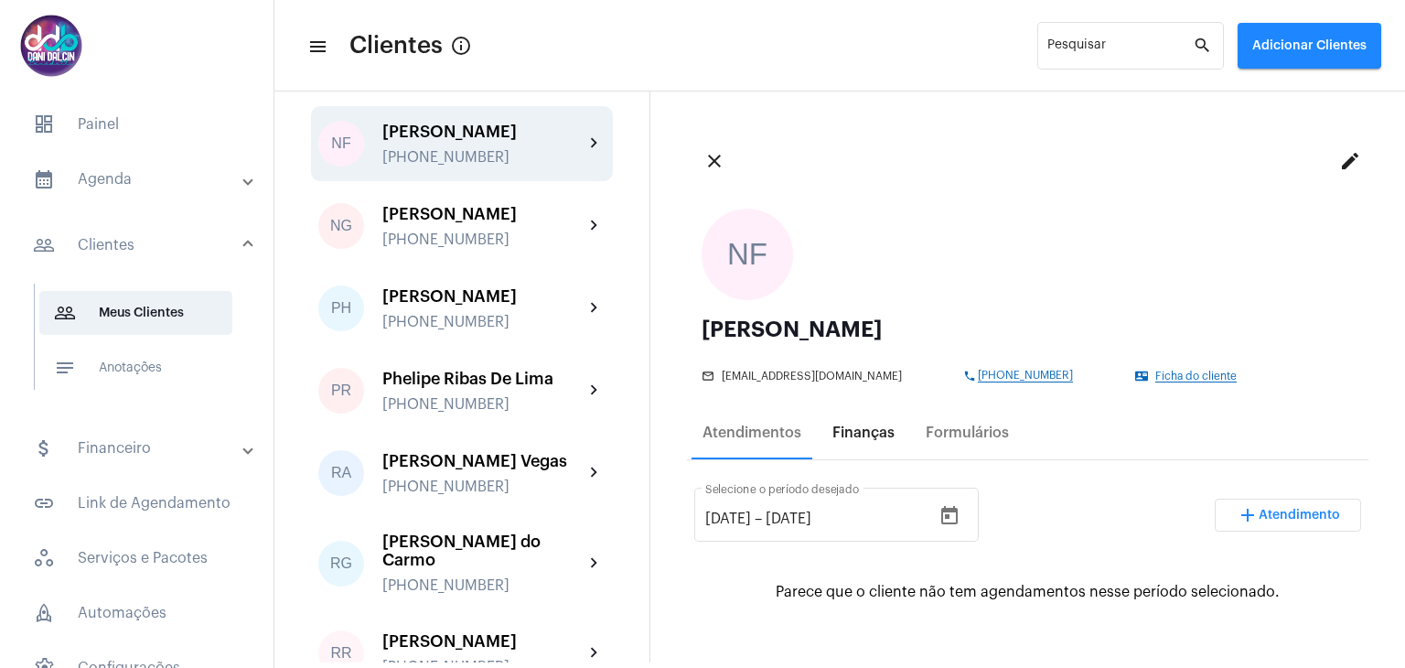
click at [884, 429] on div "Finanças" at bounding box center [863, 432] width 62 height 16
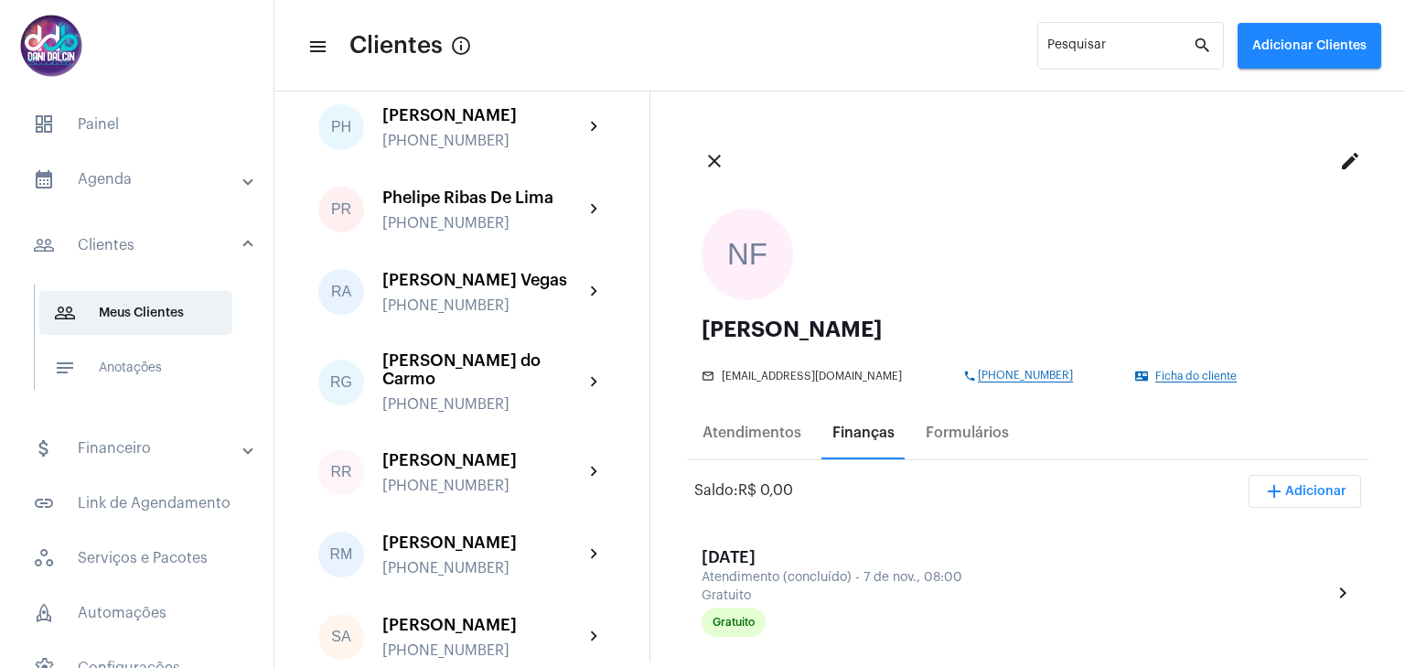
scroll to position [4390, 0]
click at [434, 40] on div "Nyvia Gabriela Pires Couto Carvalho" at bounding box center [482, 31] width 201 height 18
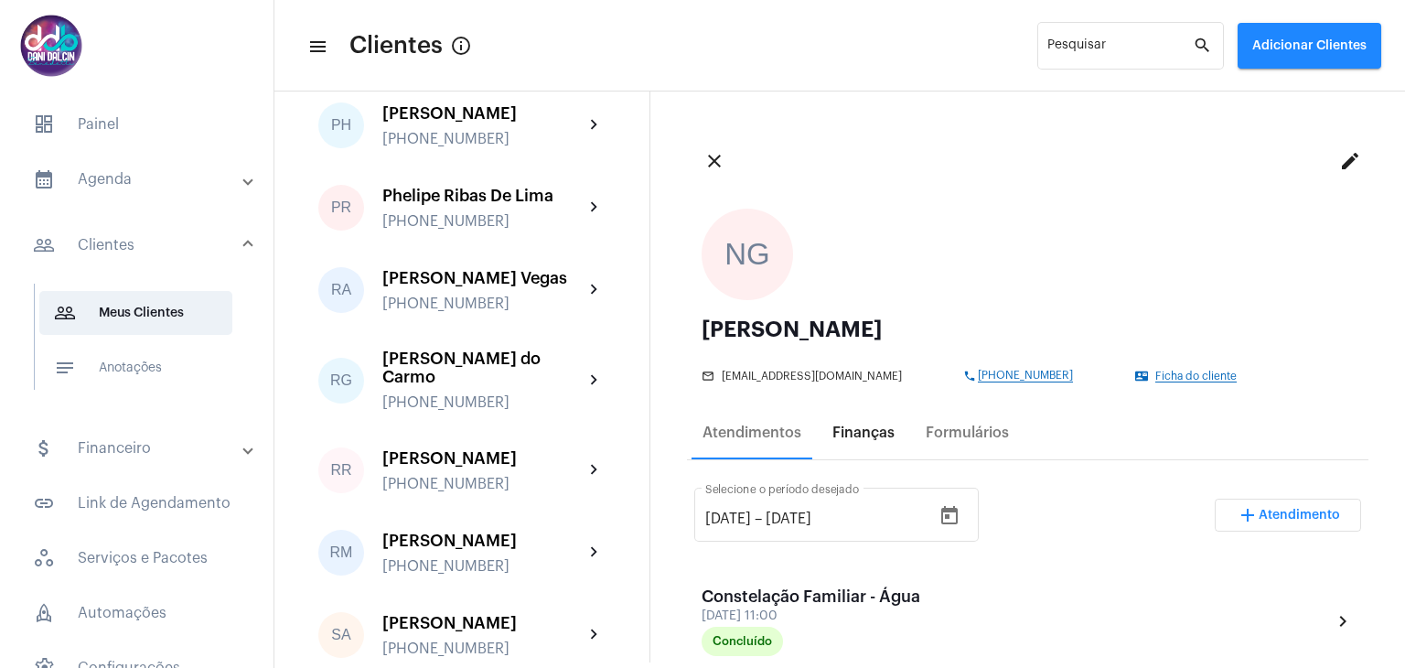
click at [876, 441] on div "Finanças" at bounding box center [863, 433] width 84 height 44
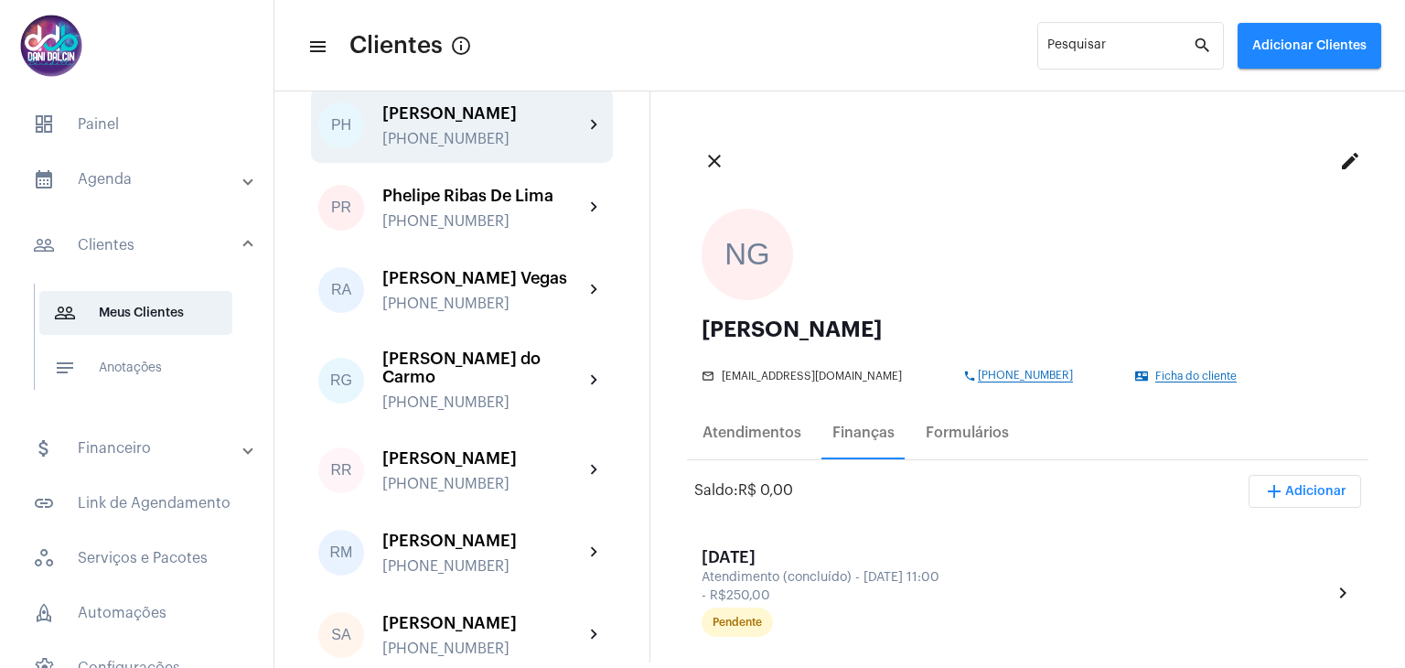
click at [494, 123] on div "Paulo Henrique Sousa Silva" at bounding box center [482, 113] width 201 height 18
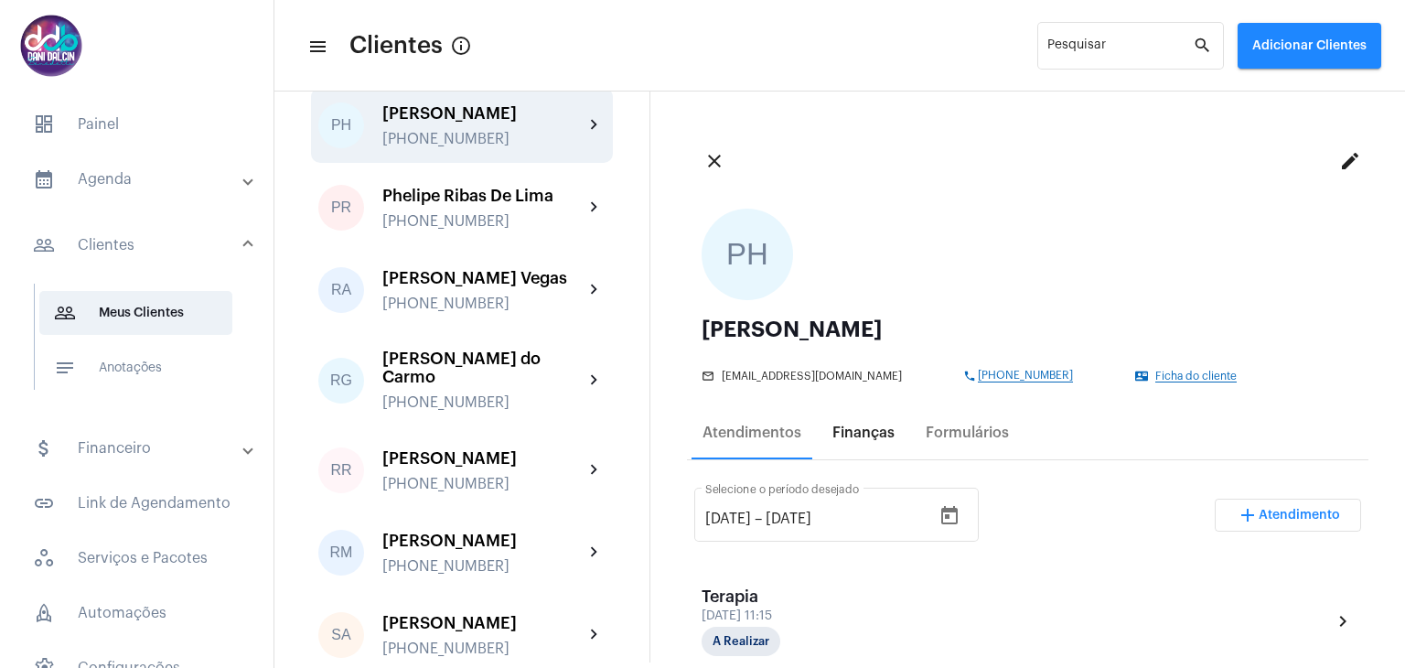
click at [844, 435] on div "Finanças" at bounding box center [863, 432] width 62 height 16
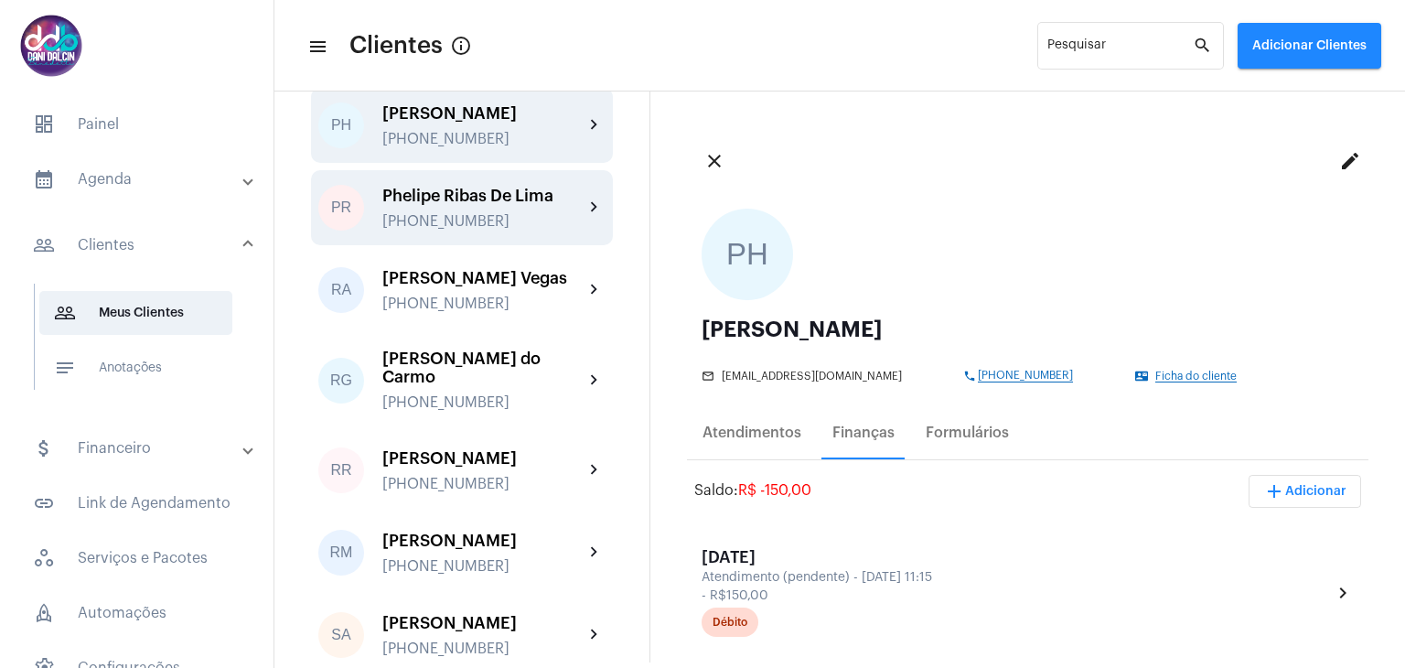
click at [453, 230] on div "+5511918734453" at bounding box center [482, 221] width 201 height 16
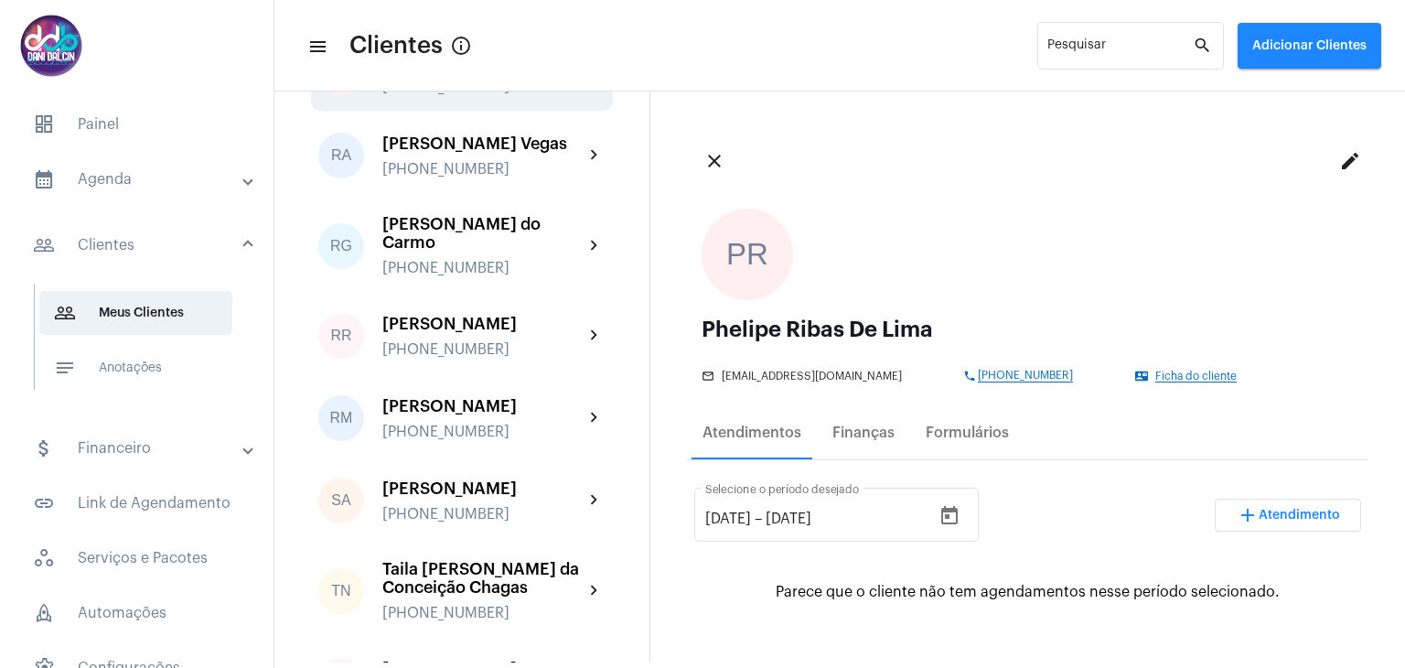
scroll to position [4573, 0]
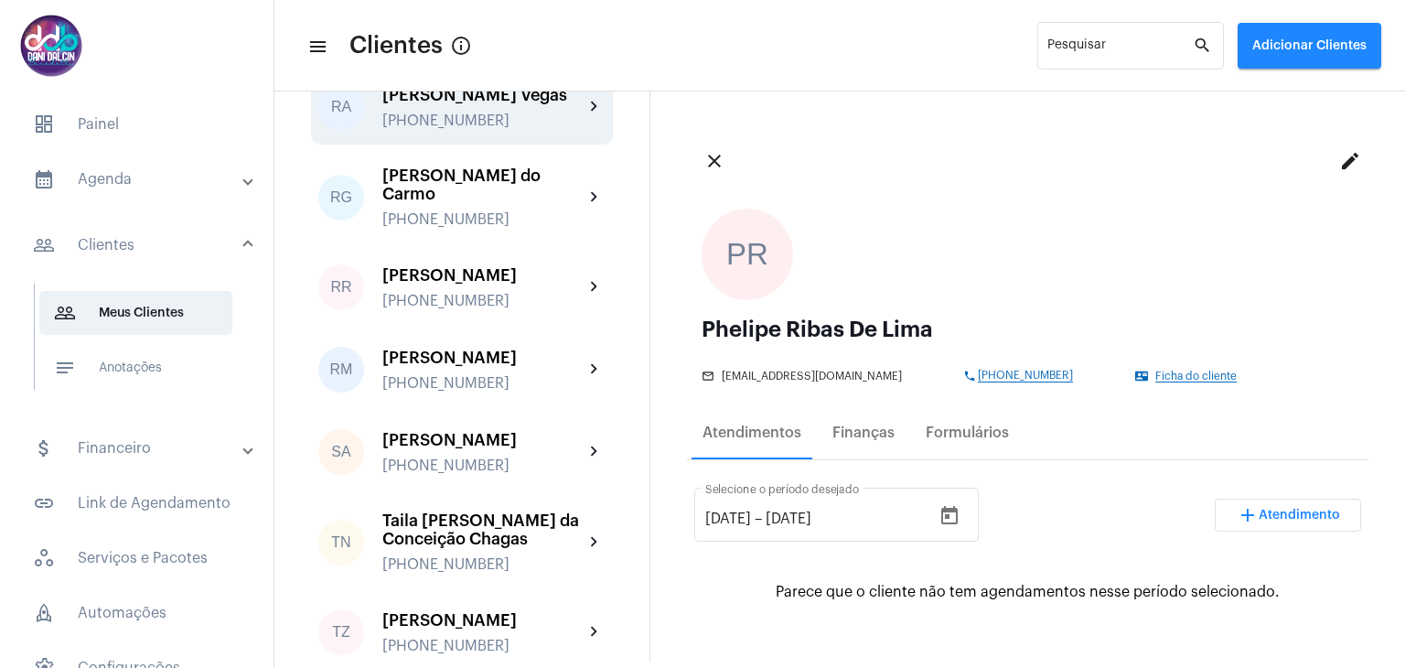
click at [466, 129] on div "Rafael Adriano Borstmann Vegas +5511975531084" at bounding box center [482, 107] width 201 height 43
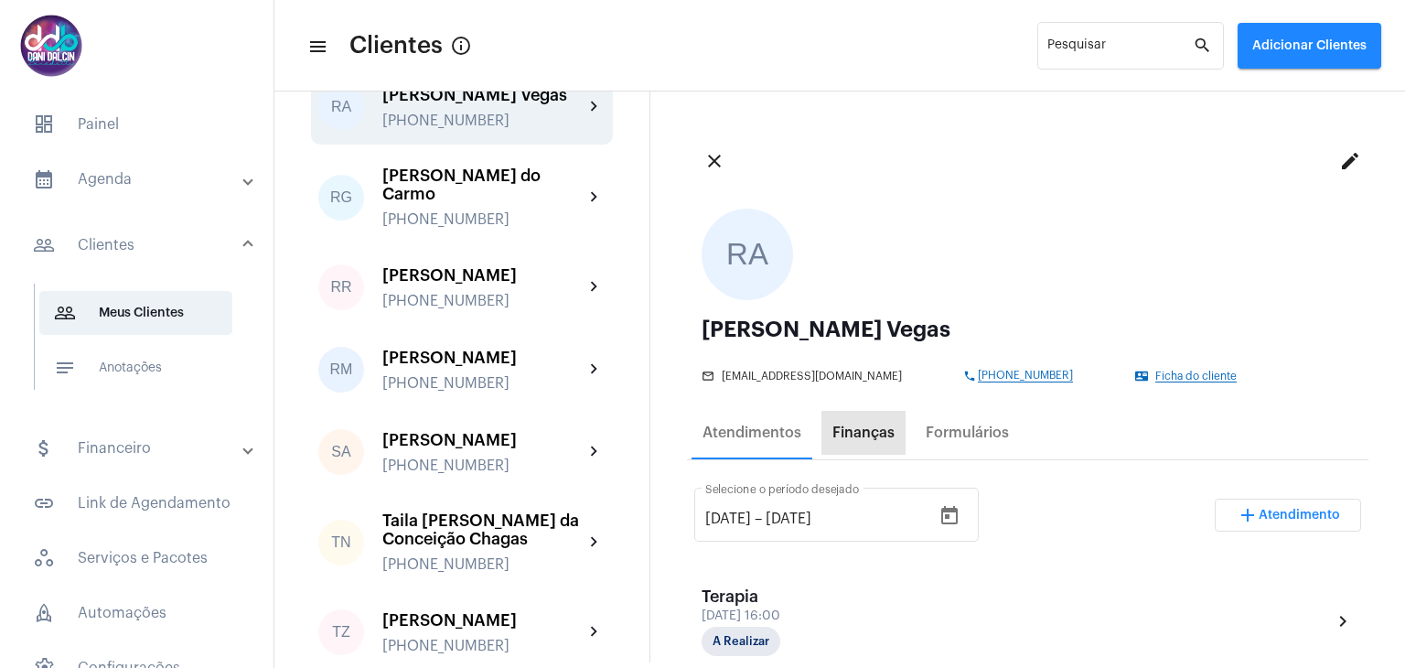
click at [878, 442] on div "Finanças" at bounding box center [863, 433] width 84 height 44
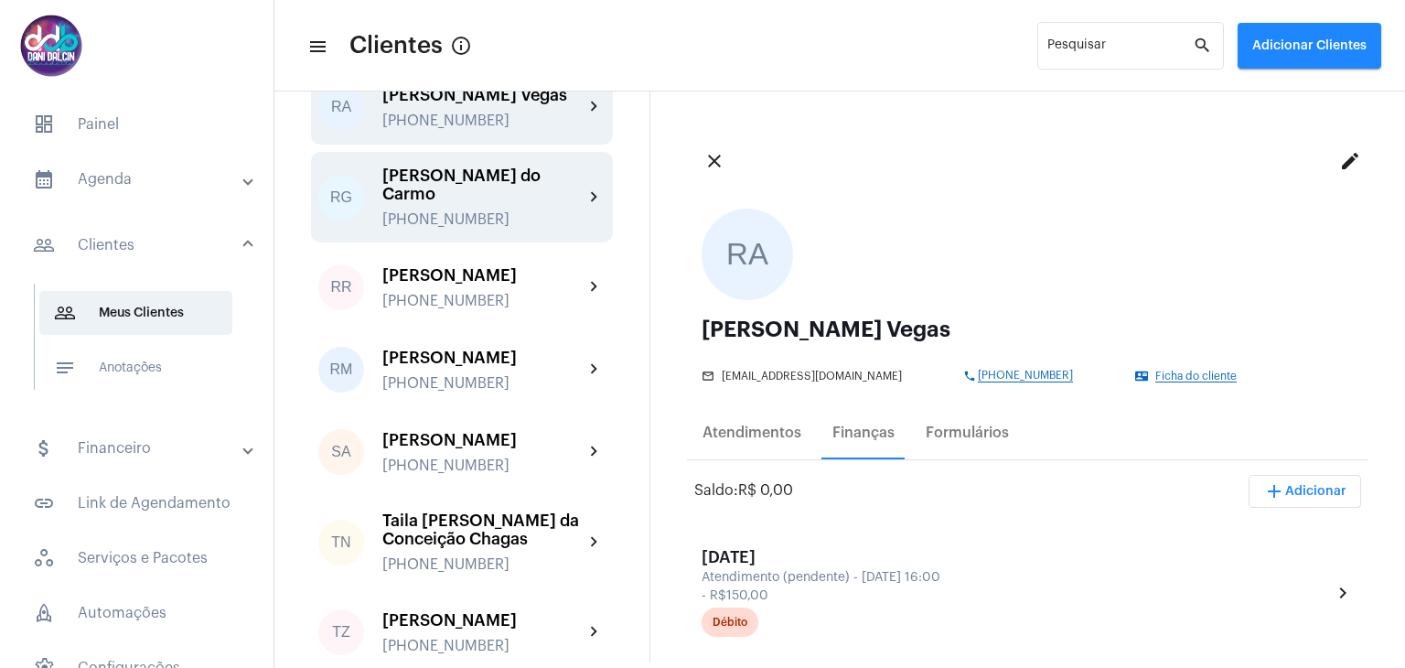
click at [514, 203] on div "Renato Gabriel do Carmo" at bounding box center [482, 184] width 201 height 37
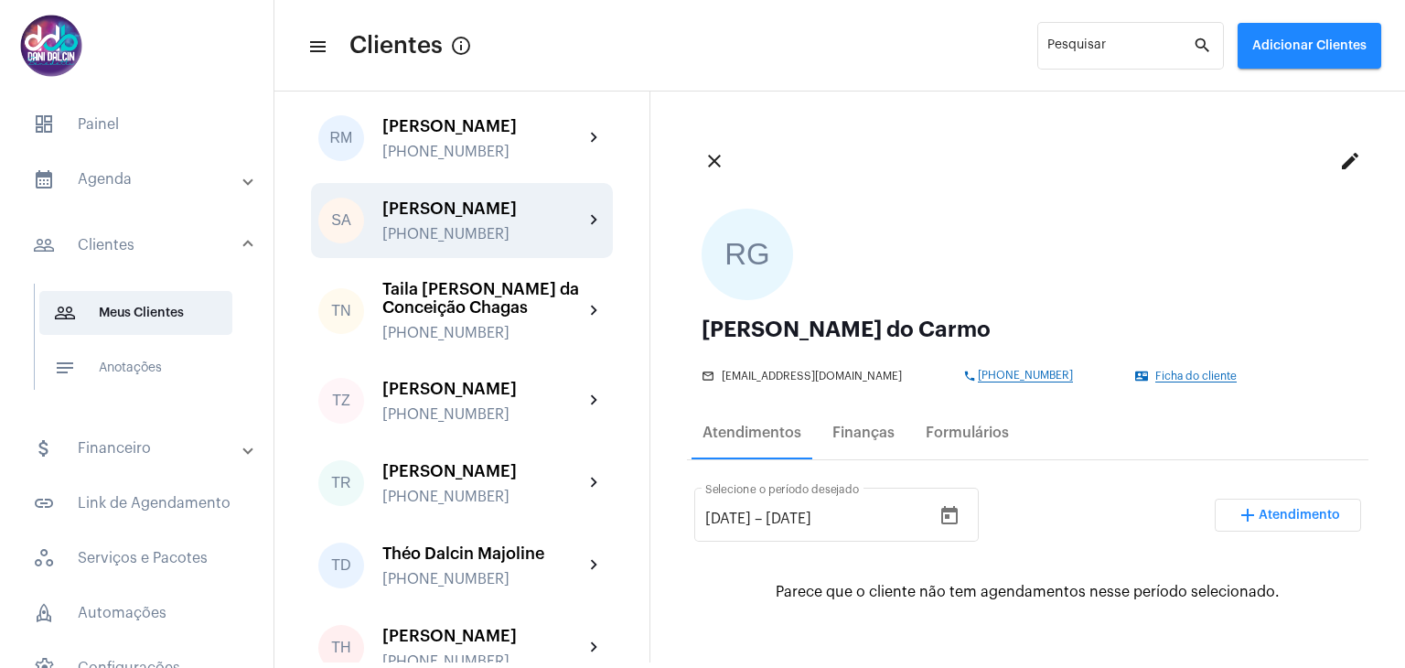
scroll to position [4847, 0]
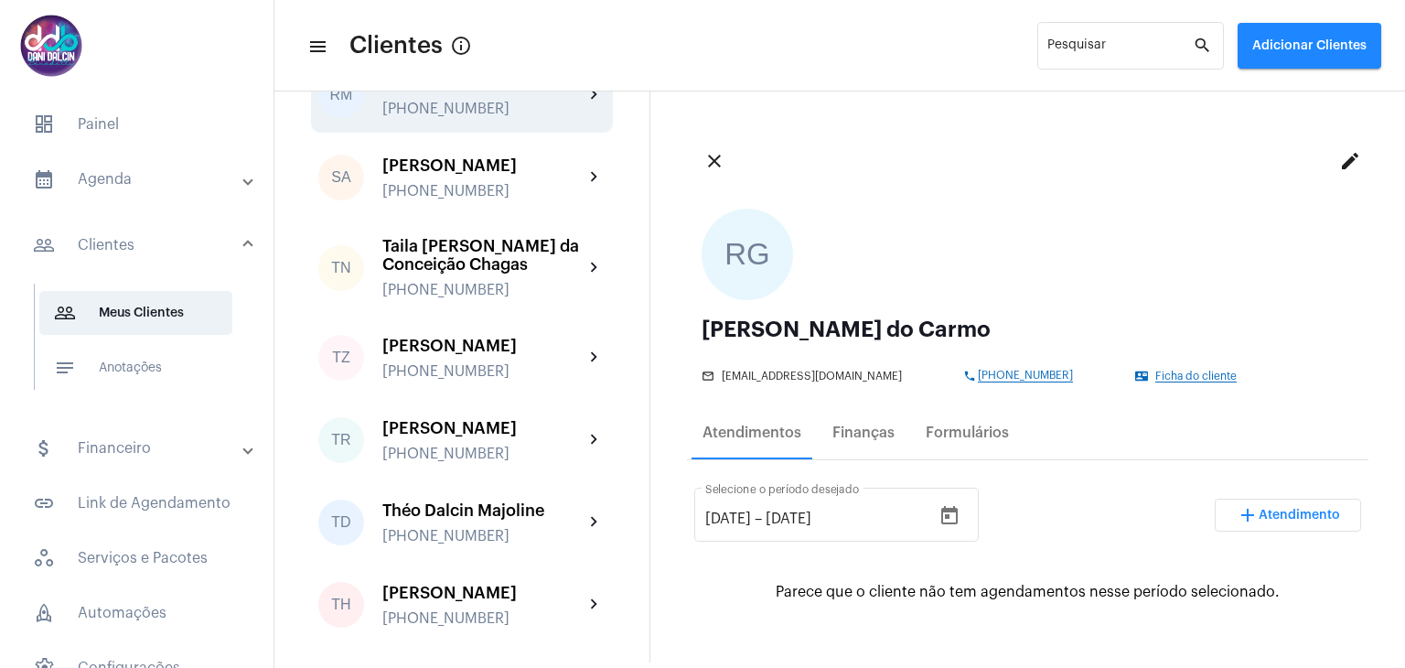
click at [477, 133] on div "RM Rodrigo Milan Nassif +5511974189243 chevron_right" at bounding box center [462, 95] width 302 height 75
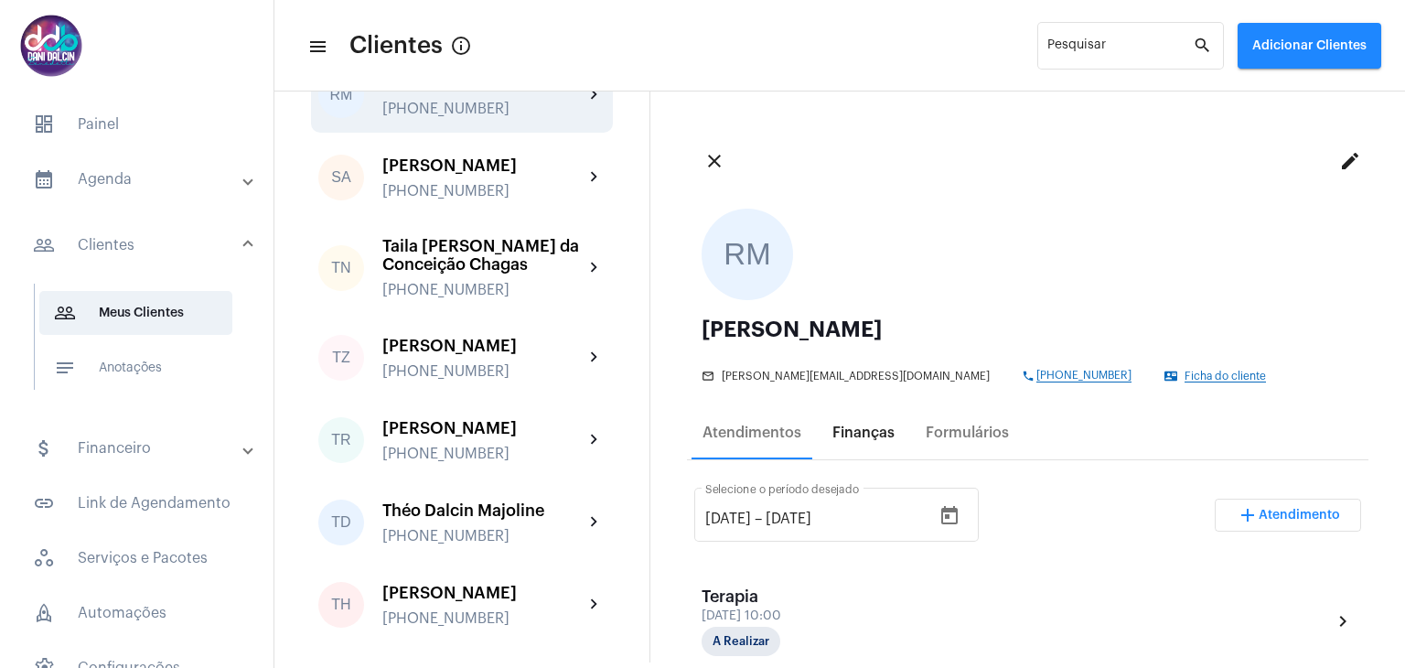
click at [845, 436] on div "Finanças" at bounding box center [863, 432] width 62 height 16
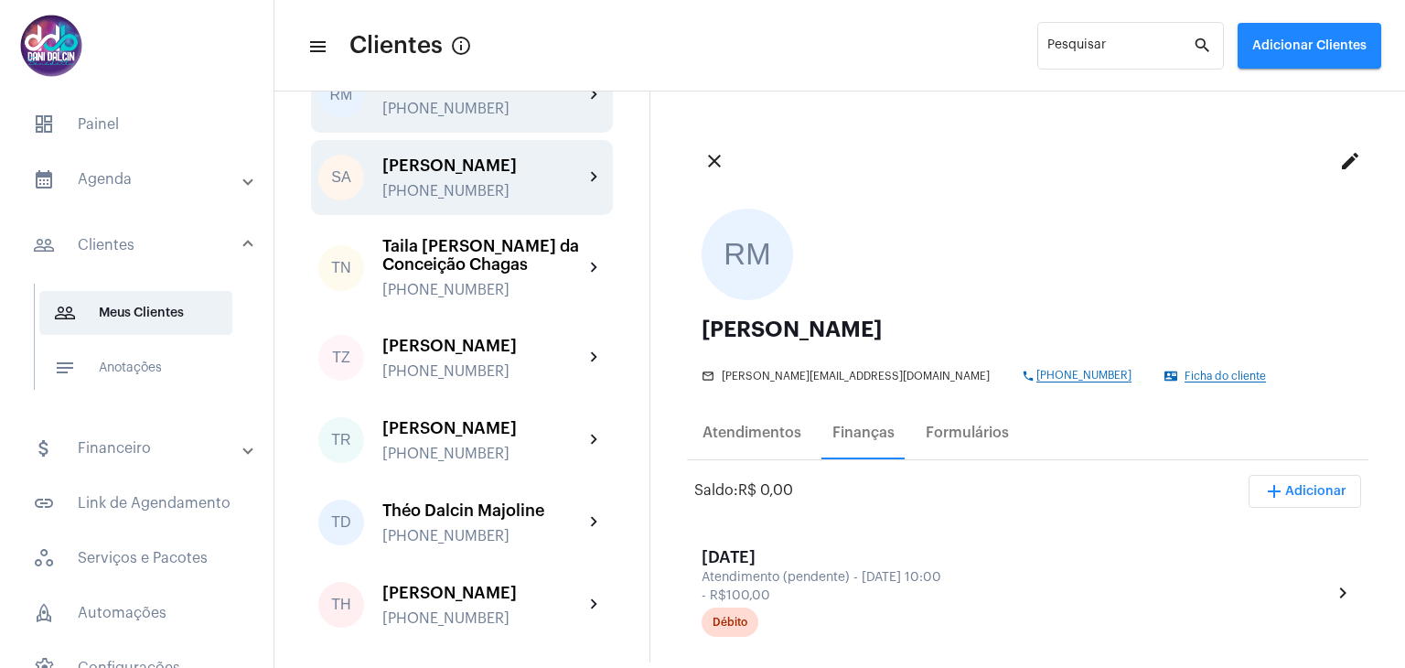
click at [510, 175] on div "Silvia Angela da Silva Rodrigues" at bounding box center [482, 165] width 201 height 18
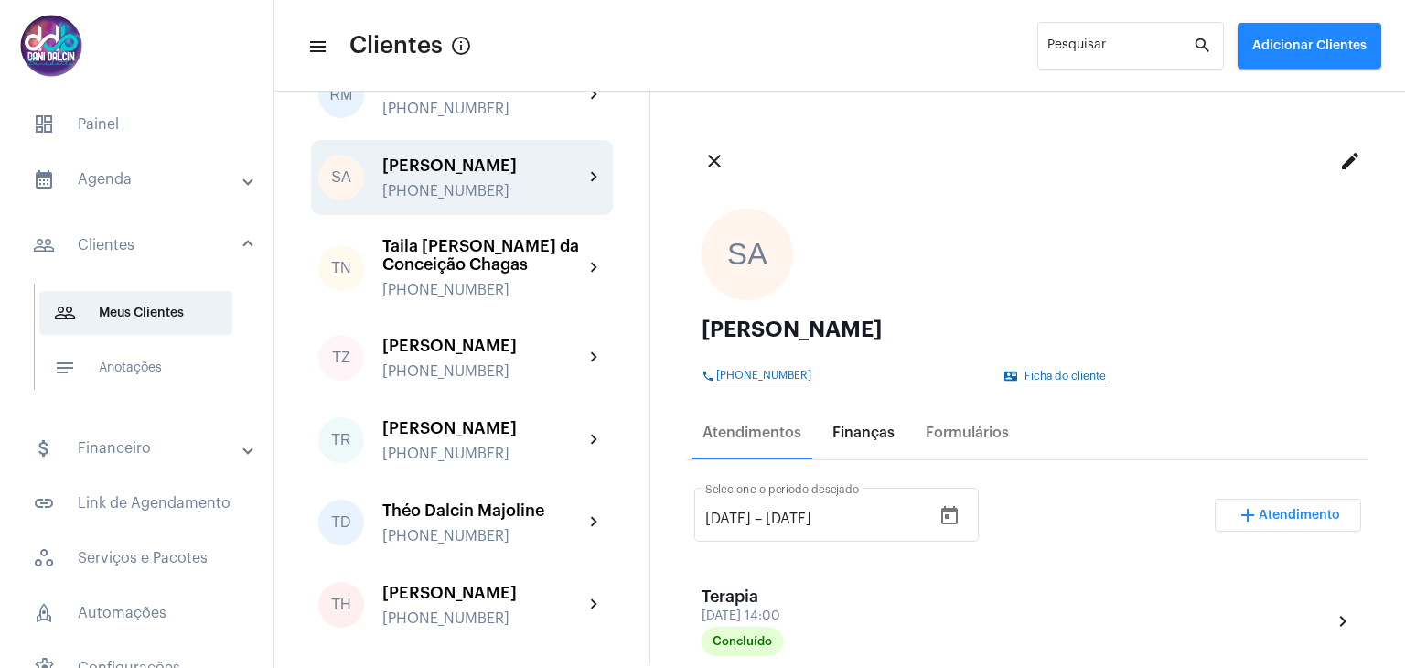
click at [852, 439] on div "Finanças" at bounding box center [863, 432] width 62 height 16
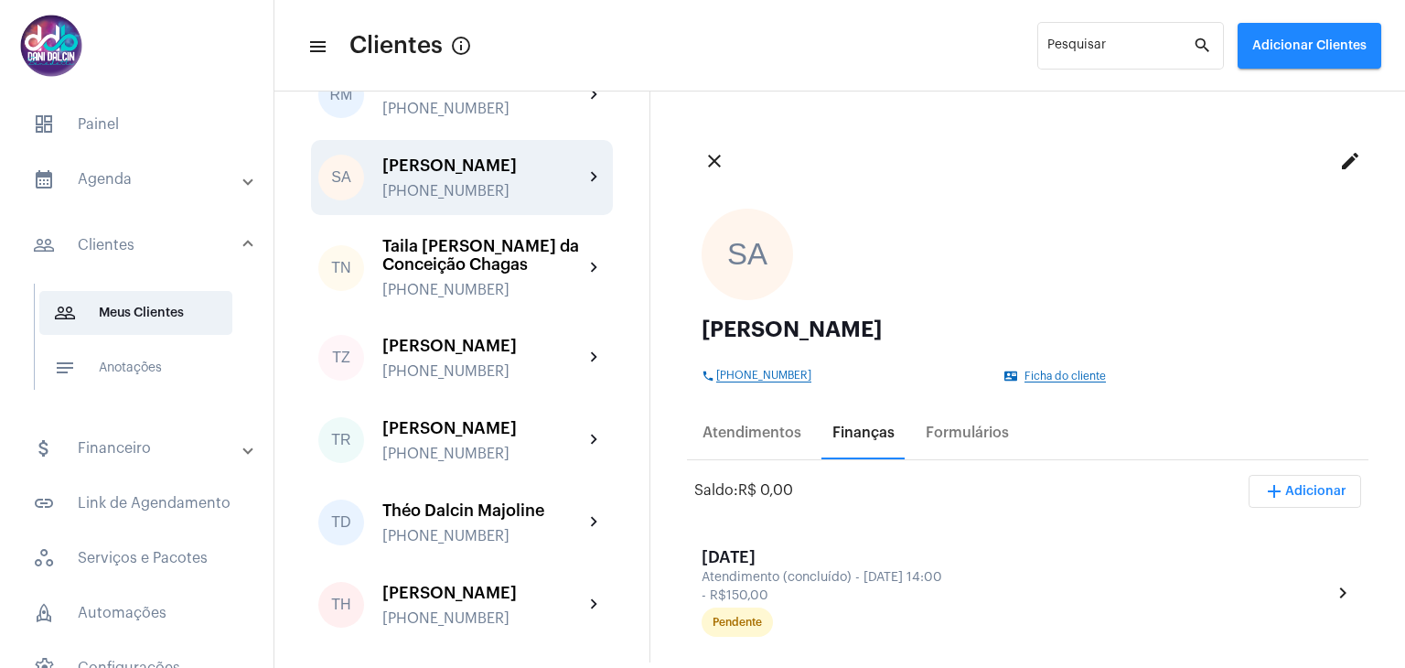
scroll to position [5030, 0]
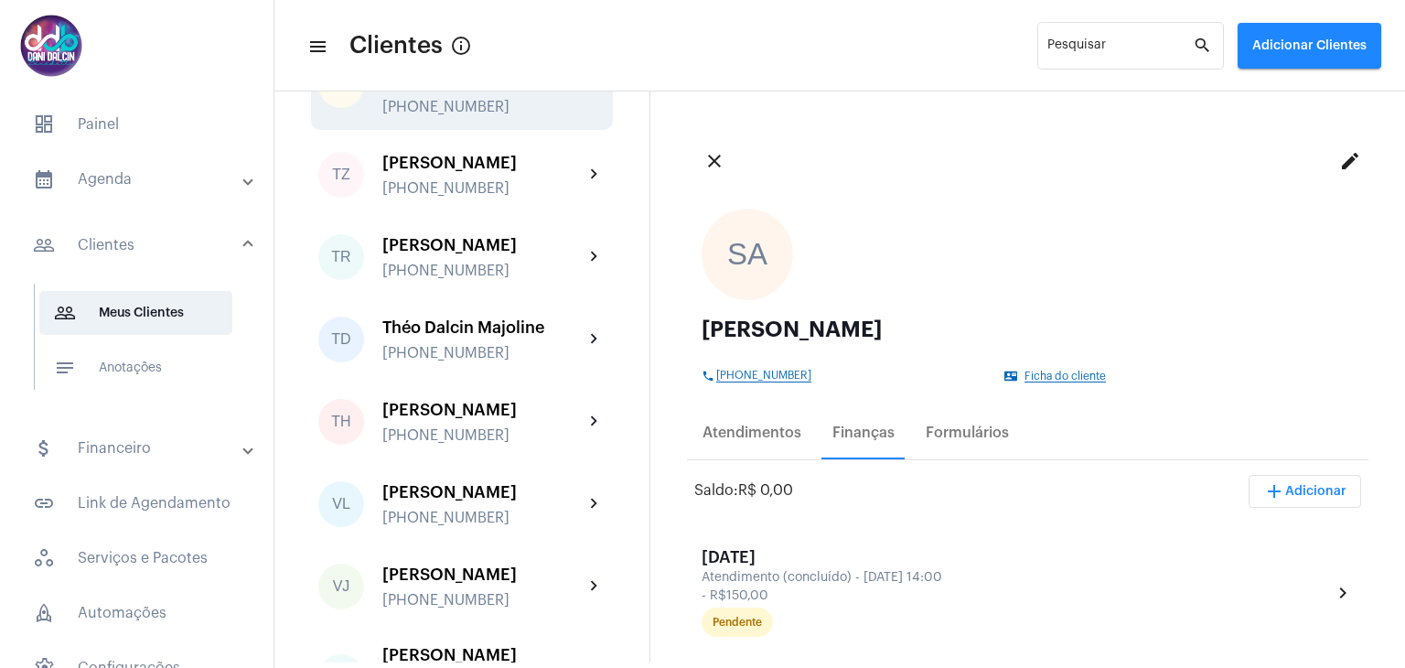
click at [446, 115] on div "Taila Nicole da Conceição Chagas +5511989019871" at bounding box center [482, 84] width 201 height 61
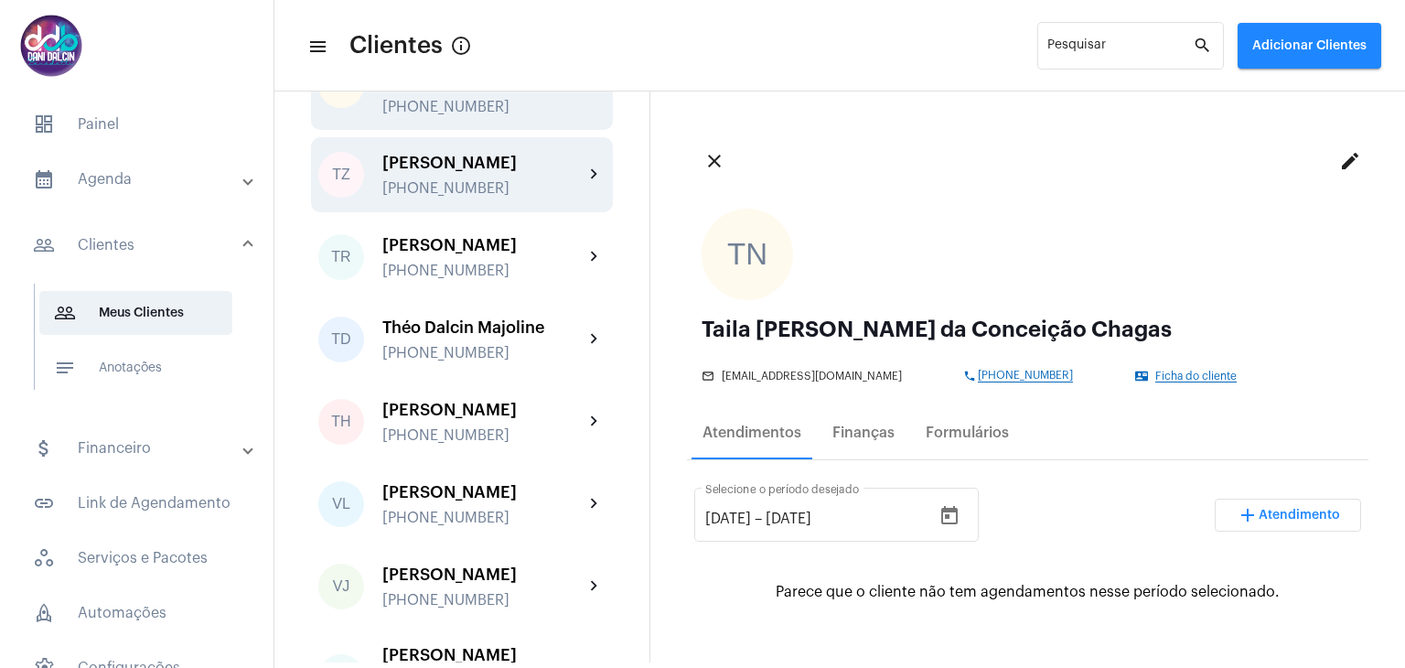
click at [505, 172] on div "Tamyres Zago de Souza" at bounding box center [482, 163] width 201 height 18
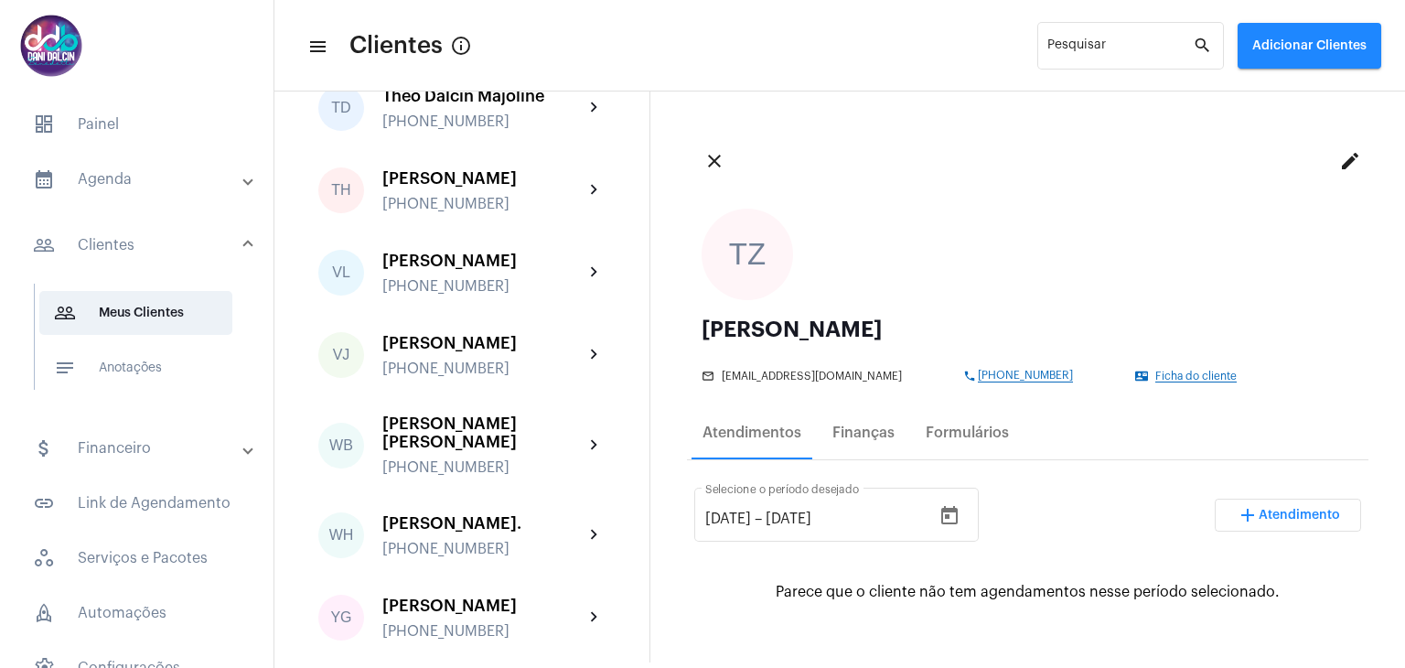
scroll to position [5305, 0]
click at [448, 48] on div "+553599734006" at bounding box center [482, 39] width 201 height 16
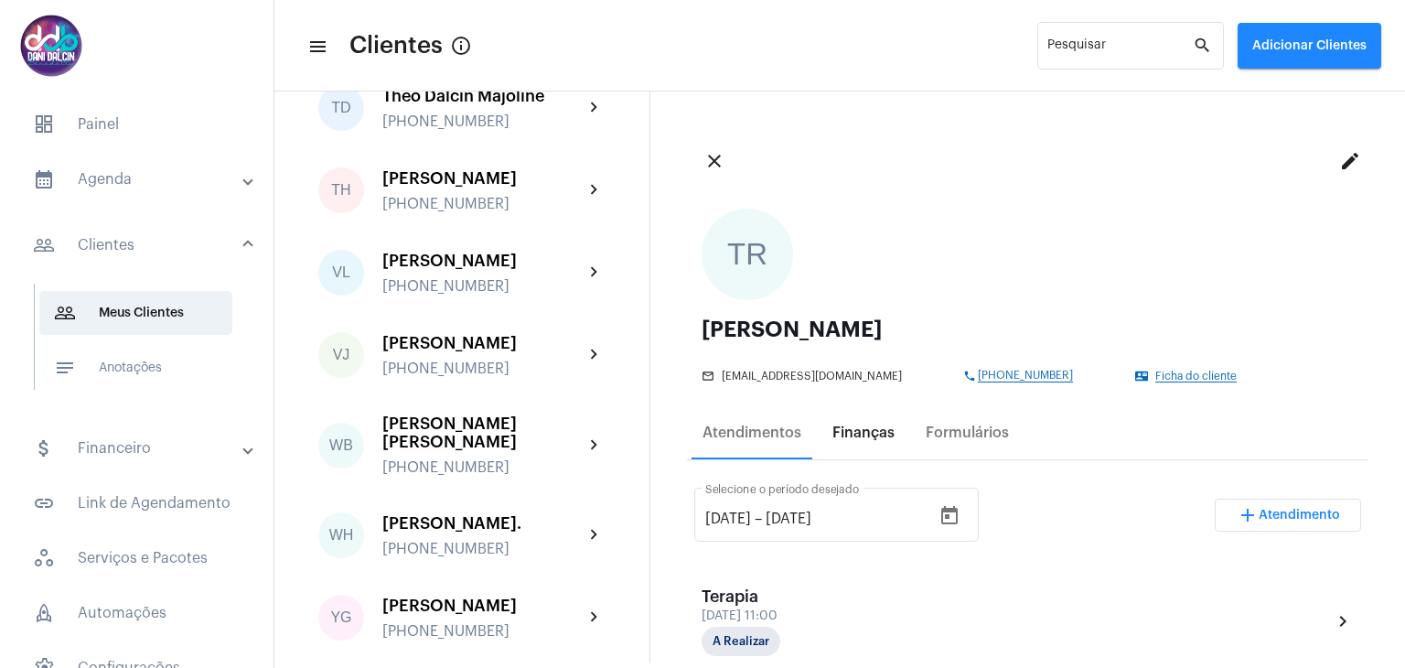
click at [853, 430] on div "Finanças" at bounding box center [863, 432] width 62 height 16
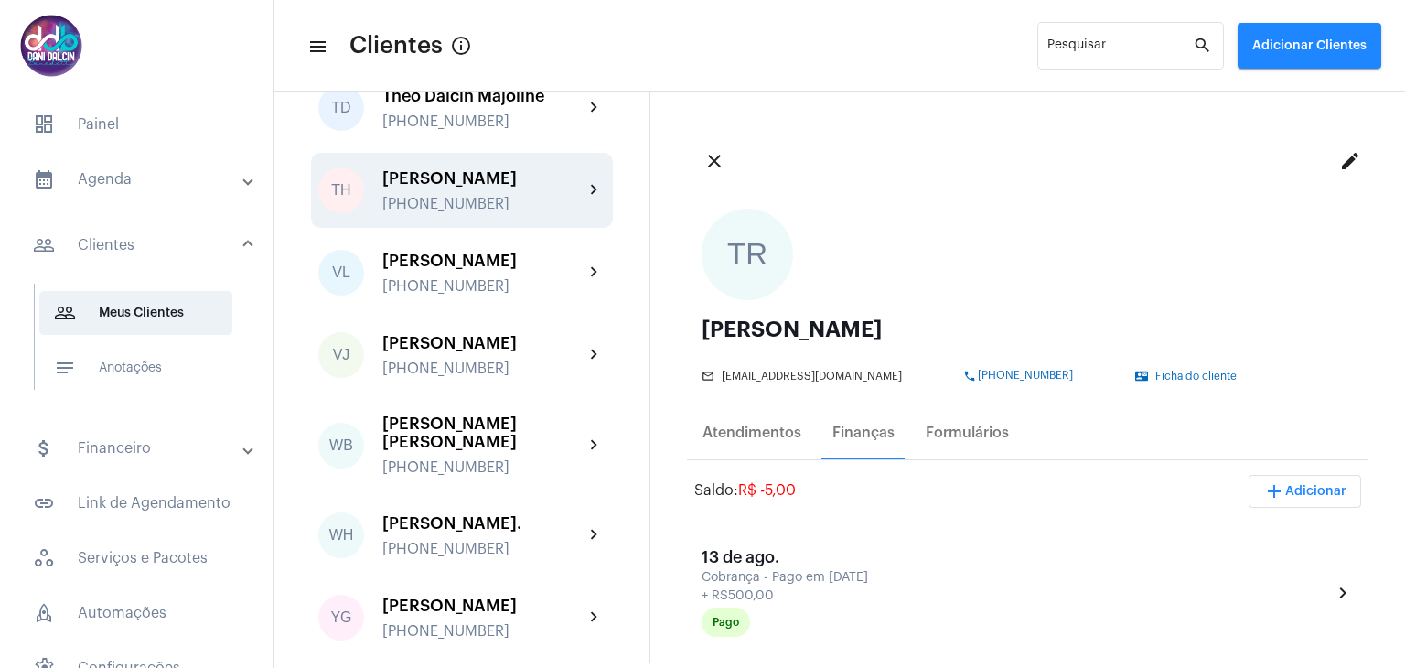
click at [391, 187] on div "Thiago Henrique de santa Anna" at bounding box center [482, 178] width 201 height 18
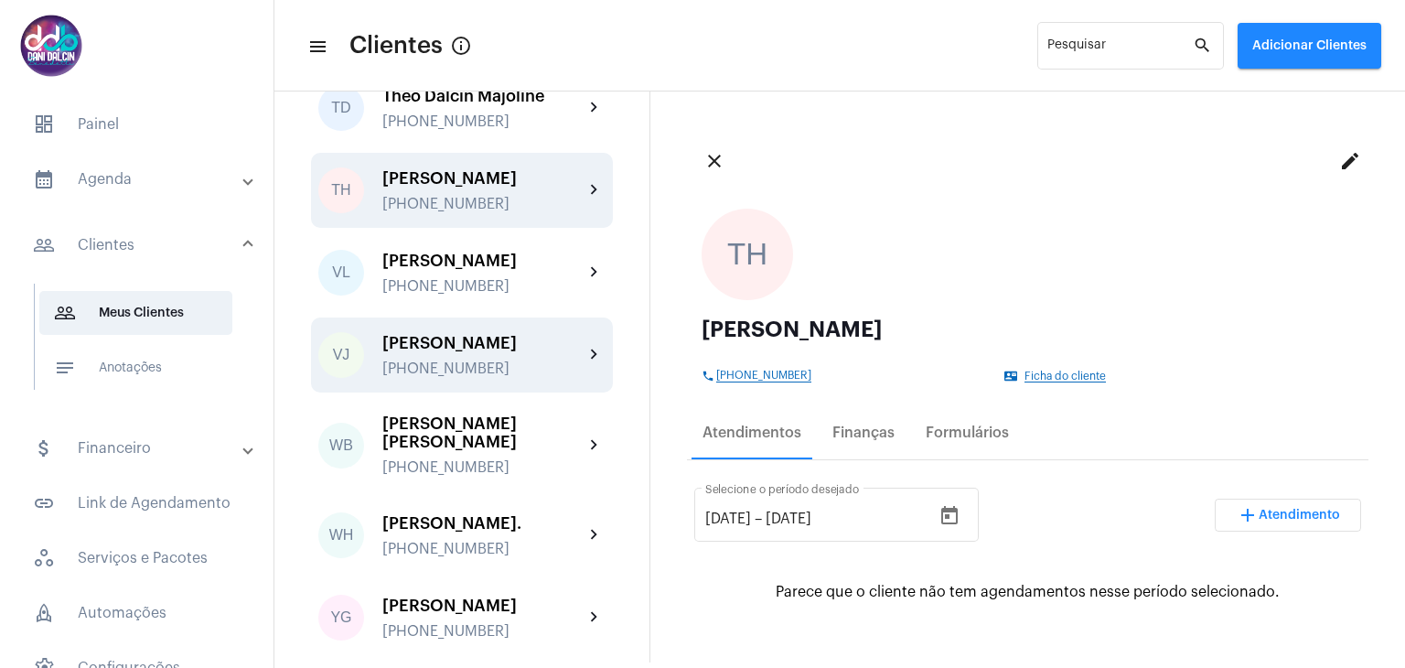
scroll to position [5688, 0]
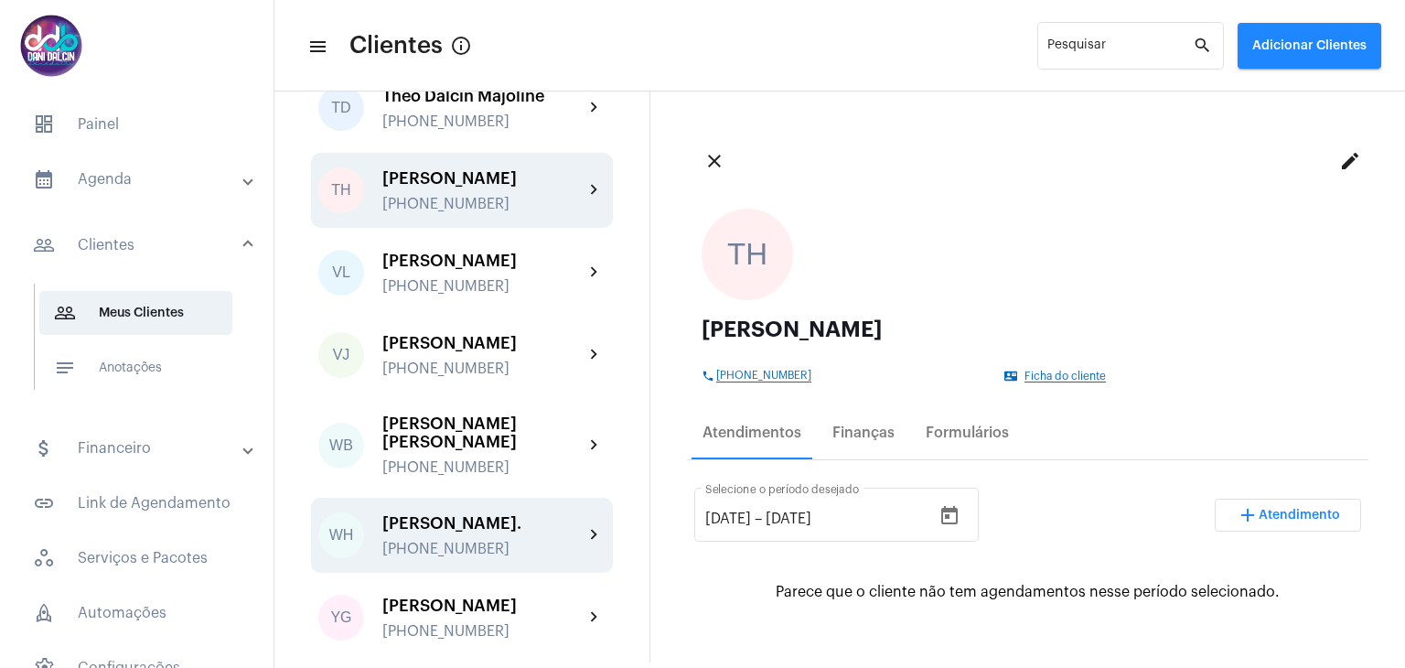
click at [473, 514] on div "William harrayo Alves Soares." at bounding box center [482, 523] width 201 height 18
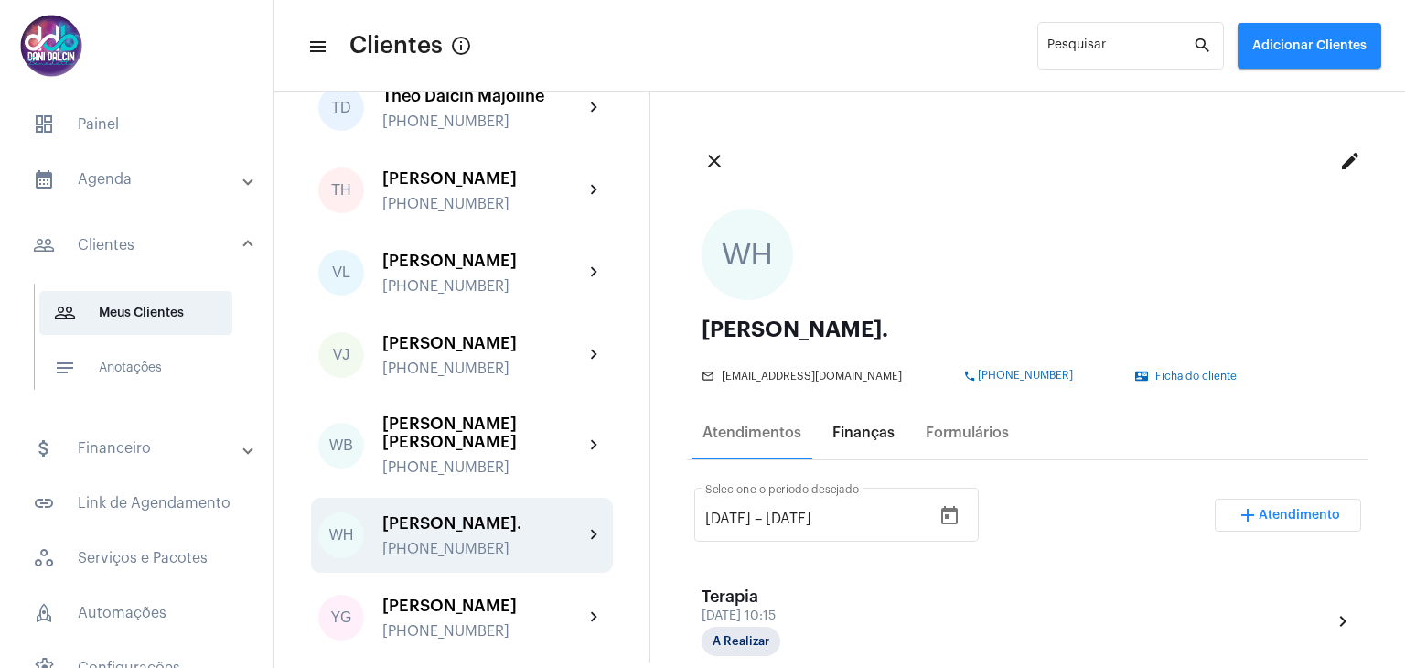
click at [863, 435] on div "Finanças" at bounding box center [863, 432] width 62 height 16
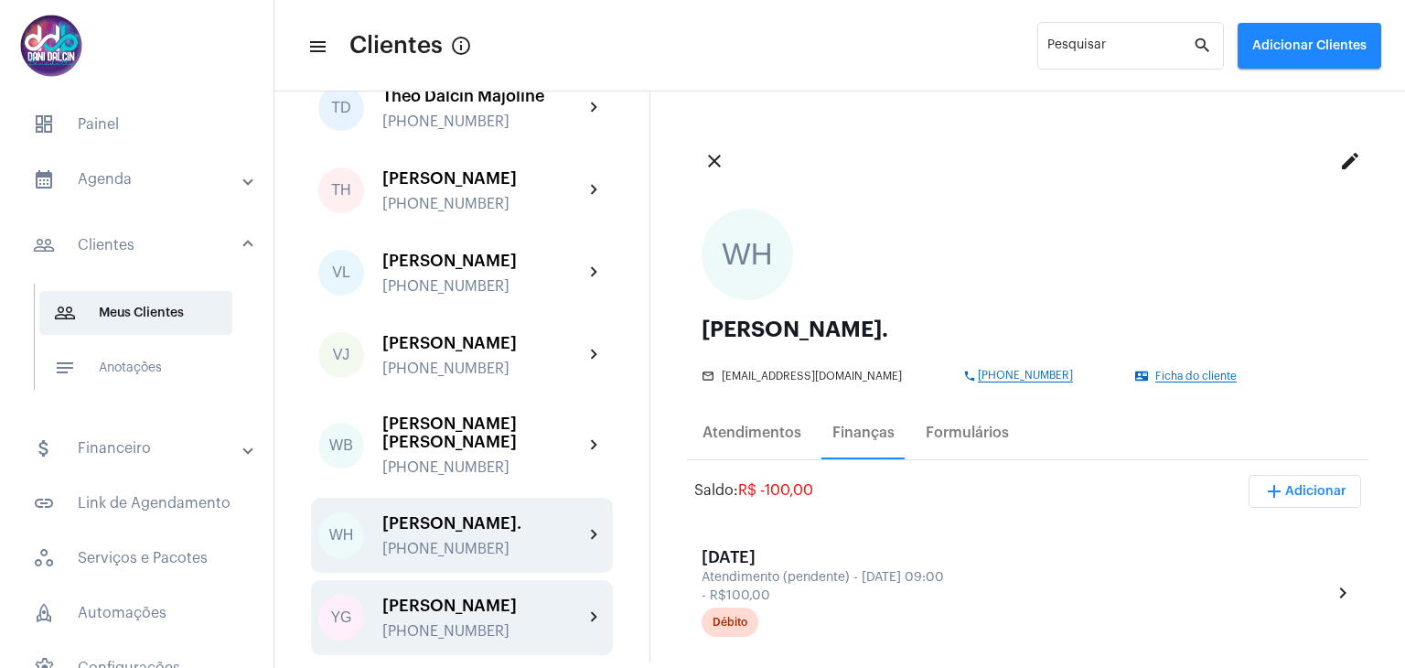
click at [465, 580] on div "YG Yuri Gabriel Ferreira da Silva +5519995333688 chevron_right" at bounding box center [462, 617] width 302 height 75
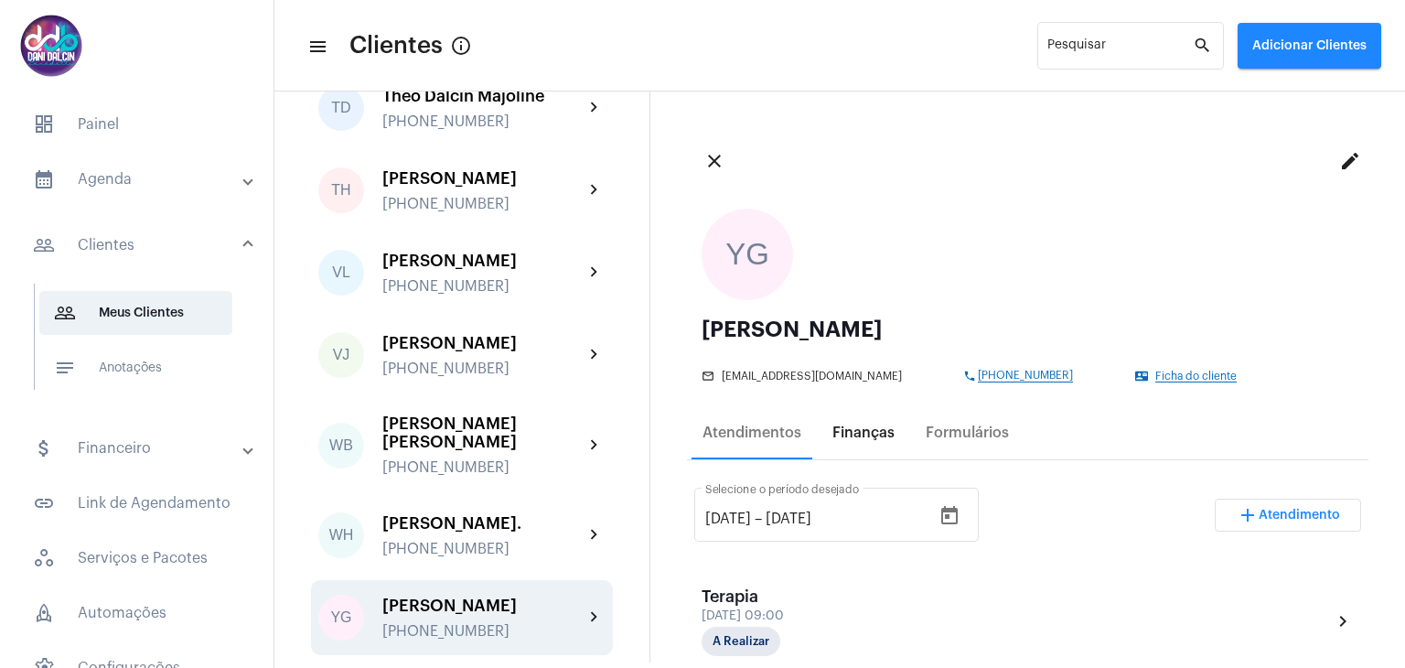
click at [850, 436] on div "Finanças" at bounding box center [863, 432] width 62 height 16
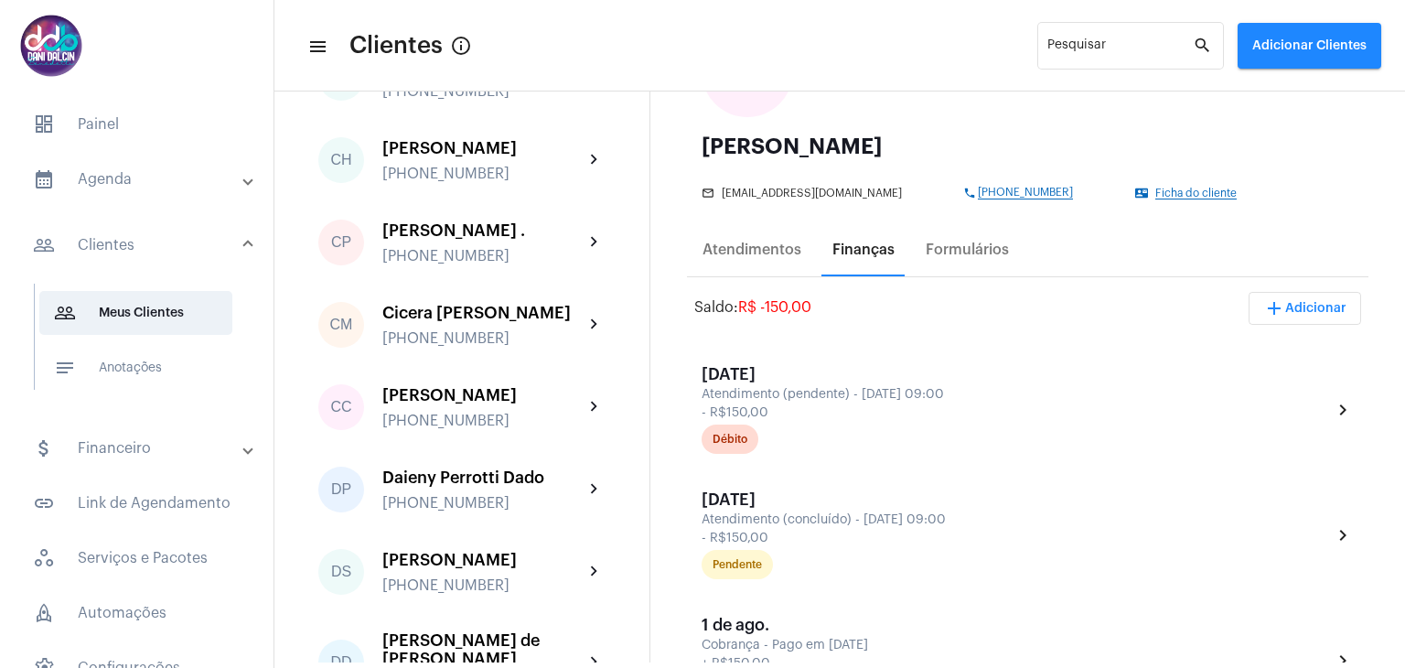
scroll to position [1039, 0]
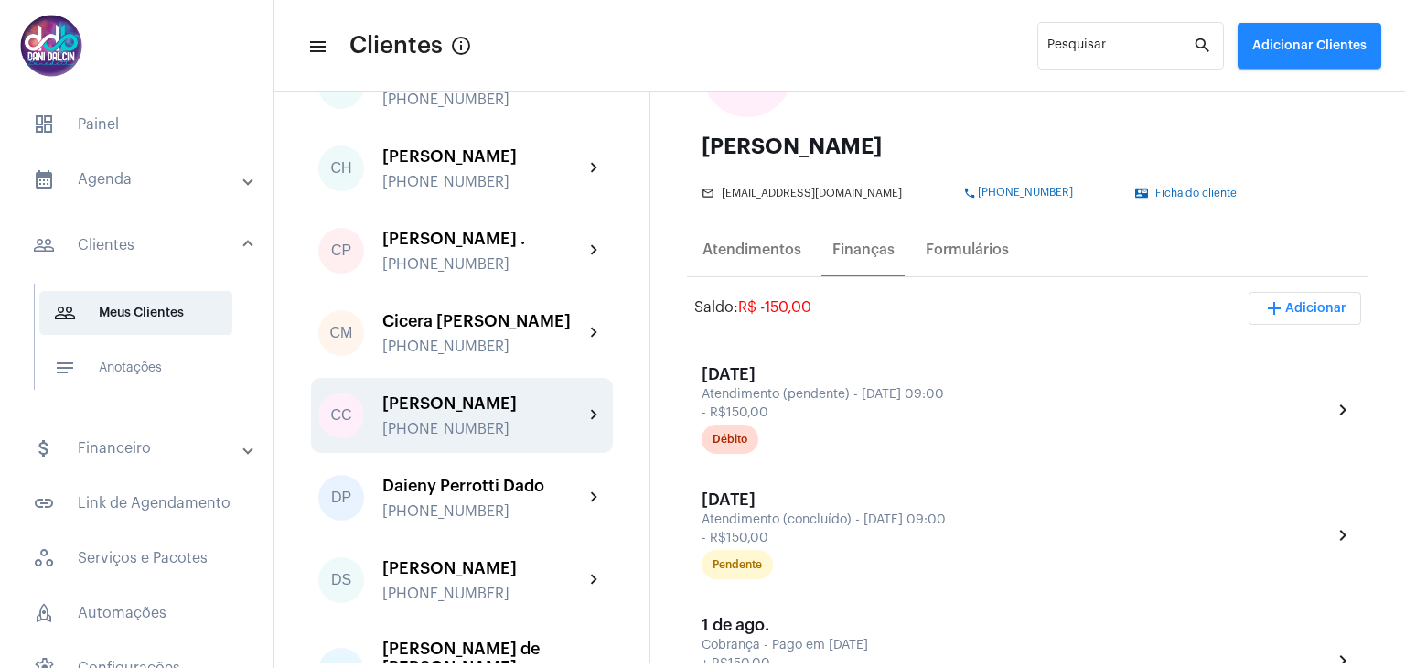
click at [505, 437] on div "Cintia Camila Vicentino +5519993219669" at bounding box center [482, 415] width 201 height 43
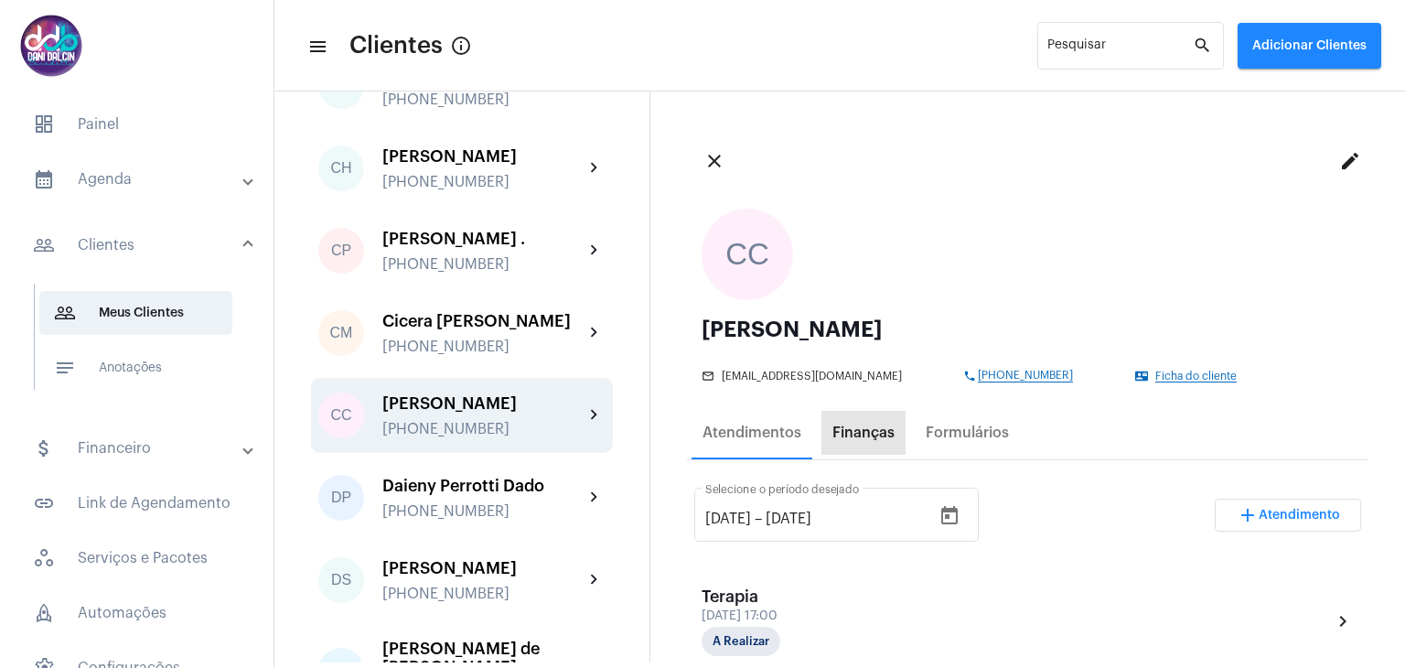
click at [847, 439] on div "Finanças" at bounding box center [863, 432] width 62 height 16
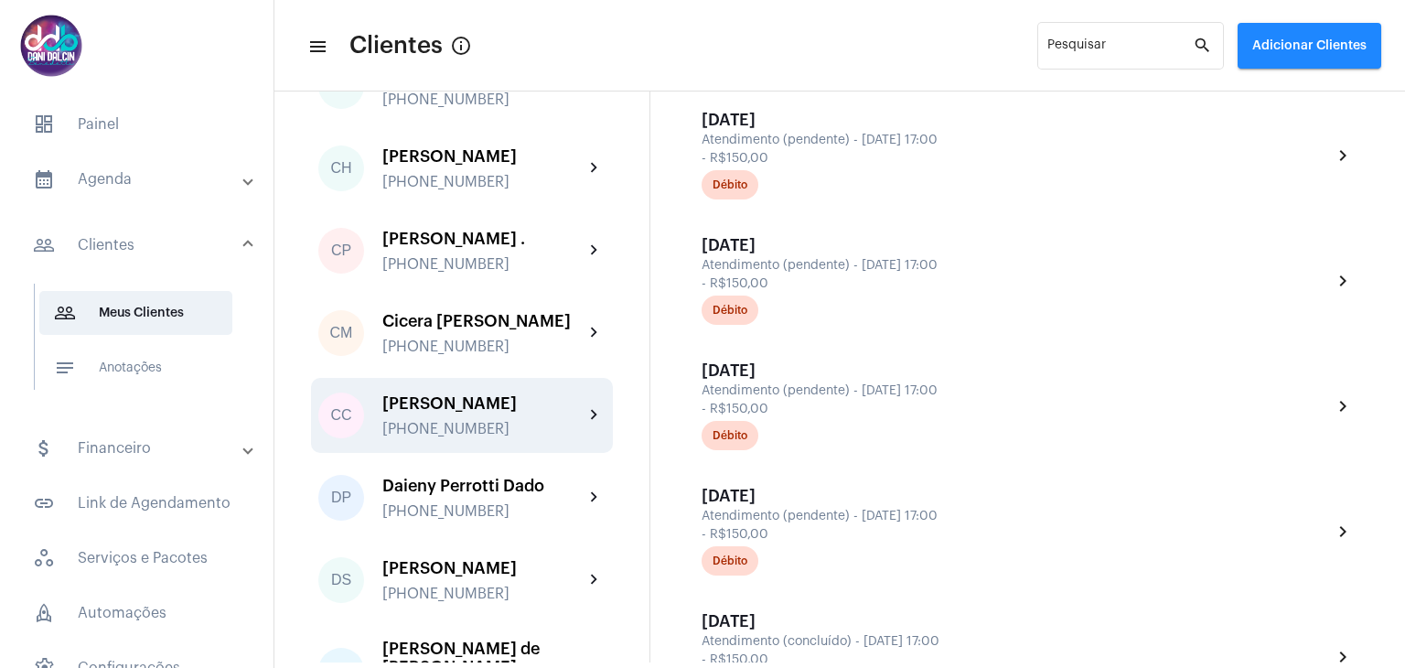
scroll to position [1515, 0]
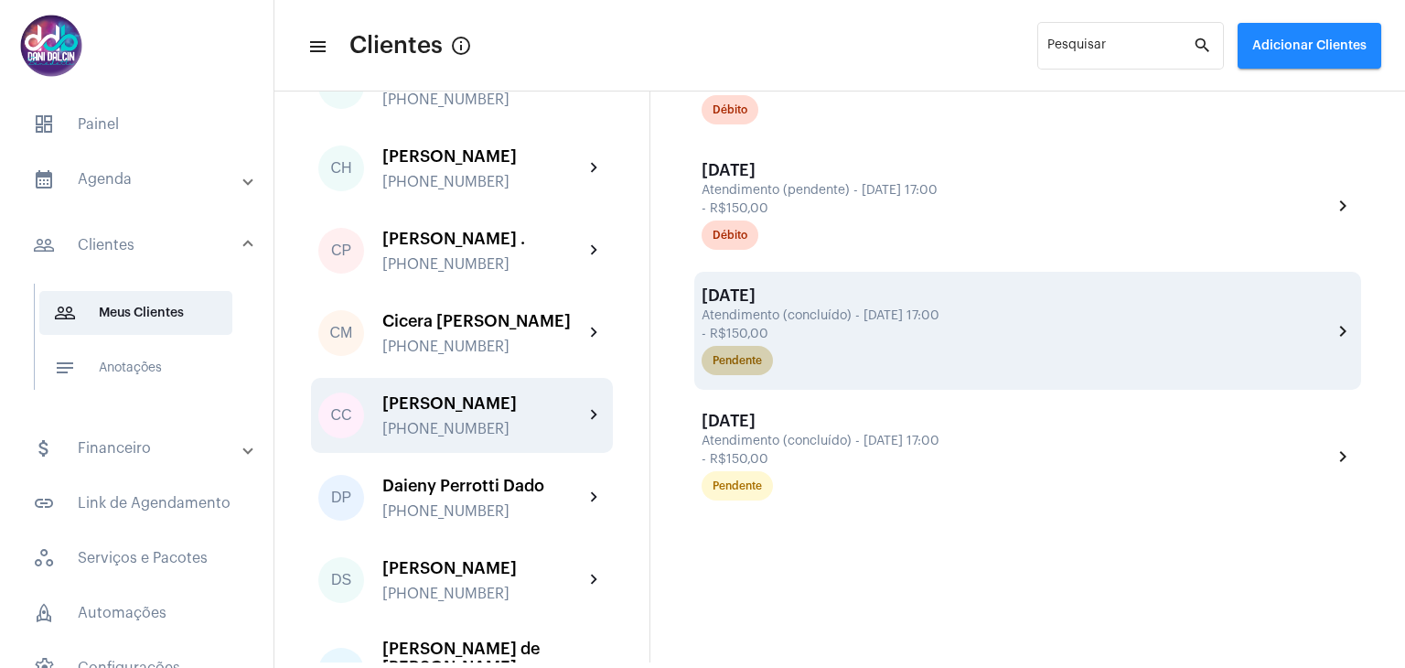
click at [901, 343] on div "Pendente" at bounding box center [1016, 360] width 637 height 37
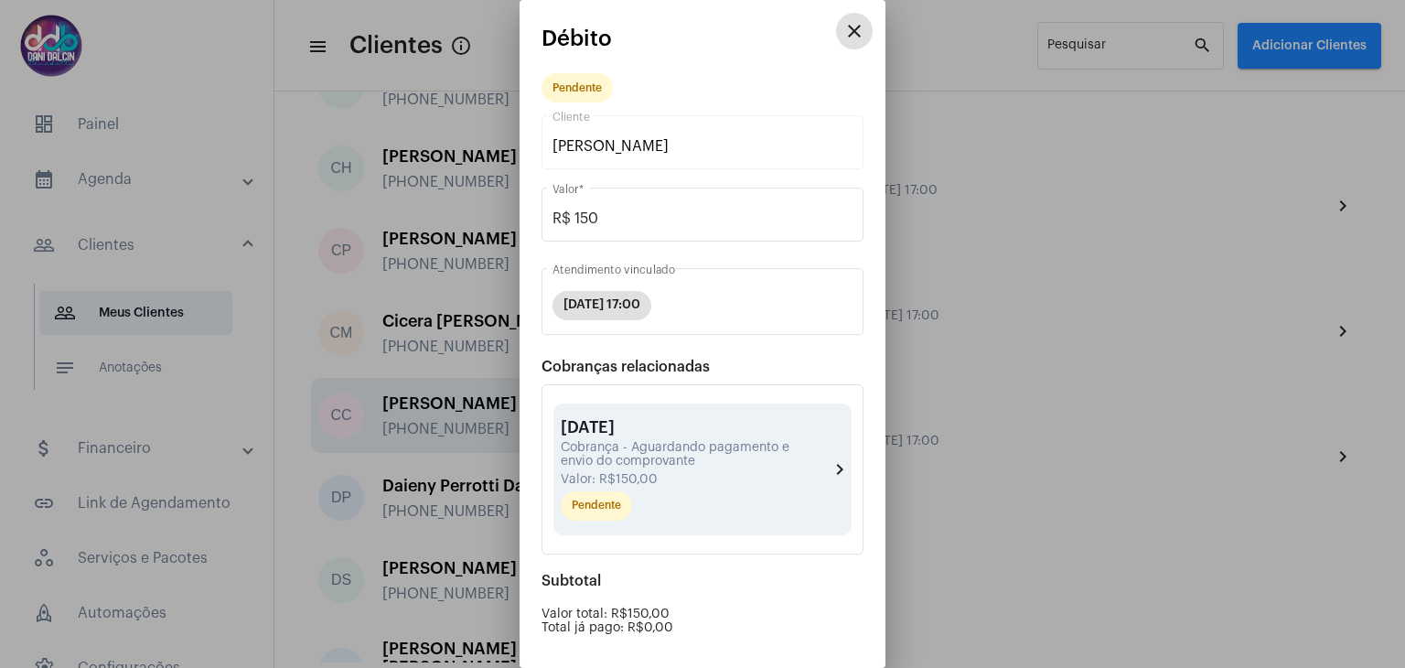
scroll to position [173, 0]
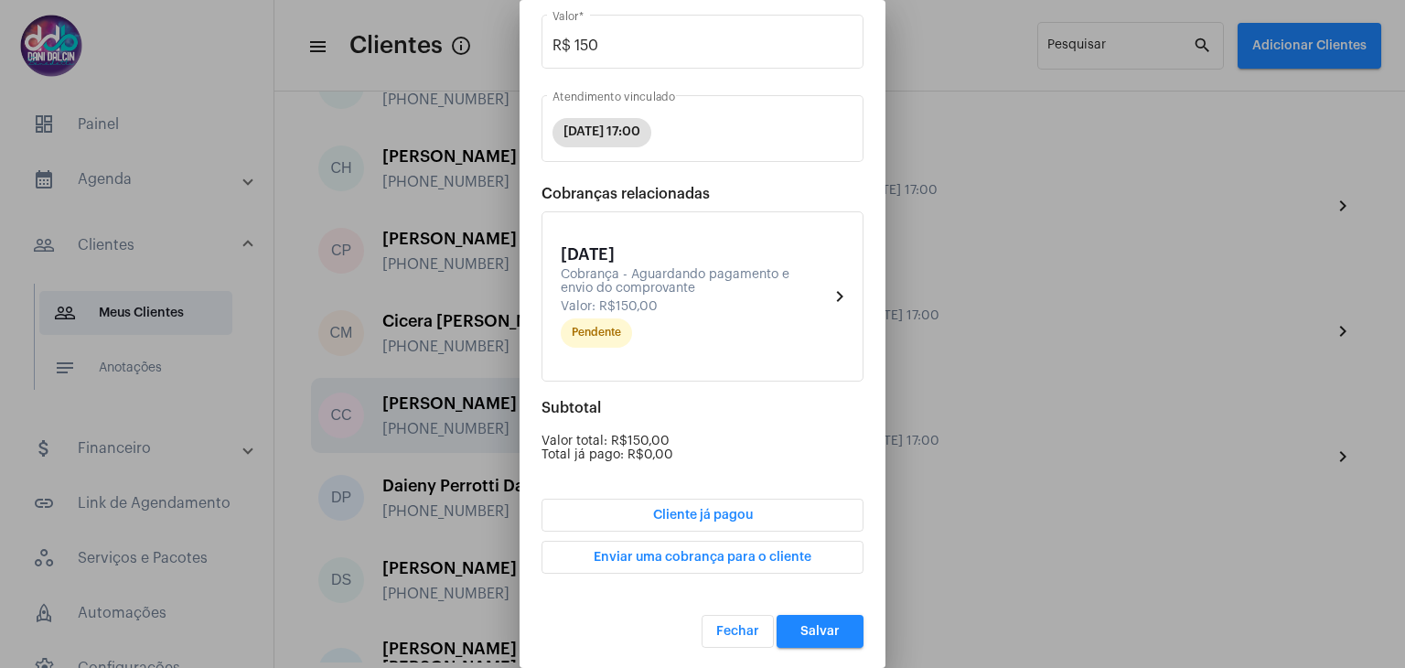
click at [688, 517] on span "Cliente já pagou" at bounding box center [703, 515] width 100 height 13
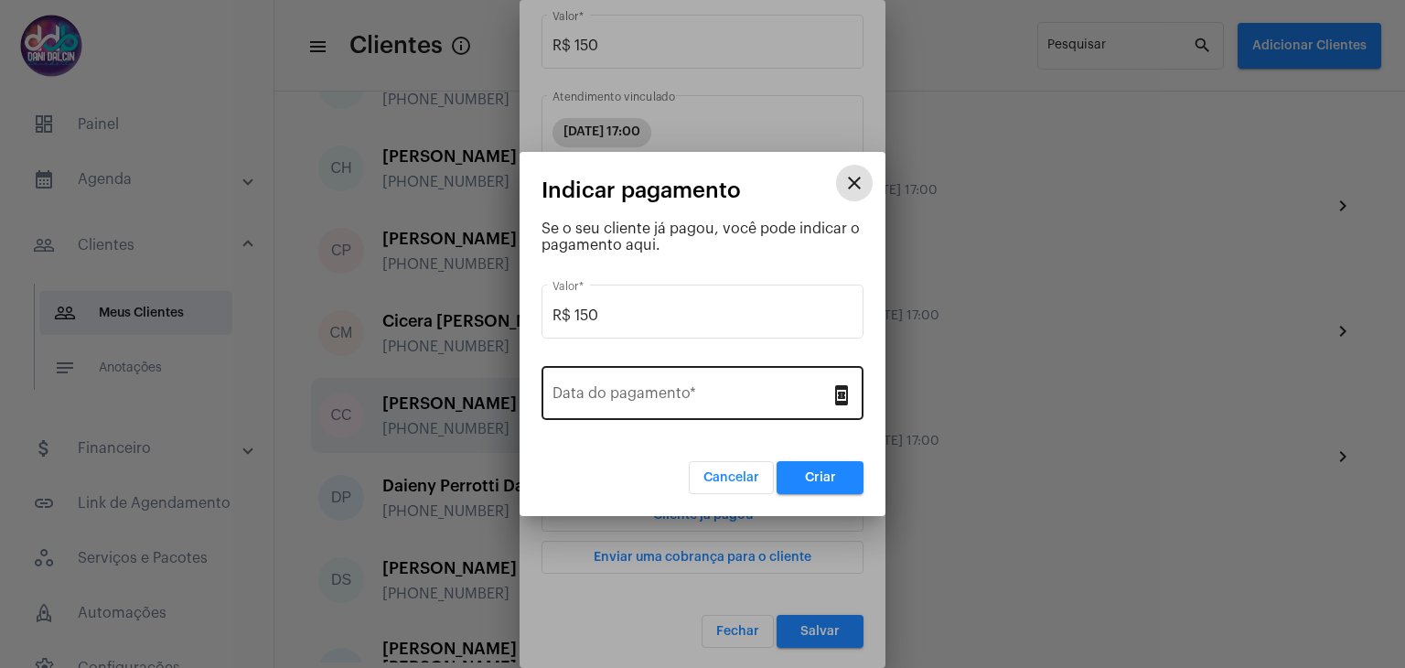
click at [689, 392] on input "Data do pagamento *" at bounding box center [691, 397] width 278 height 16
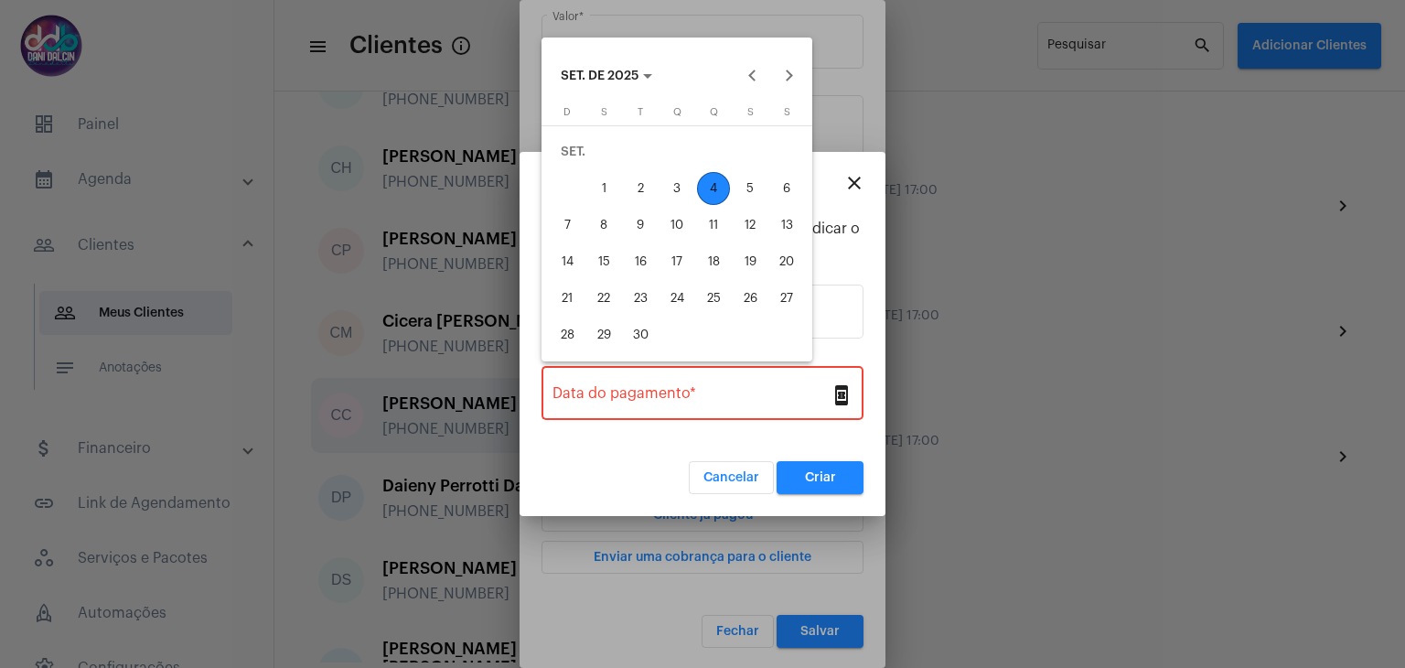
click at [721, 183] on div "4" at bounding box center [713, 188] width 33 height 33
type input "[DATE]"
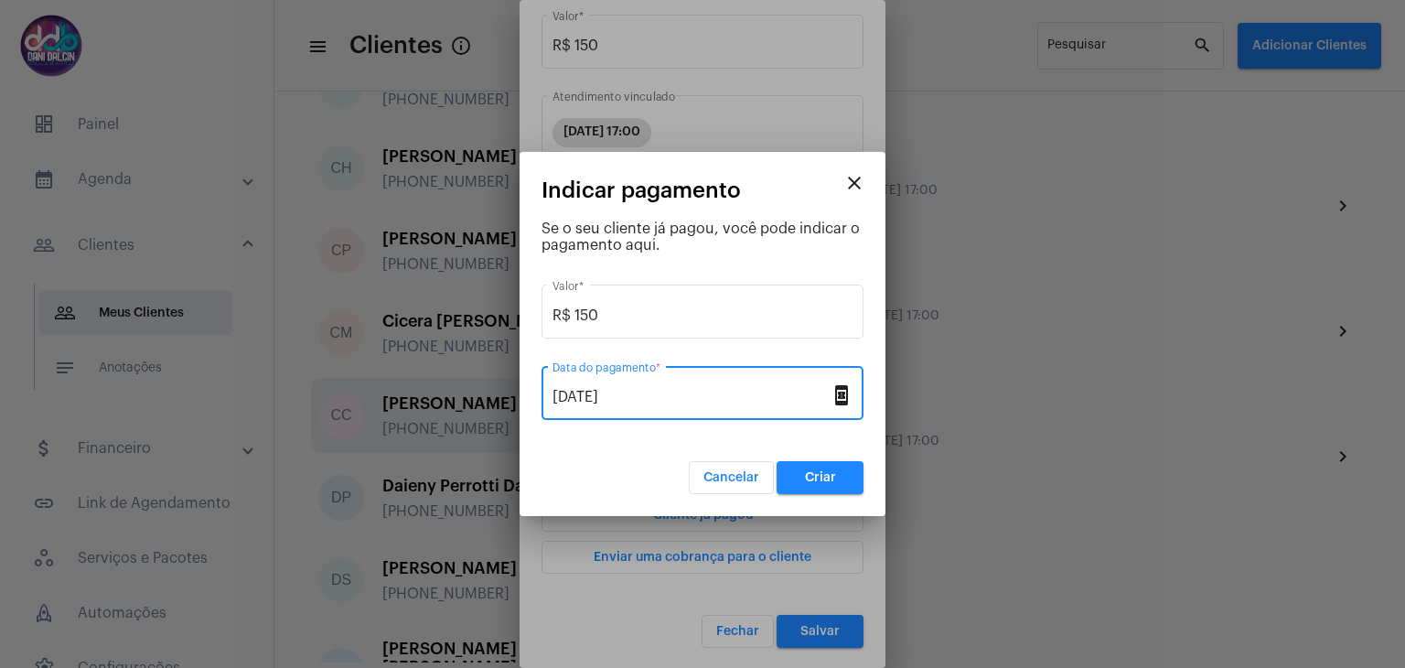
click at [844, 480] on button "Criar" at bounding box center [819, 477] width 87 height 33
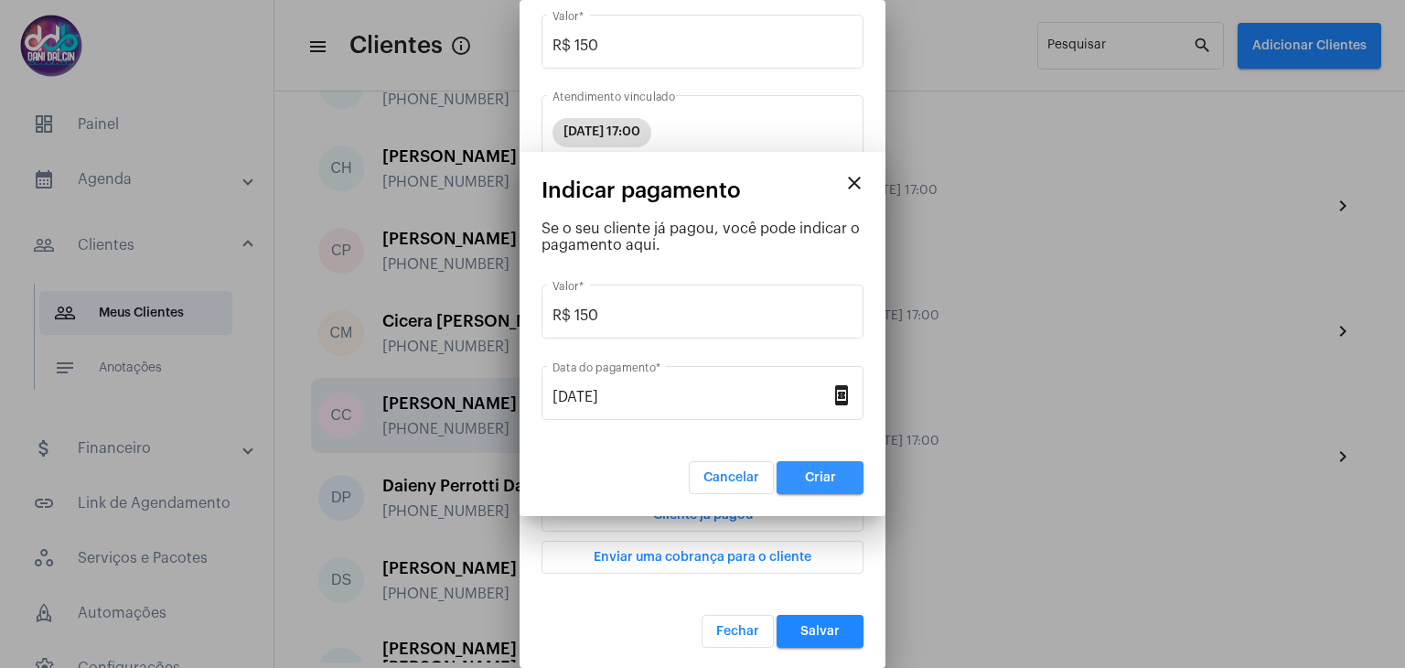
scroll to position [0, 0]
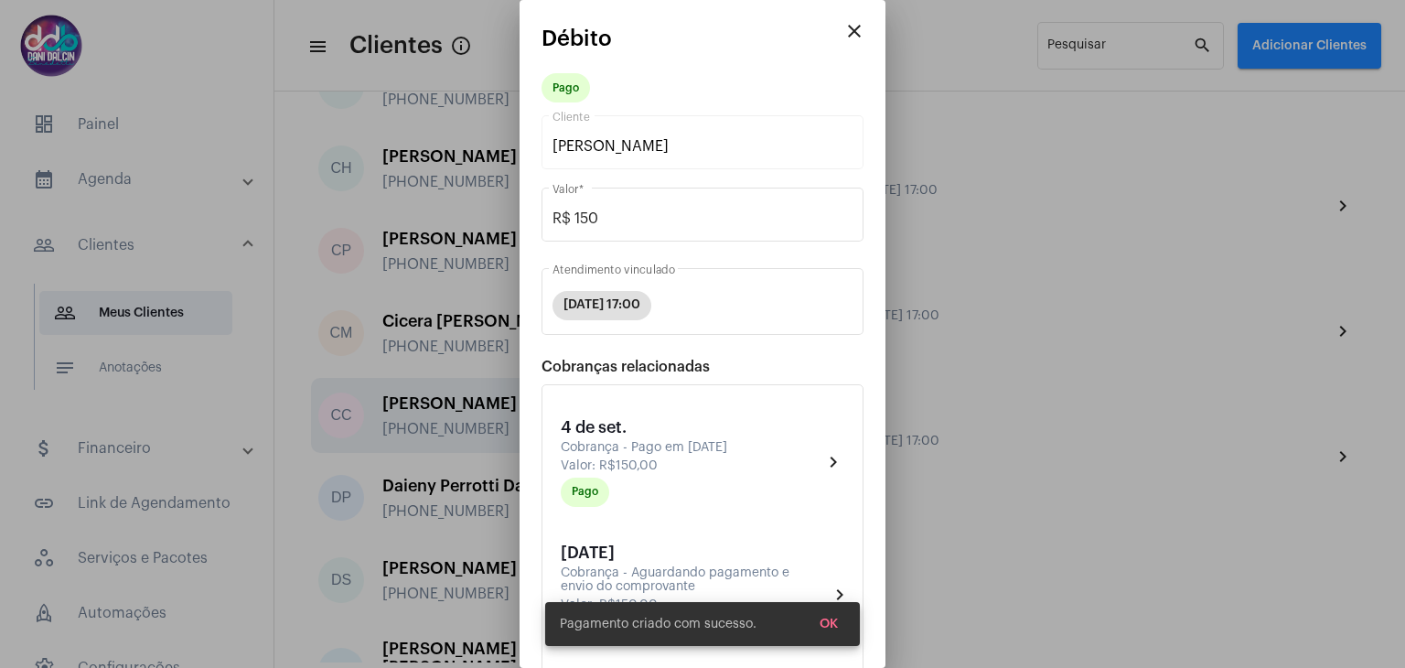
click at [834, 626] on span "OK" at bounding box center [828, 623] width 18 height 13
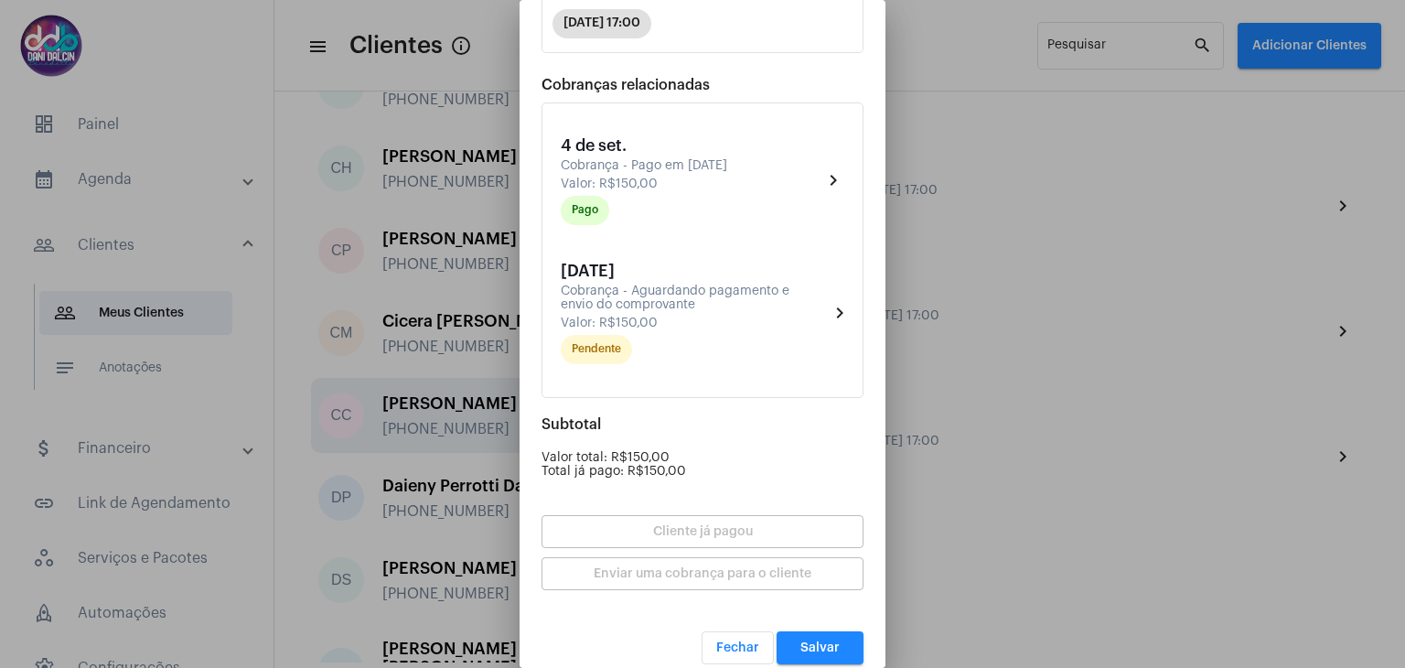
scroll to position [297, 0]
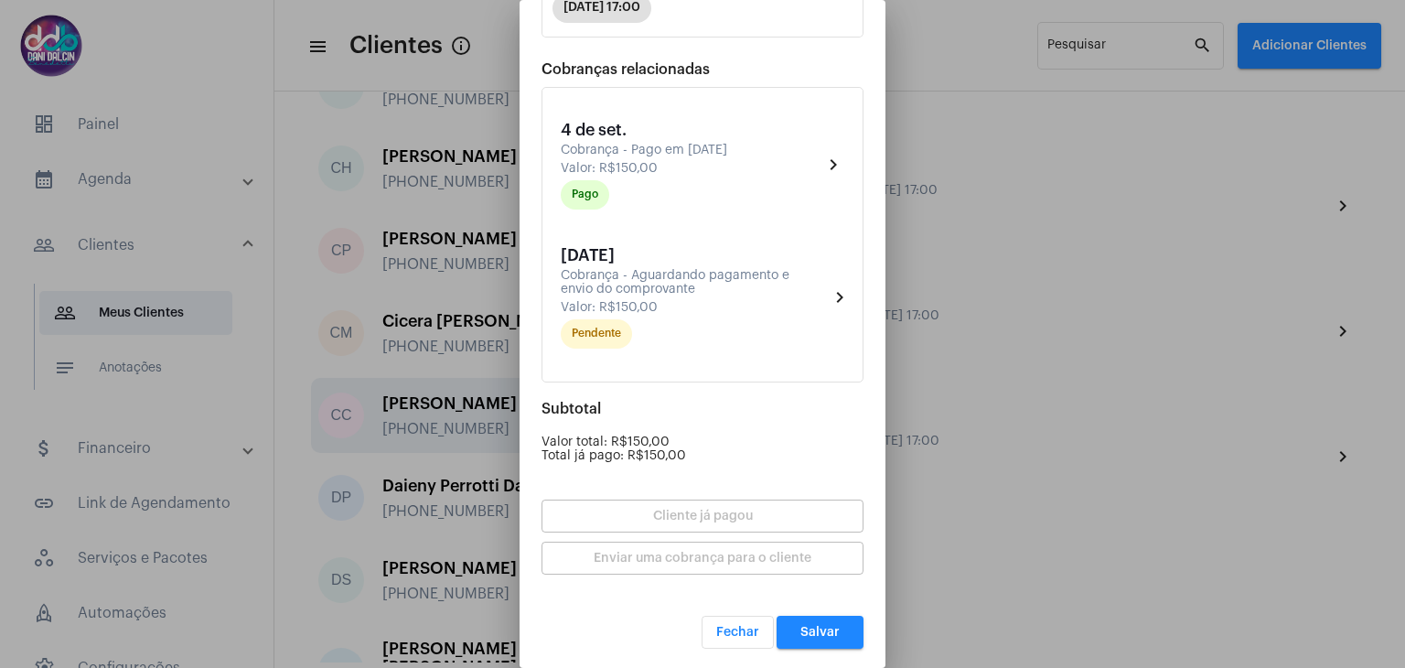
click at [811, 642] on button "Salvar" at bounding box center [819, 632] width 87 height 33
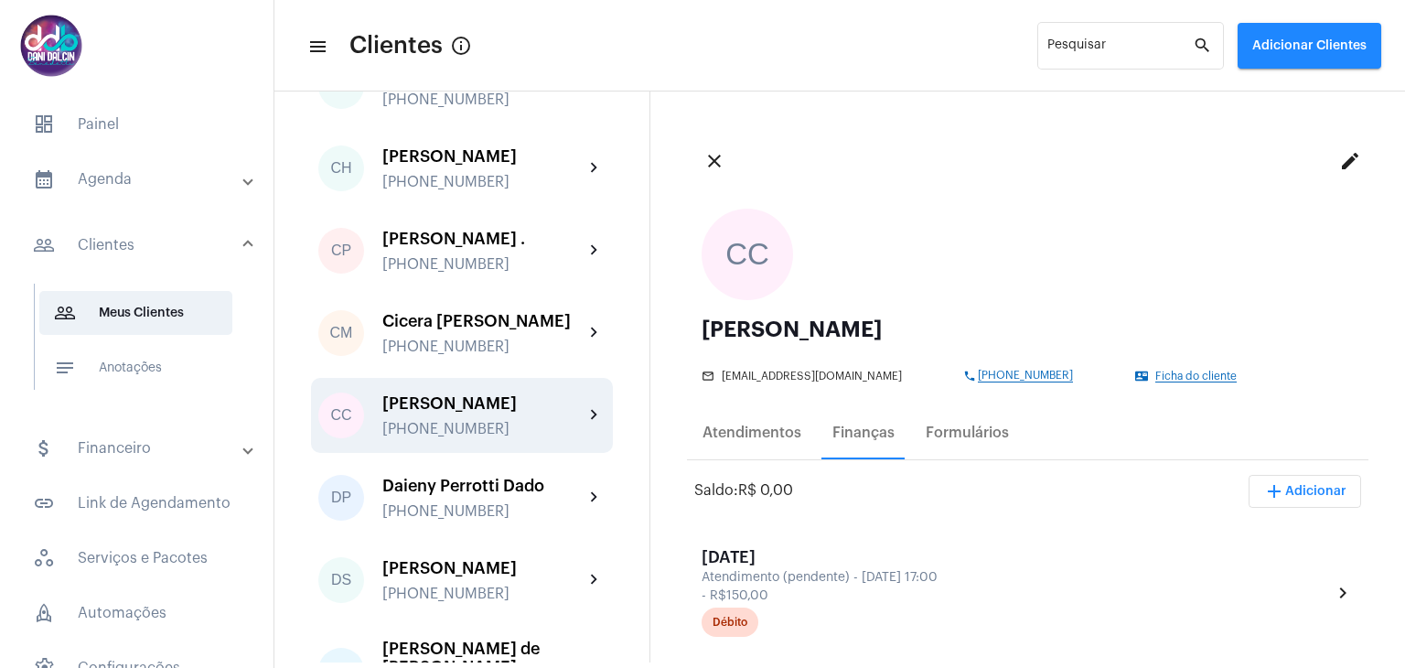
click at [113, 469] on mat-expansion-panel-header "attach_money Financeiro" at bounding box center [142, 448] width 262 height 44
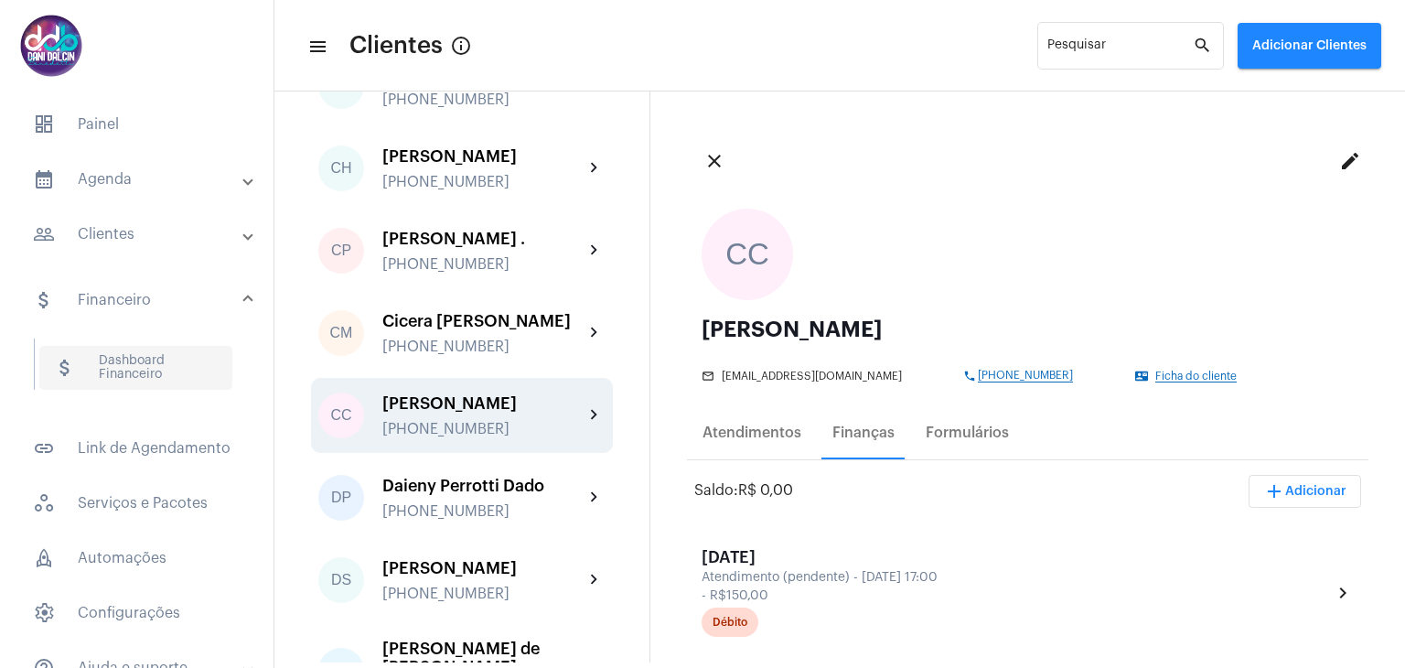
click at [112, 360] on span "attach_money Dashboard Financeiro" at bounding box center [135, 368] width 193 height 44
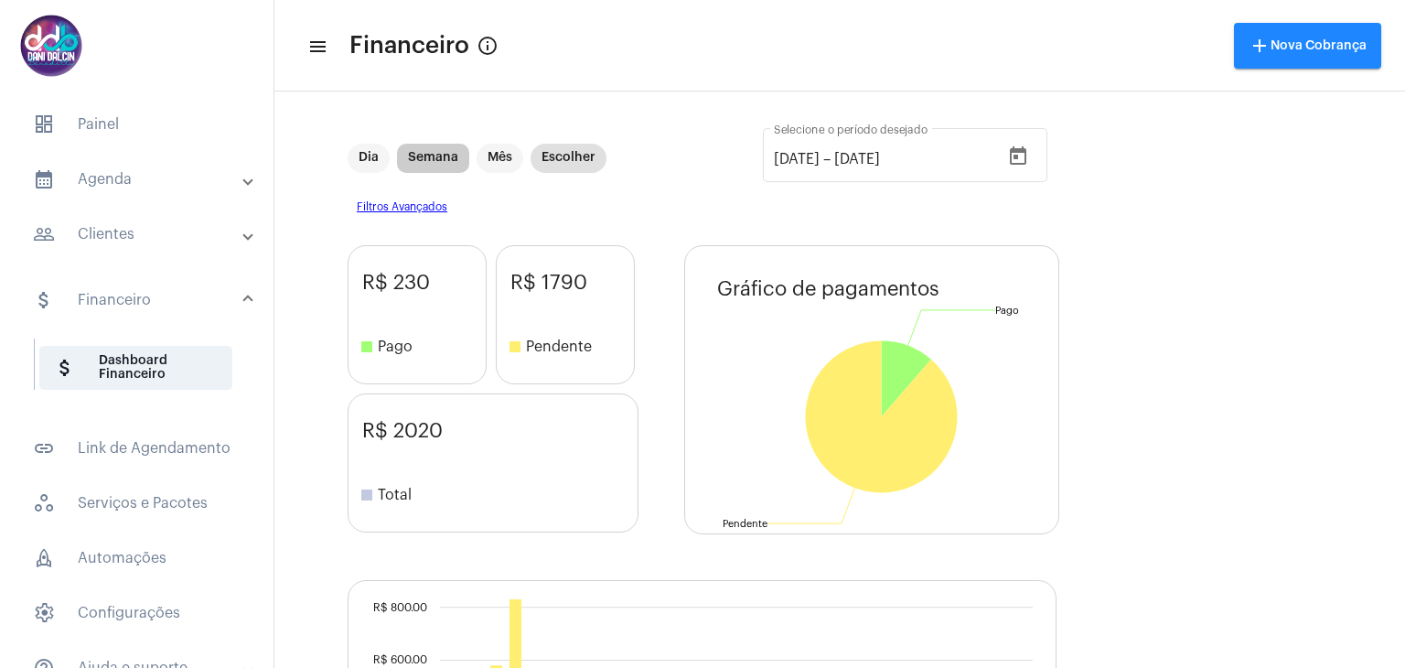
click at [432, 154] on mat-chip "Semana" at bounding box center [433, 158] width 72 height 29
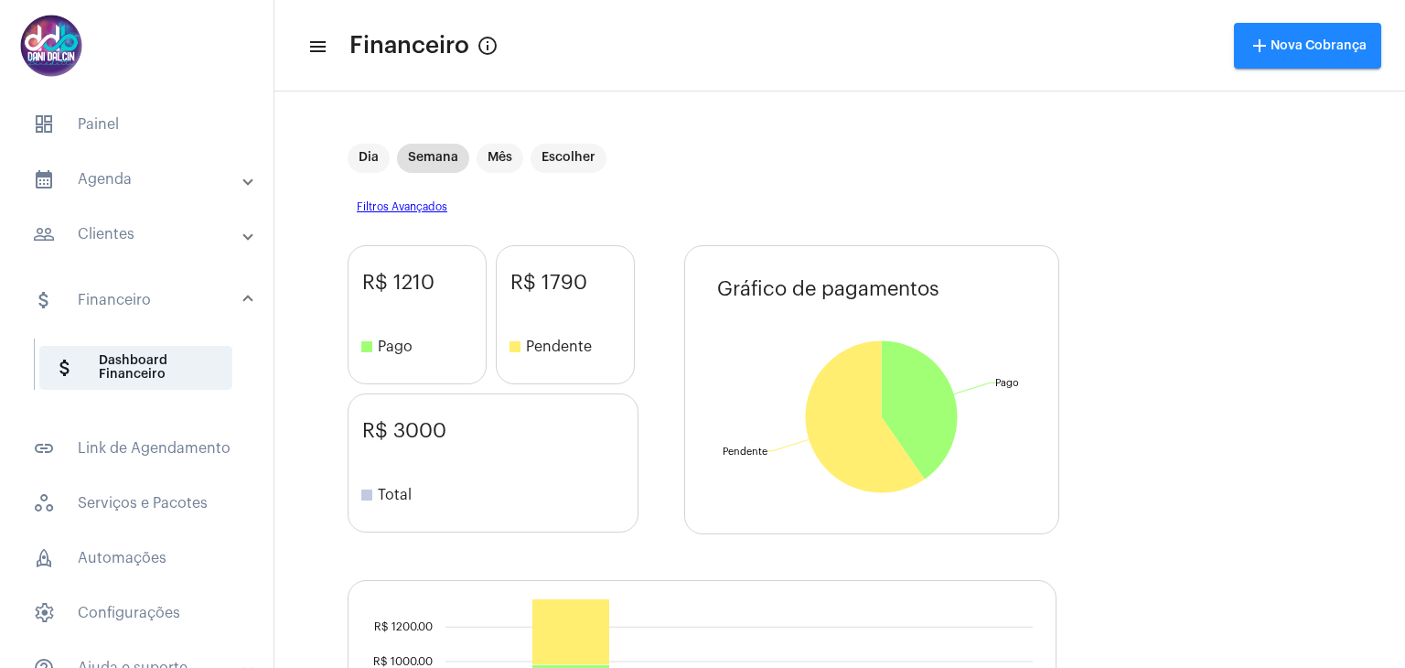
click at [92, 198] on mat-expansion-panel-header "calendar_month_outlined Agenda" at bounding box center [142, 179] width 262 height 44
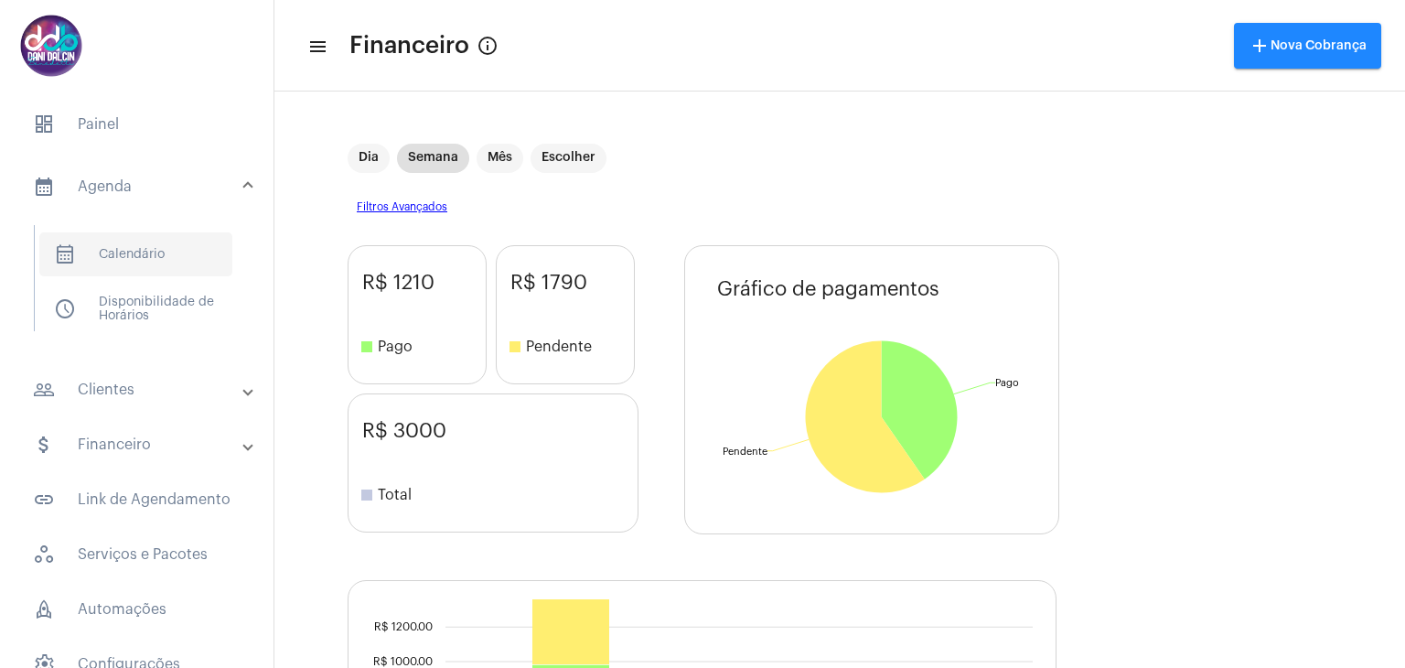
click at [107, 253] on span "calendar_month_outlined Calendário" at bounding box center [135, 254] width 193 height 44
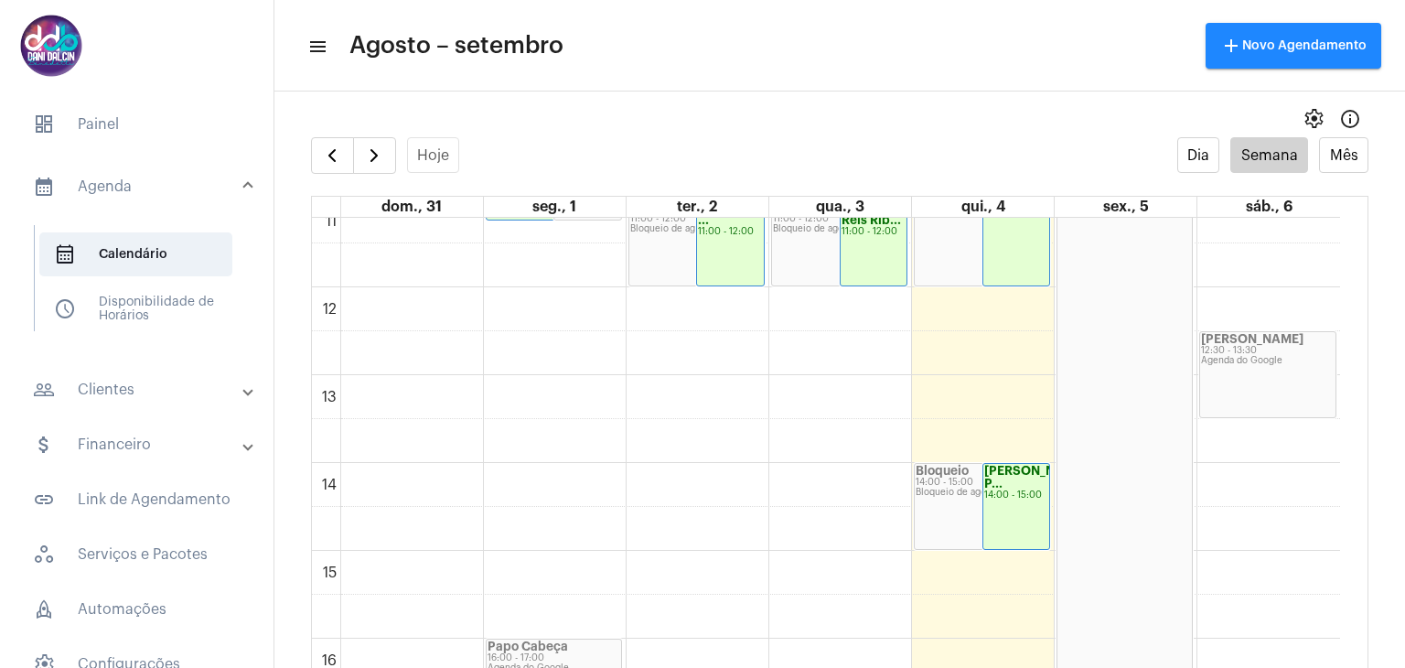
scroll to position [1441, 0]
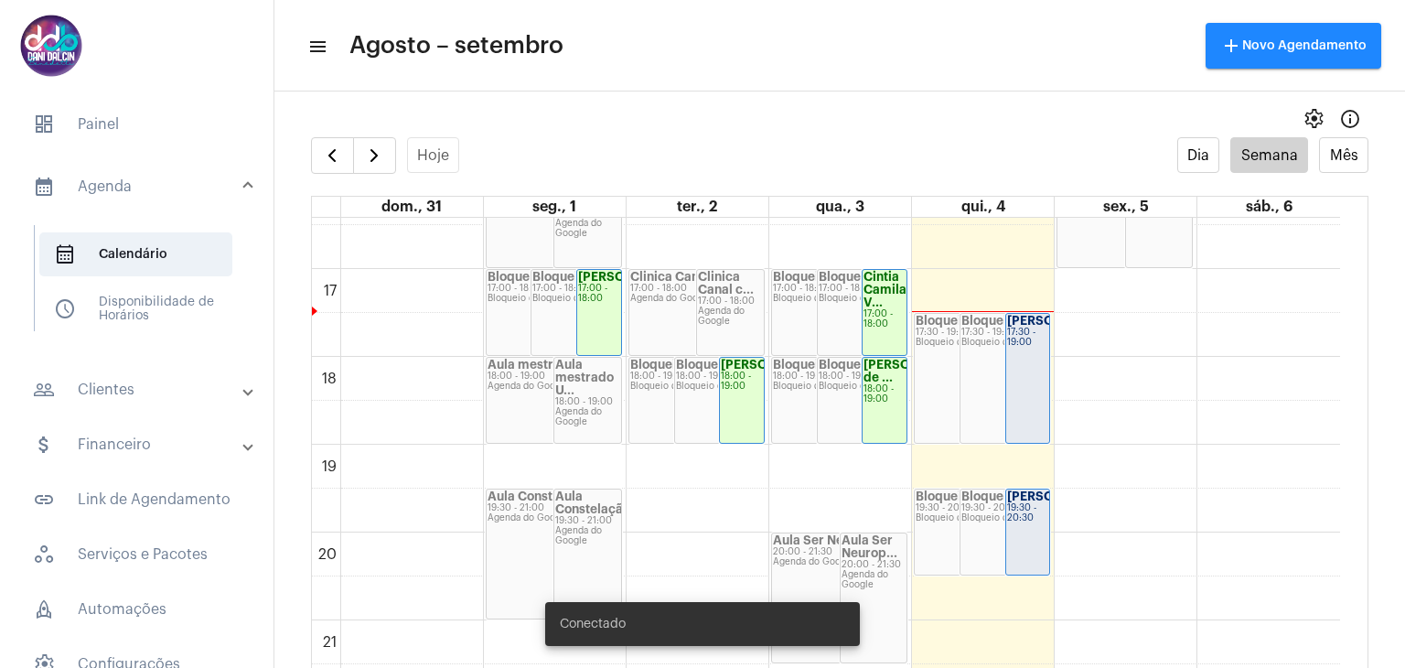
click at [1020, 396] on div "Fernando Gava 17:30 - 19:00" at bounding box center [1028, 378] width 44 height 129
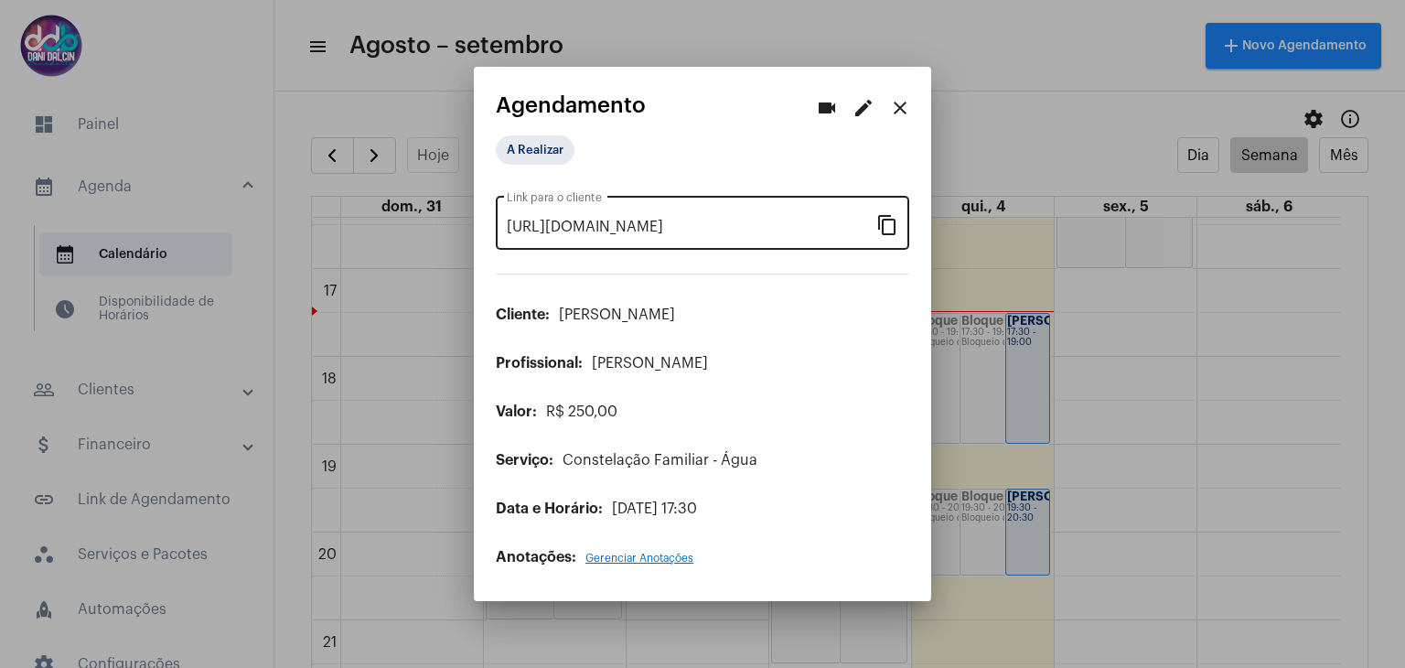
click at [889, 241] on div "https://neft.com.br/agendamento/5025ffaa-fc10-4b67-bd1c-8821a4247ffd Link para …" at bounding box center [702, 221] width 413 height 58
click at [893, 227] on mat-icon "content_copy" at bounding box center [887, 224] width 22 height 22
